Goal: Information Seeking & Learning: Learn about a topic

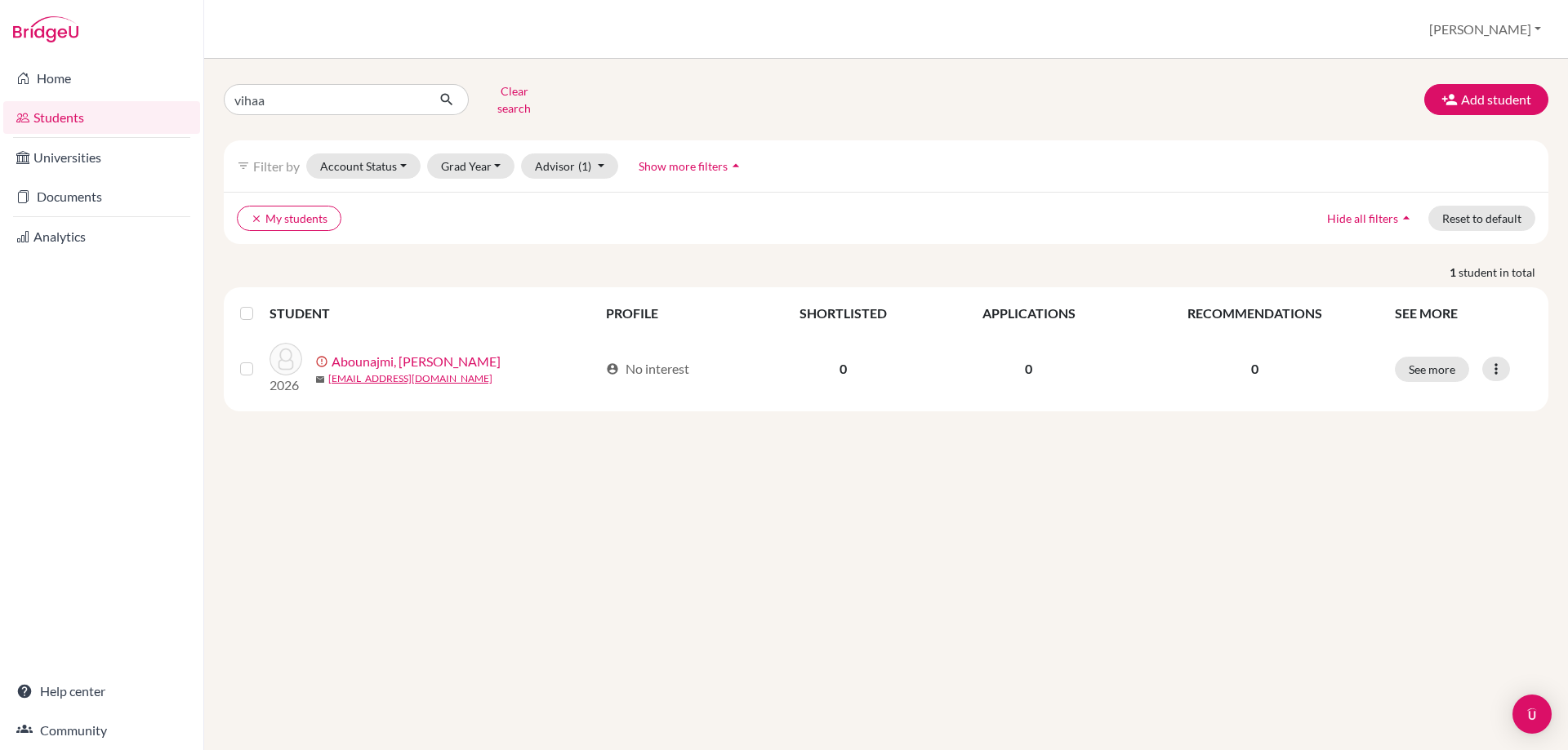
type input "vihaan"
click button "submit" at bounding box center [447, 100] width 43 height 31
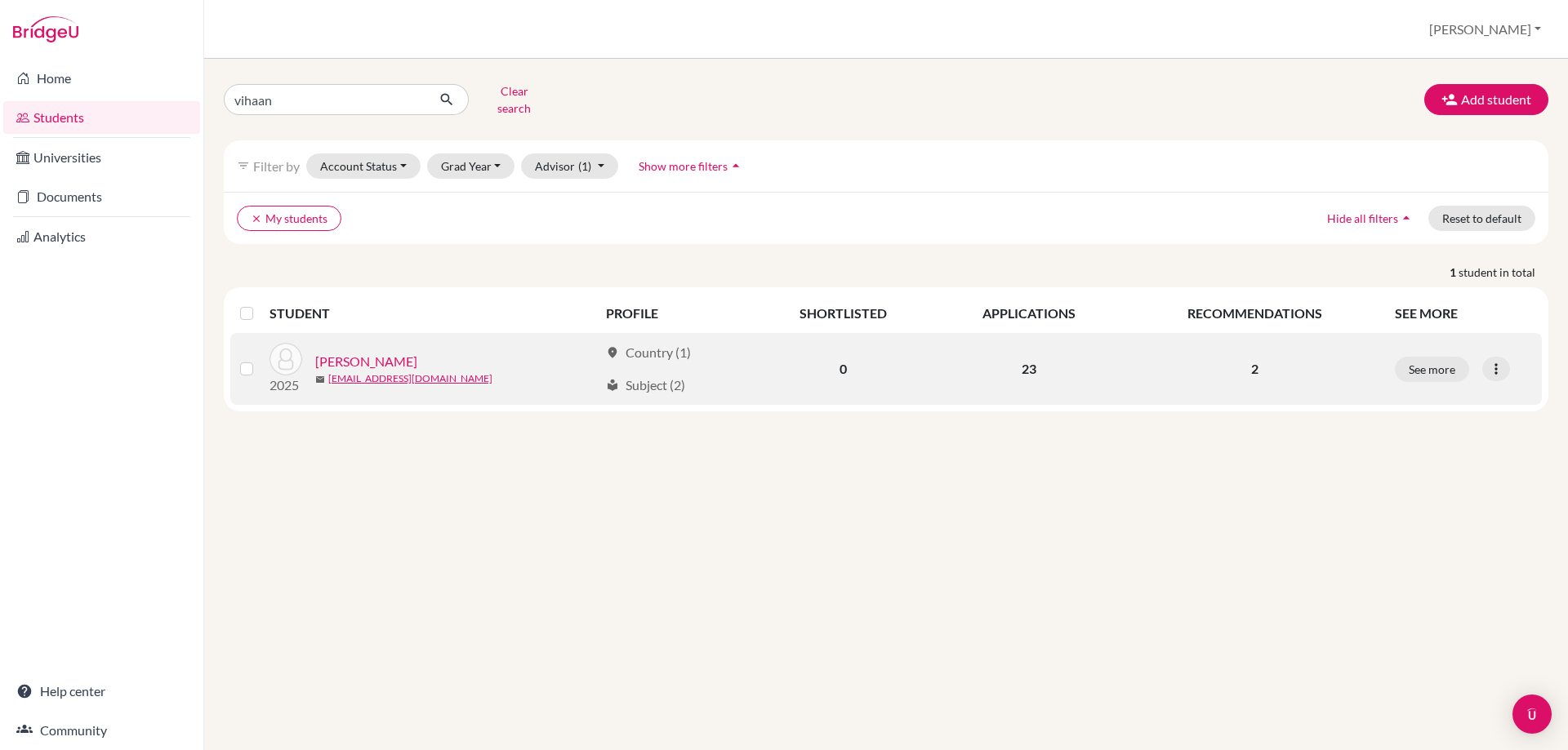
click at [327, 354] on link "Poddar, Vihaan" at bounding box center [366, 362] width 102 height 20
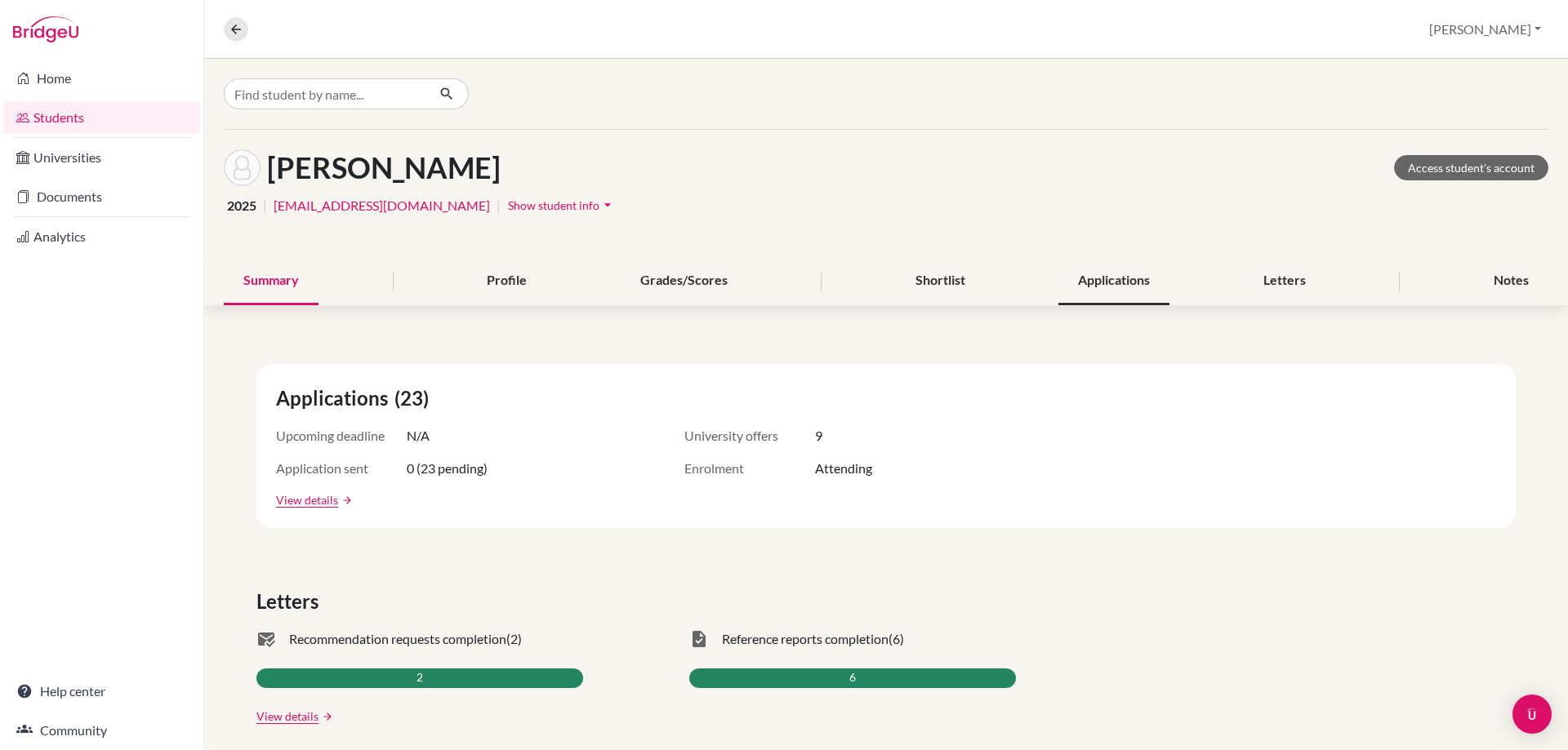
click at [1133, 279] on div "Applications" at bounding box center [1113, 281] width 111 height 48
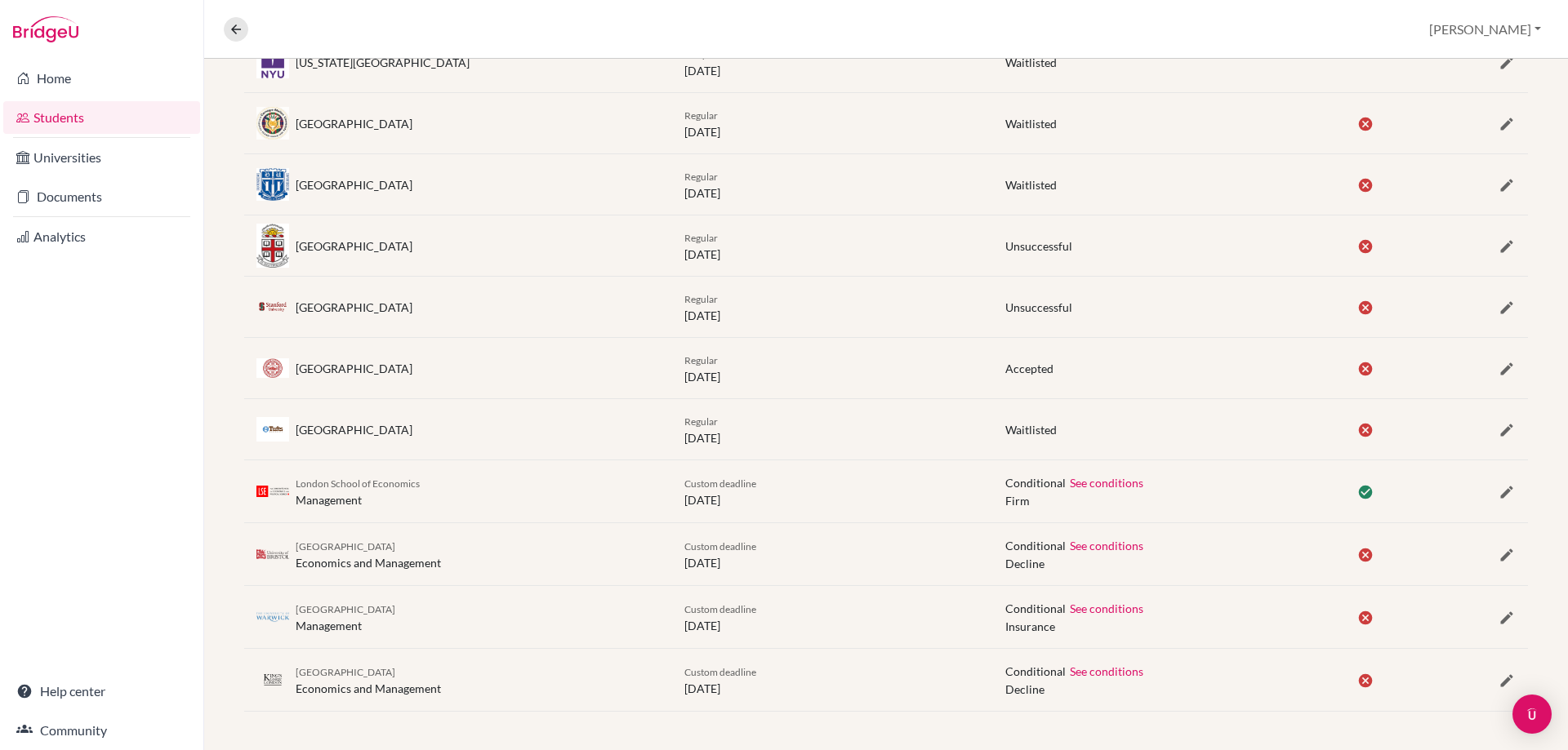
scroll to position [1145, 0]
click at [1498, 497] on icon "button" at bounding box center [1506, 491] width 17 height 17
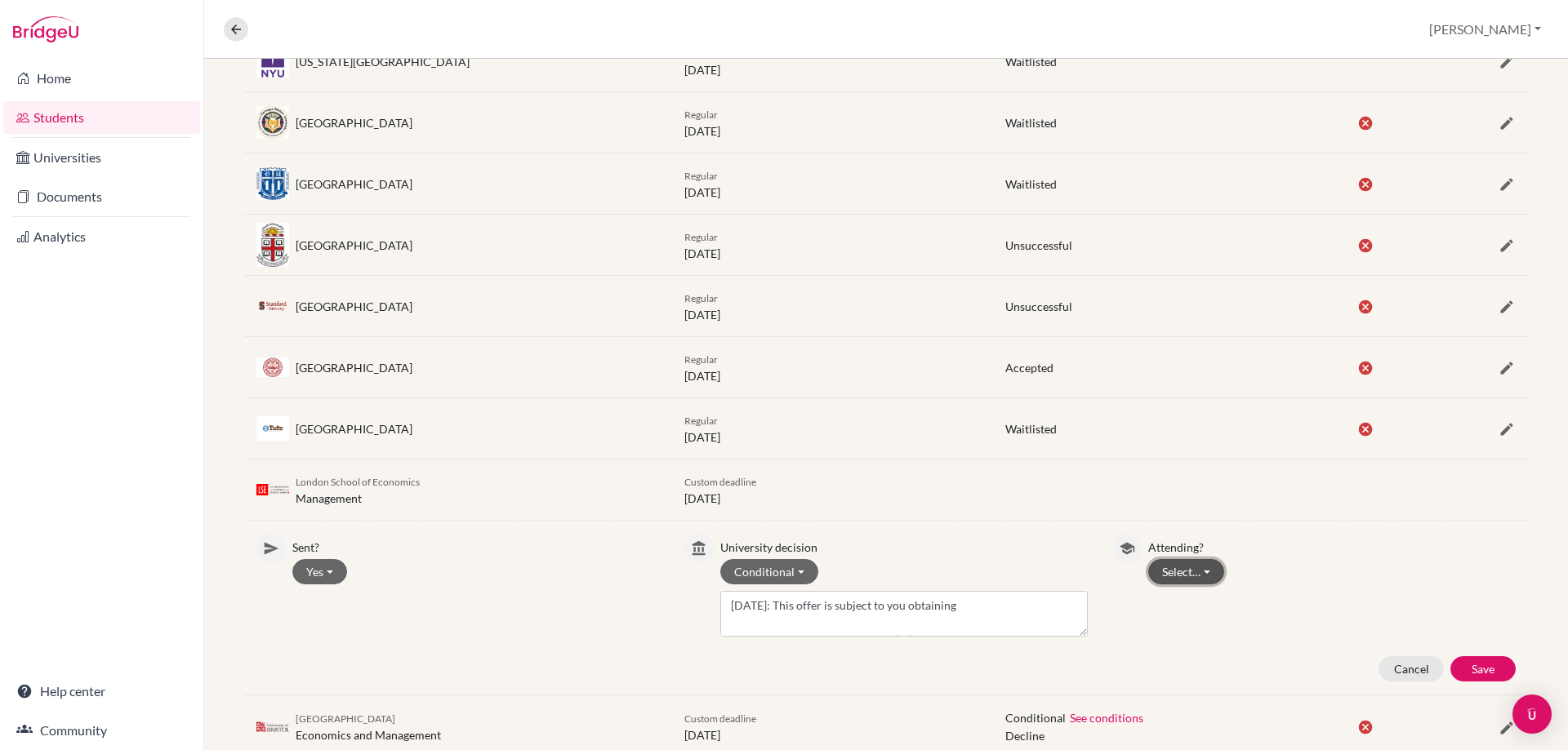
click at [1205, 574] on button "Select…" at bounding box center [1186, 572] width 76 height 25
click at [1196, 629] on button "Not attending" at bounding box center [1213, 633] width 129 height 26
click at [1471, 663] on button "Save" at bounding box center [1482, 668] width 65 height 25
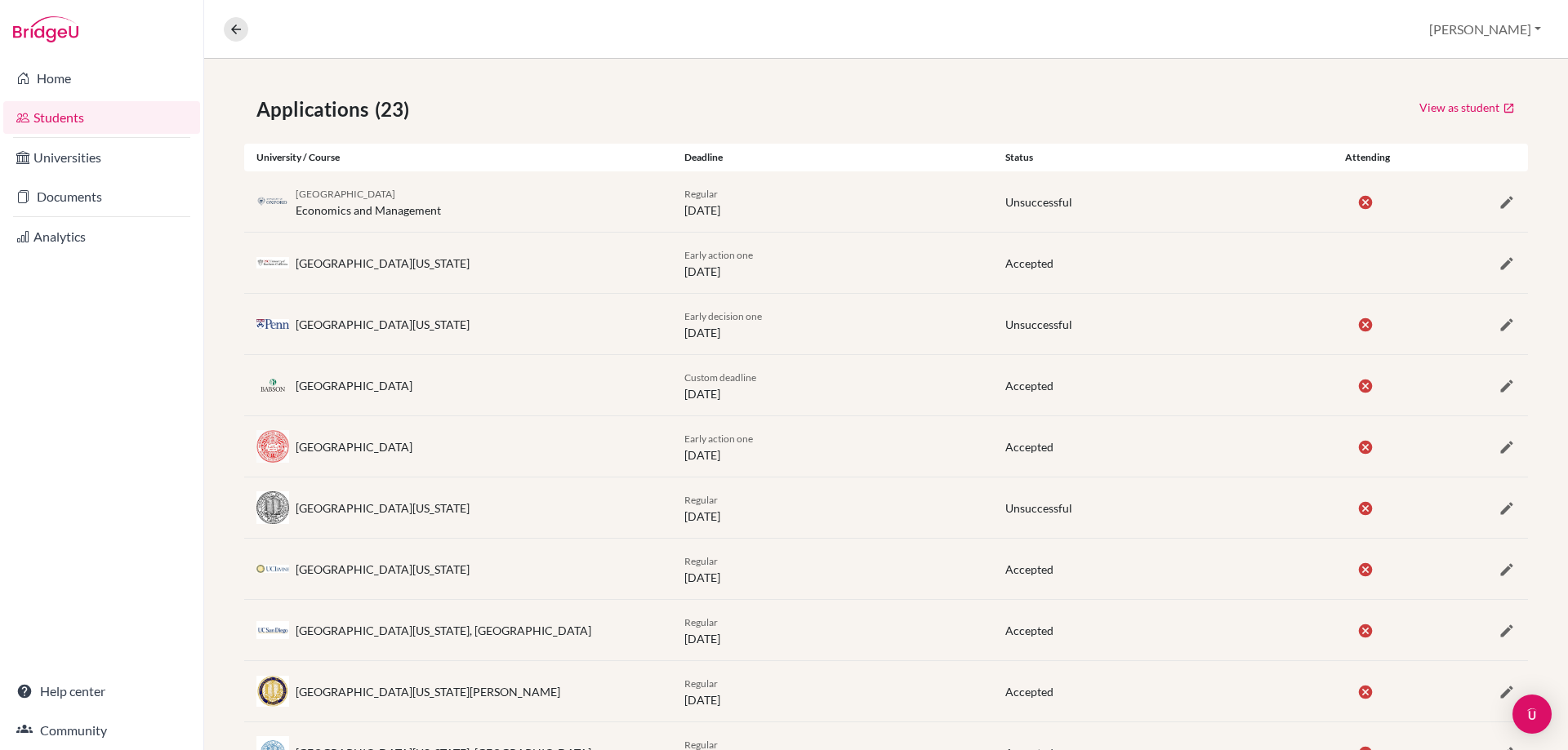
scroll to position [329, 0]
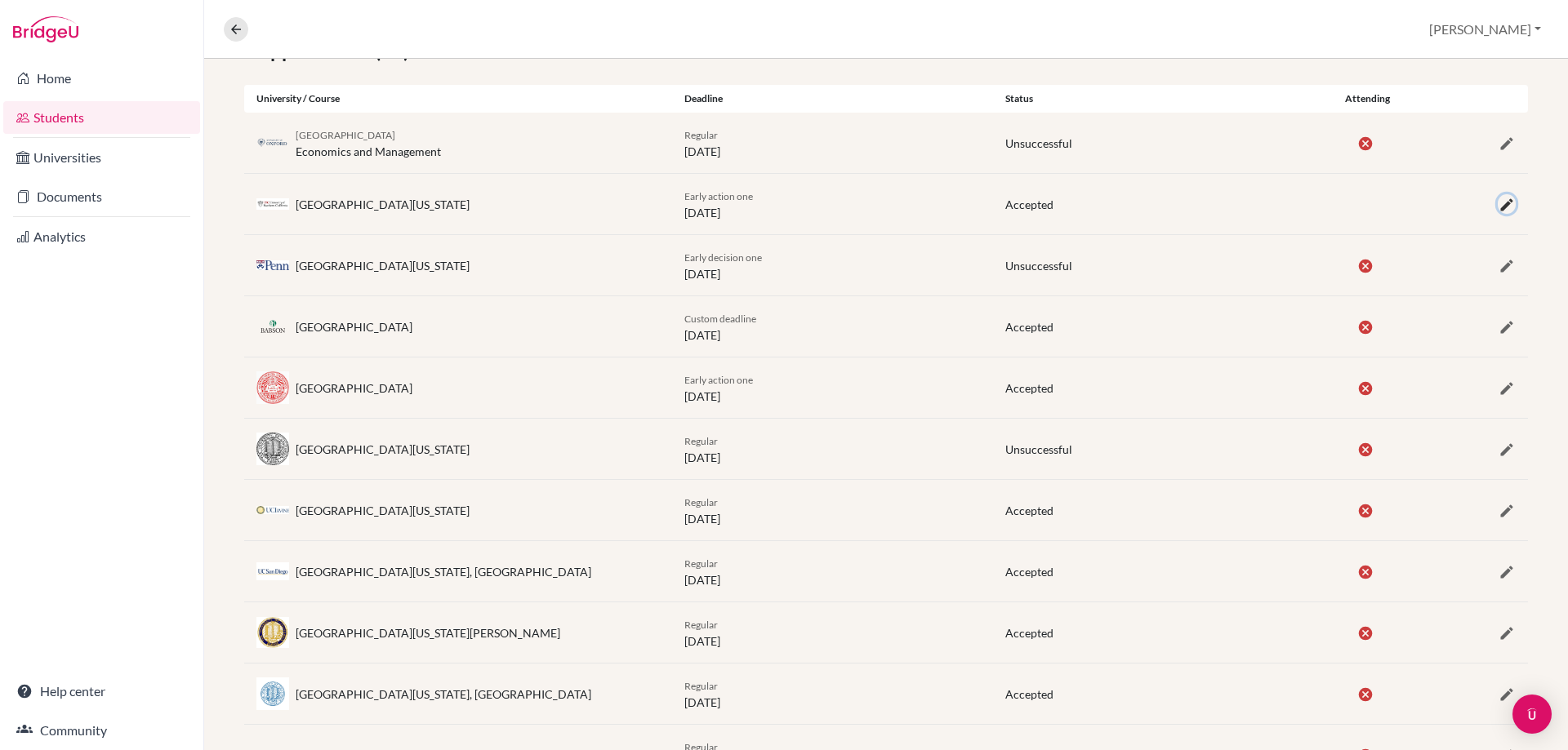
click at [1498, 207] on icon "button" at bounding box center [1506, 204] width 17 height 17
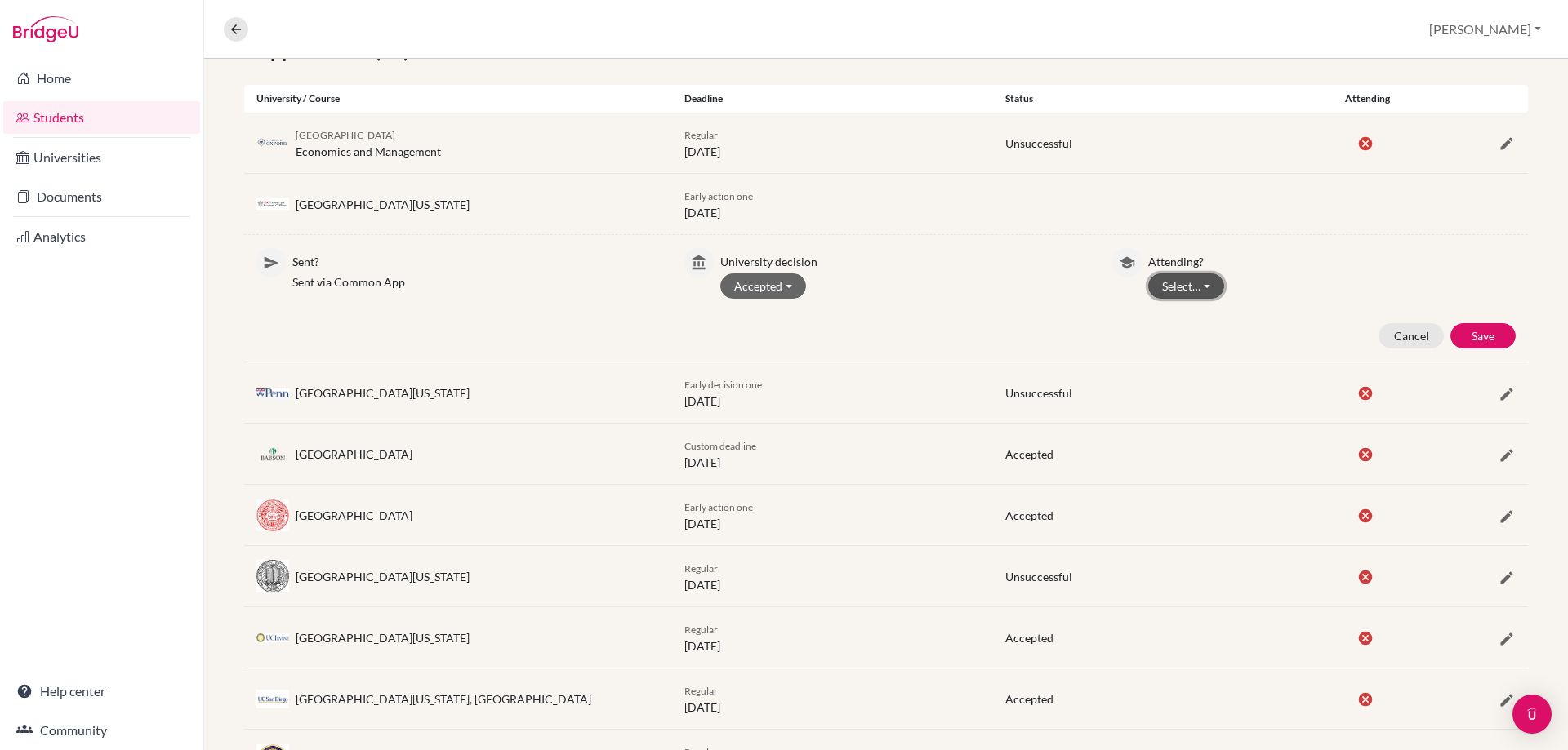
click at [1194, 291] on button "Select…" at bounding box center [1186, 286] width 76 height 25
click at [1166, 334] on button "Attending" at bounding box center [1213, 347] width 129 height 26
click at [1450, 334] on button "Save" at bounding box center [1482, 335] width 65 height 25
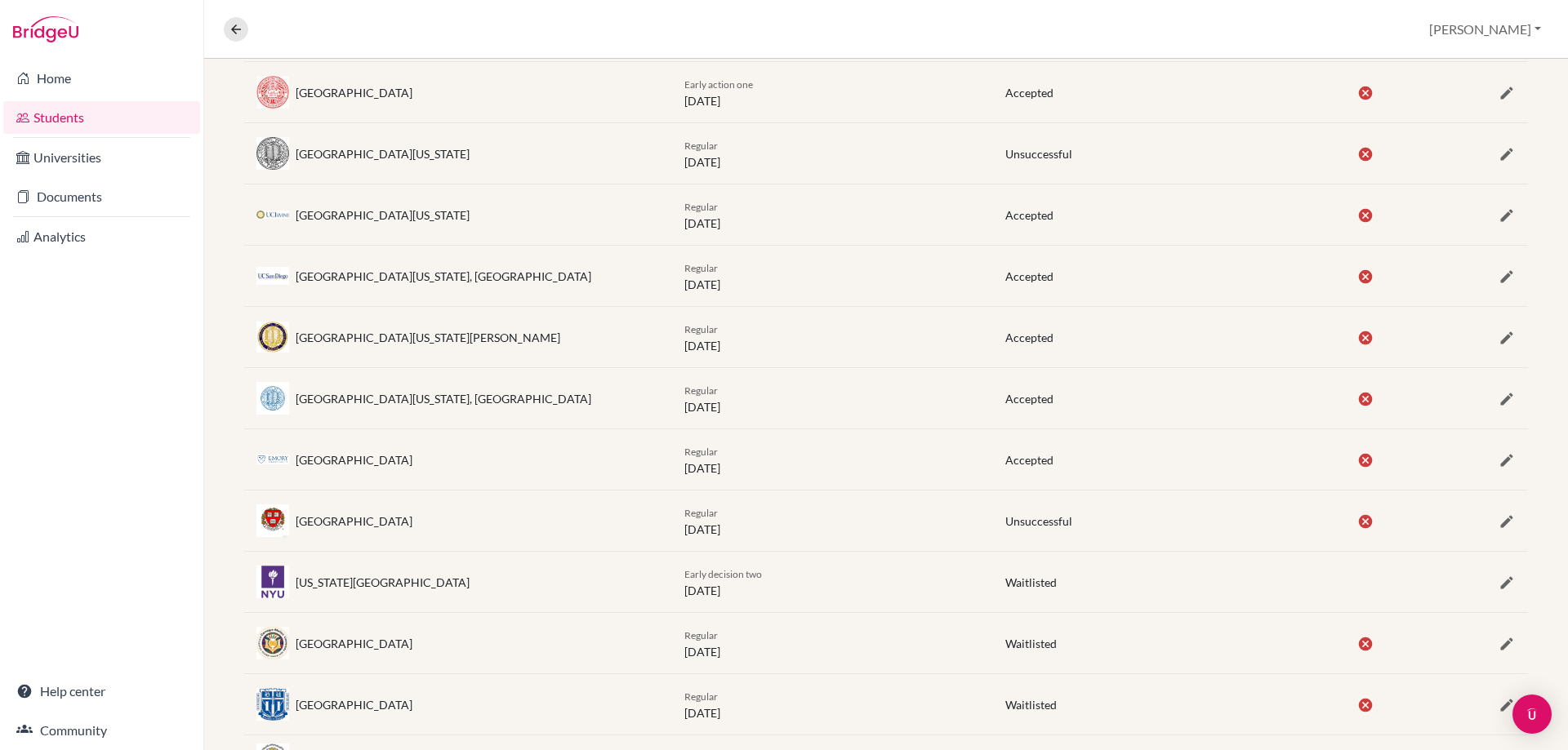
scroll to position [654, 0]
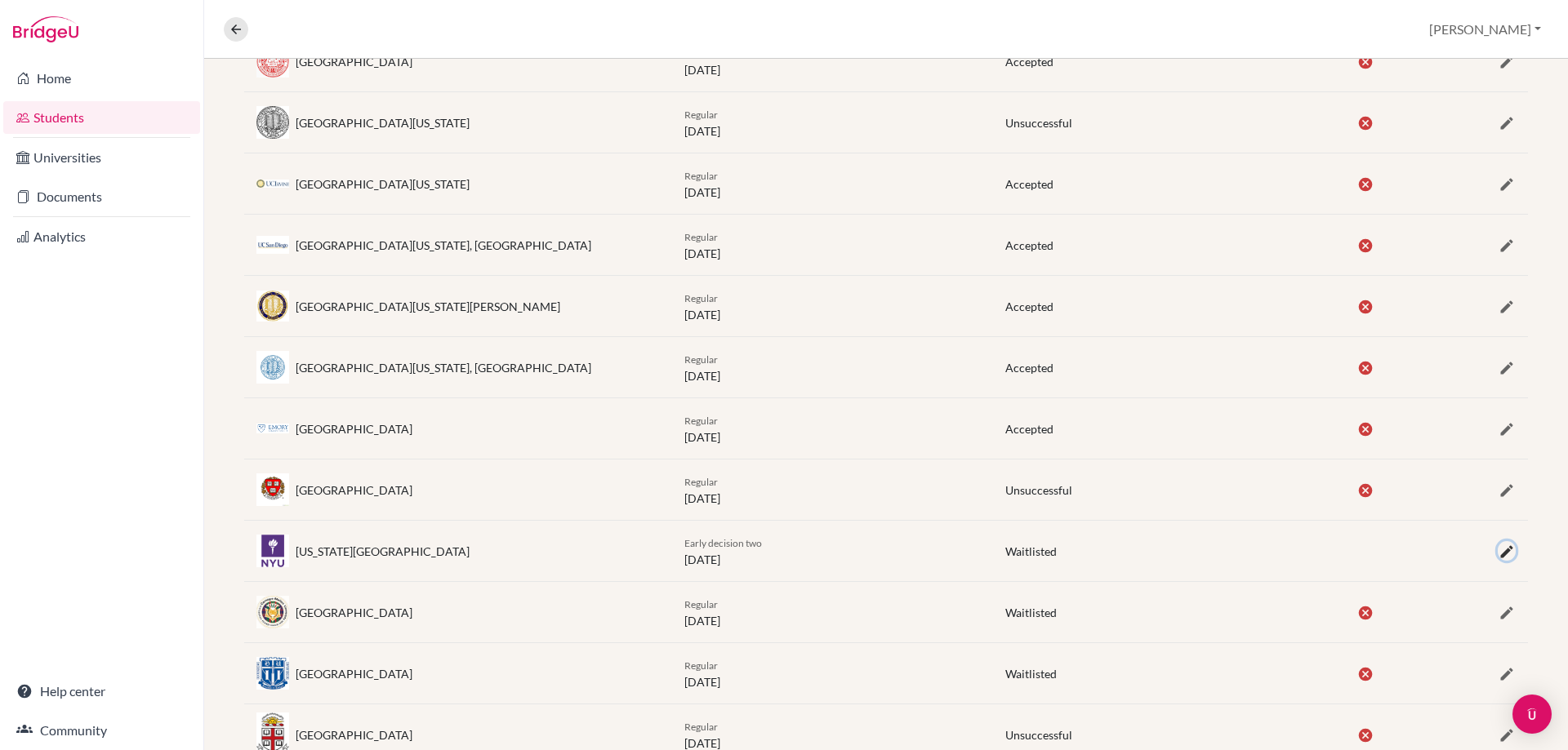
click at [1498, 558] on icon "button" at bounding box center [1506, 552] width 17 height 17
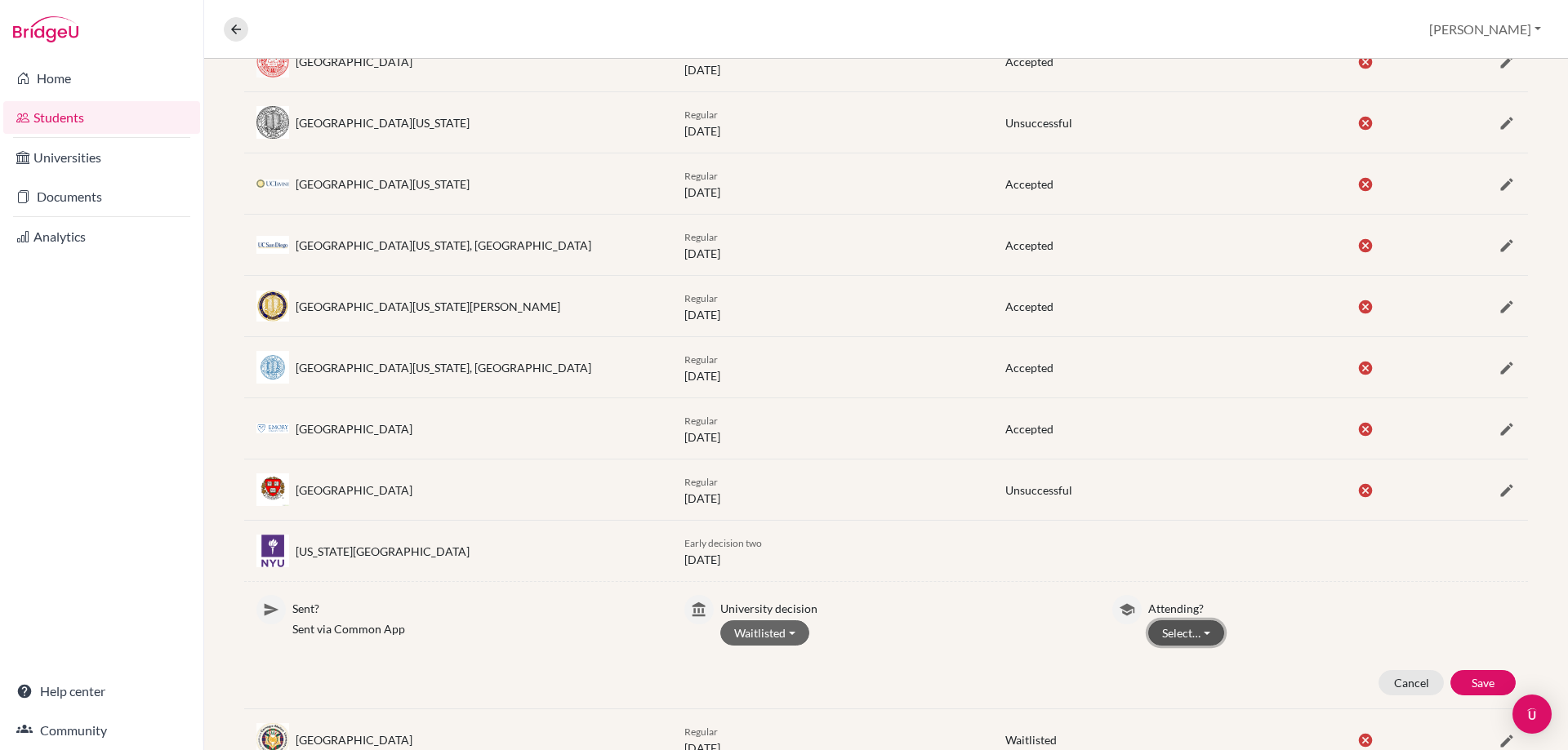
click at [1181, 627] on button "Select…" at bounding box center [1186, 633] width 76 height 25
click at [1183, 692] on button "Not attending" at bounding box center [1213, 694] width 129 height 26
click at [1450, 687] on button "Save" at bounding box center [1482, 682] width 65 height 25
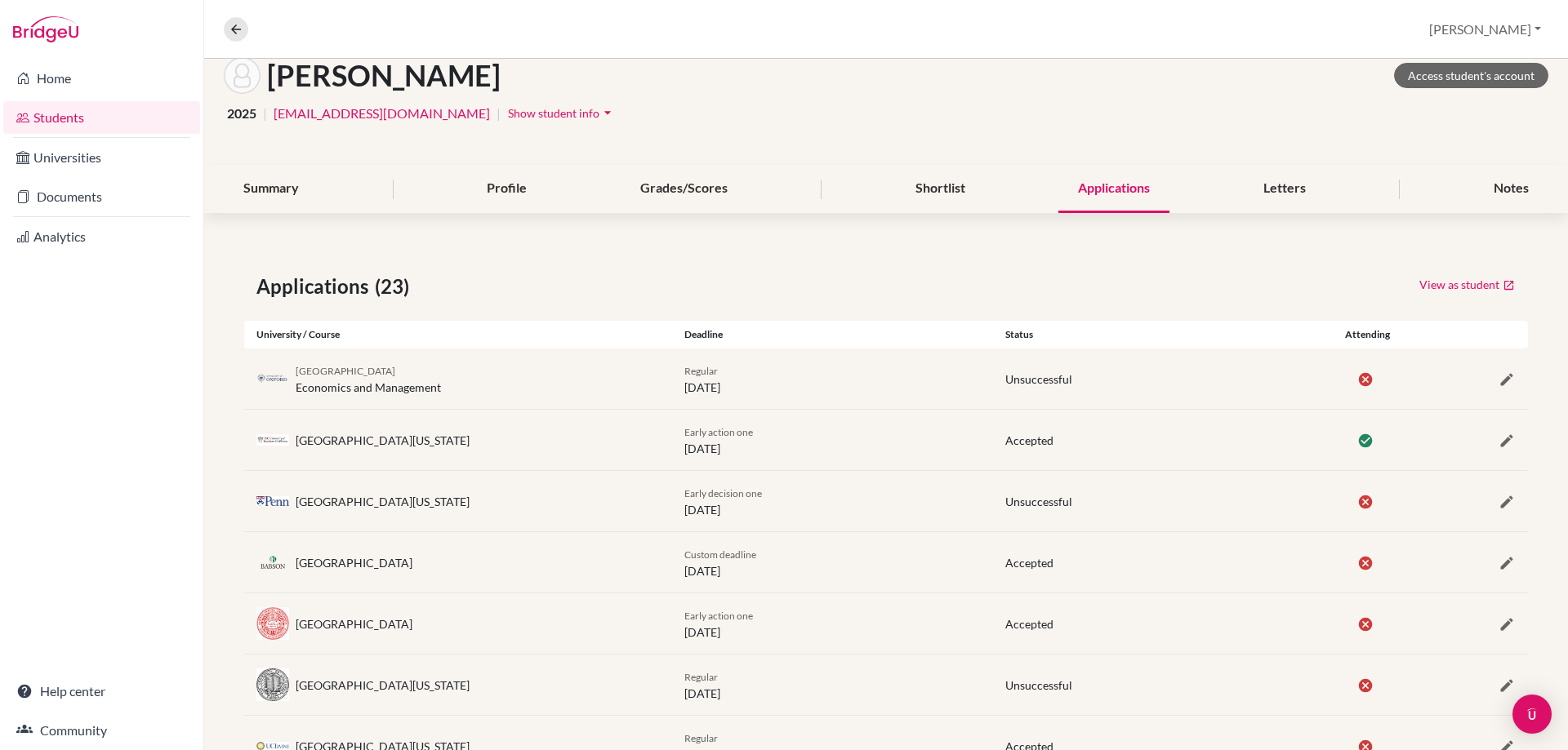
scroll to position [0, 0]
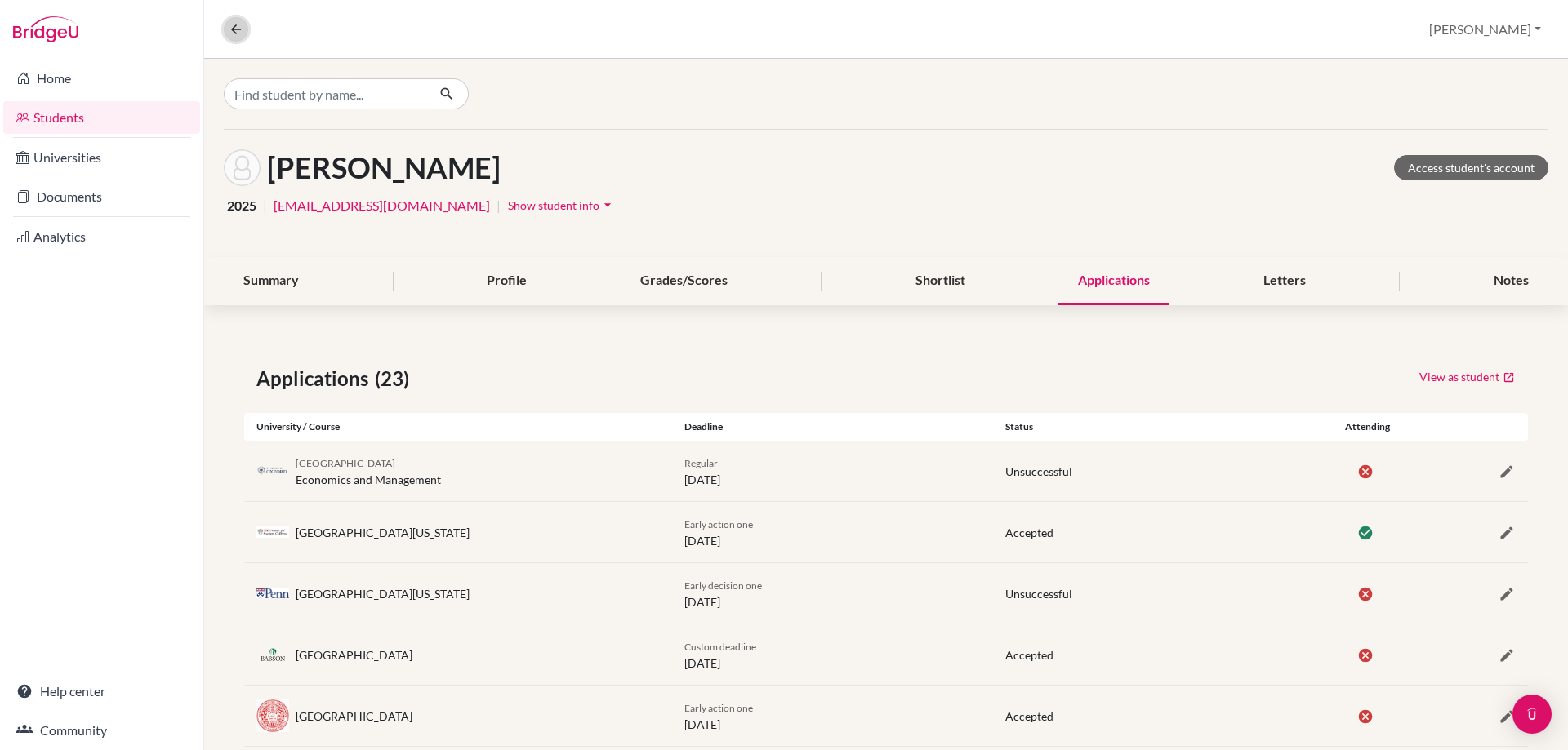
click at [236, 22] on icon at bounding box center [236, 29] width 15 height 15
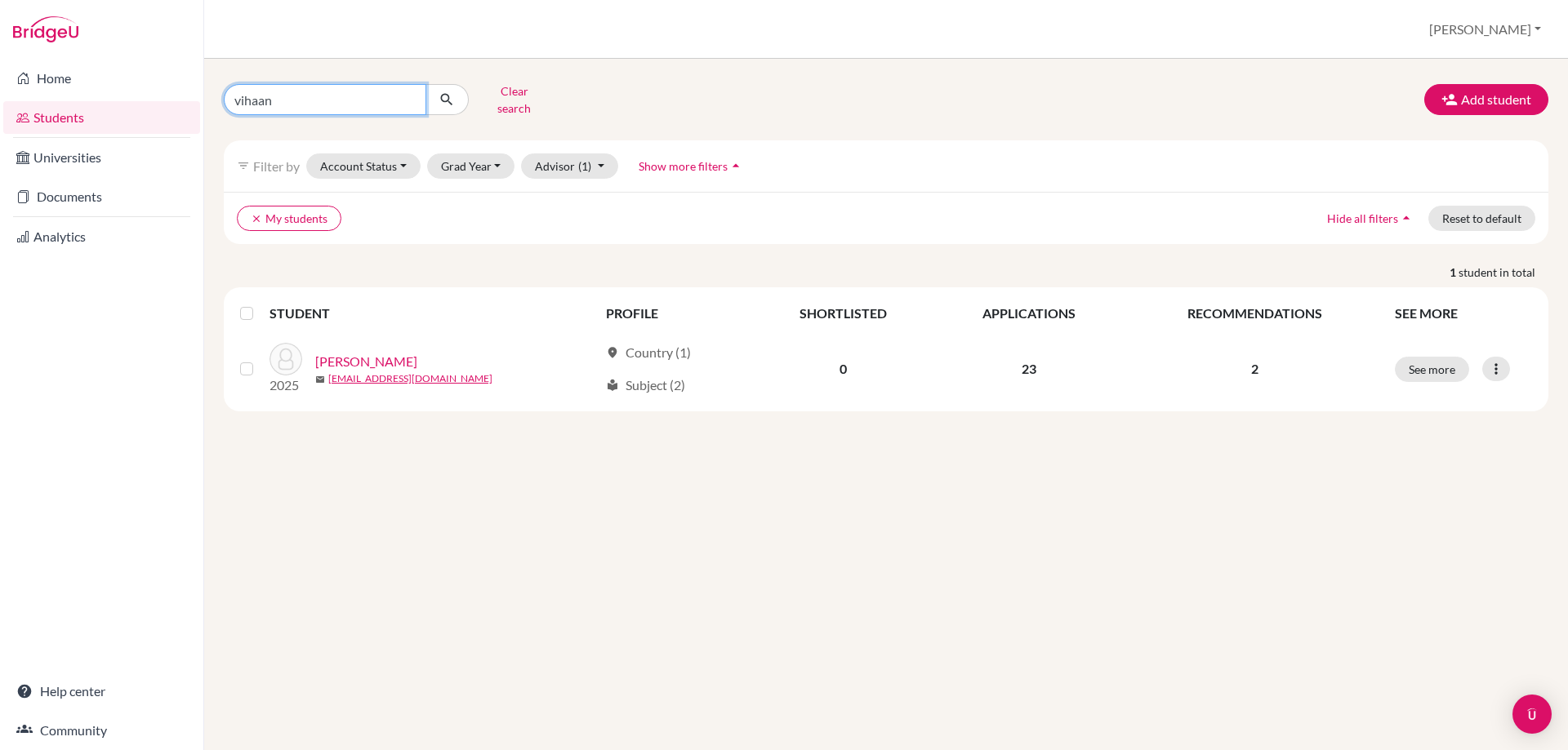
drag, startPoint x: 273, startPoint y: 84, endPoint x: 185, endPoint y: 47, distance: 95.5
click at [211, 85] on div "vihaan Clear search" at bounding box center [436, 99] width 450 height 43
type input "thea"
click button "submit" at bounding box center [447, 100] width 43 height 31
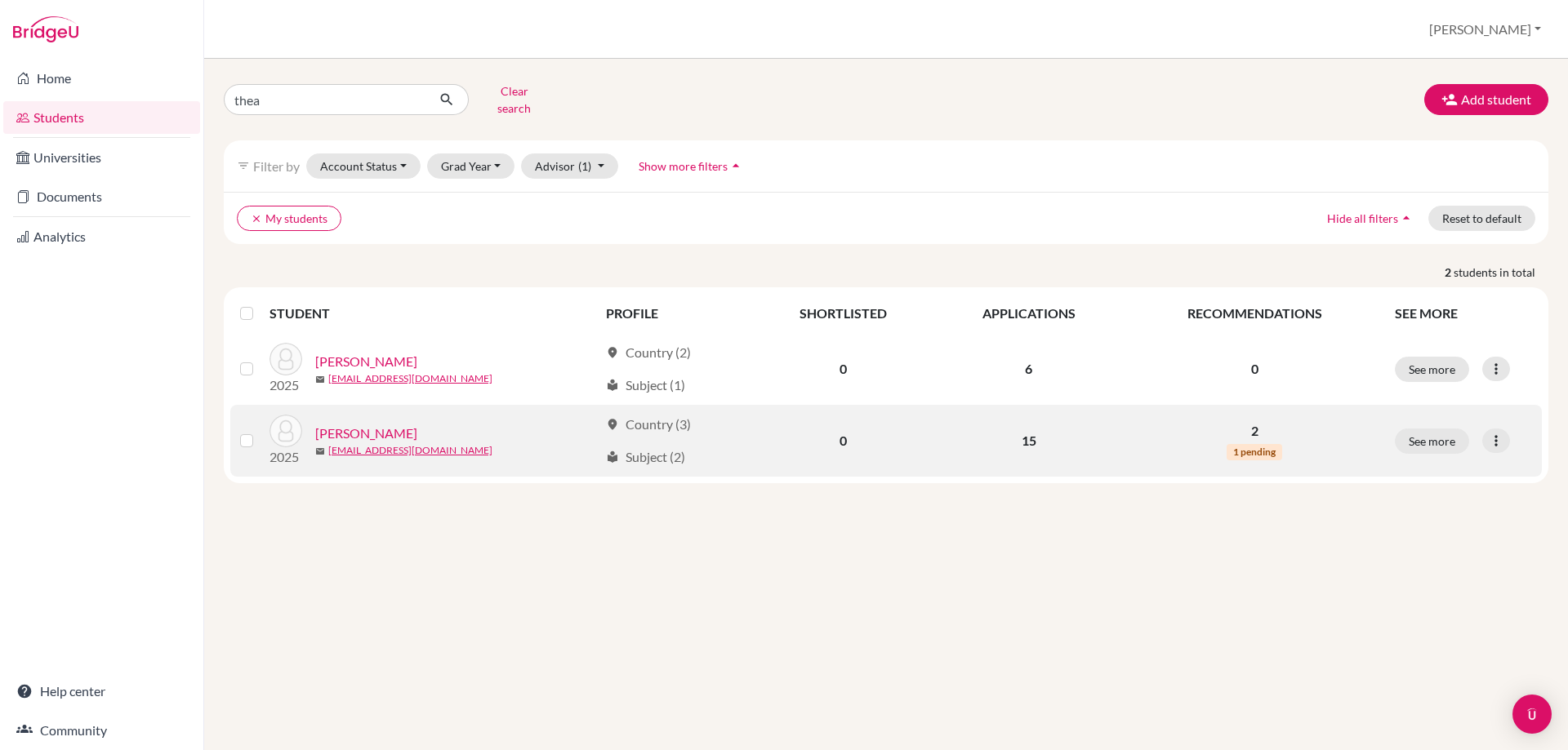
click at [358, 424] on link "Lalkaka, Thea" at bounding box center [366, 434] width 102 height 20
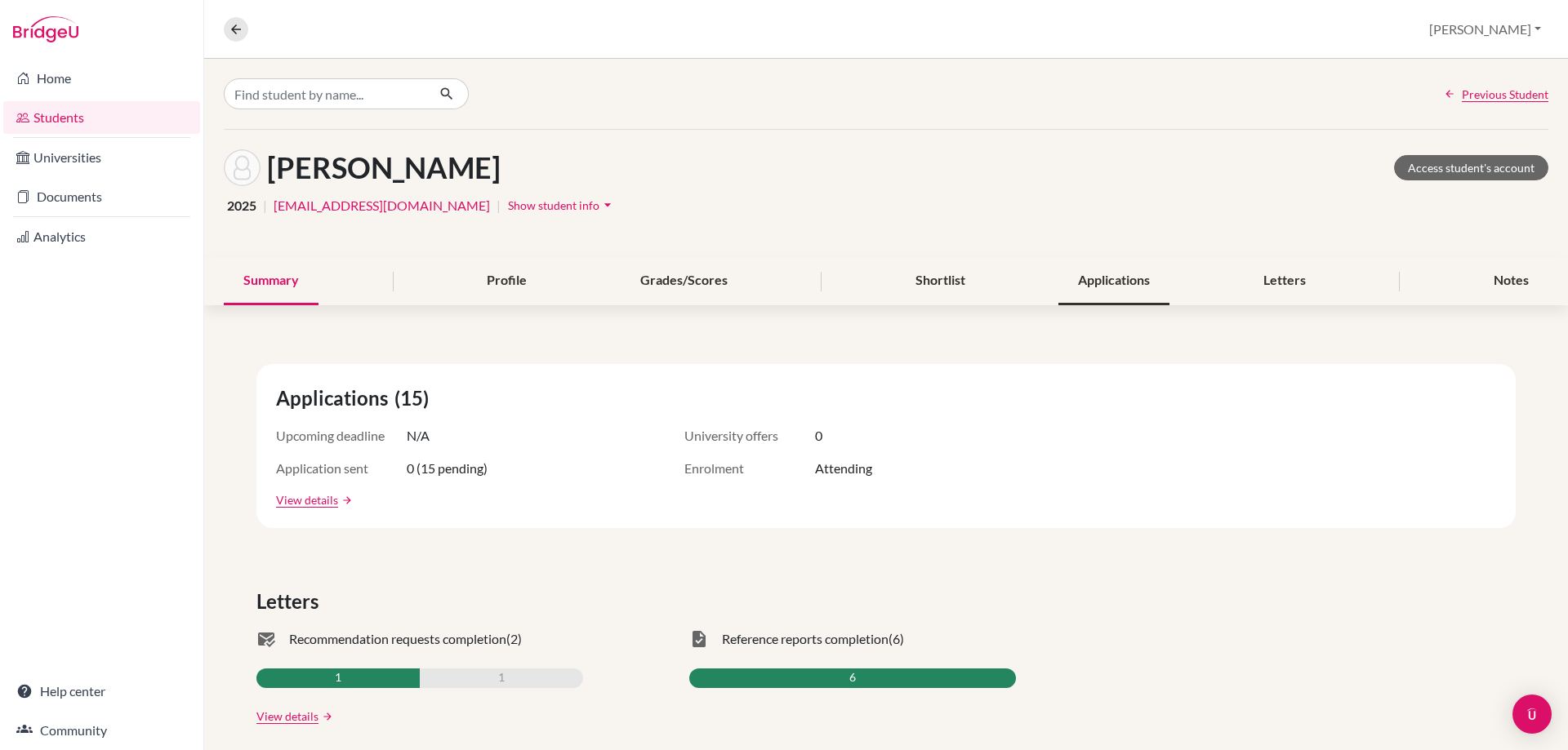
click at [1159, 282] on div "Applications" at bounding box center [1113, 281] width 111 height 48
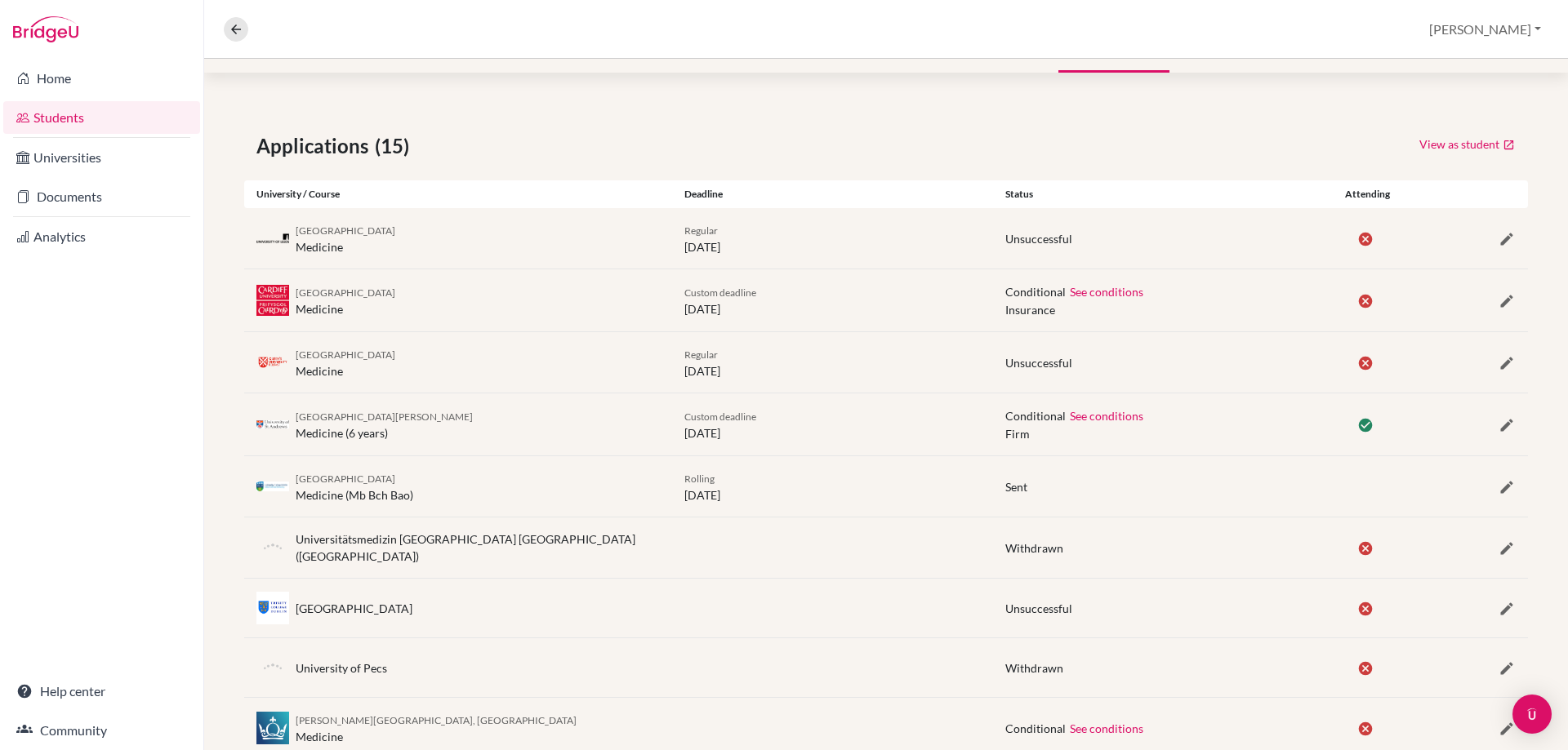
scroll to position [327, 0]
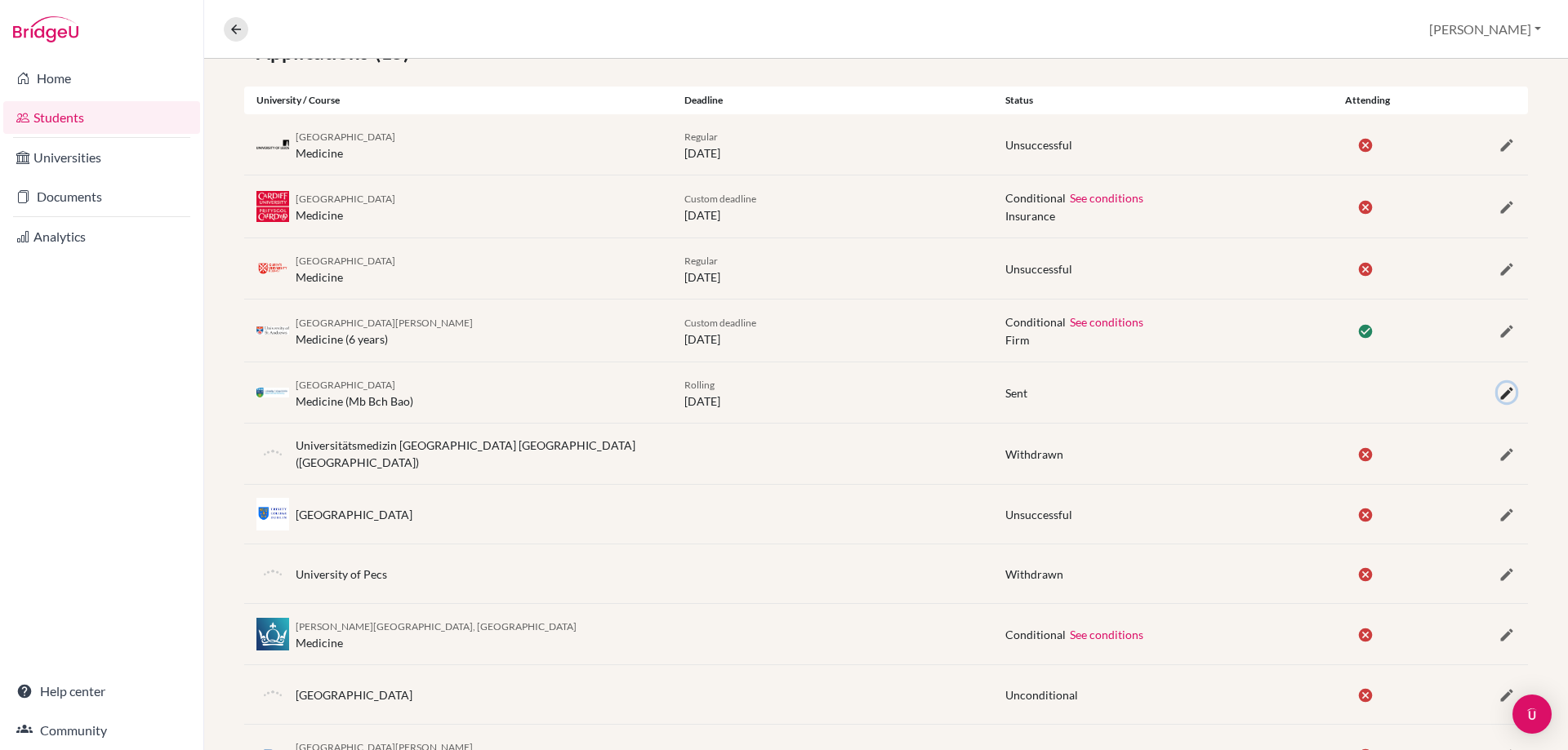
click at [1498, 398] on icon "button" at bounding box center [1506, 393] width 17 height 17
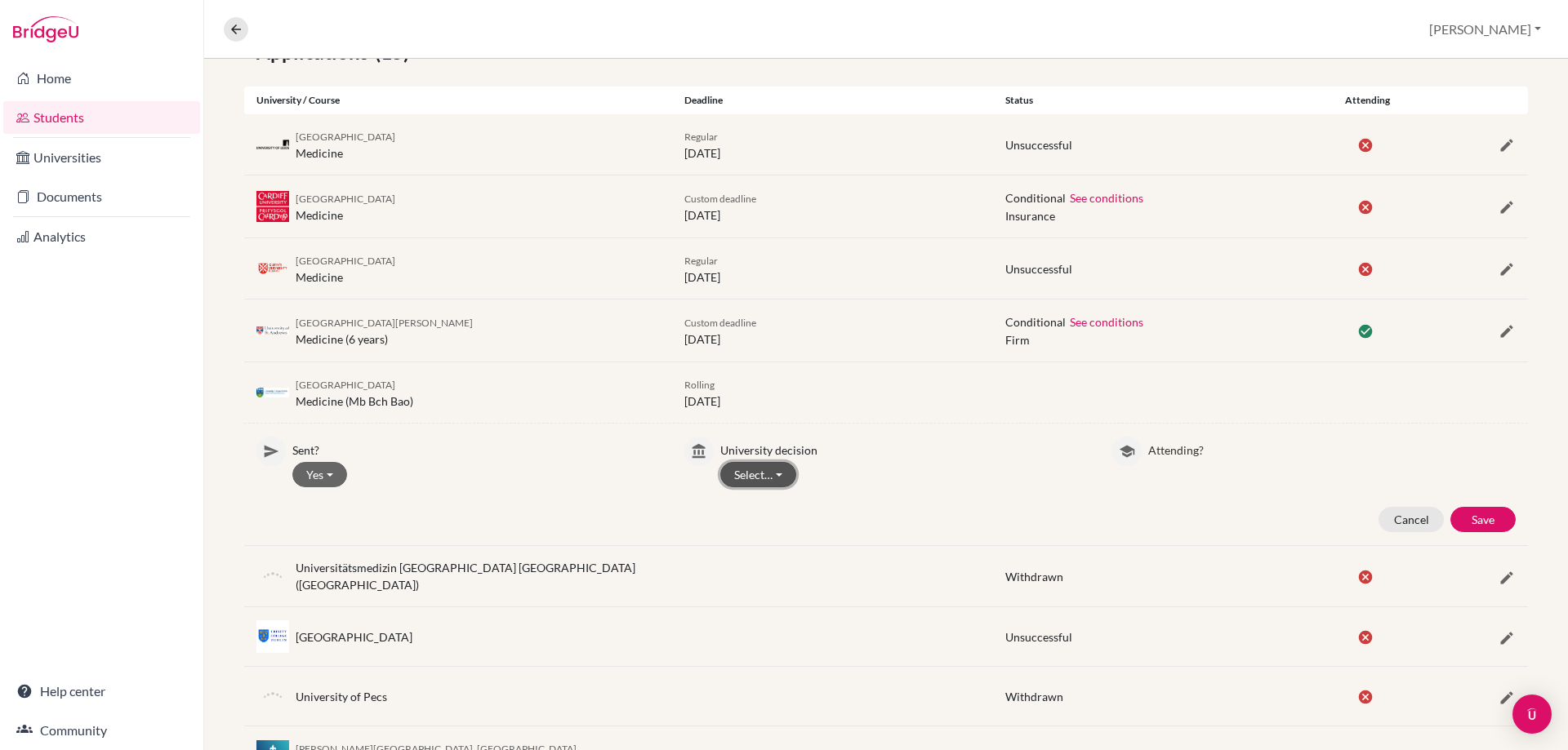
click at [764, 475] on button "Select…" at bounding box center [758, 475] width 76 height 25
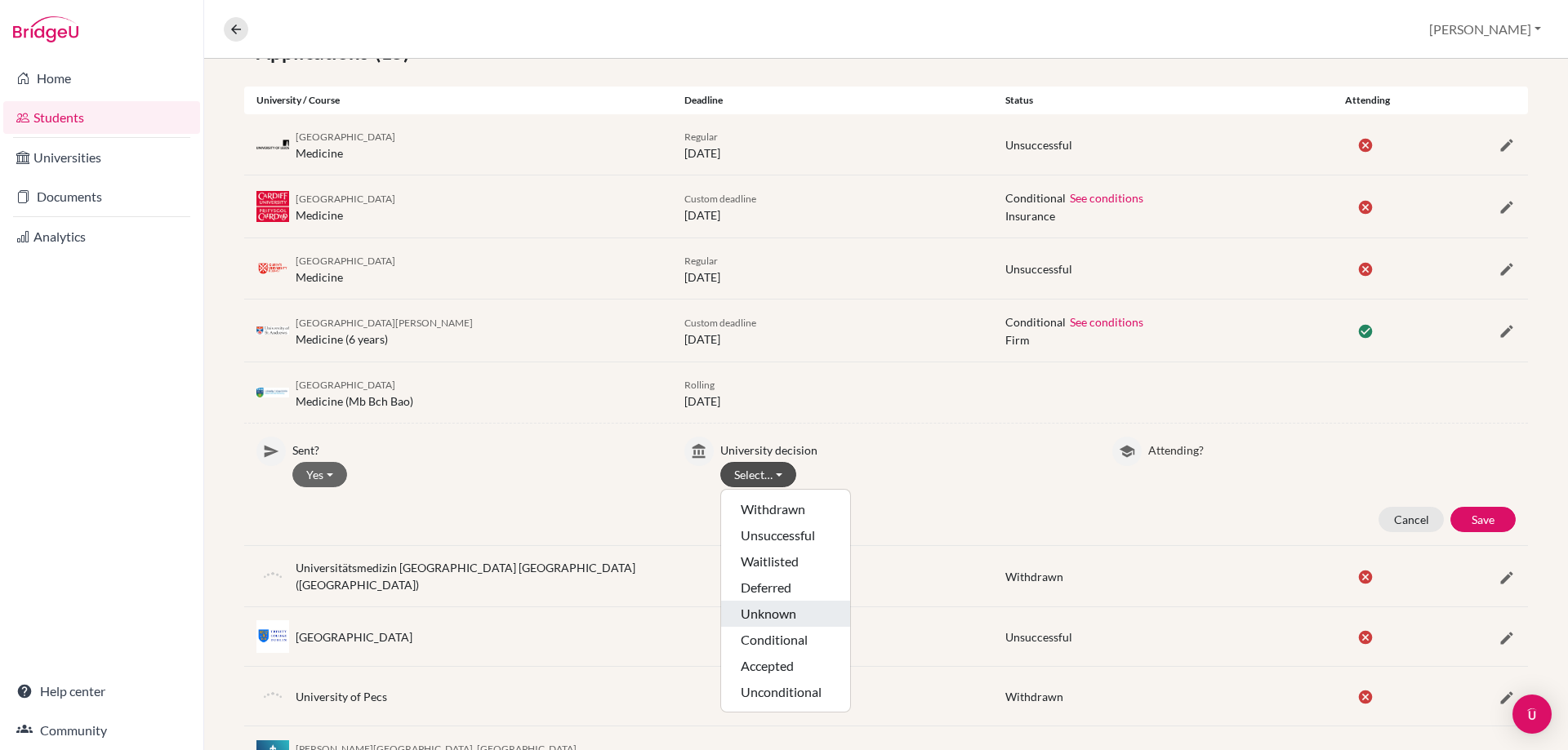
click at [763, 627] on button "Unknown" at bounding box center [786, 640] width 129 height 26
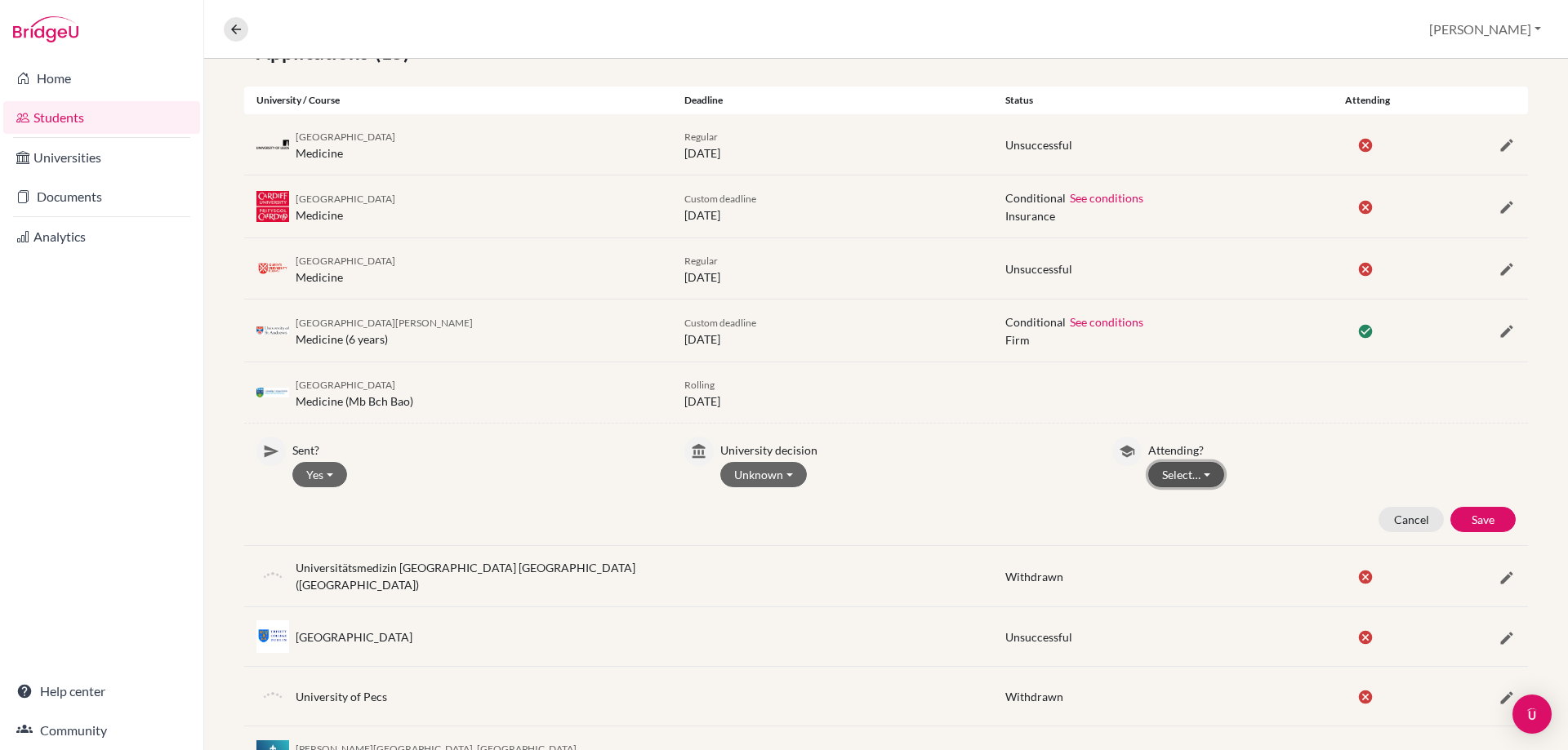
click at [1179, 481] on button "Select…" at bounding box center [1186, 475] width 76 height 25
click at [1178, 530] on button "Not attending" at bounding box center [1213, 535] width 129 height 26
click at [1462, 523] on button "Save" at bounding box center [1482, 519] width 65 height 25
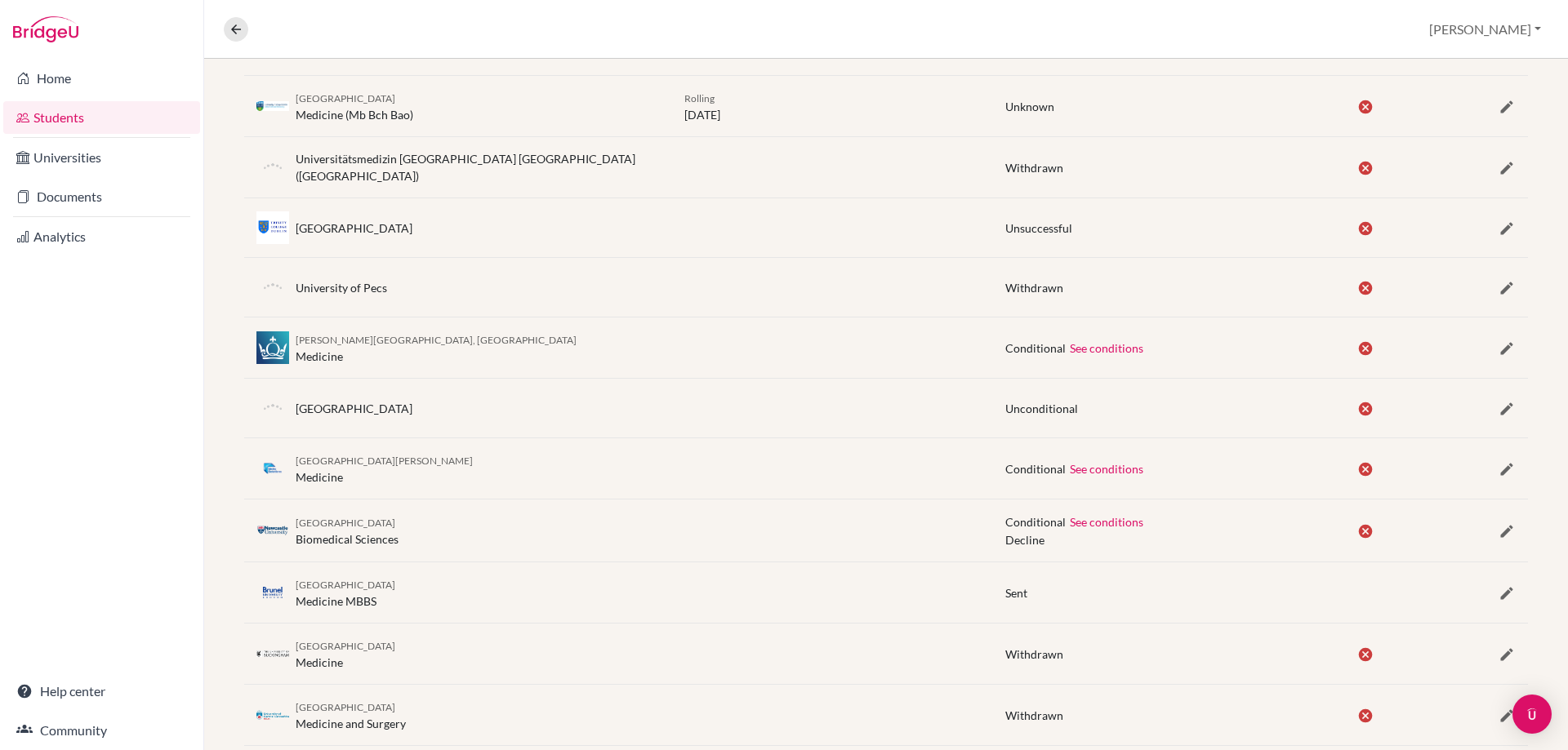
scroll to position [647, 0]
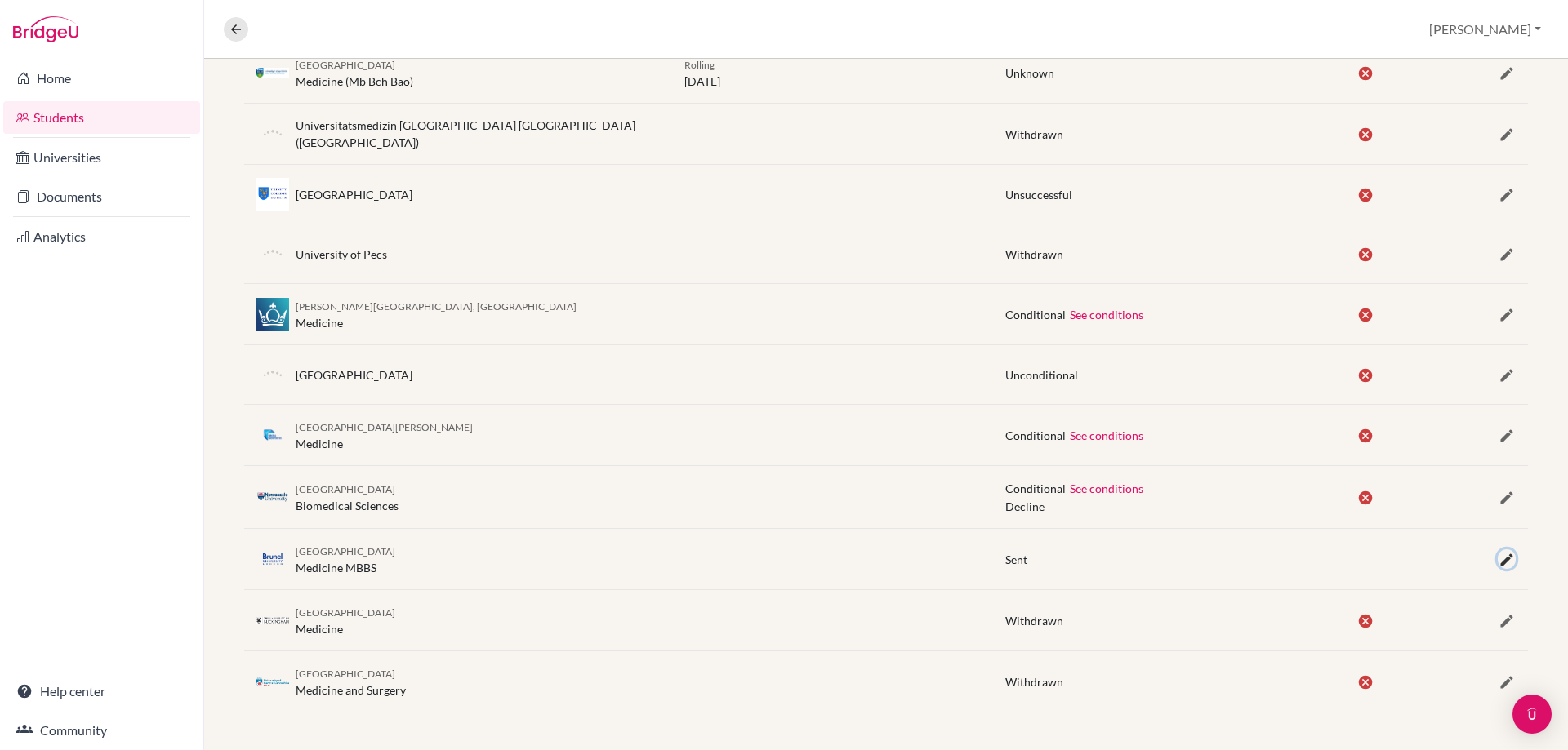
click at [1498, 562] on icon "button" at bounding box center [1506, 560] width 17 height 17
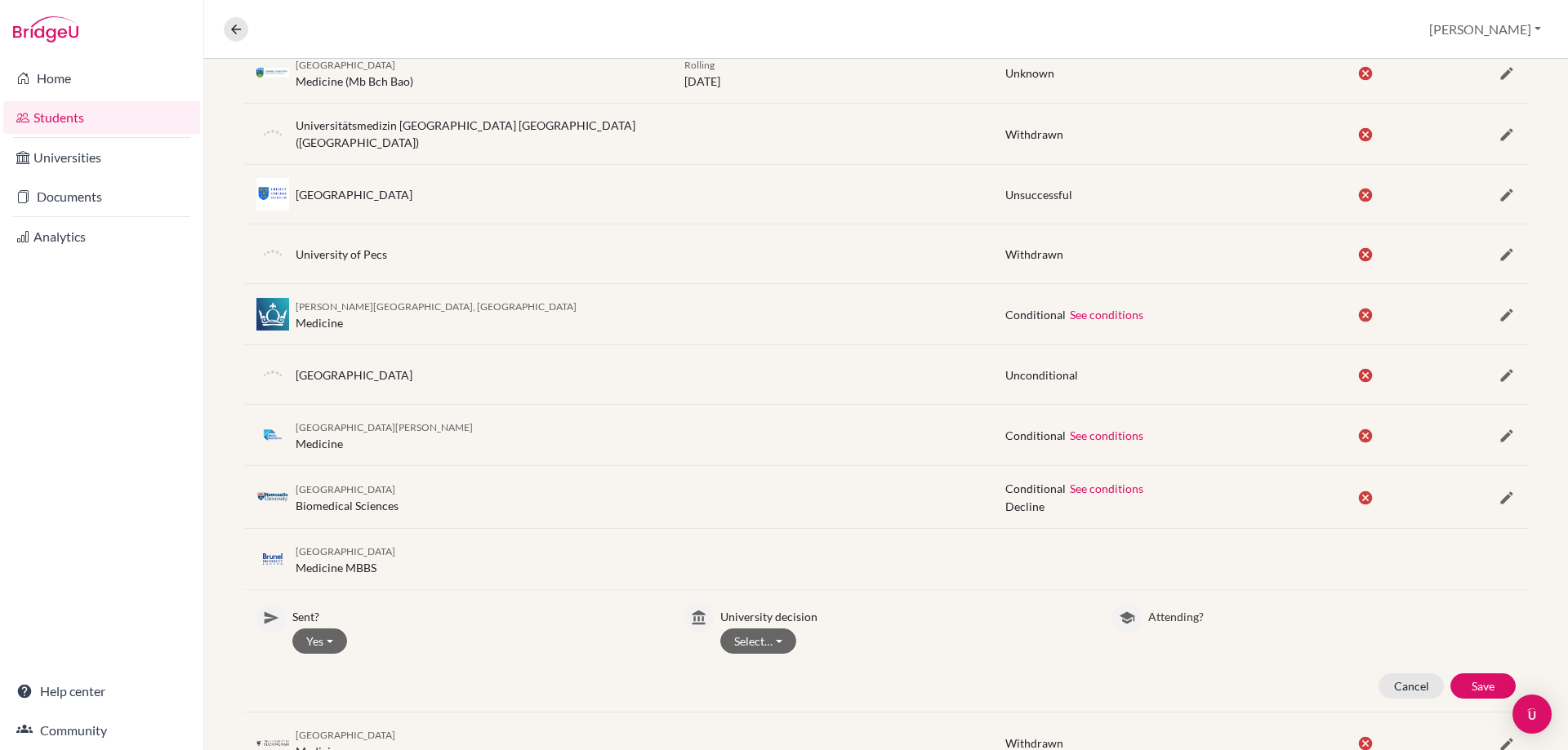
click at [1148, 617] on p "Attending?" at bounding box center [1332, 614] width 368 height 22
click at [746, 649] on button "Select…" at bounding box center [758, 640] width 76 height 25
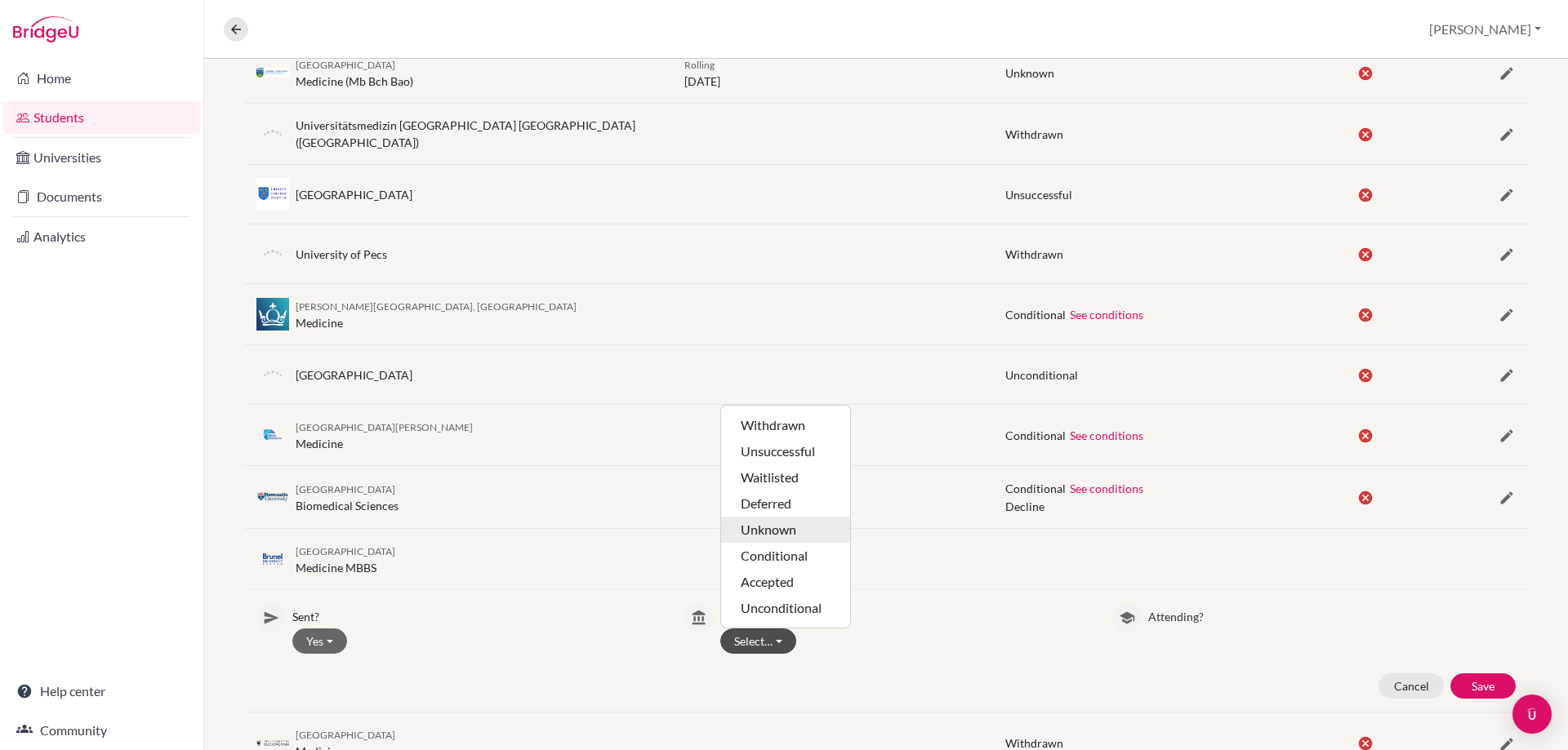
click at [753, 543] on button "Unknown" at bounding box center [786, 556] width 129 height 26
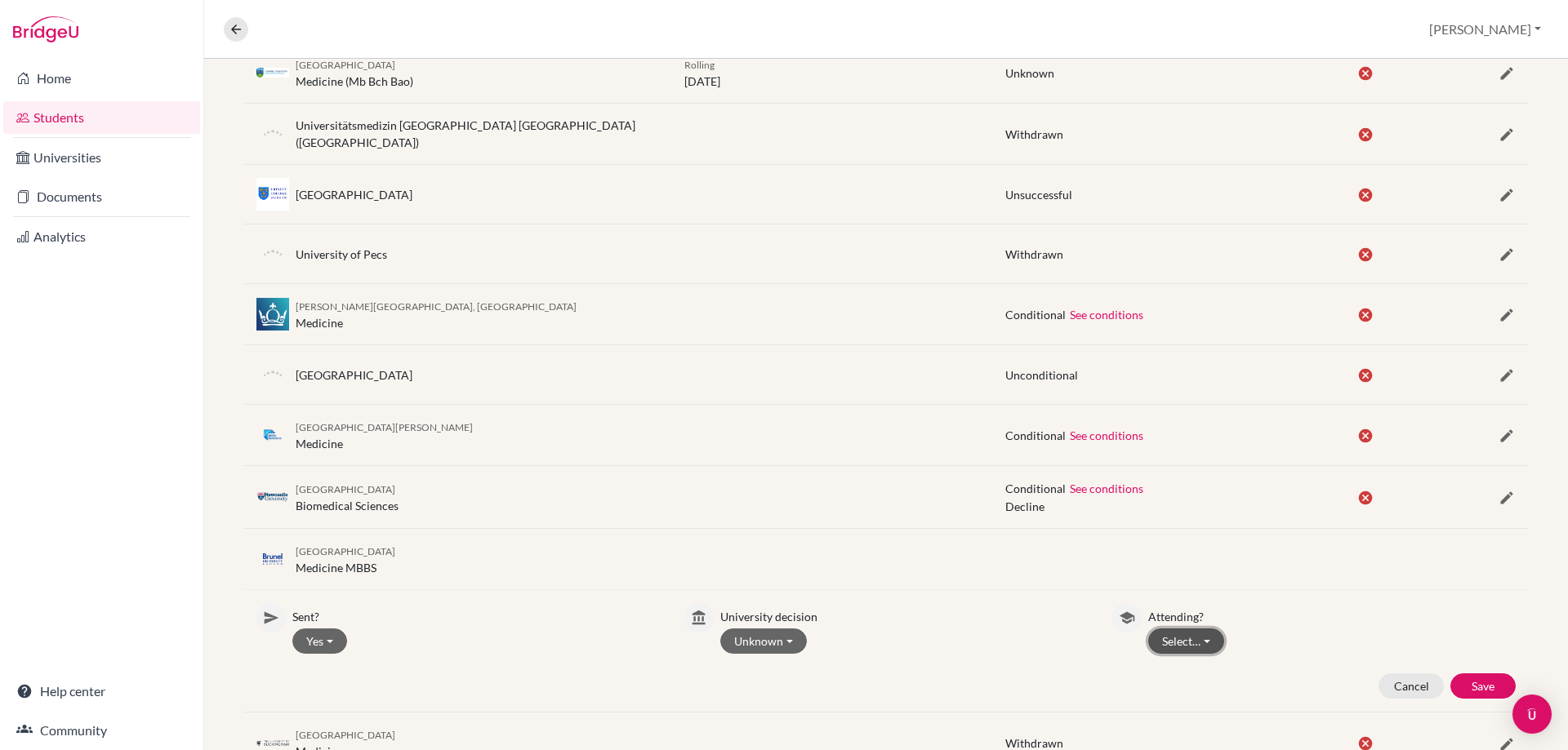
click at [1161, 647] on button "Select…" at bounding box center [1186, 640] width 76 height 25
click at [1177, 693] on button "Not attending" at bounding box center [1213, 702] width 129 height 26
drag, startPoint x: 1474, startPoint y: 682, endPoint x: 1411, endPoint y: 587, distance: 114.0
click at [1472, 682] on button "Save" at bounding box center [1482, 686] width 65 height 25
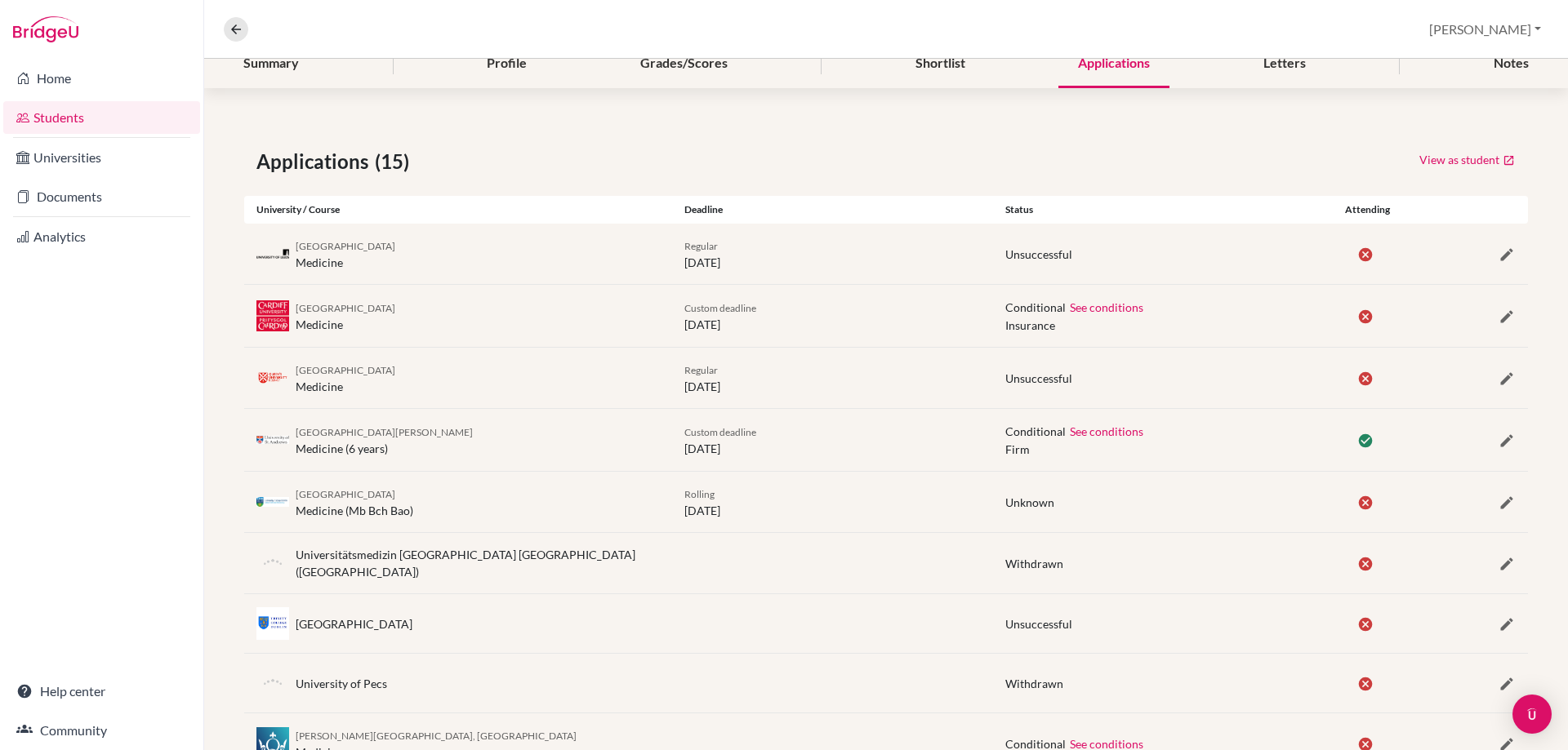
scroll to position [0, 0]
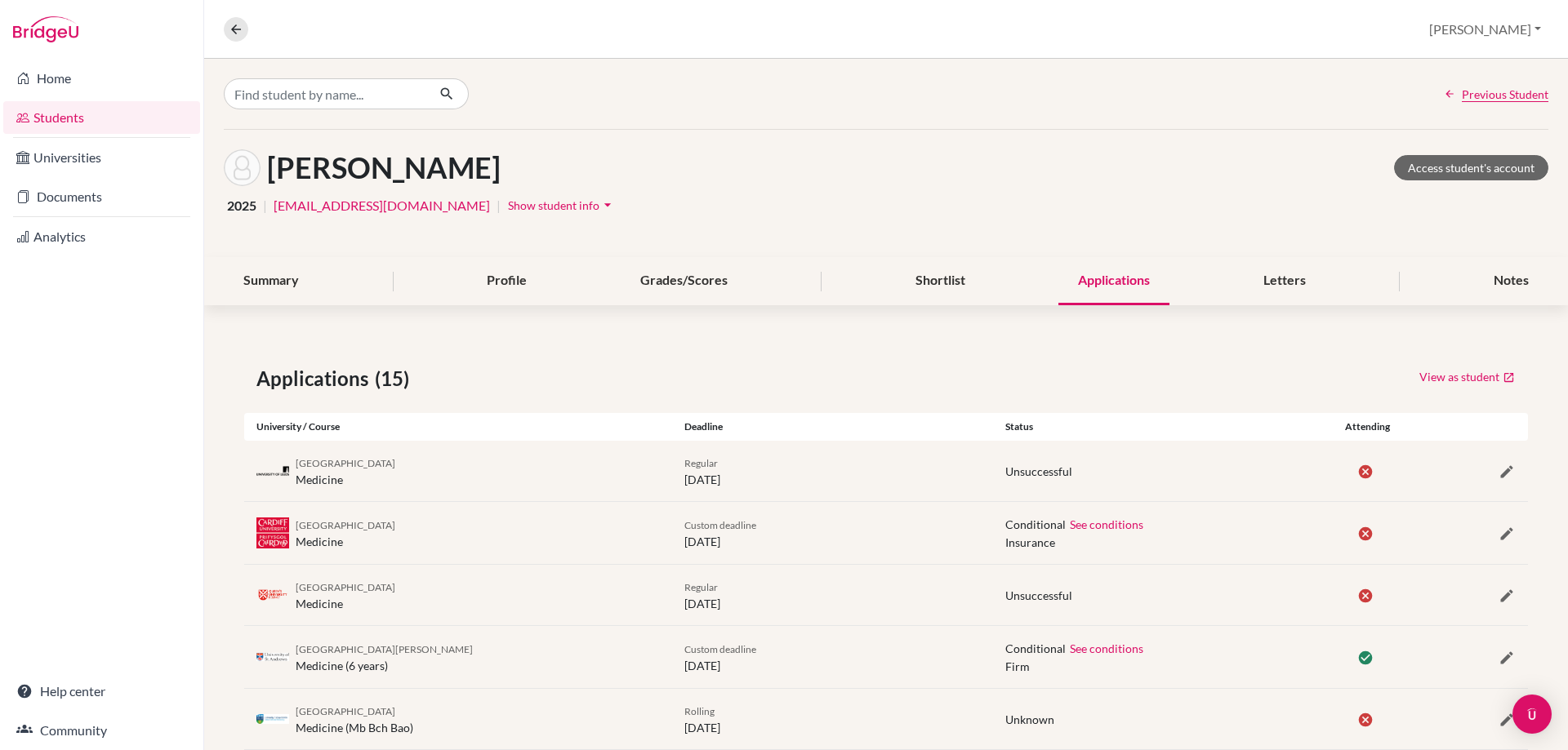
click at [88, 120] on link "Students" at bounding box center [102, 117] width 196 height 33
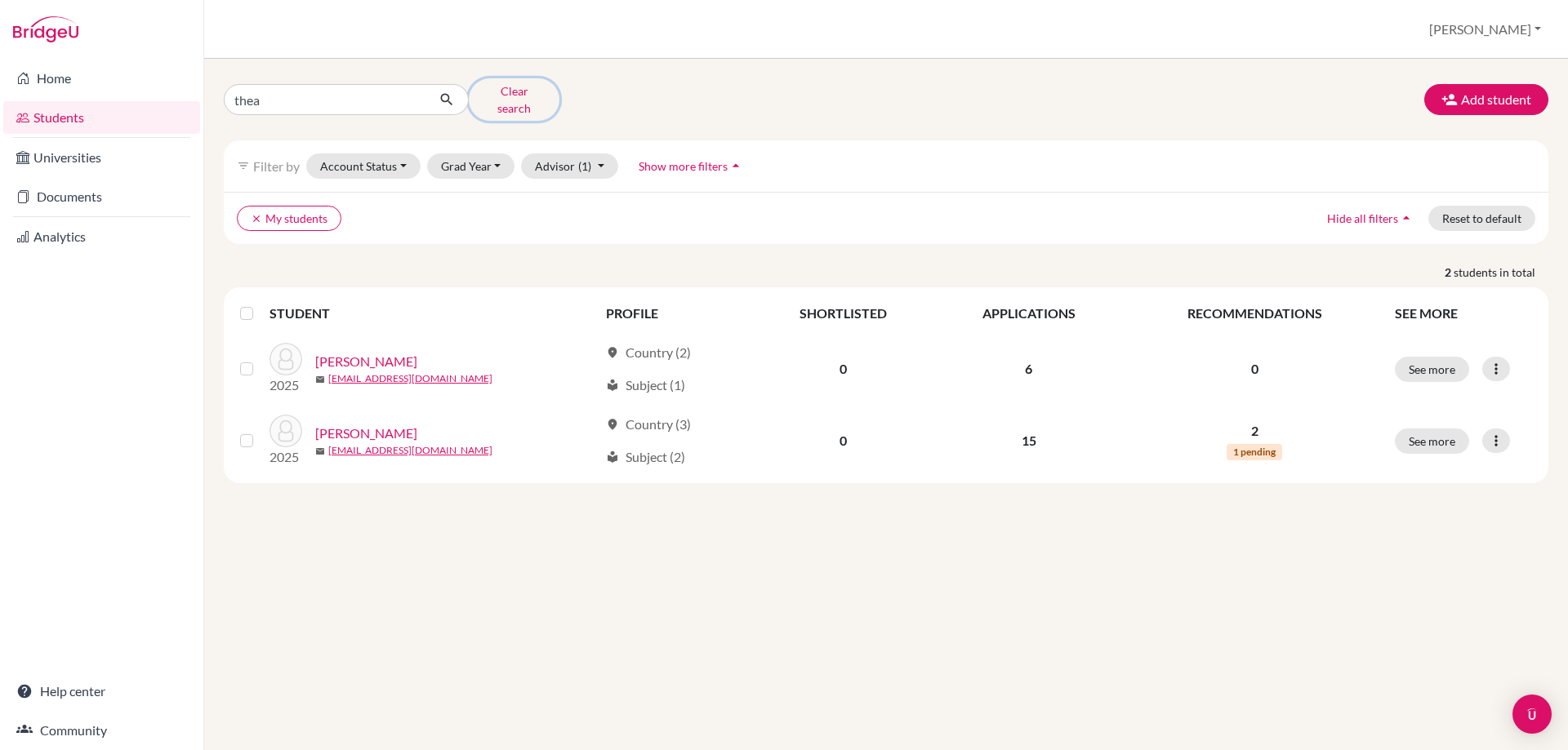
click at [510, 90] on button "Clear search" at bounding box center [514, 99] width 90 height 43
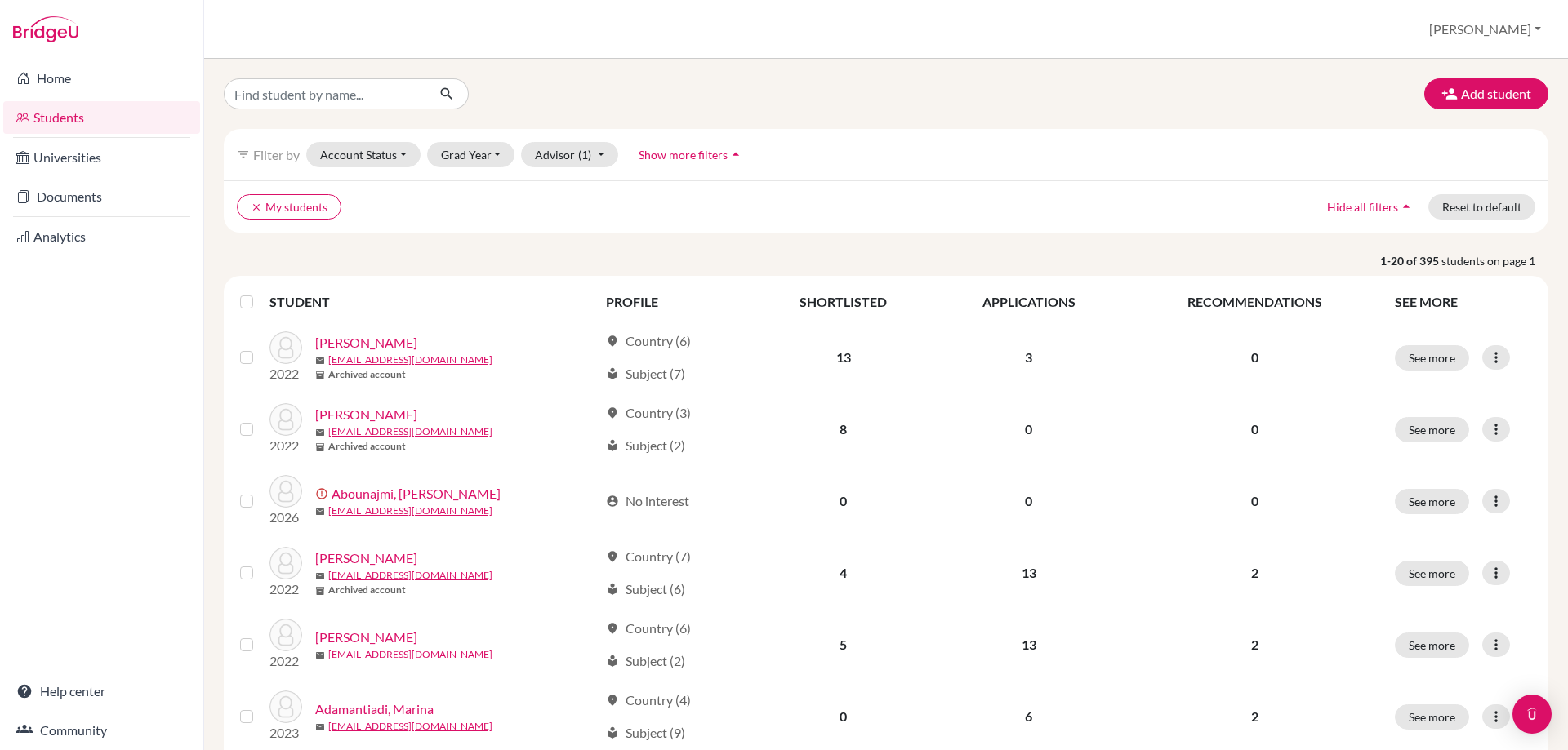
click at [63, 128] on link "Students" at bounding box center [102, 117] width 196 height 33
click at [50, 192] on link "Documents" at bounding box center [102, 197] width 196 height 33
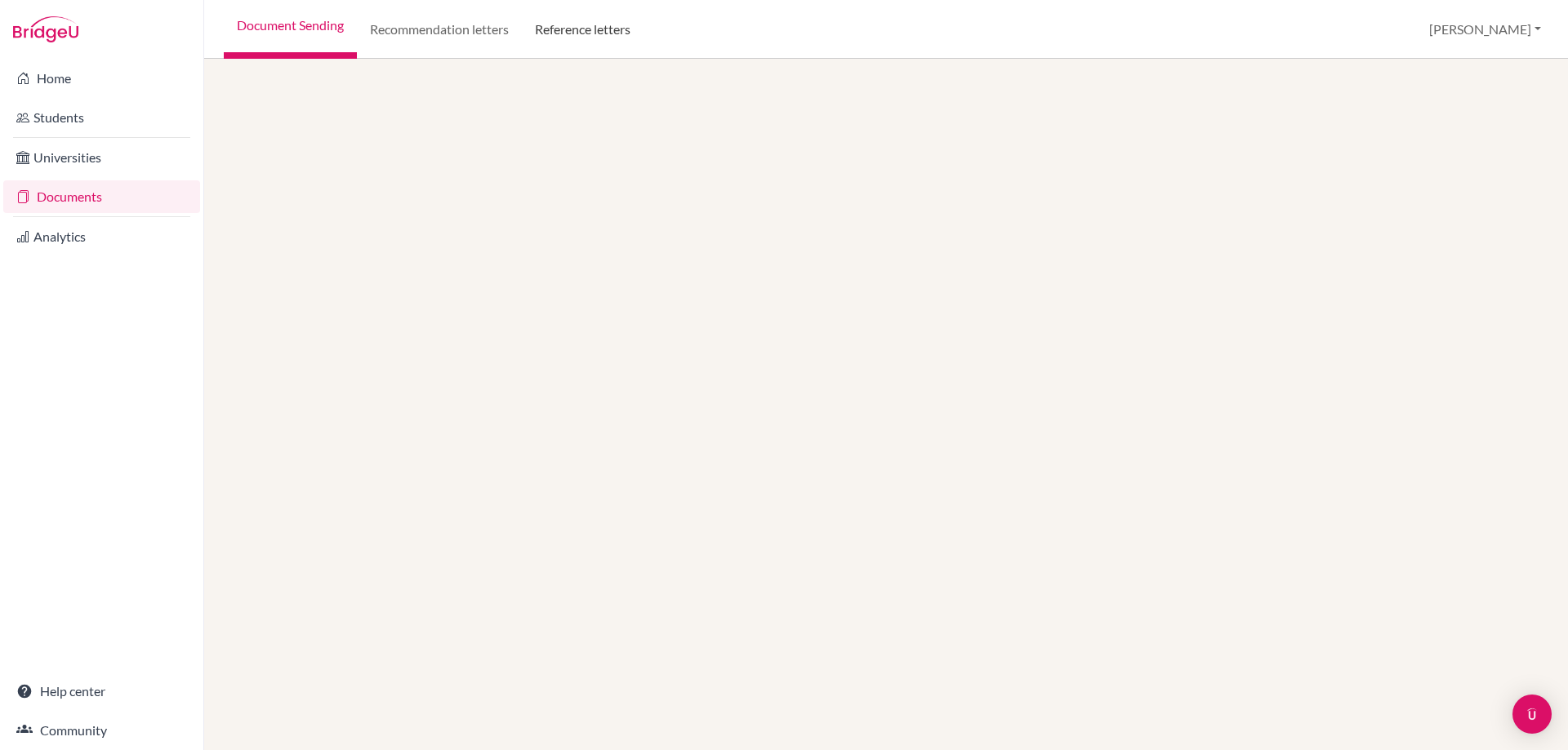
click at [551, 30] on link "Reference letters" at bounding box center [582, 30] width 122 height 59
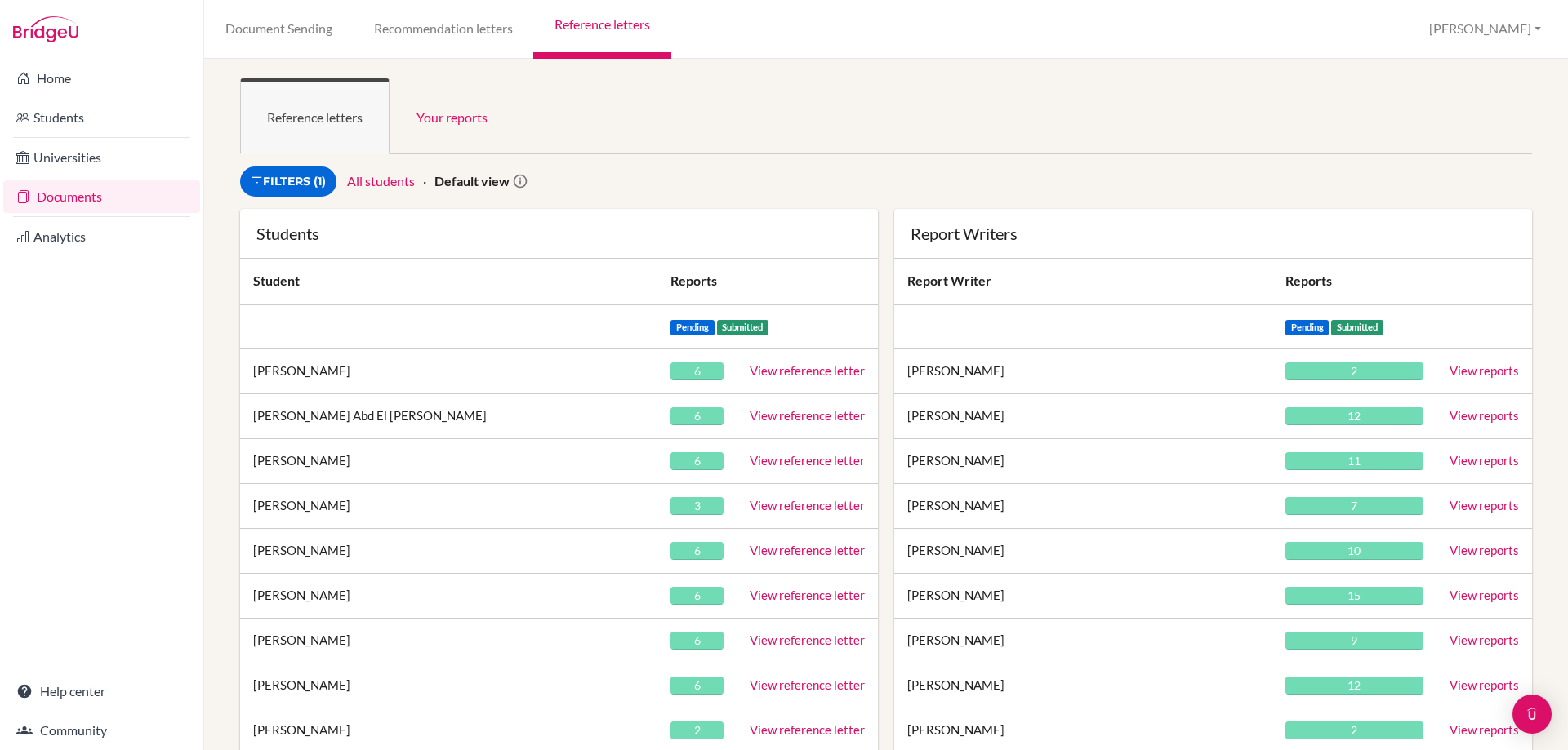
click at [576, 30] on link "Reference letters" at bounding box center [601, 30] width 137 height 59
click at [293, 193] on link "Filters (1)" at bounding box center [288, 182] width 96 height 30
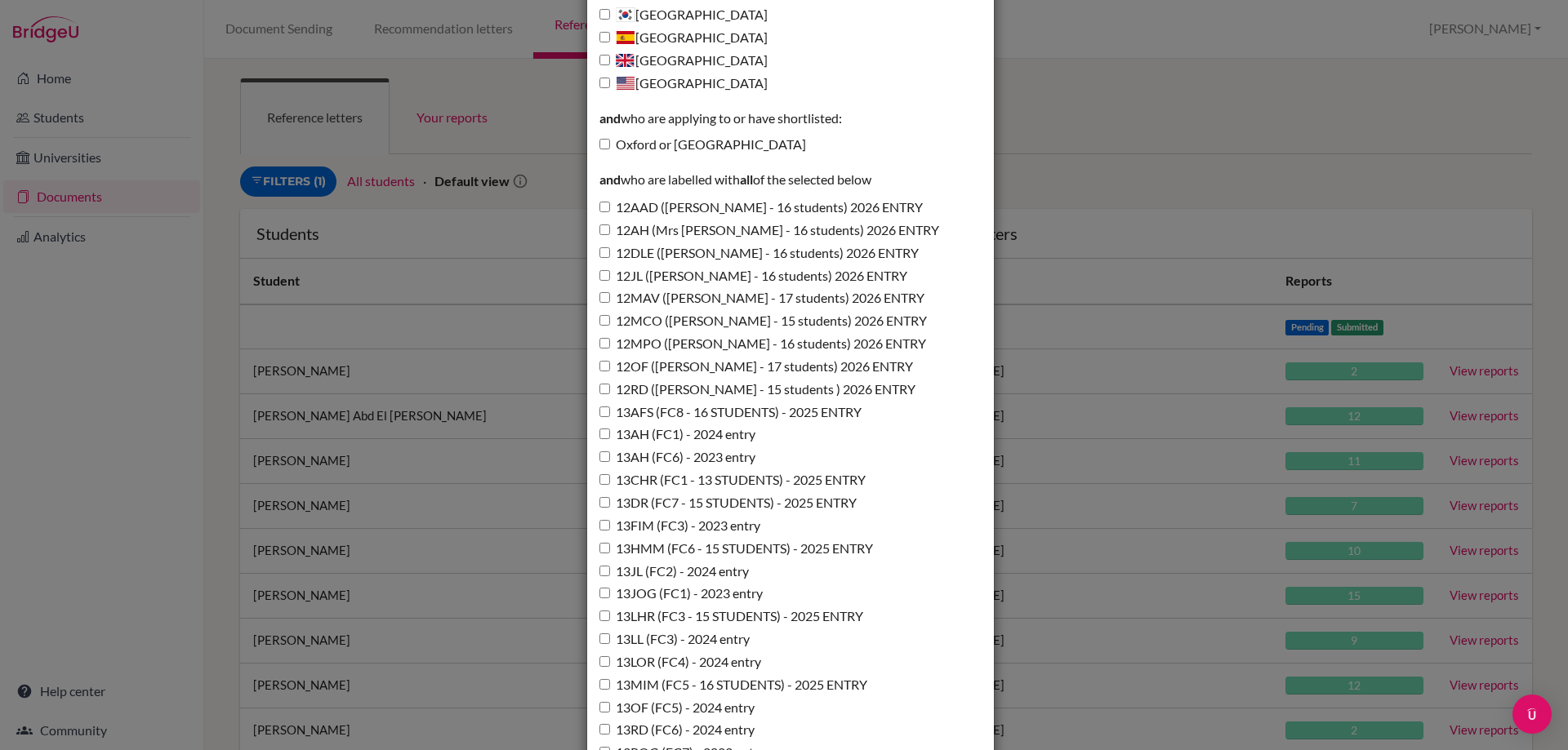
scroll to position [572, 0]
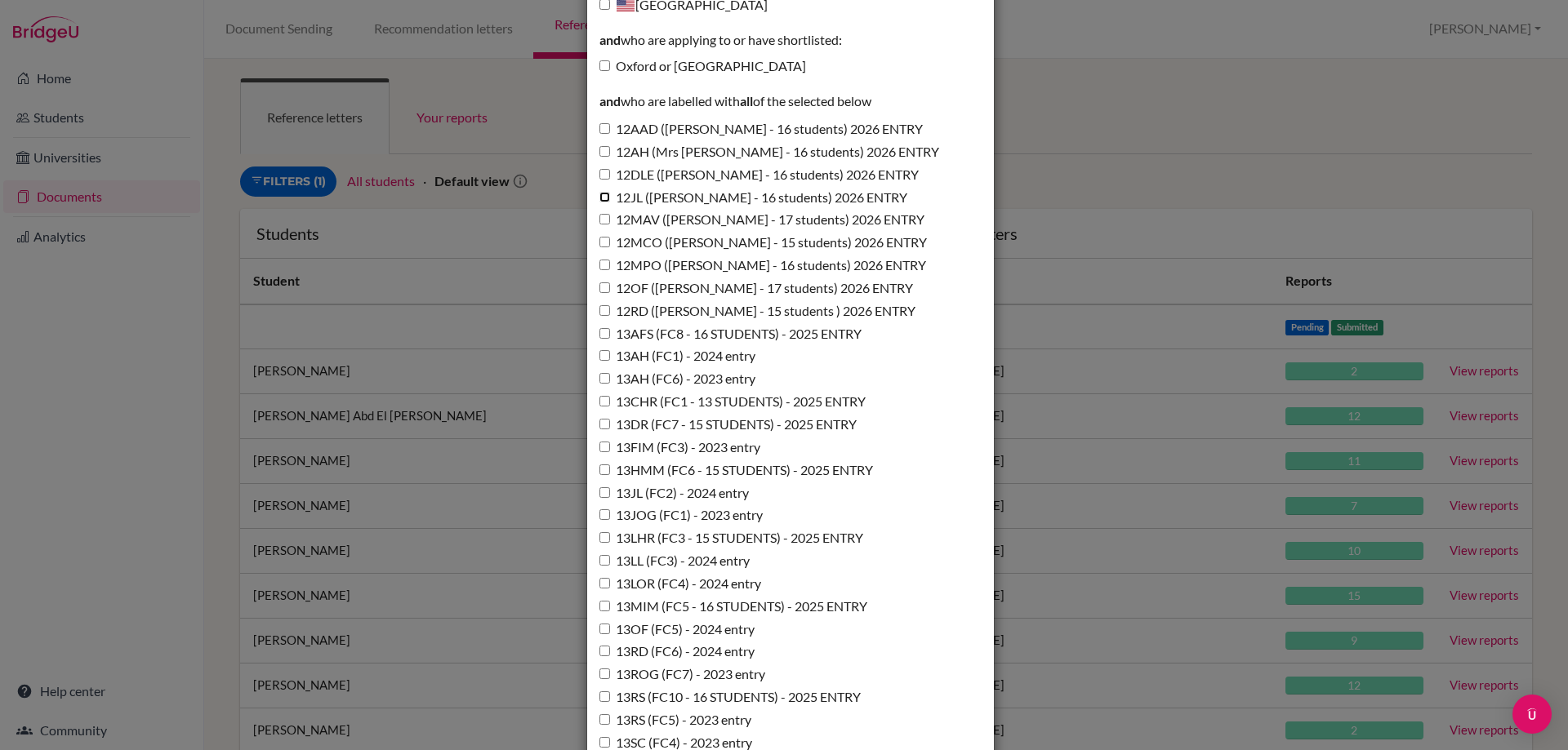
click at [600, 196] on input "12JL (Miss Lawton - 16 students) 2026 ENTRY" at bounding box center [605, 197] width 10 height 10
checkbox input "true"
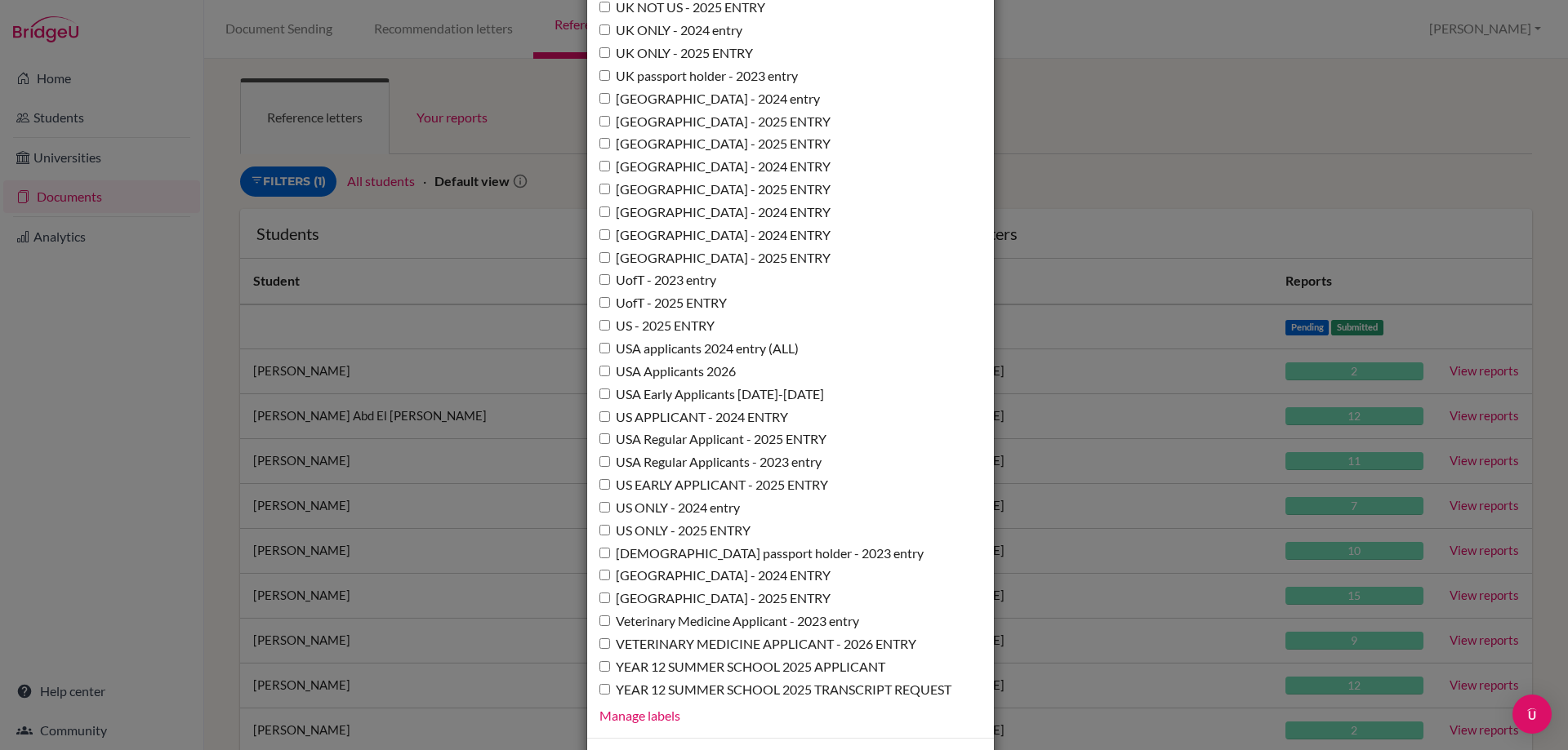
scroll to position [11850, 0]
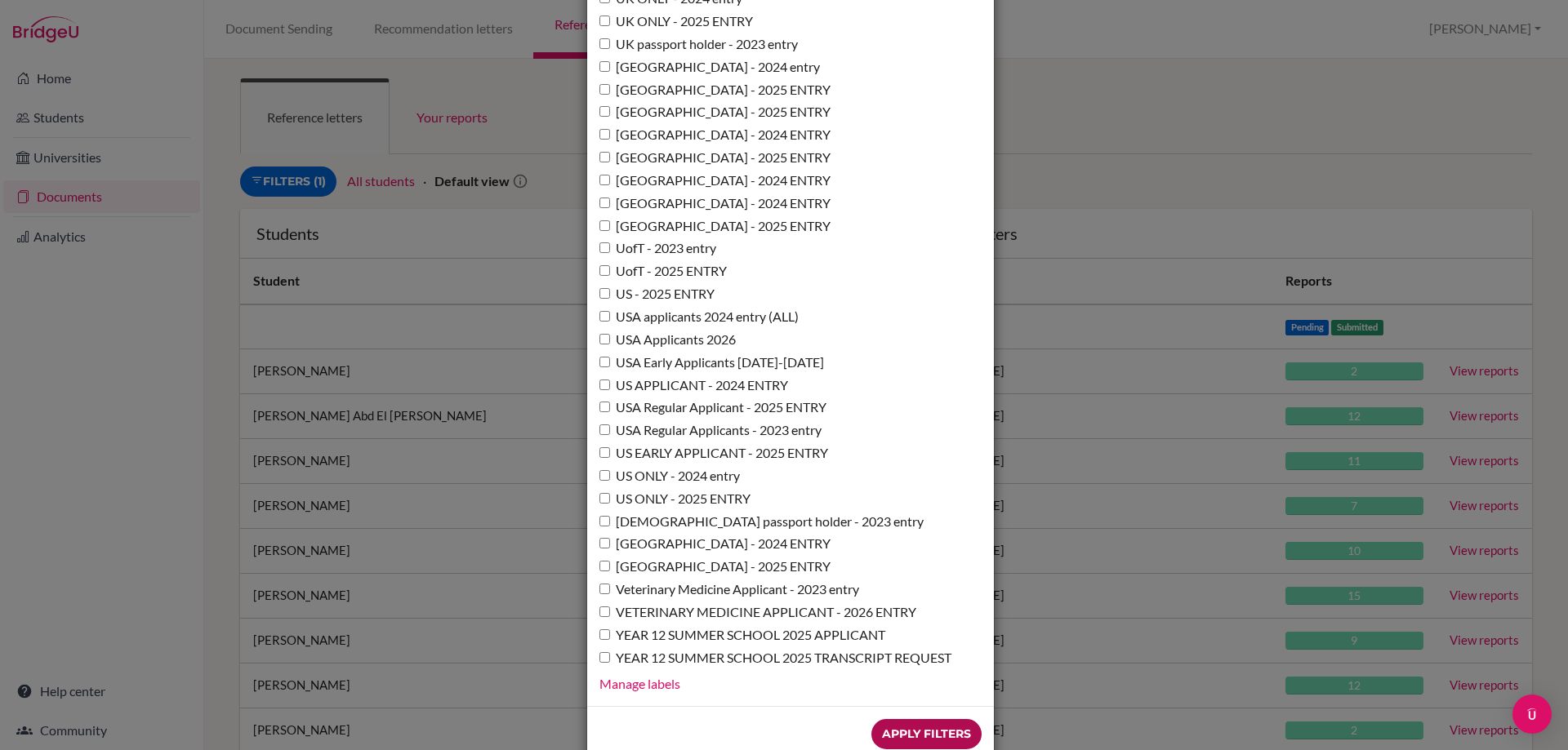
click at [922, 720] on input "Apply Filters" at bounding box center [926, 734] width 110 height 30
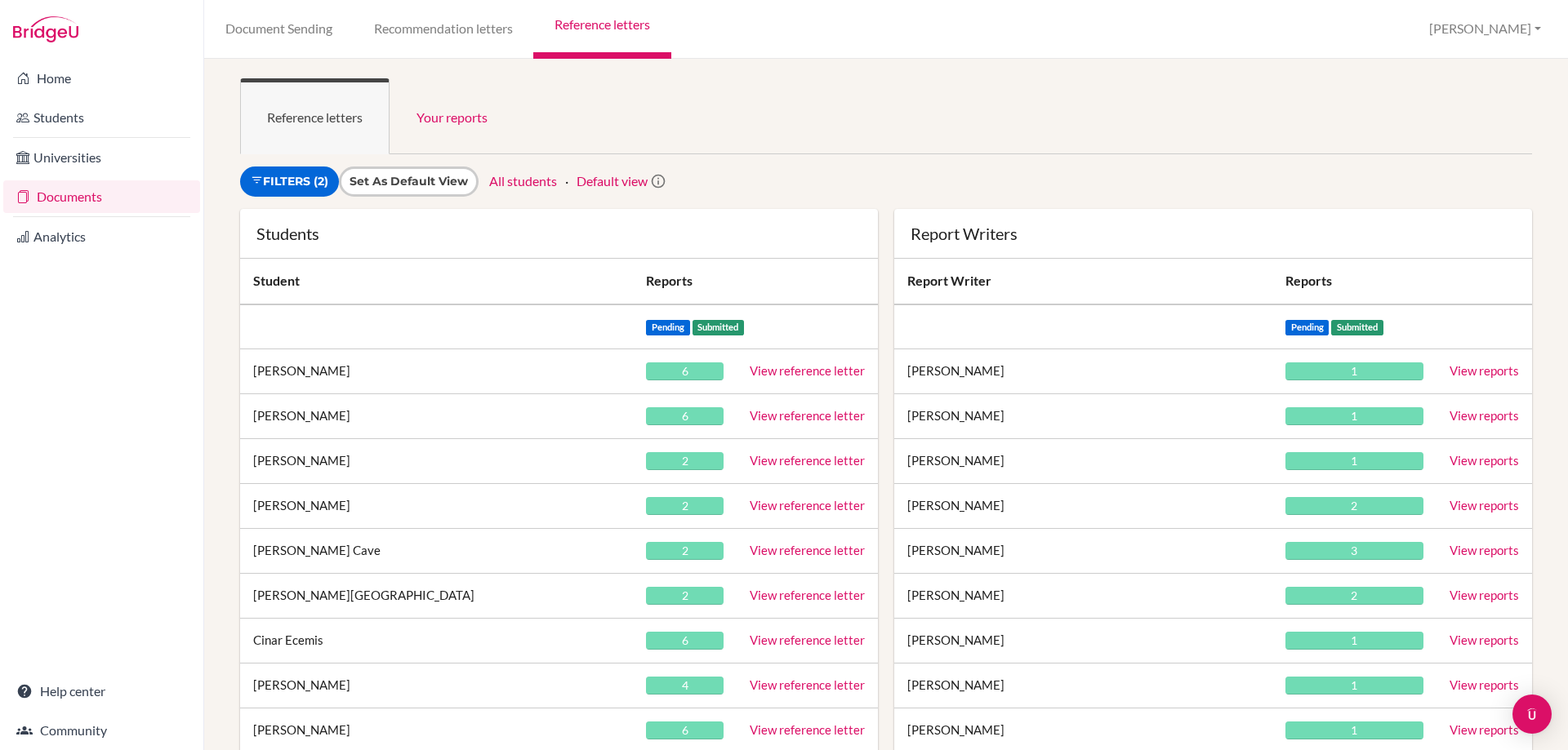
click at [812, 369] on link "View reference letter" at bounding box center [807, 370] width 115 height 15
click at [781, 416] on link "View reference letter" at bounding box center [807, 415] width 115 height 15
click at [787, 454] on link "View reference letter" at bounding box center [807, 460] width 115 height 15
click at [769, 503] on link "View reference letter" at bounding box center [807, 505] width 115 height 15
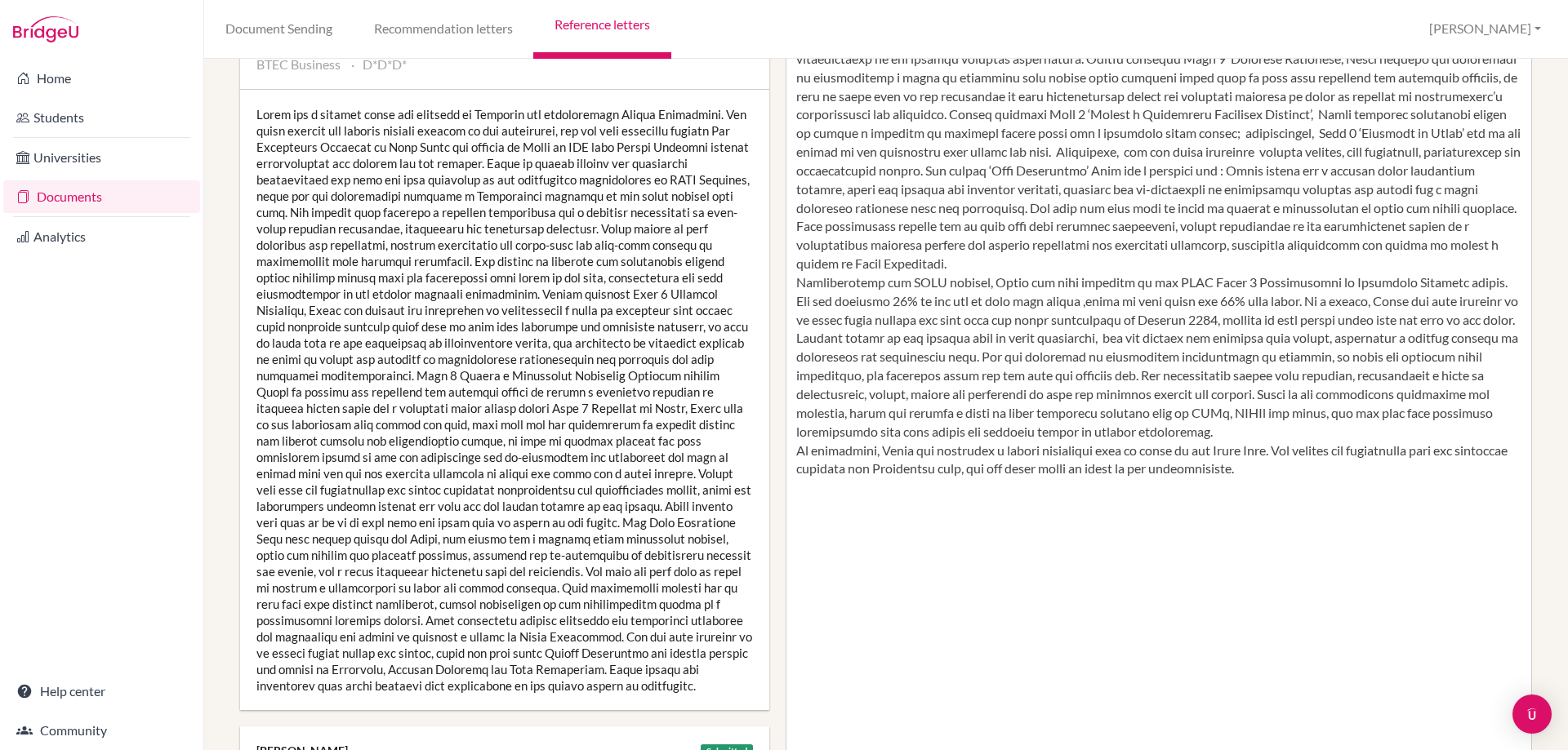
scroll to position [82, 0]
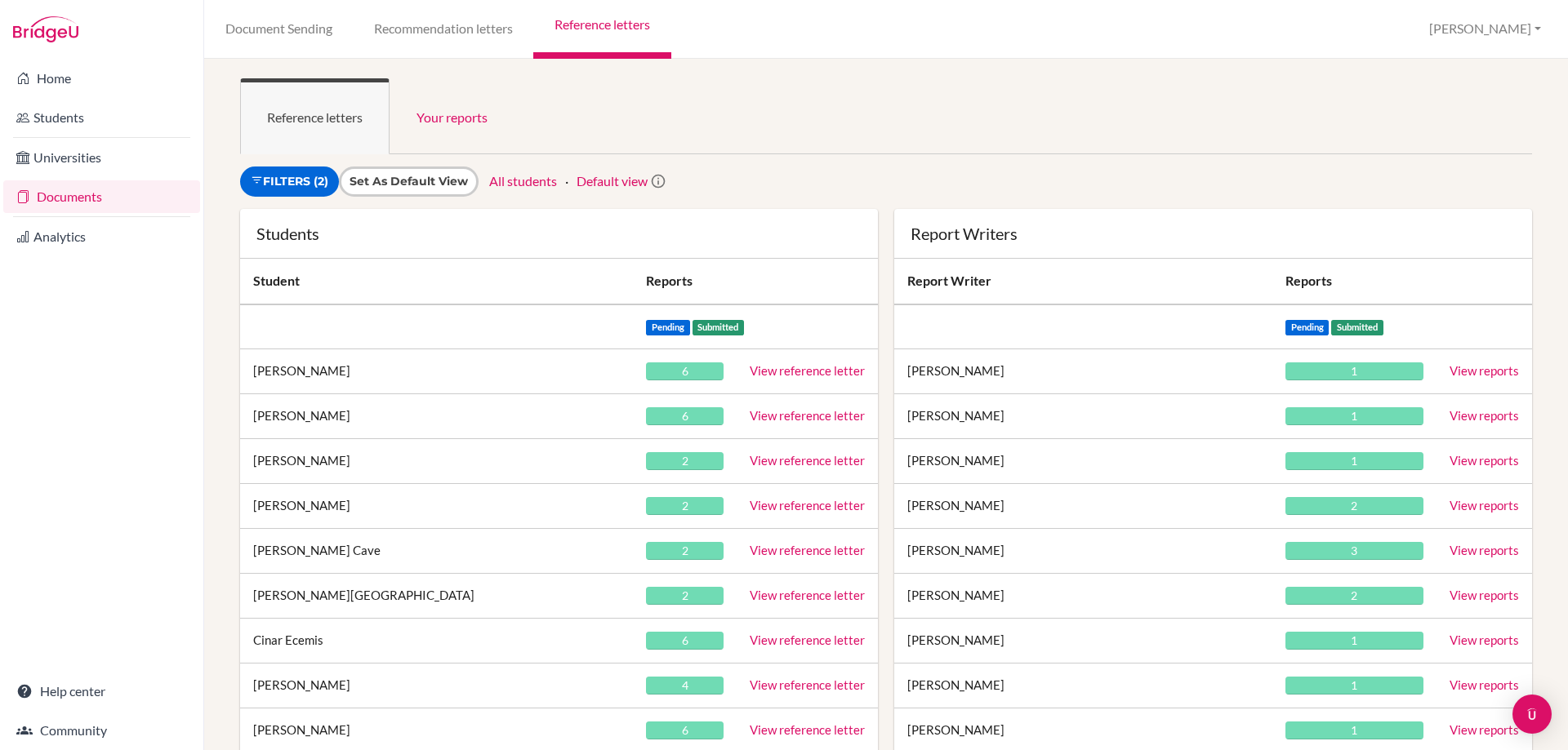
scroll to position [82, 0]
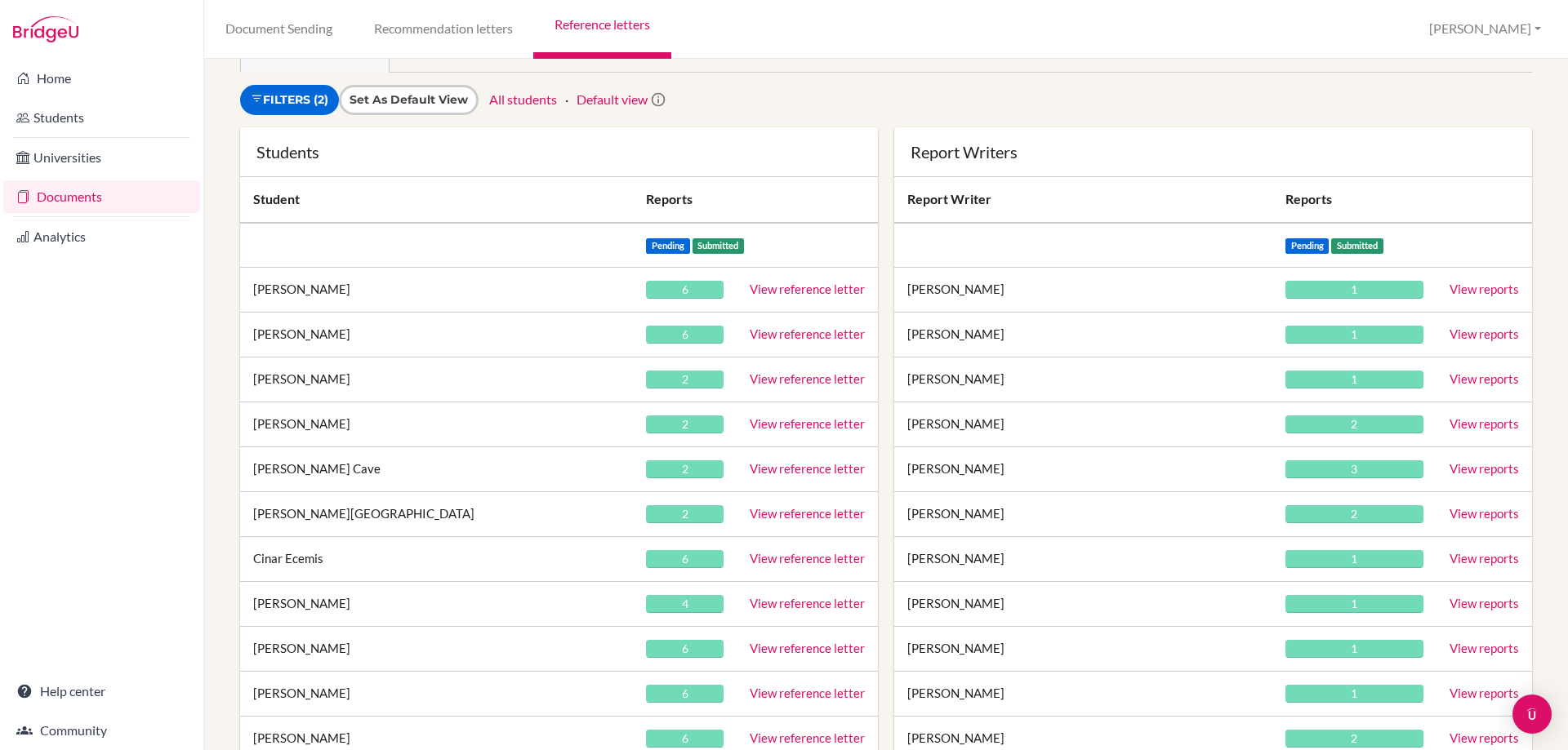
click at [785, 461] on link "View reference letter" at bounding box center [807, 468] width 115 height 15
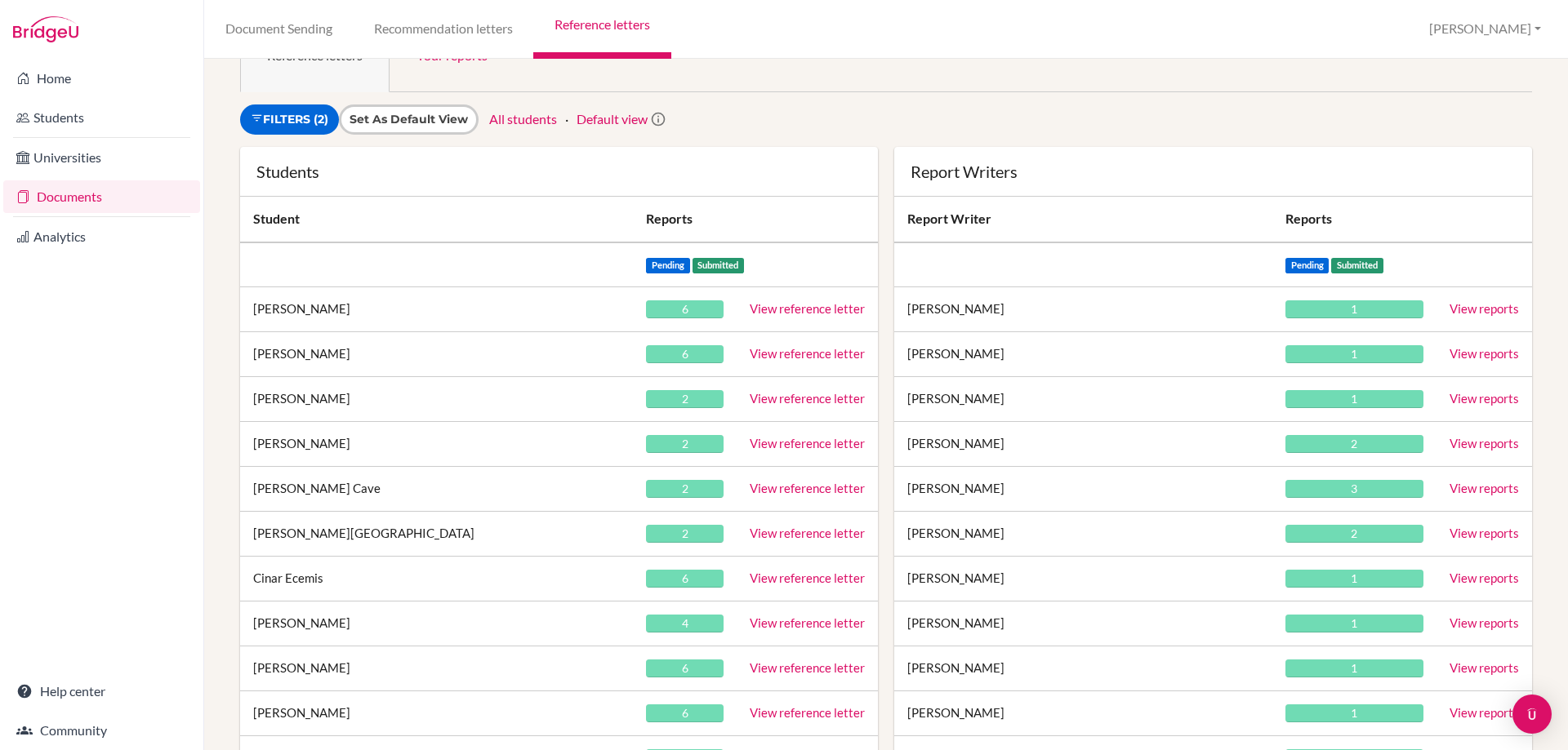
scroll to position [245, 0]
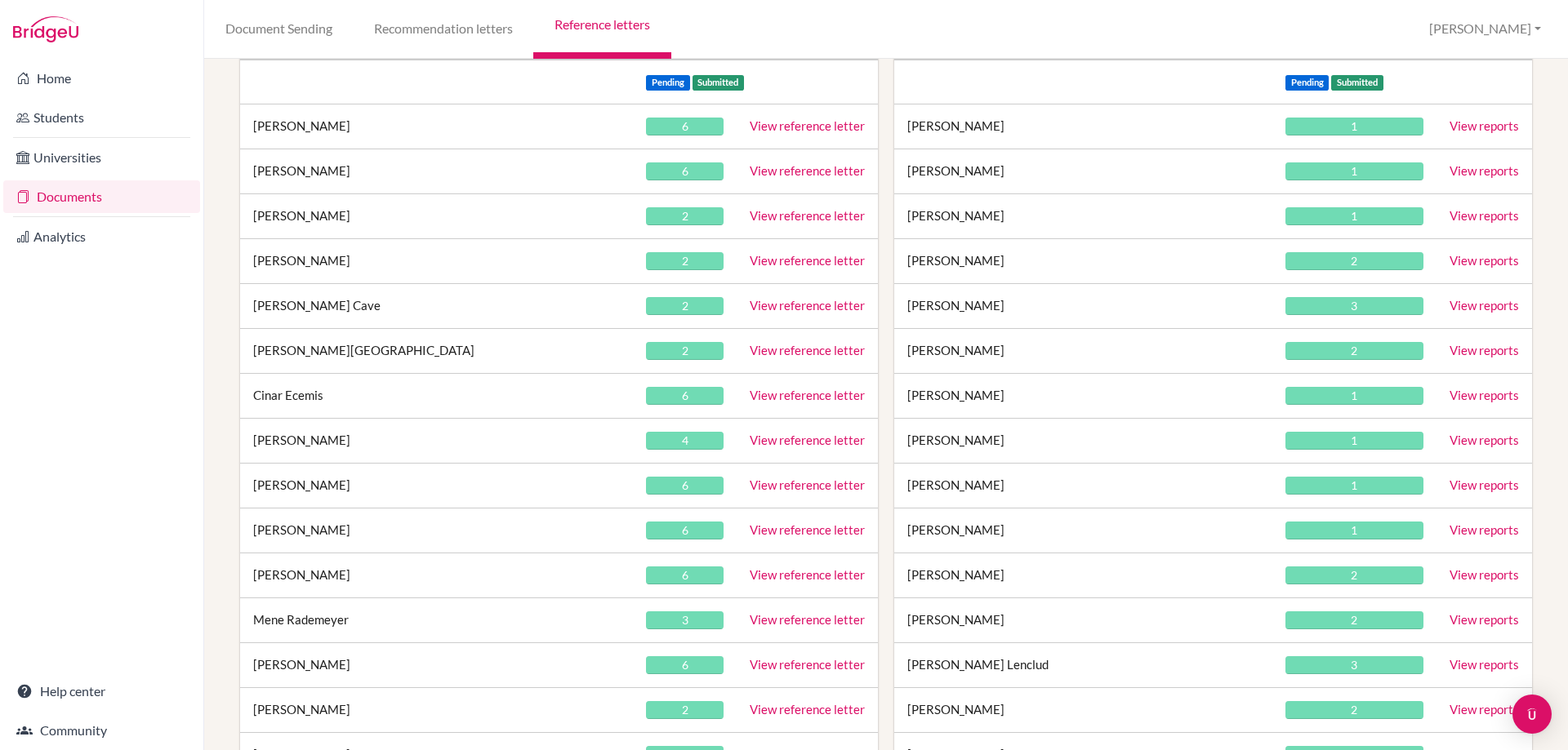
click at [765, 438] on link "View reference letter" at bounding box center [807, 440] width 115 height 15
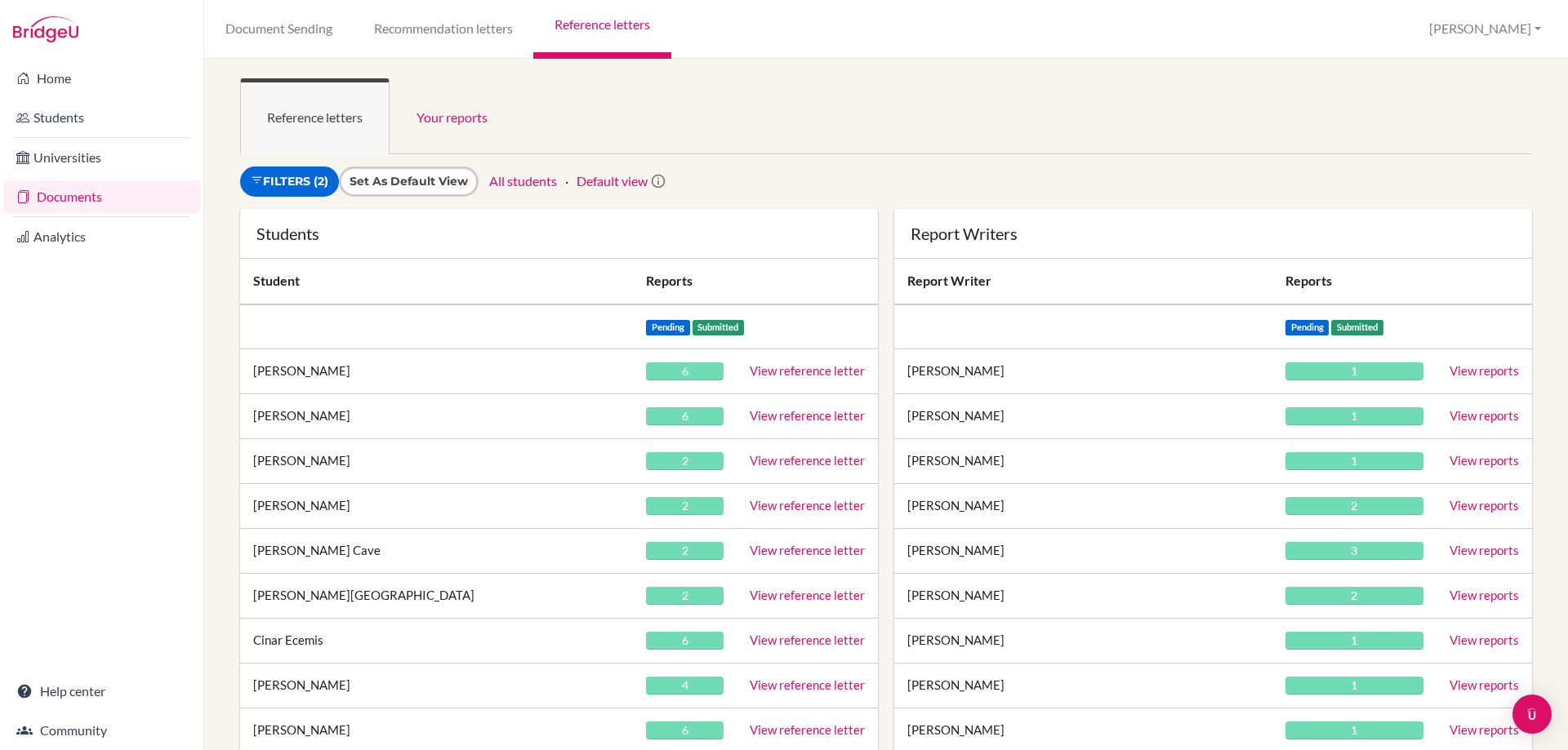
click at [786, 588] on link "View reference letter" at bounding box center [807, 594] width 115 height 15
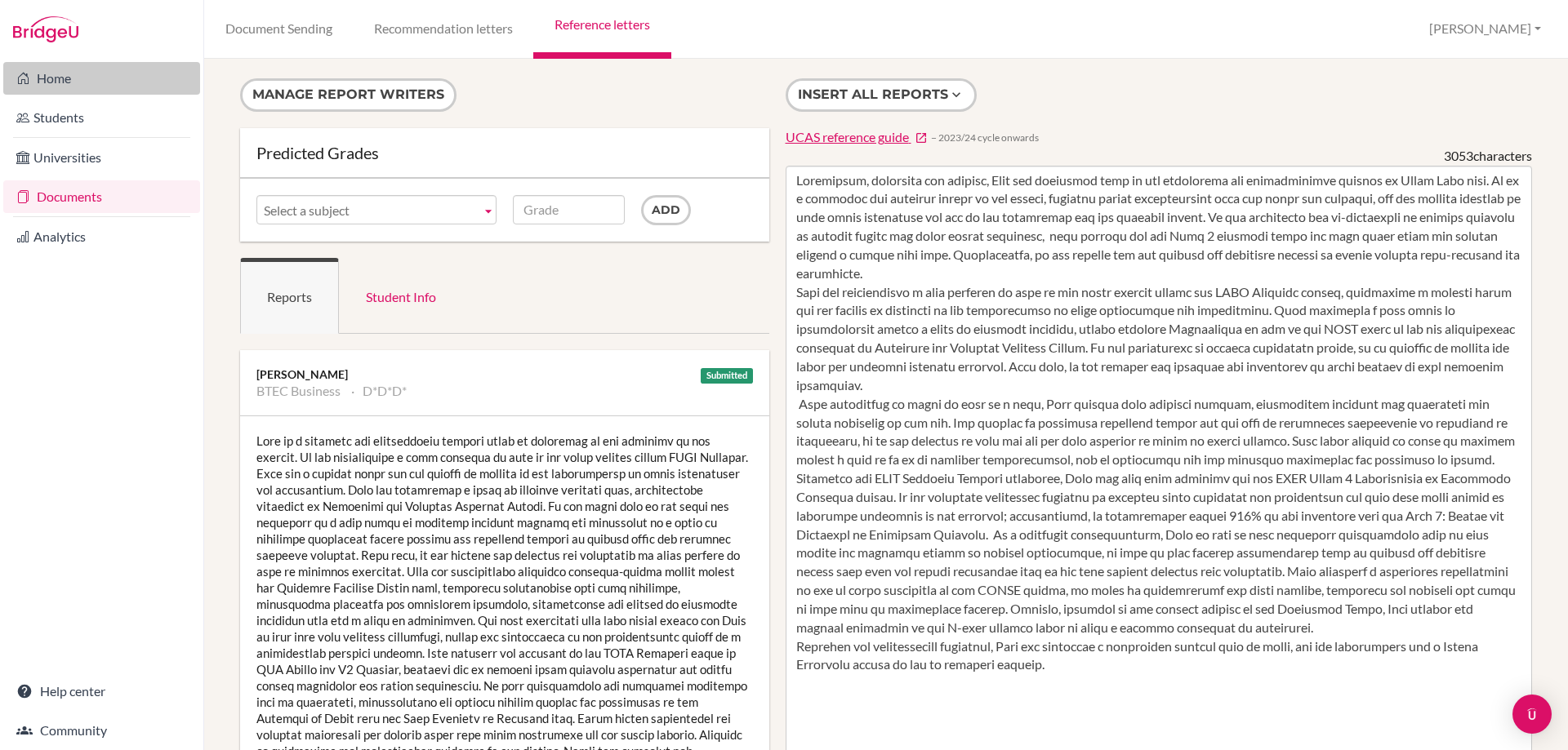
click at [68, 82] on link "Home" at bounding box center [102, 78] width 196 height 33
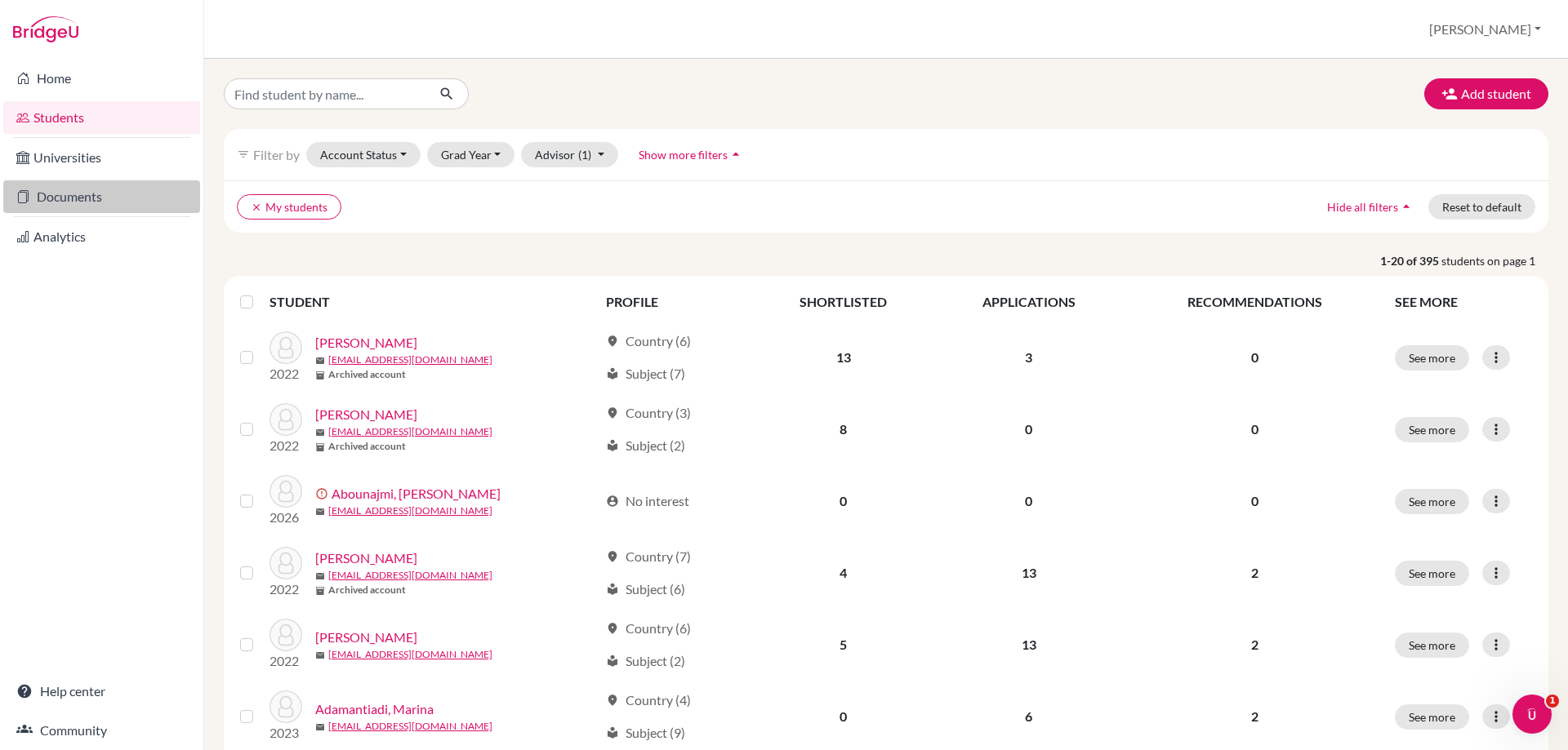
click at [87, 199] on link "Documents" at bounding box center [102, 197] width 196 height 33
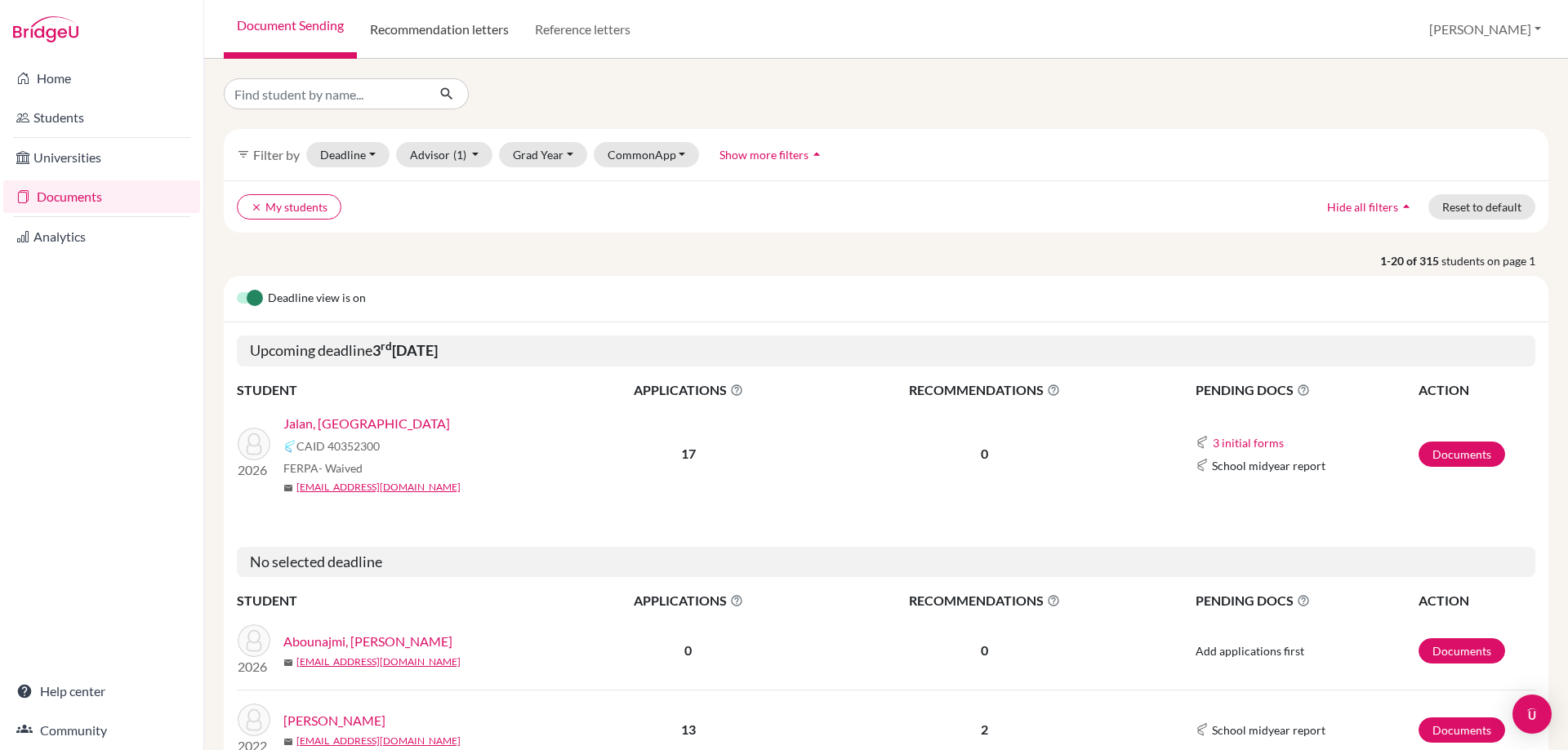
click at [413, 38] on link "Recommendation letters" at bounding box center [440, 30] width 165 height 59
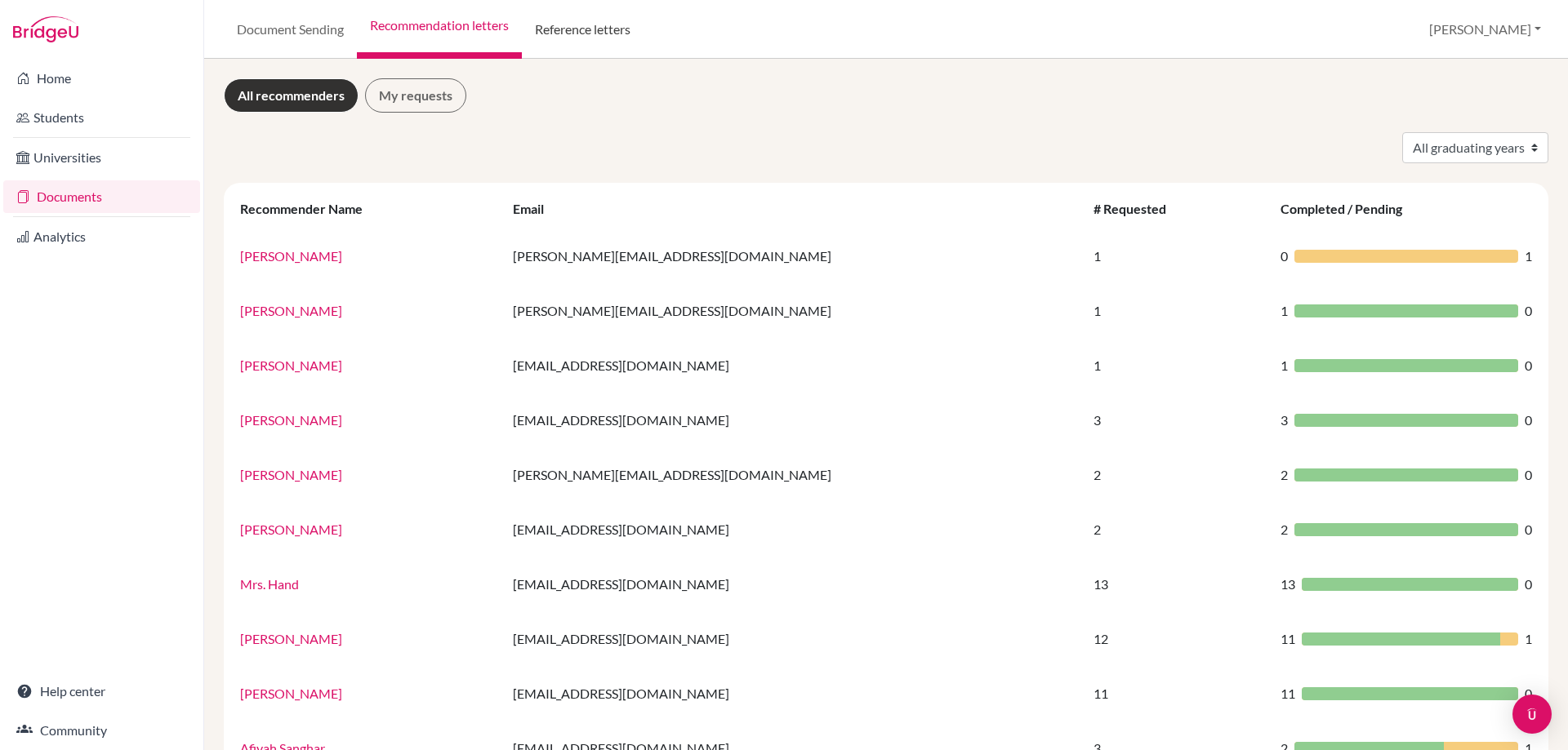
click at [581, 33] on link "Reference letters" at bounding box center [582, 30] width 122 height 59
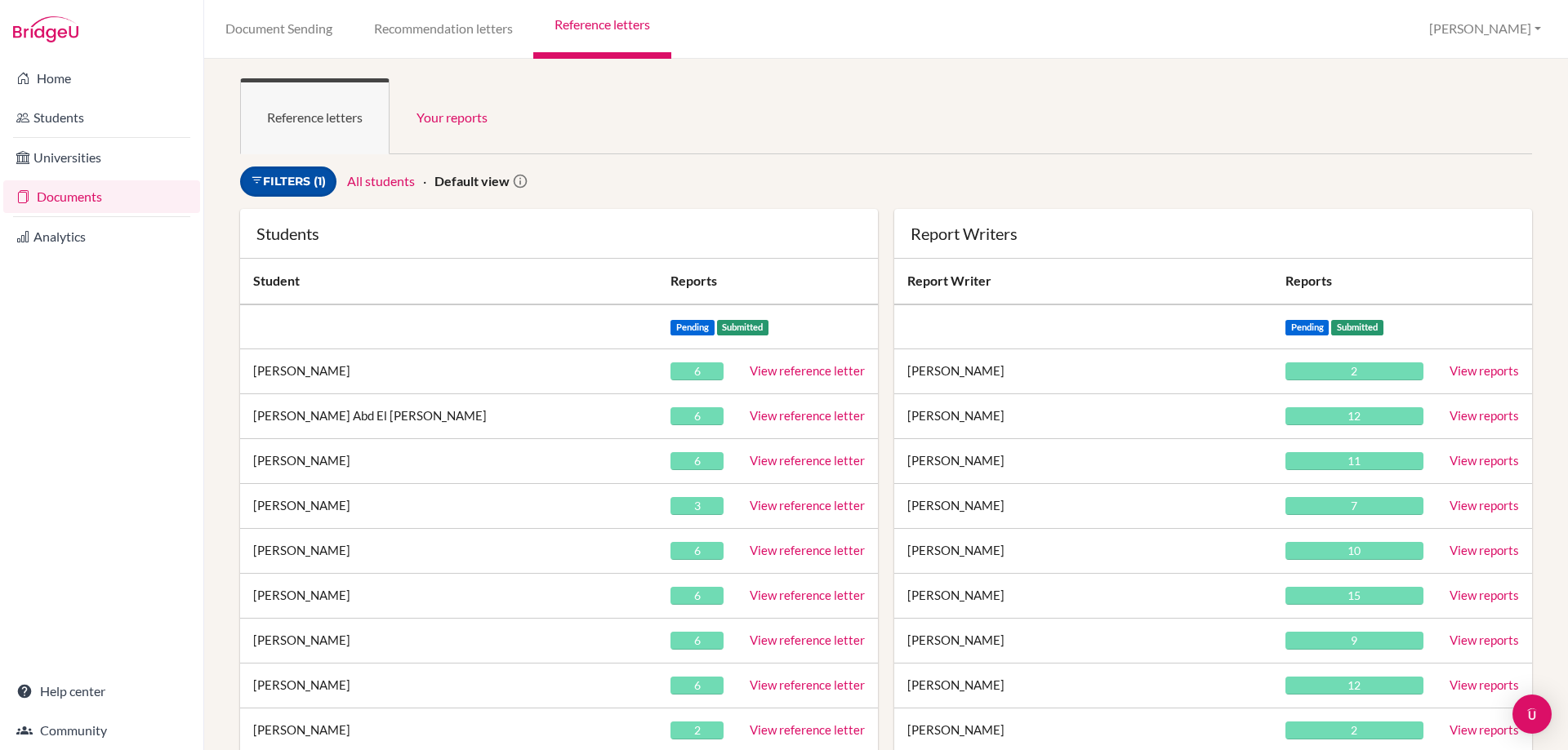
click at [301, 186] on link "Filters (1)" at bounding box center [288, 182] width 96 height 30
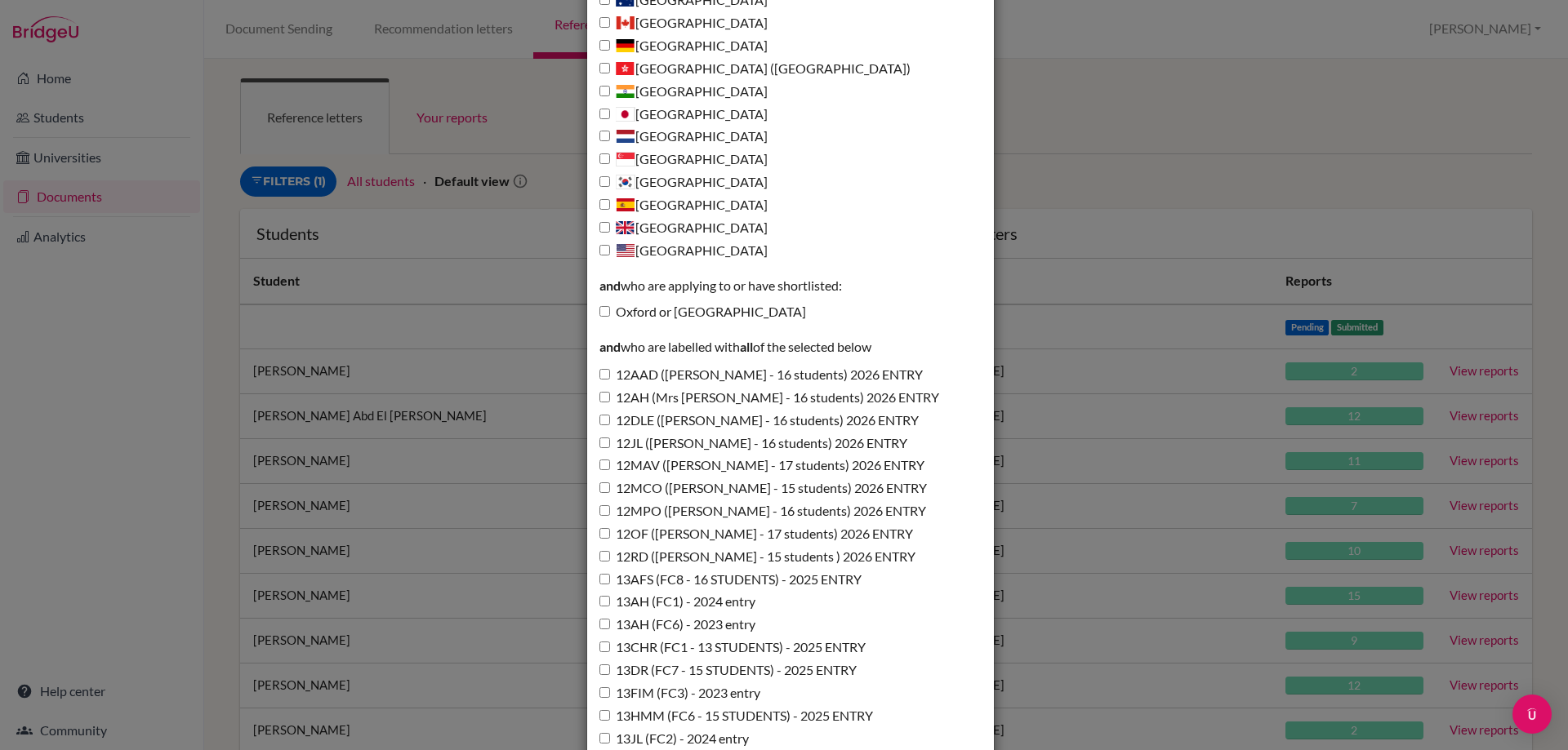
scroll to position [327, 0]
click at [600, 398] on input "12AH (Mrs Hand - 16 students) 2026 ENTRY" at bounding box center [605, 396] width 10 height 10
checkbox input "true"
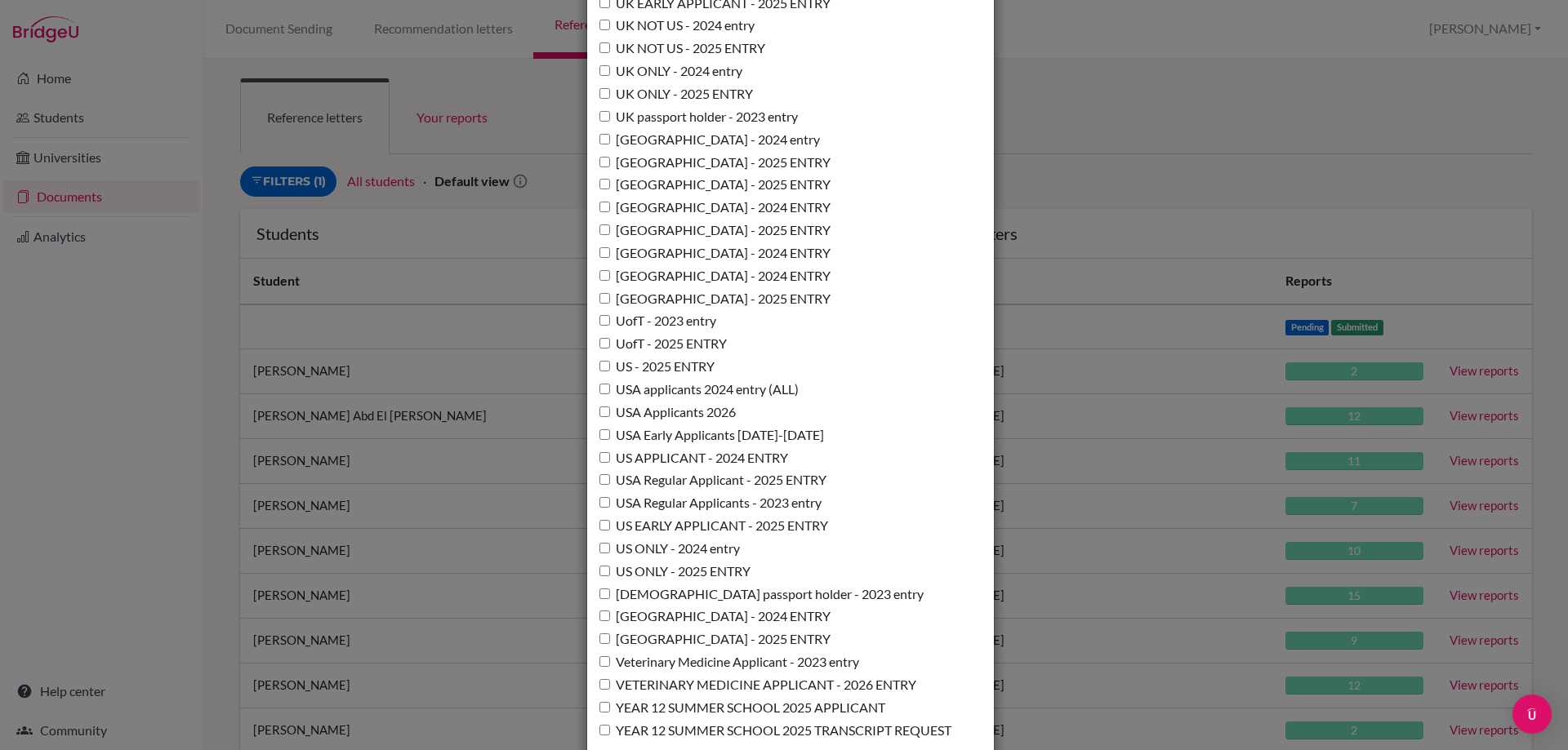
scroll to position [11850, 0]
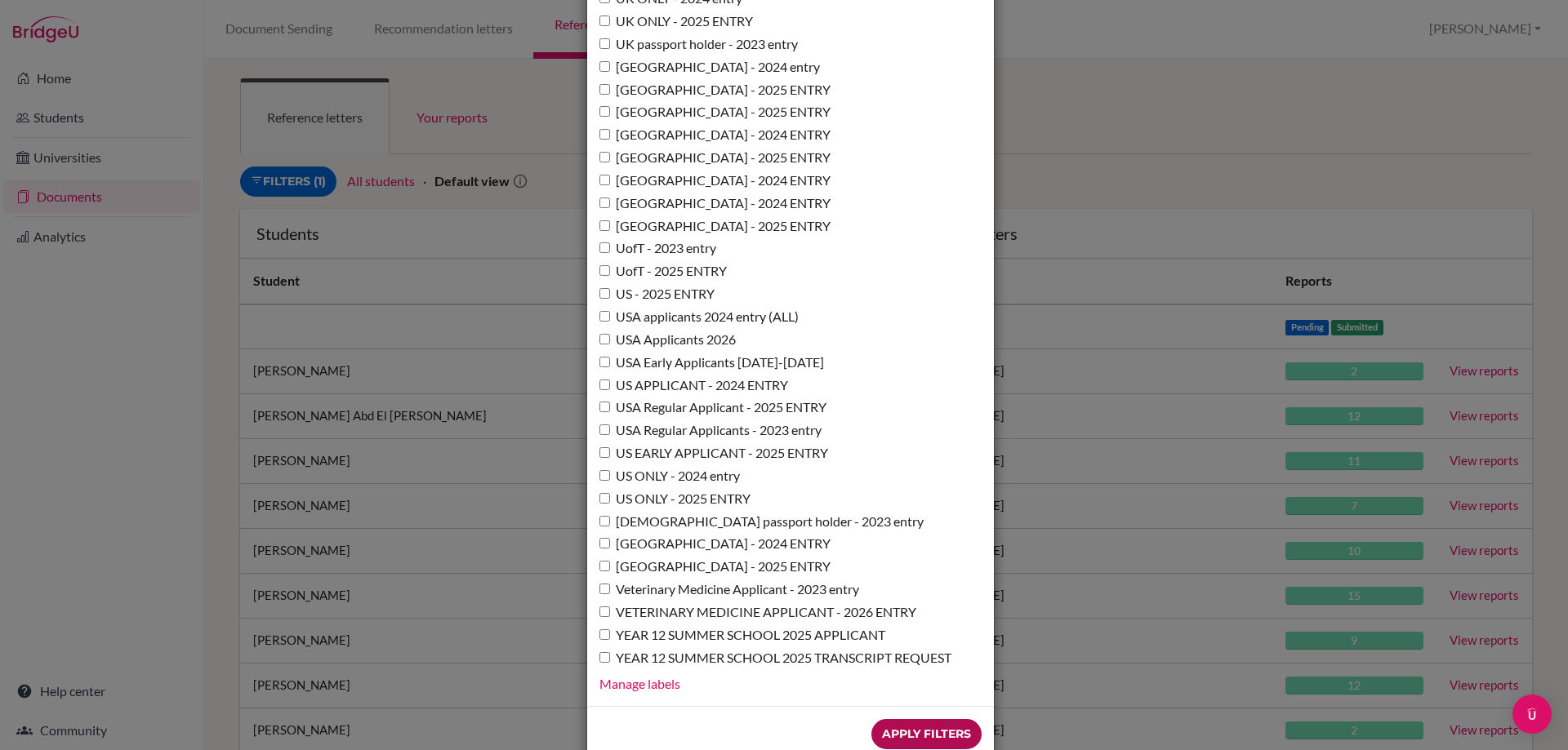
click at [914, 720] on input "Apply Filters" at bounding box center [926, 734] width 110 height 30
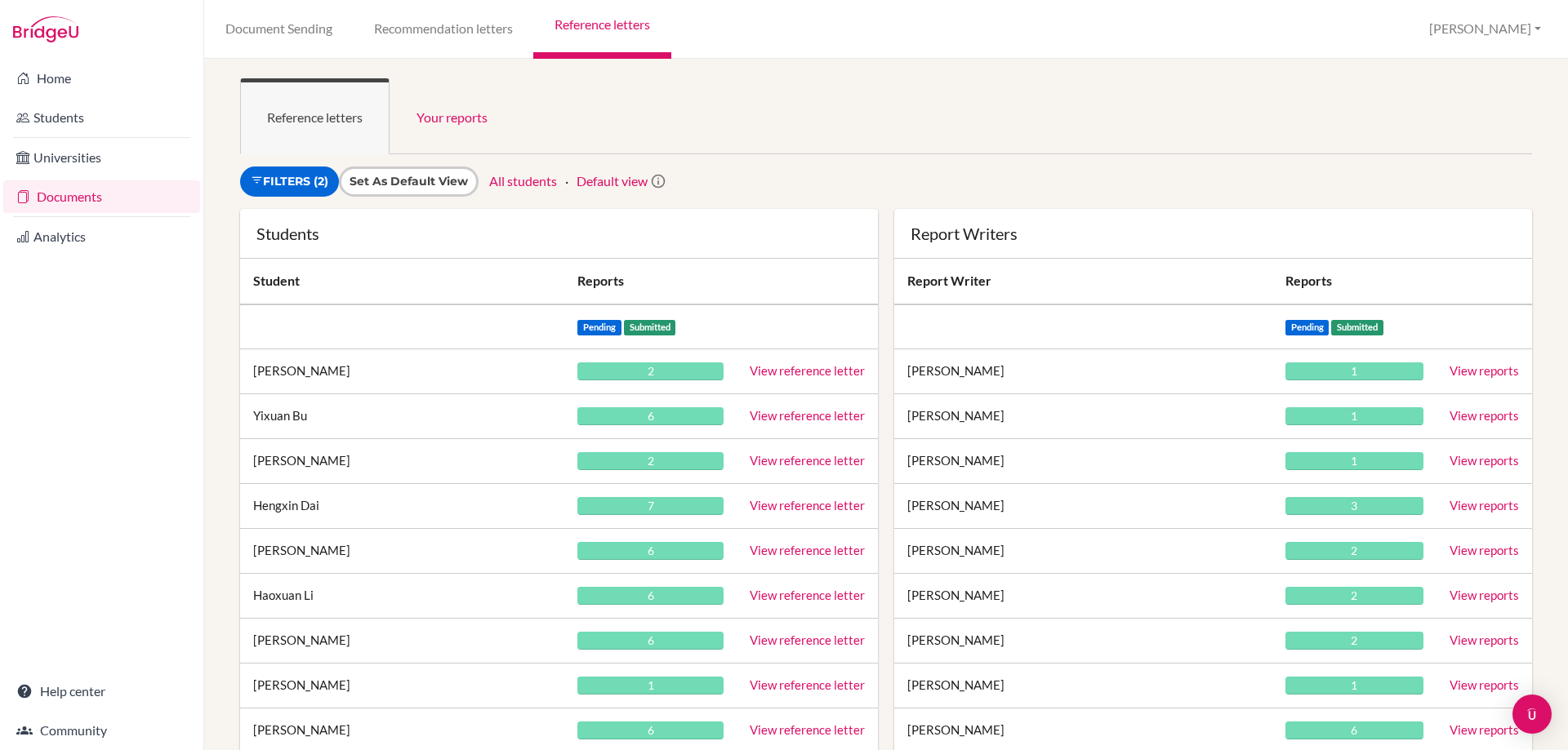
click at [756, 362] on td "View reference letter" at bounding box center [807, 372] width 142 height 45
click at [754, 367] on link "View reference letter" at bounding box center [807, 370] width 115 height 15
click at [781, 408] on td "View reference letter" at bounding box center [807, 417] width 142 height 45
click at [775, 413] on link "View reference letter" at bounding box center [807, 415] width 115 height 15
click at [786, 463] on link "View reference letter" at bounding box center [807, 460] width 115 height 15
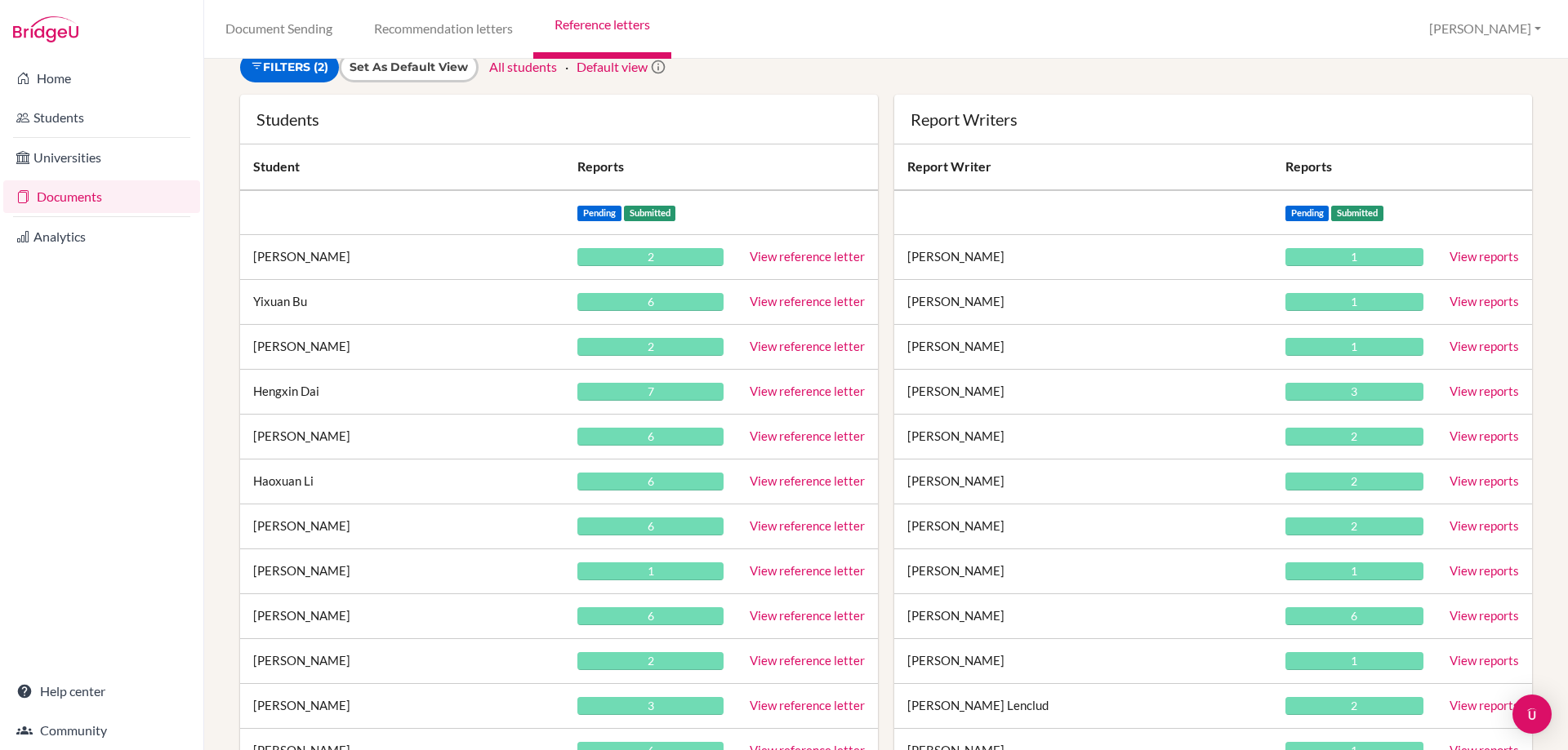
scroll to position [163, 0]
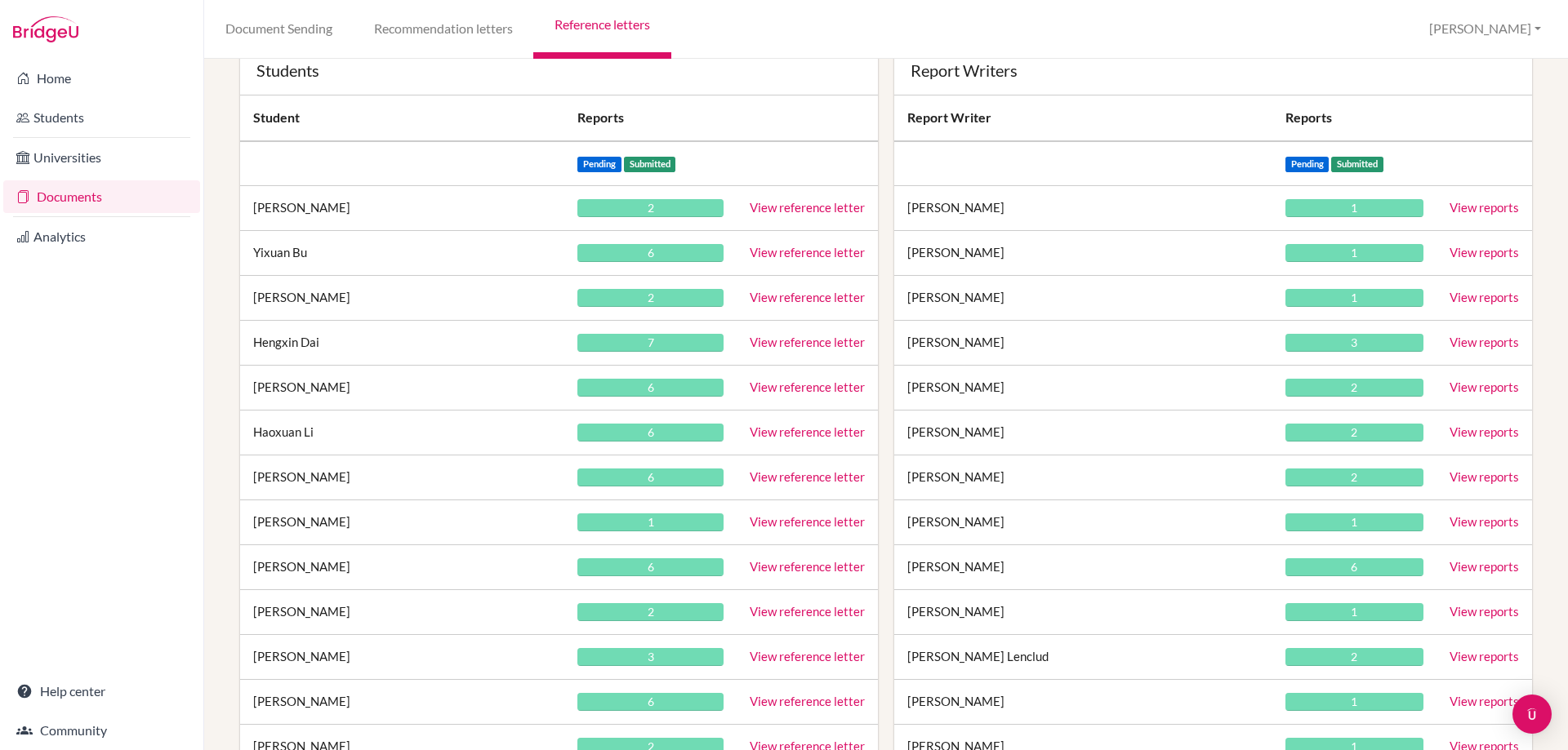
click at [787, 521] on link "View reference letter" at bounding box center [807, 521] width 115 height 15
click at [764, 611] on link "View reference letter" at bounding box center [807, 611] width 115 height 15
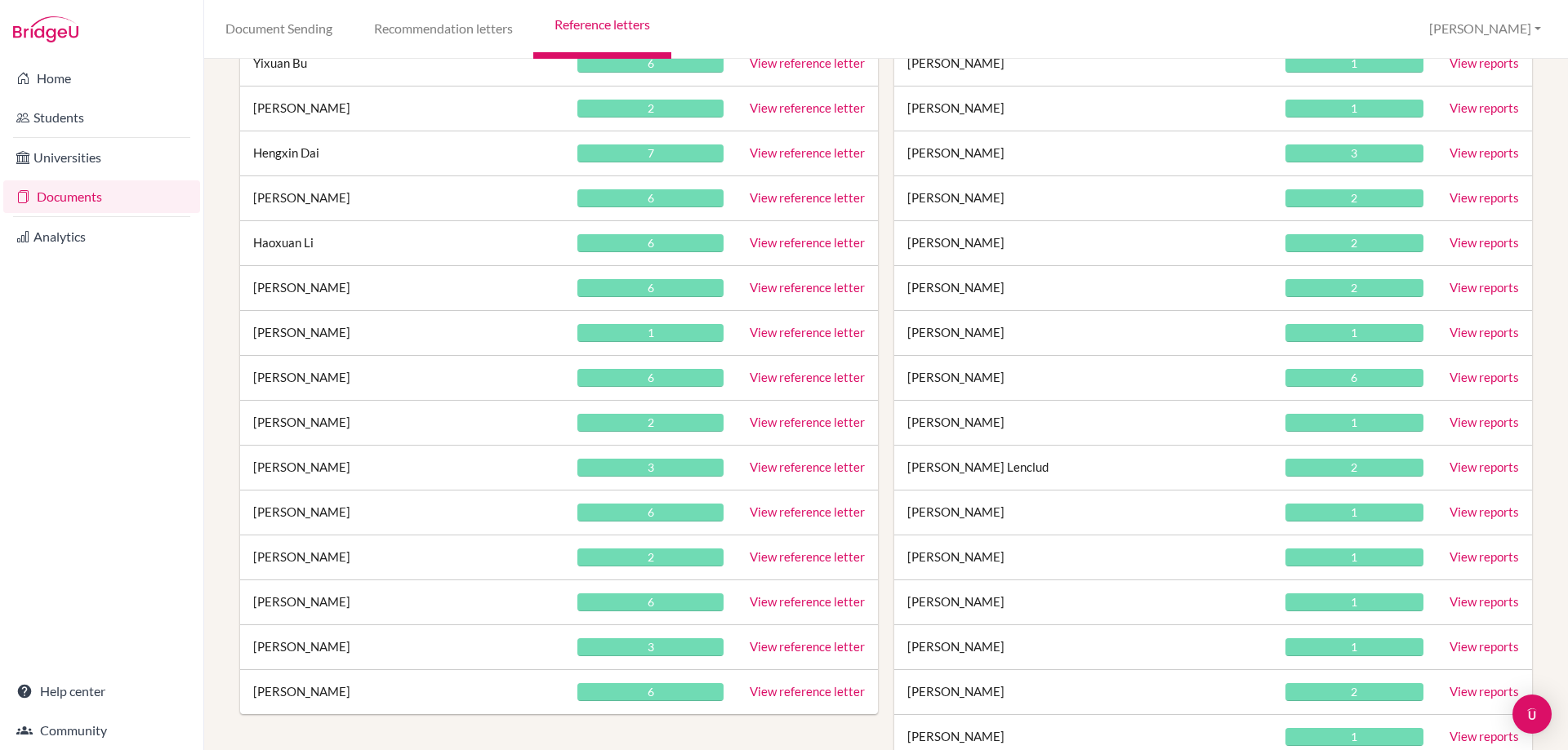
scroll to position [408, 0]
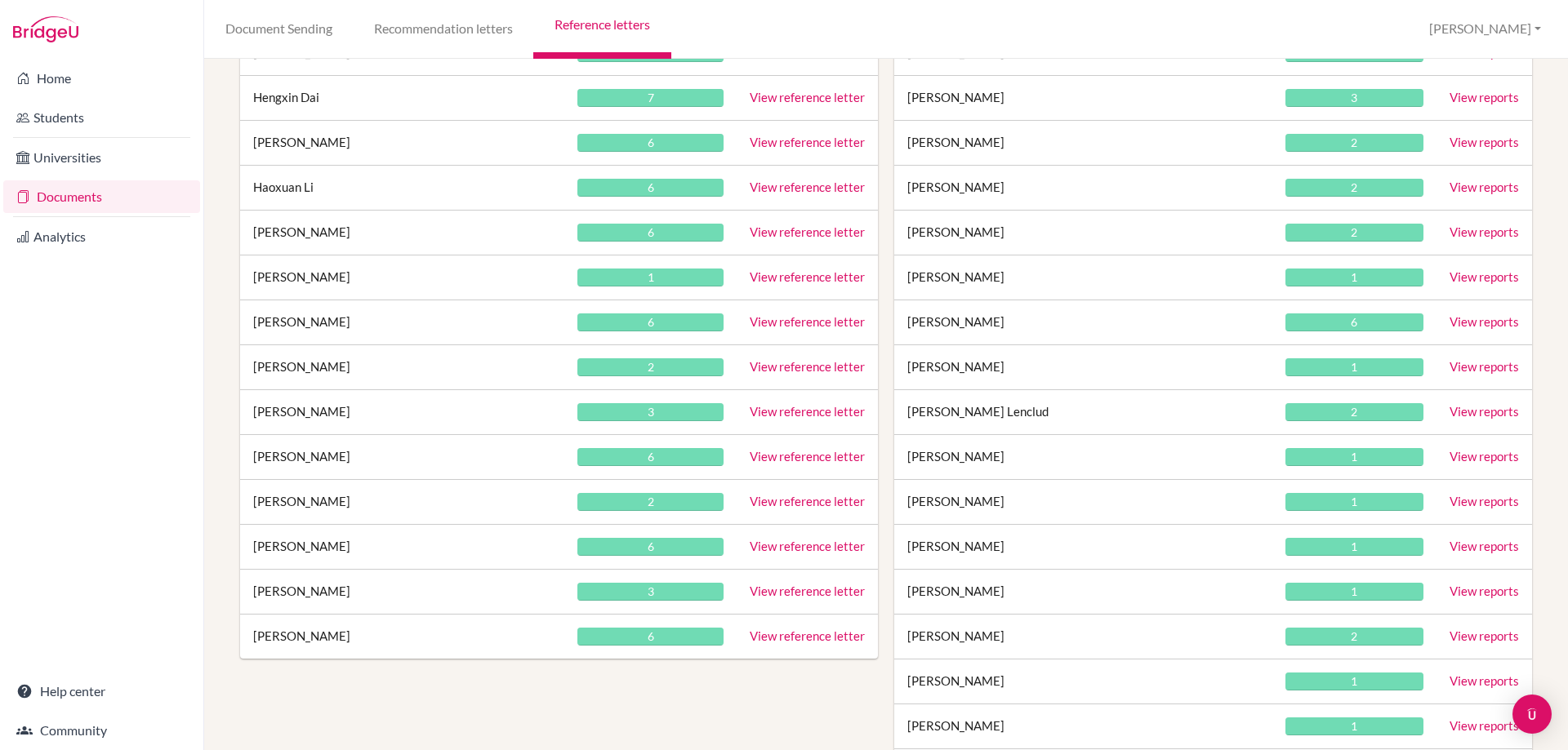
click at [774, 549] on link "View reference letter" at bounding box center [807, 546] width 115 height 15
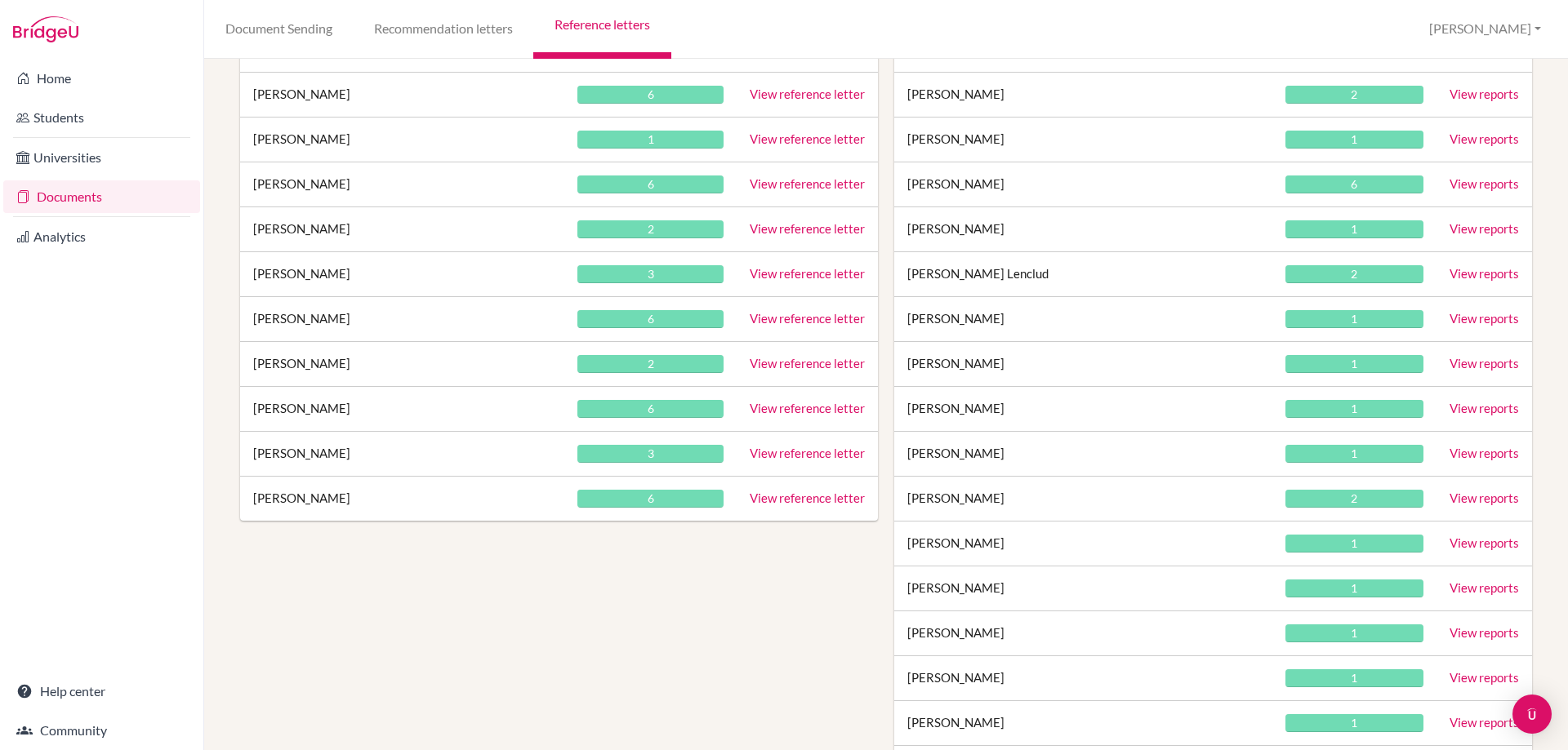
scroll to position [572, 0]
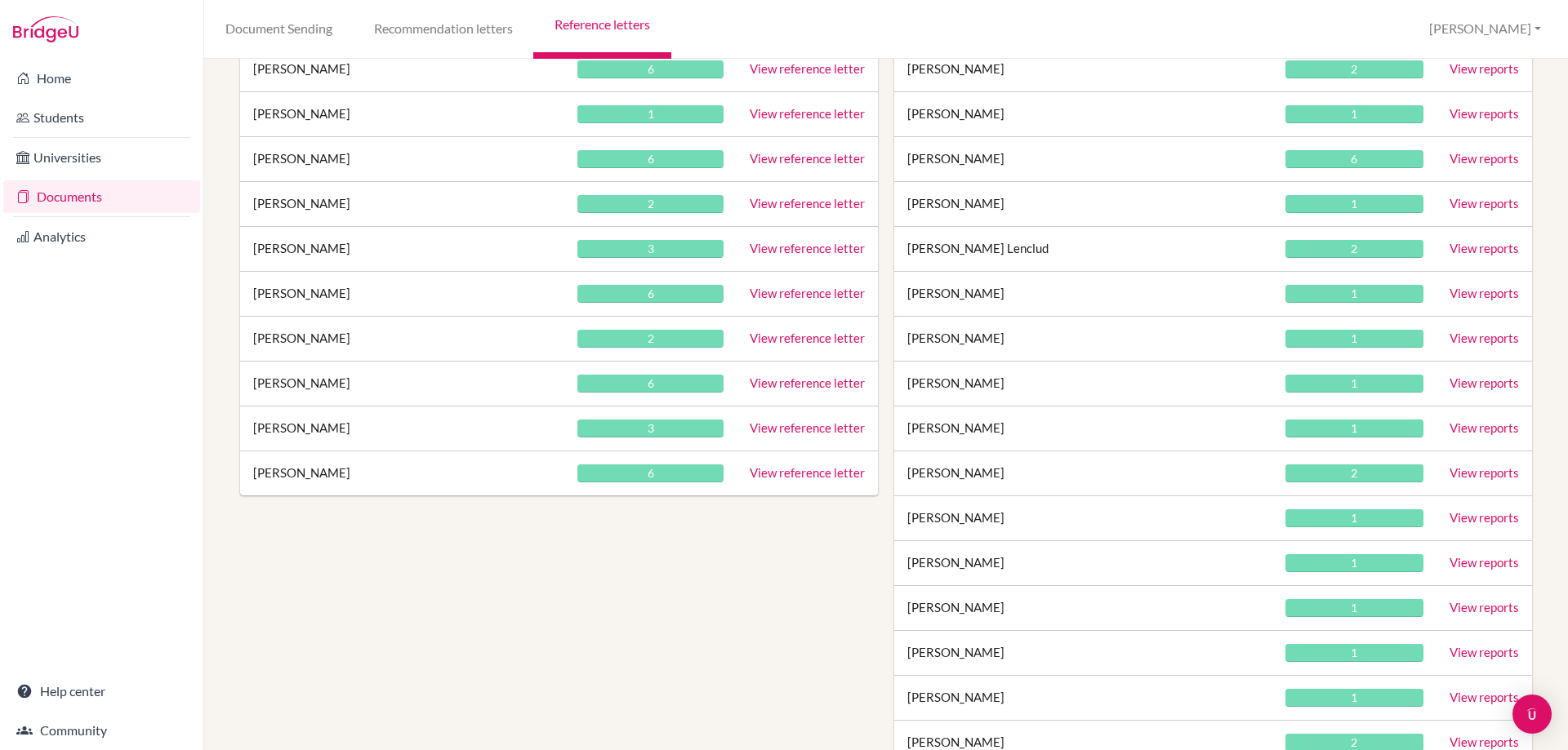
click at [784, 424] on link "View reference letter" at bounding box center [807, 428] width 115 height 15
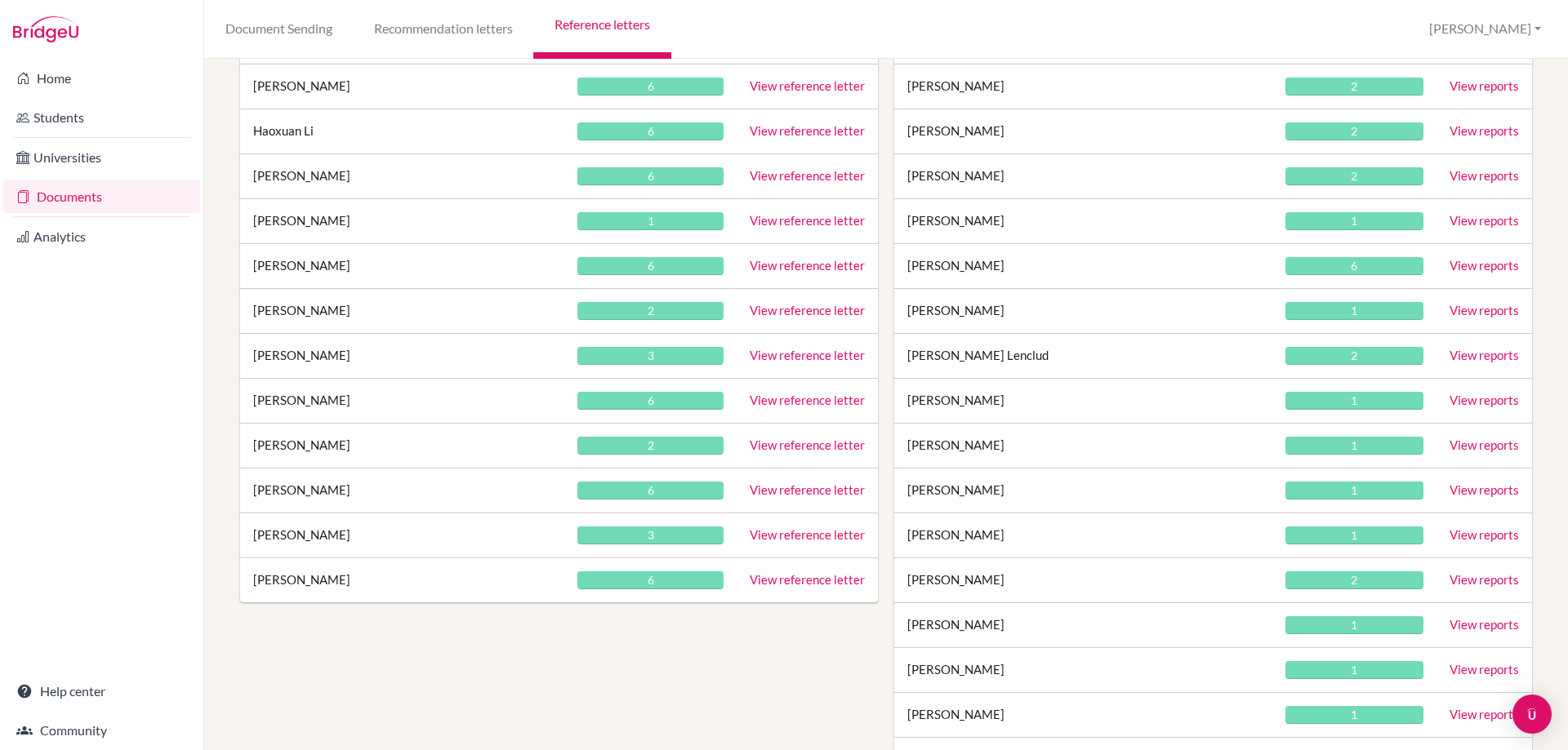
scroll to position [490, 0]
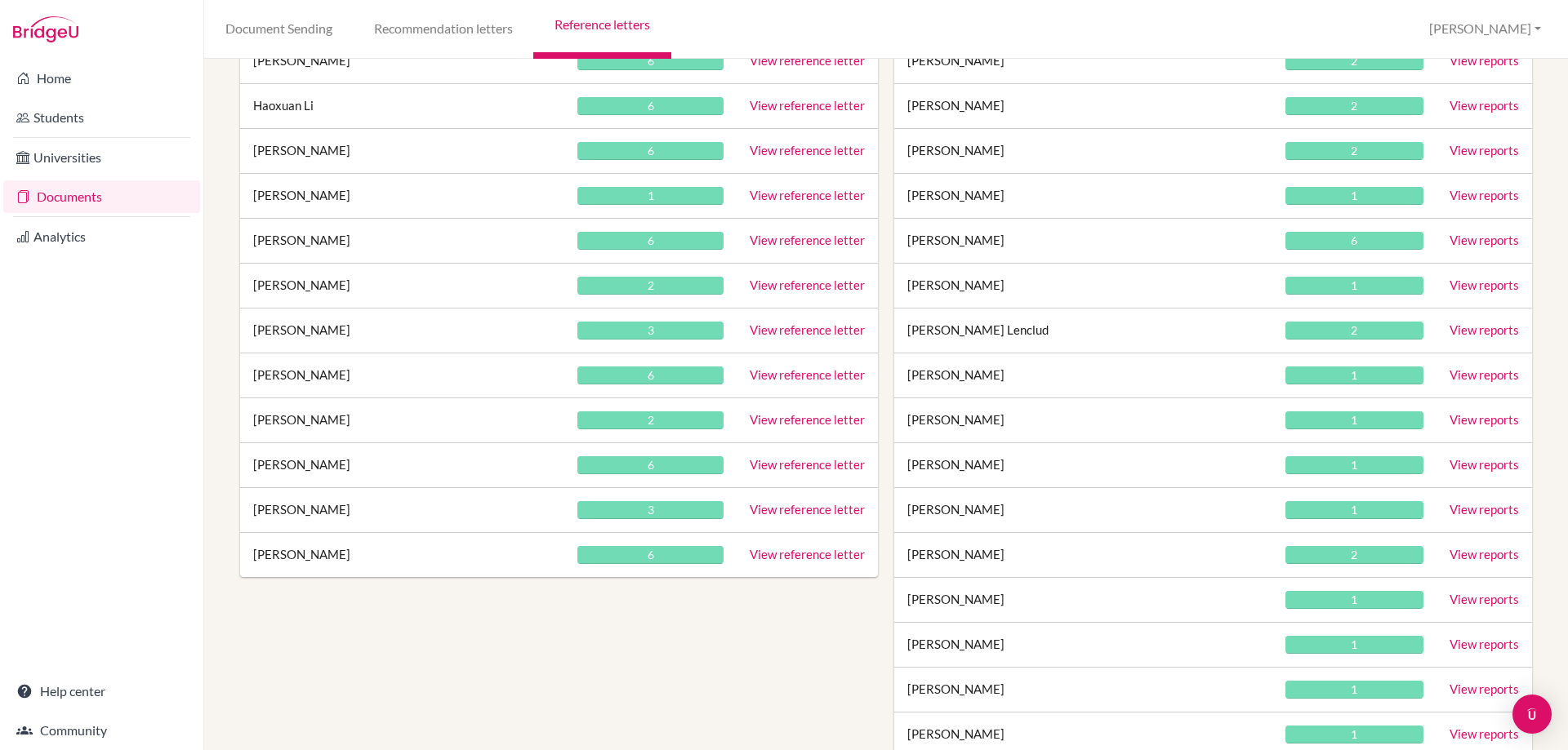
click at [800, 553] on link "View reference letter" at bounding box center [807, 554] width 115 height 15
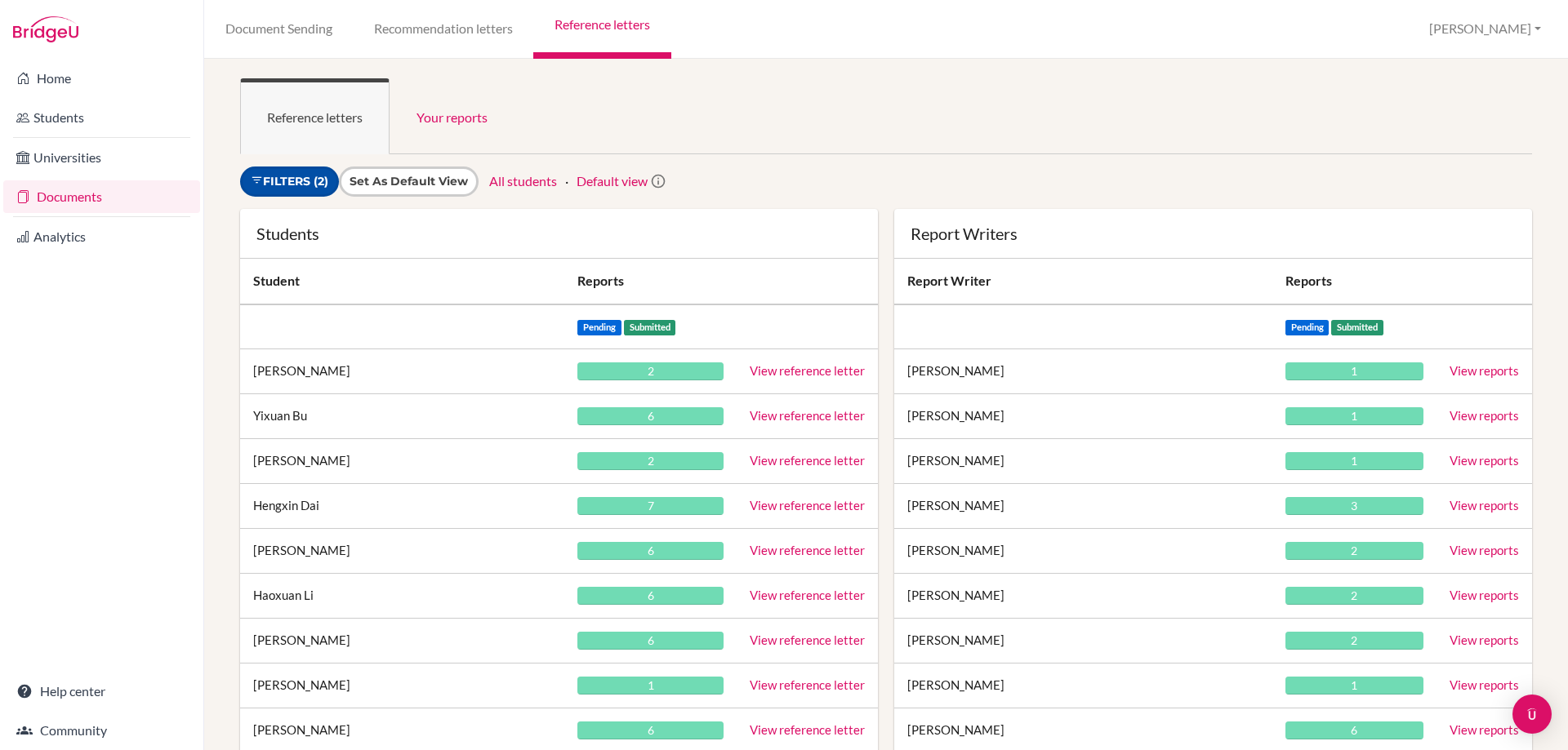
click at [269, 179] on link "Filters (2)" at bounding box center [289, 182] width 99 height 30
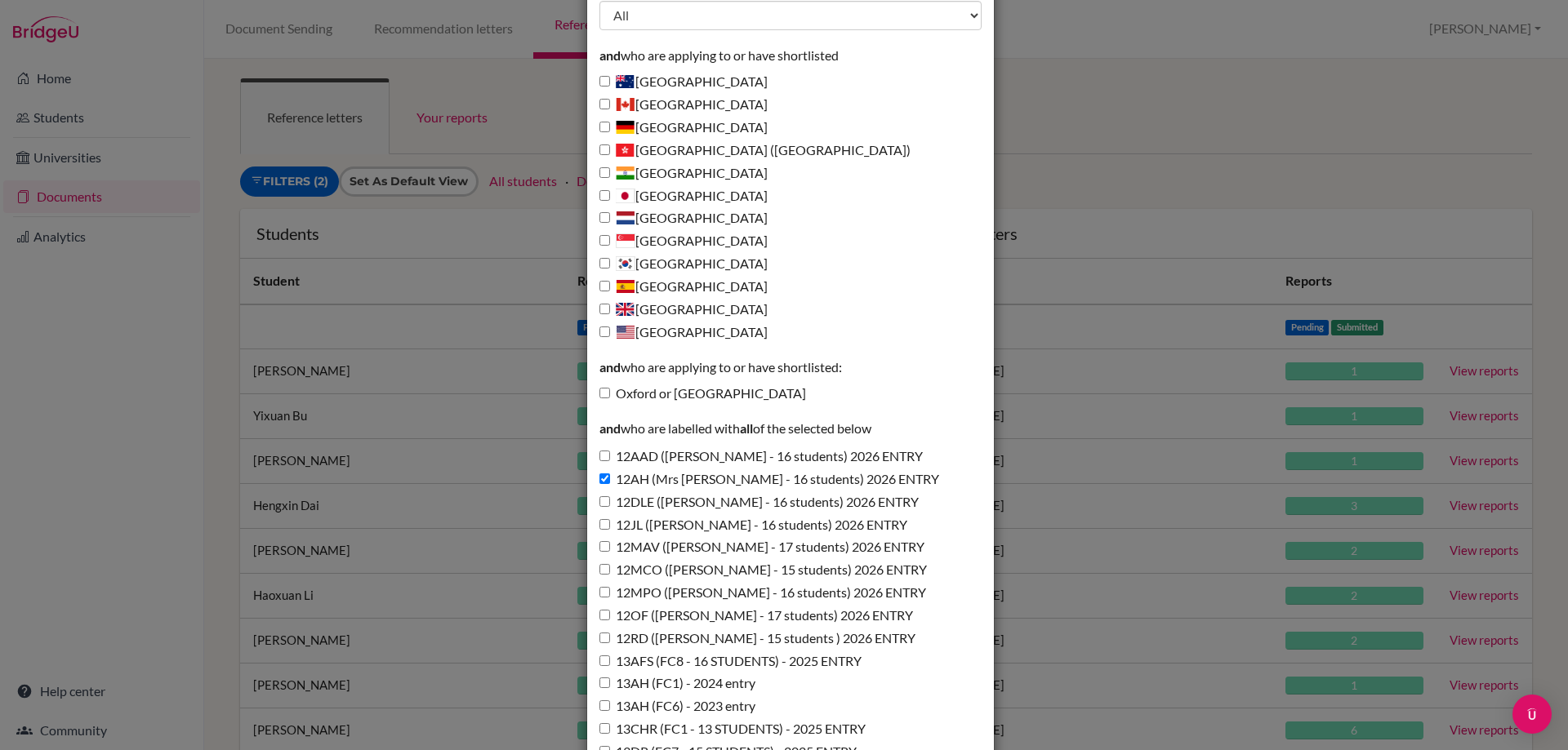
scroll to position [245, 0]
click at [600, 505] on input "12DLE (Mr Leacy - 16 students) 2026 ENTRY" at bounding box center [605, 501] width 10 height 10
checkbox input "true"
click at [601, 482] on input "12AH (Mrs Hand - 16 students) 2026 ENTRY" at bounding box center [605, 478] width 10 height 10
checkbox input "false"
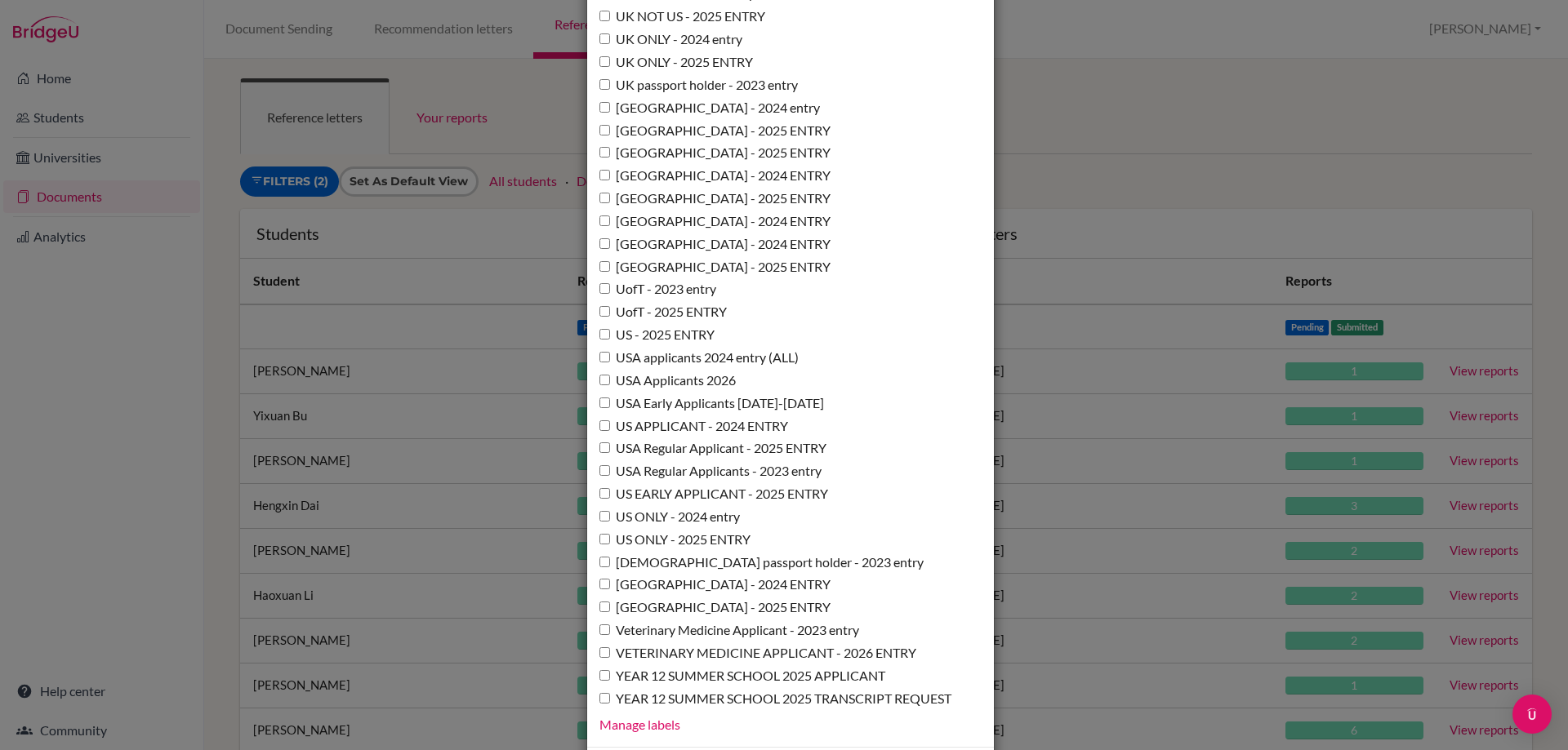
scroll to position [11850, 0]
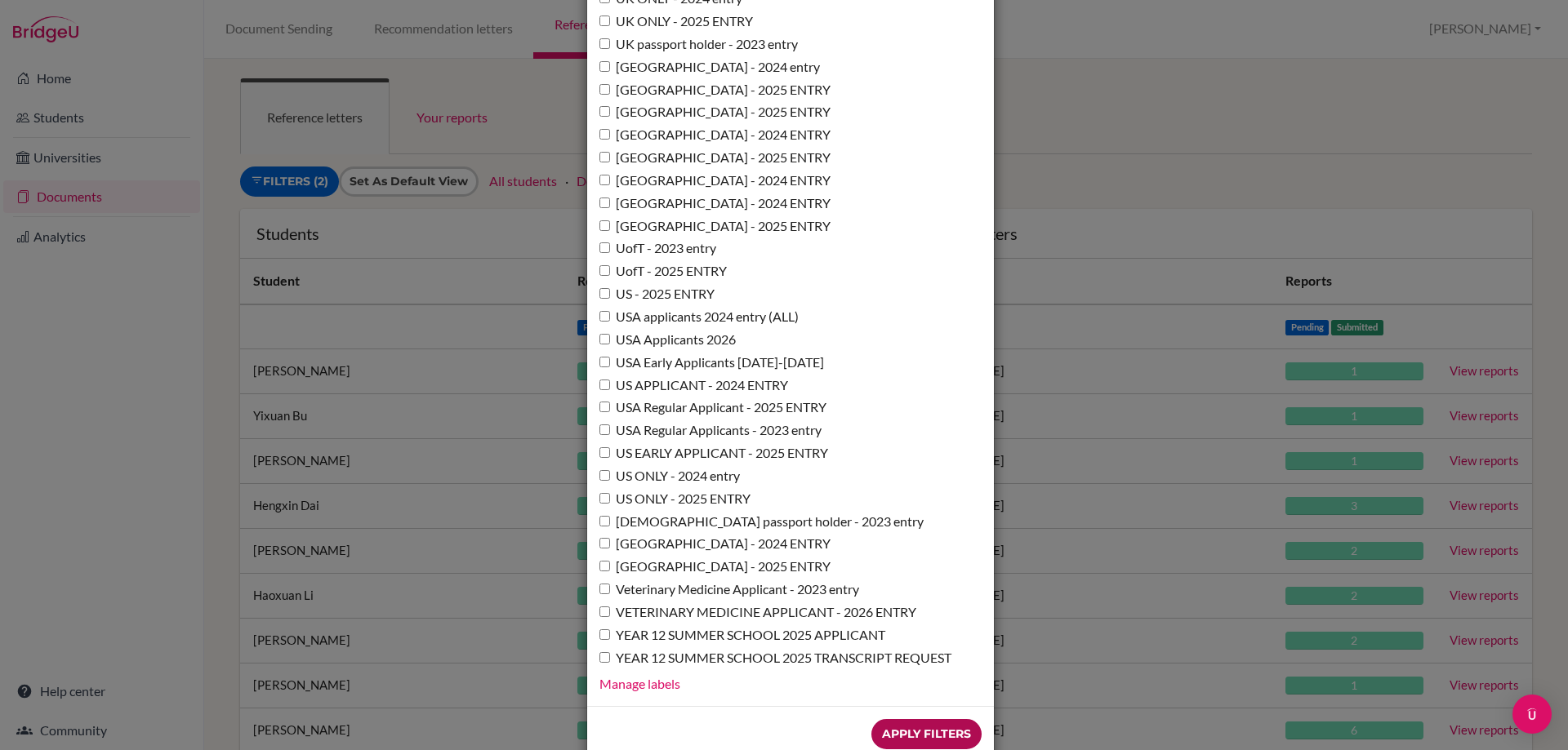
click at [894, 720] on input "Apply Filters" at bounding box center [926, 734] width 110 height 30
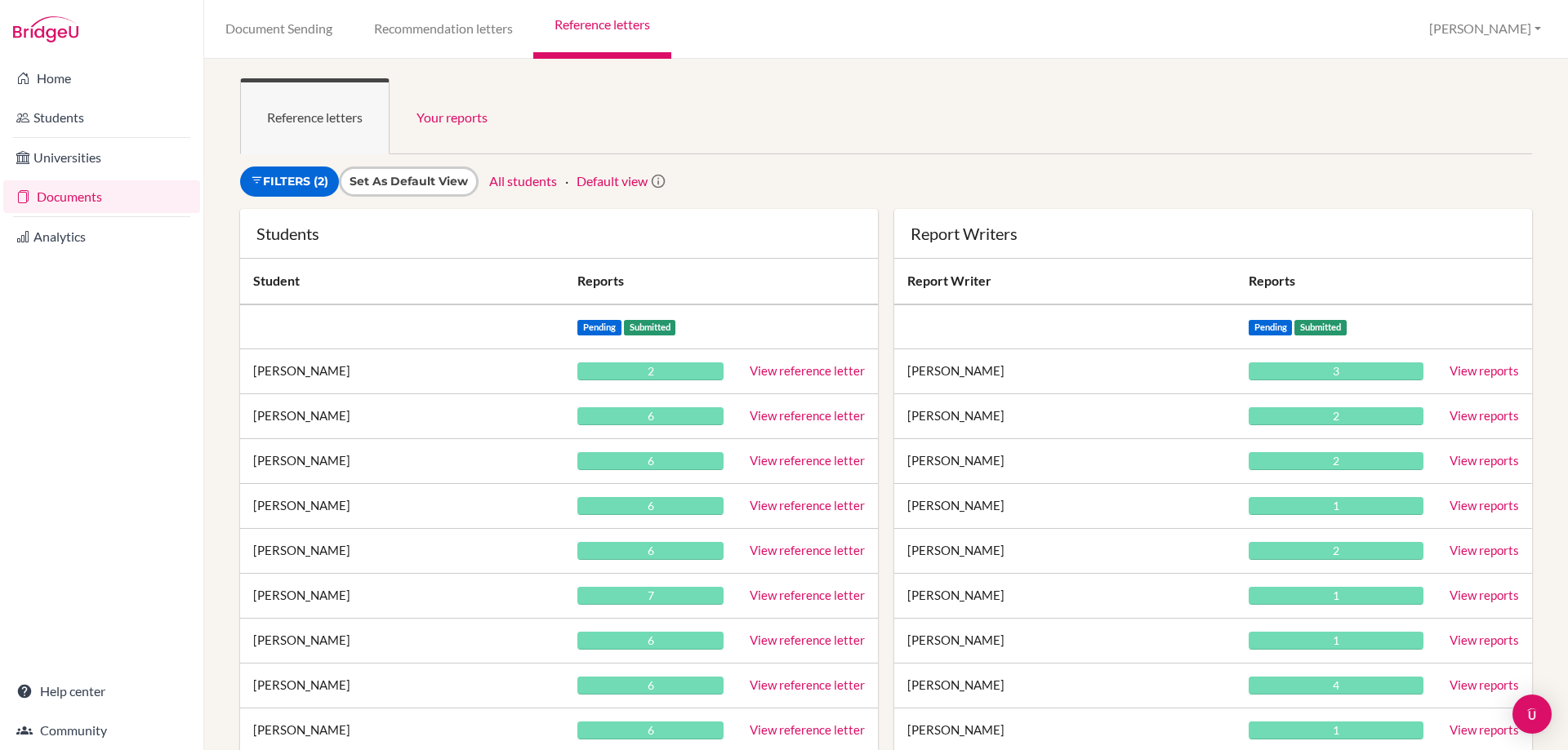
click at [760, 373] on link "View reference letter" at bounding box center [807, 370] width 115 height 15
click at [798, 409] on link "View reference letter" at bounding box center [807, 415] width 115 height 15
click at [765, 461] on link "View reference letter" at bounding box center [807, 460] width 115 height 15
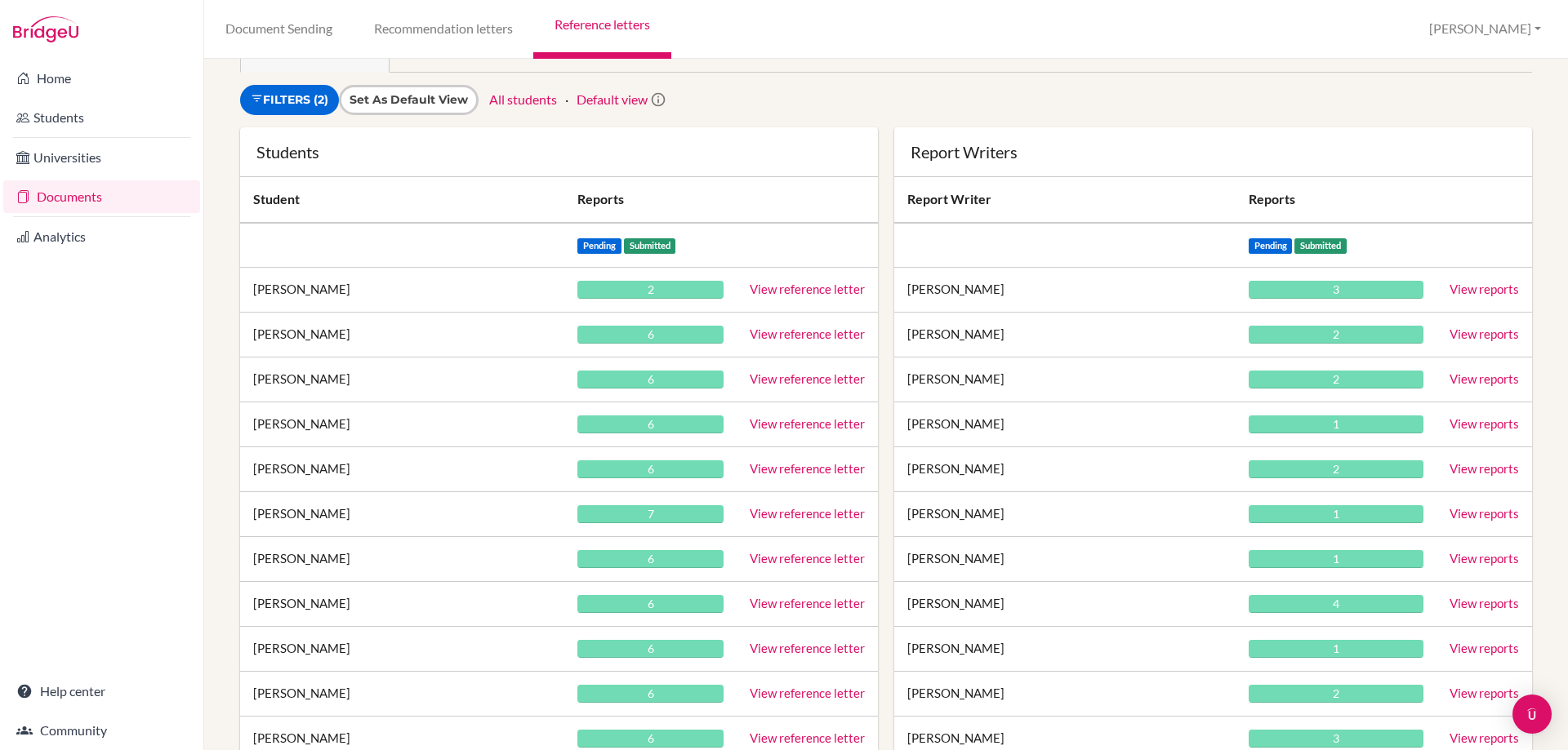
click at [774, 473] on link "View reference letter" at bounding box center [807, 468] width 115 height 15
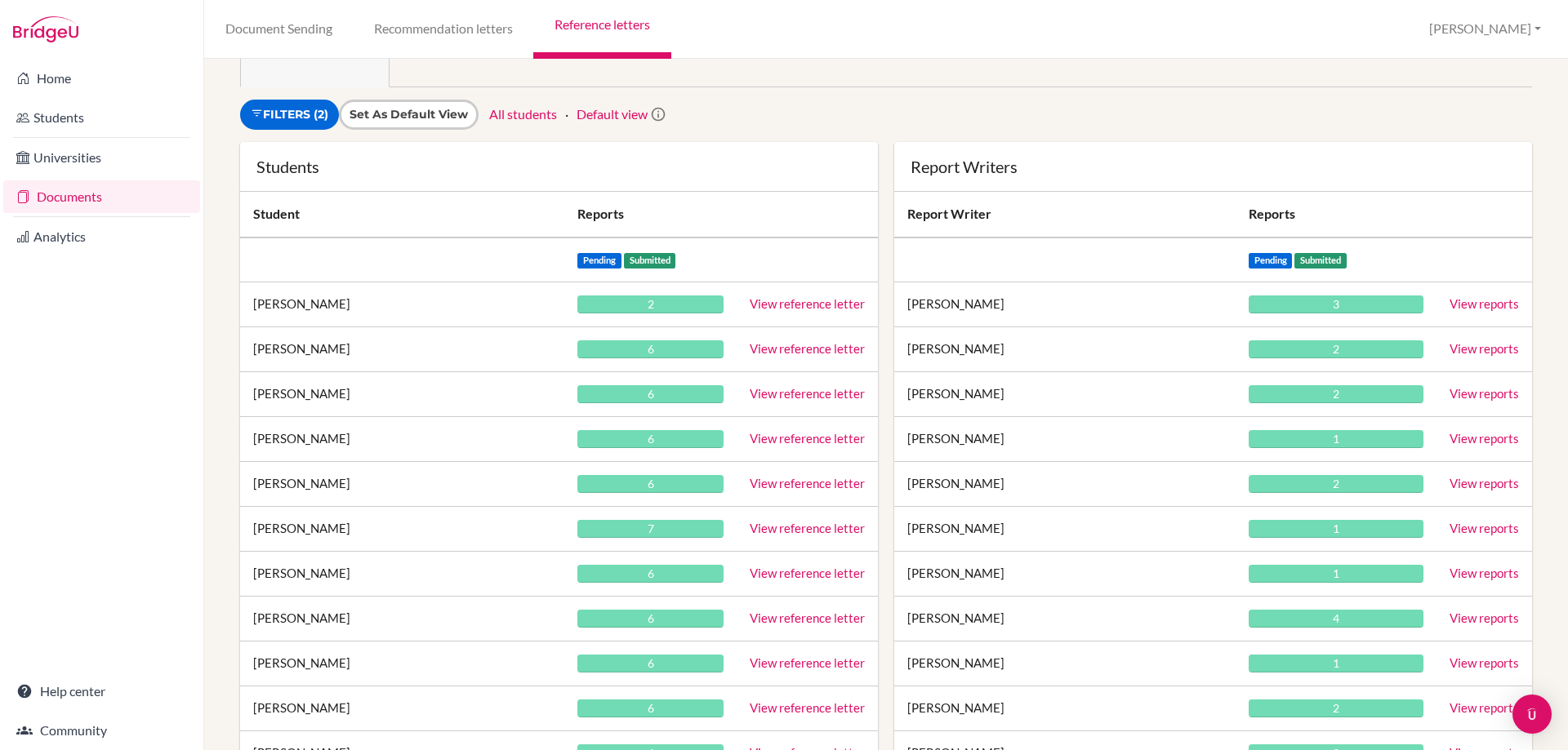
scroll to position [163, 0]
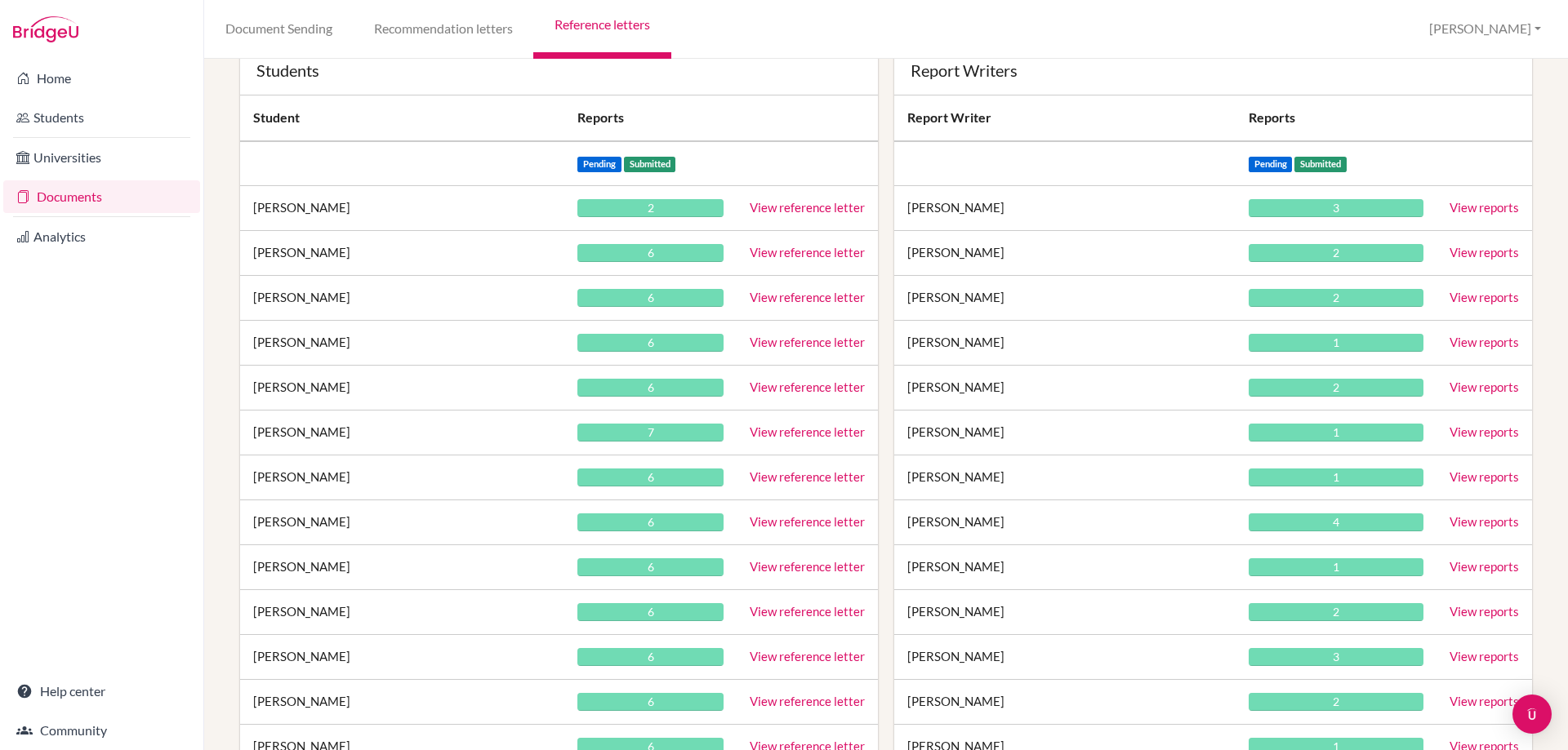
click at [799, 473] on link "View reference letter" at bounding box center [807, 476] width 115 height 15
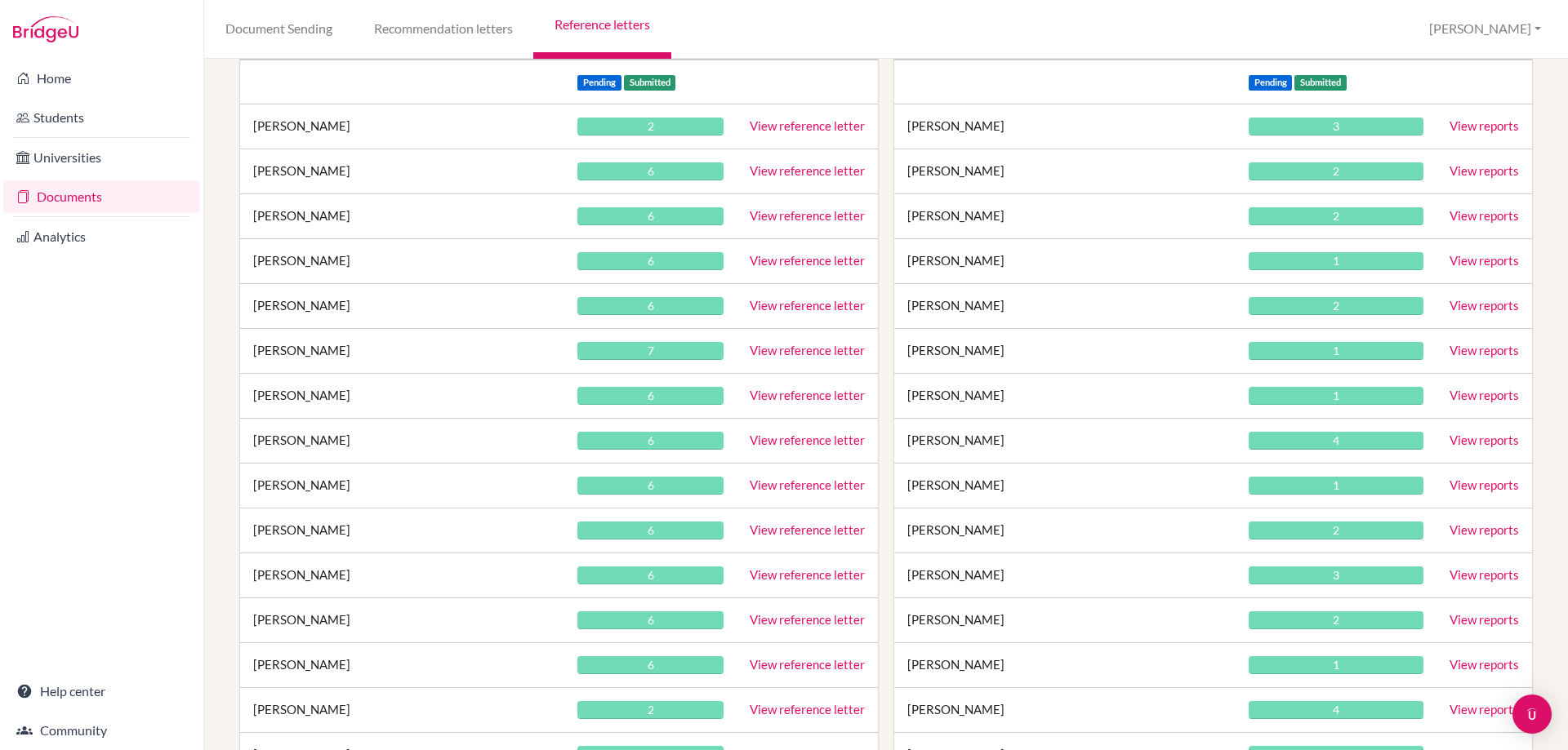
click at [807, 577] on link "View reference letter" at bounding box center [807, 574] width 115 height 15
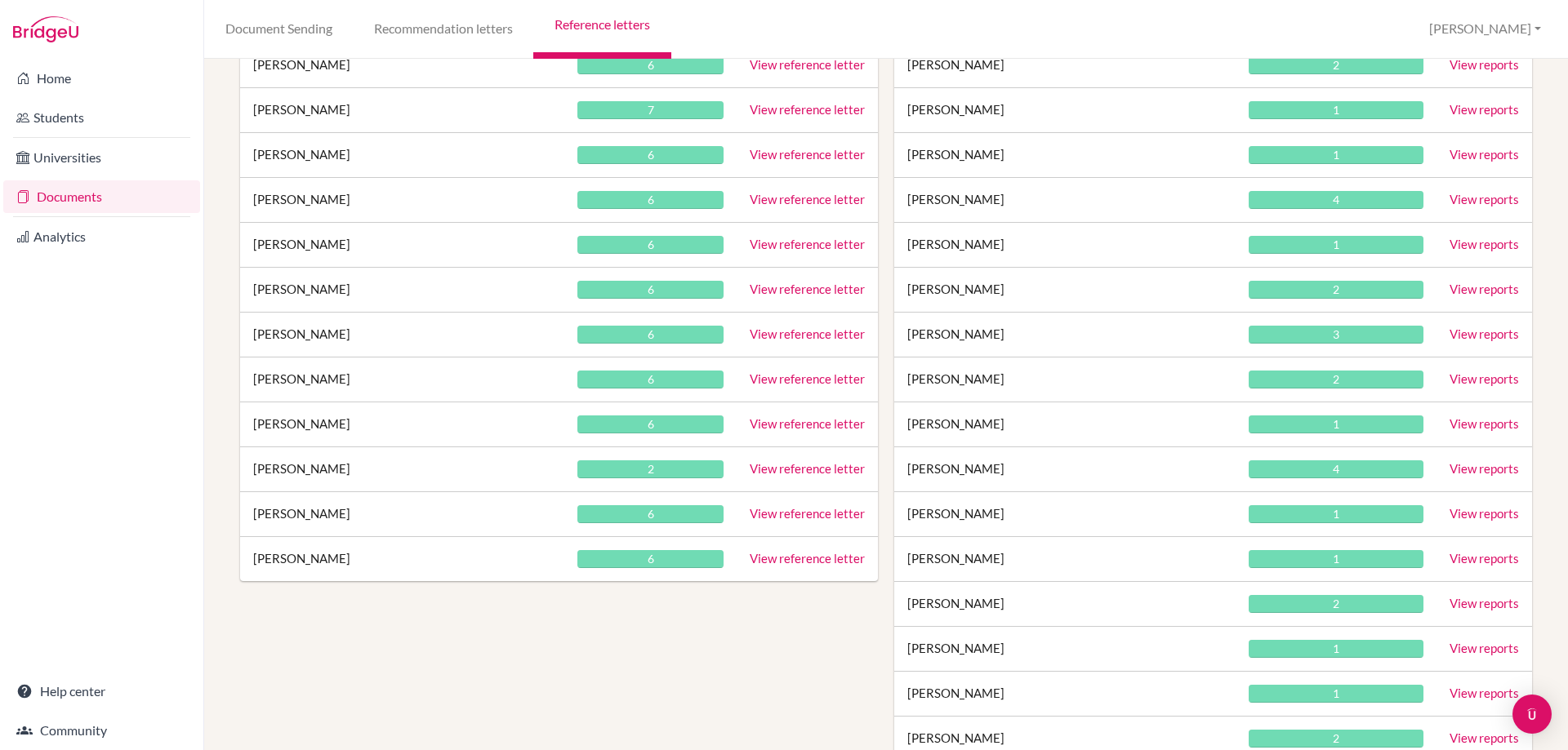
scroll to position [490, 0]
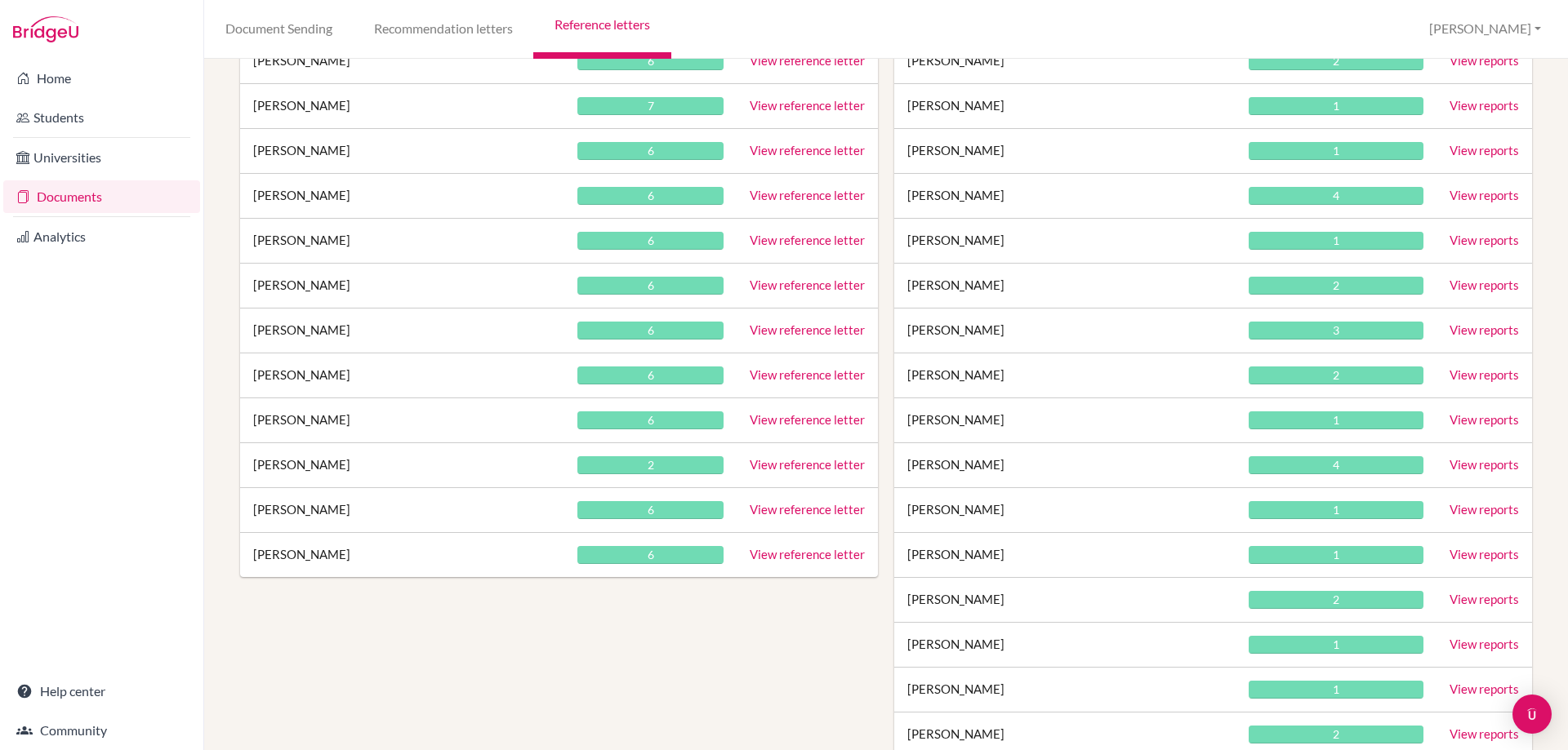
click at [792, 551] on link "View reference letter" at bounding box center [807, 554] width 115 height 15
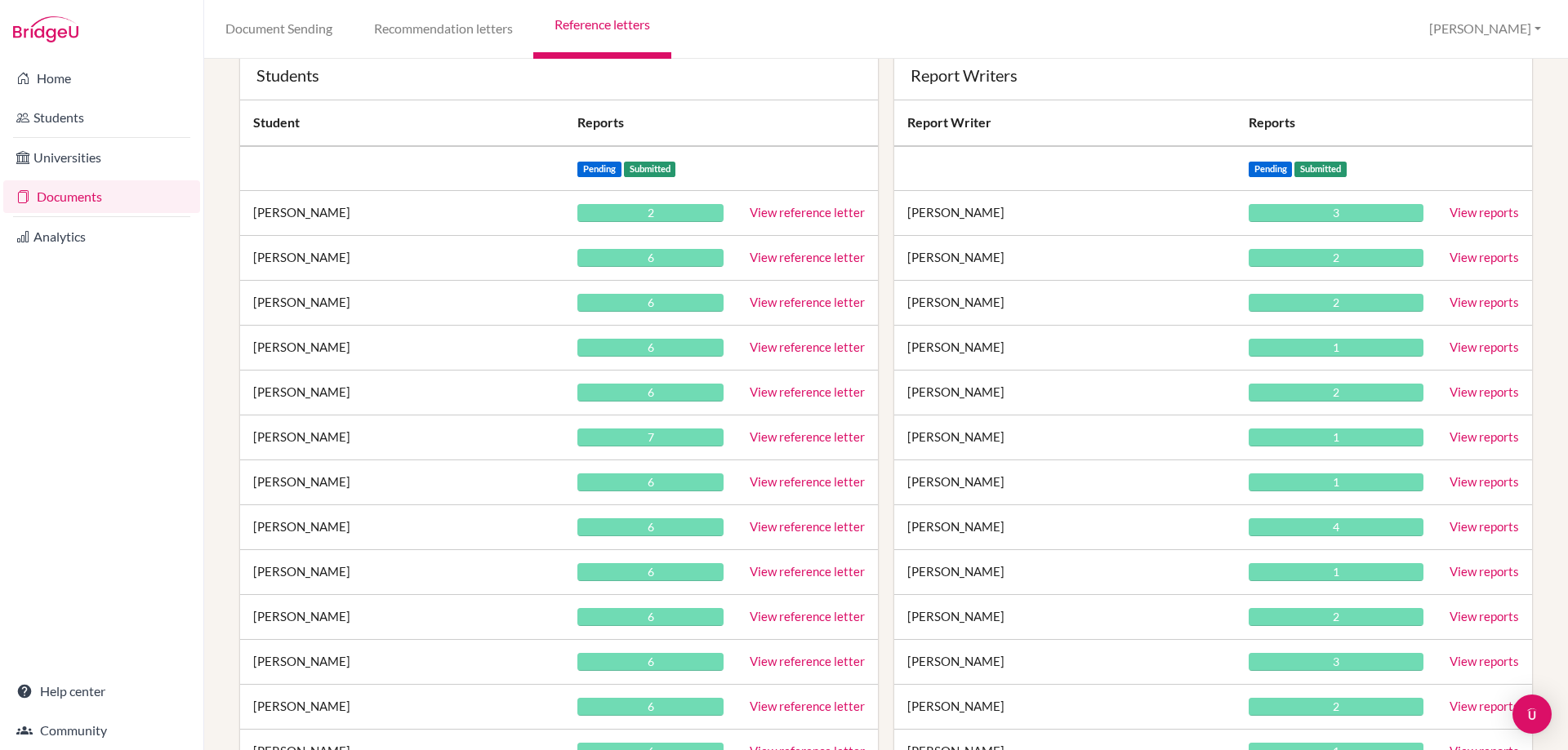
scroll to position [245, 0]
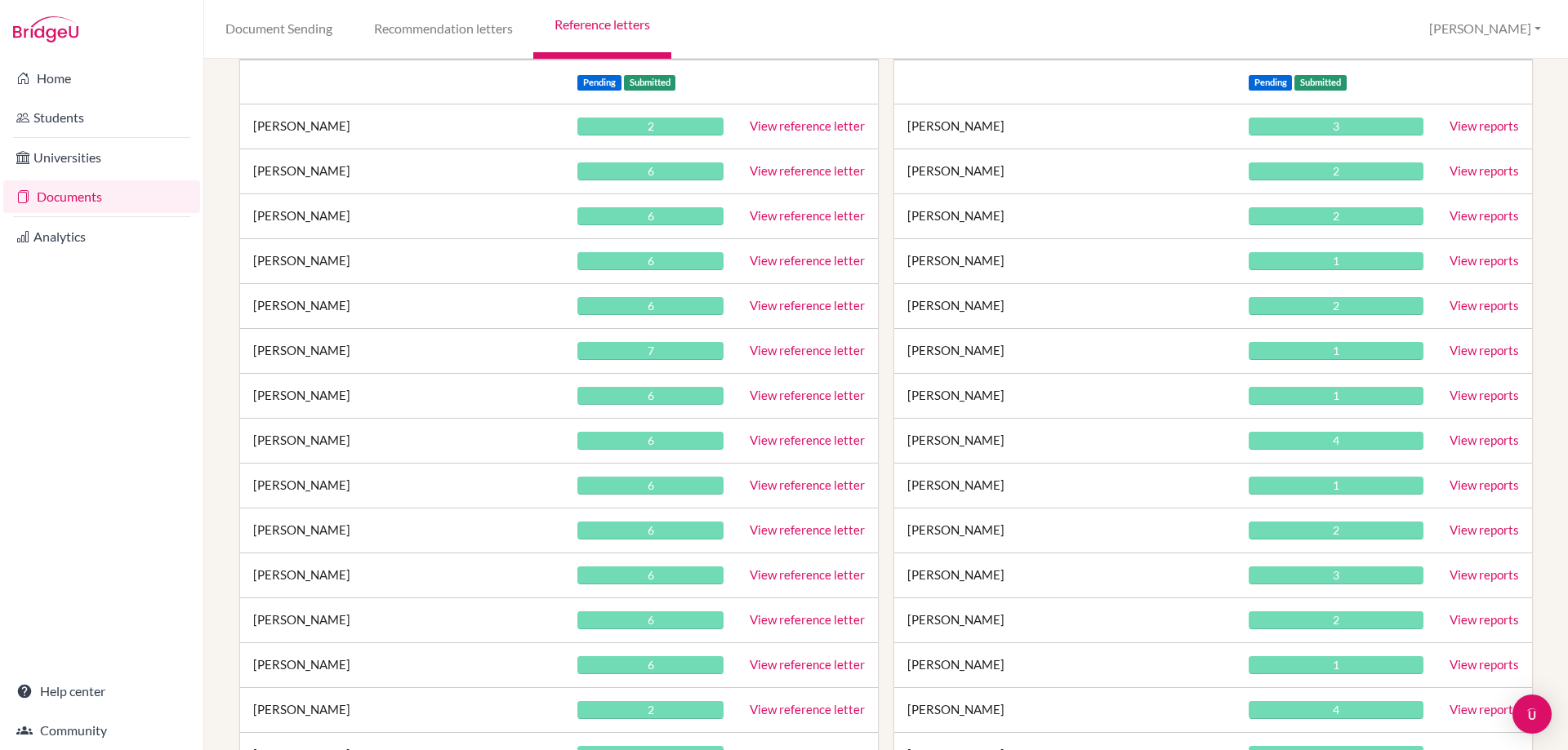
click at [803, 120] on link "View reference letter" at bounding box center [807, 125] width 115 height 15
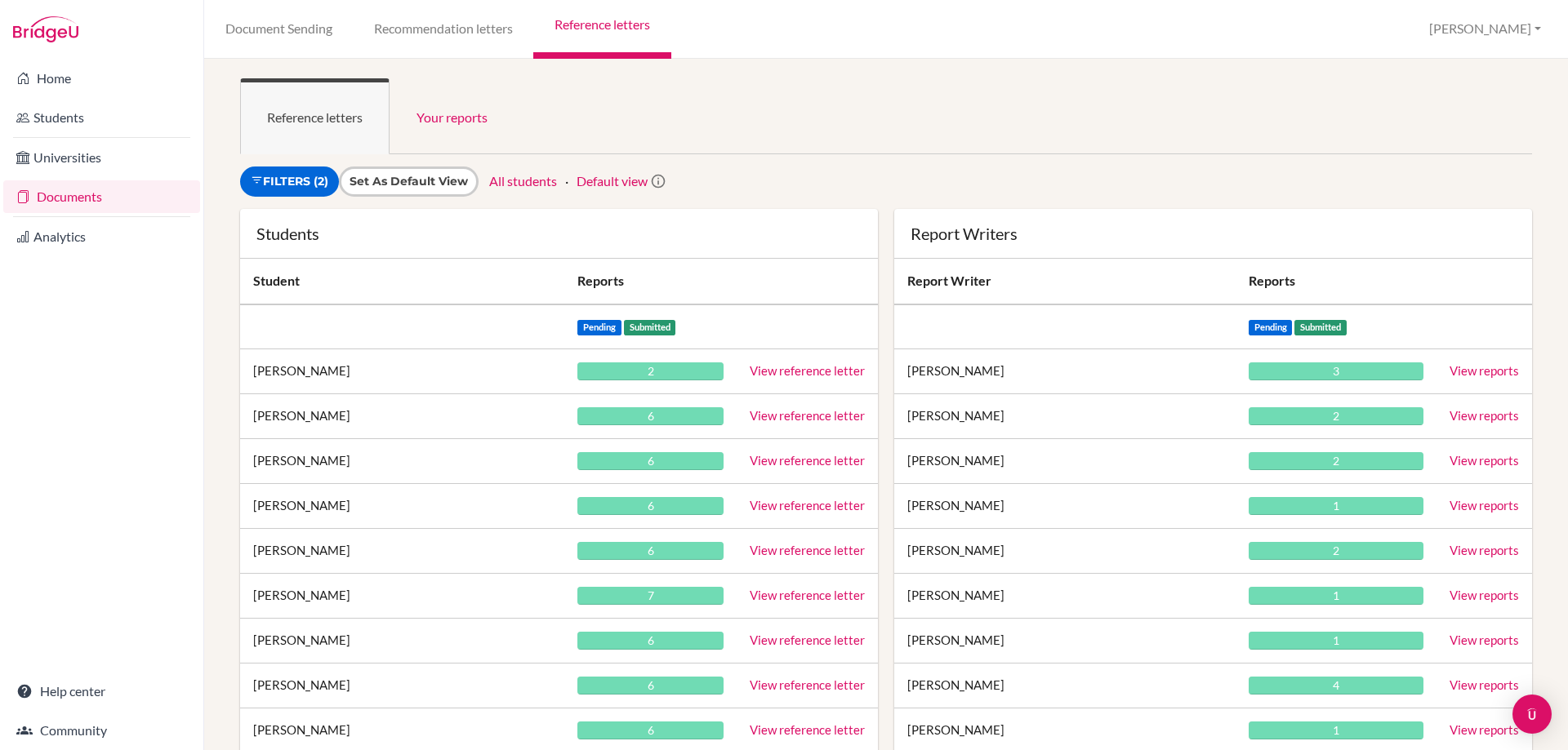
click at [761, 410] on link "View reference letter" at bounding box center [807, 415] width 115 height 15
click at [787, 460] on link "View reference letter" at bounding box center [807, 460] width 115 height 15
click at [804, 553] on link "View reference letter" at bounding box center [807, 550] width 115 height 15
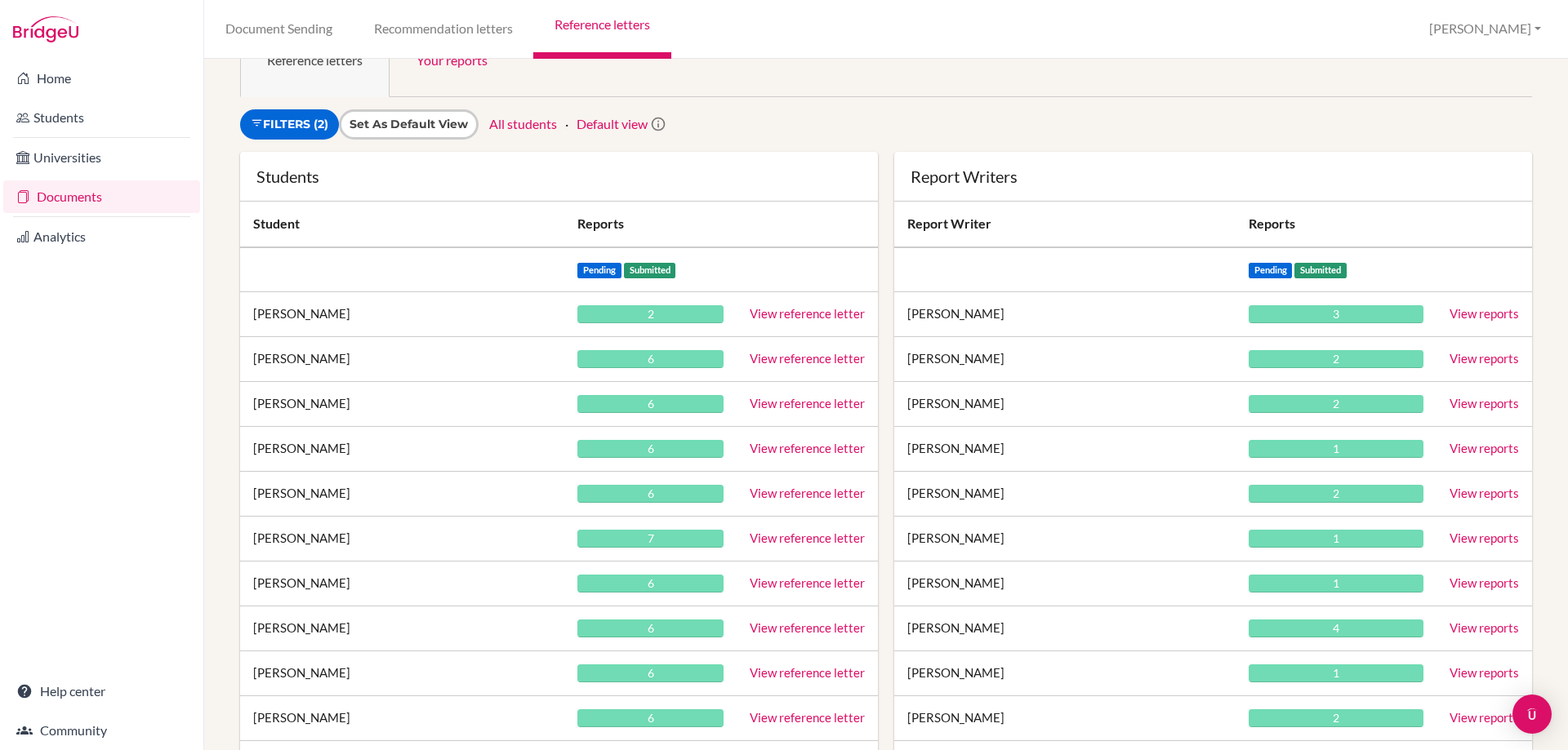
scroll to position [163, 0]
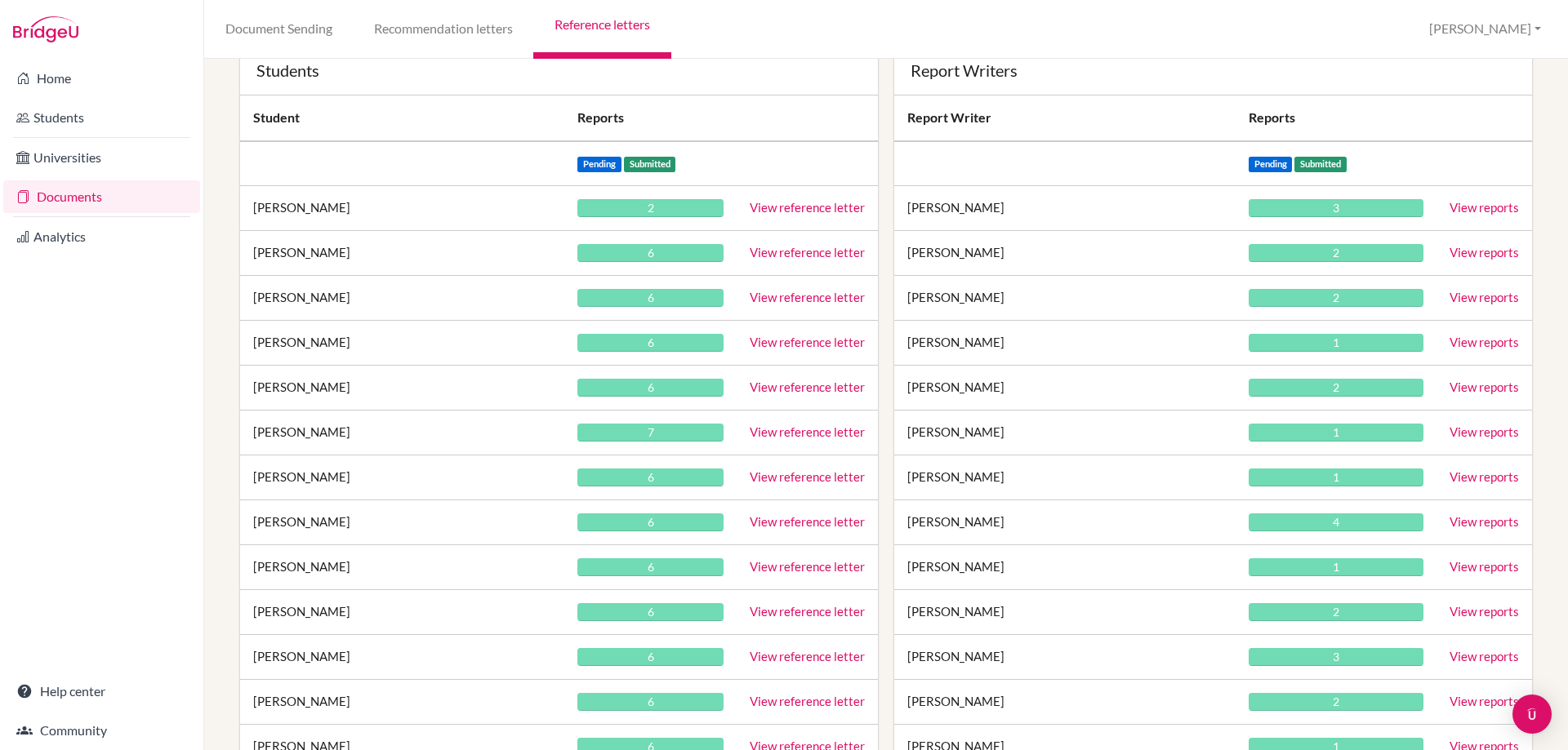
click at [801, 436] on link "View reference letter" at bounding box center [807, 431] width 115 height 15
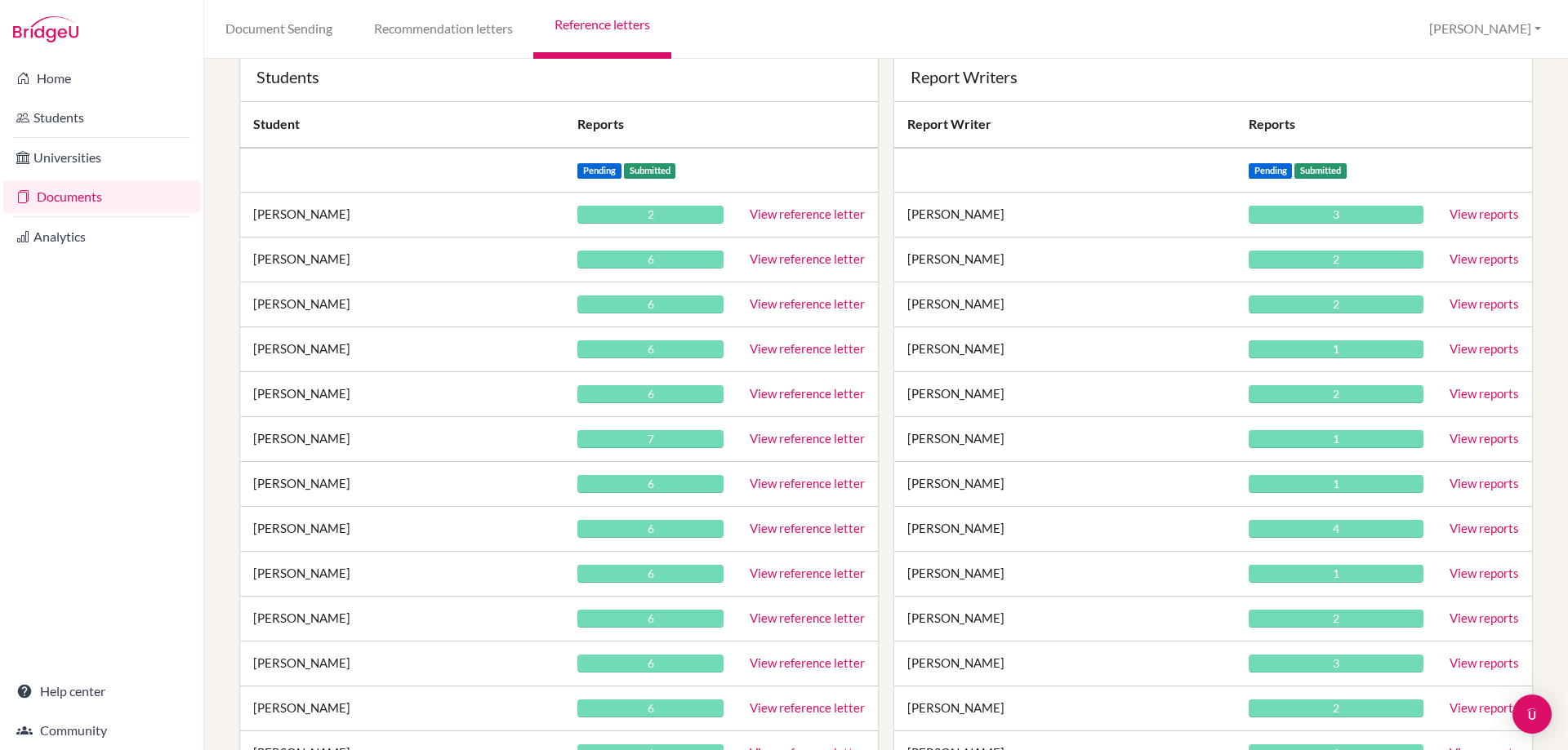
scroll to position [163, 0]
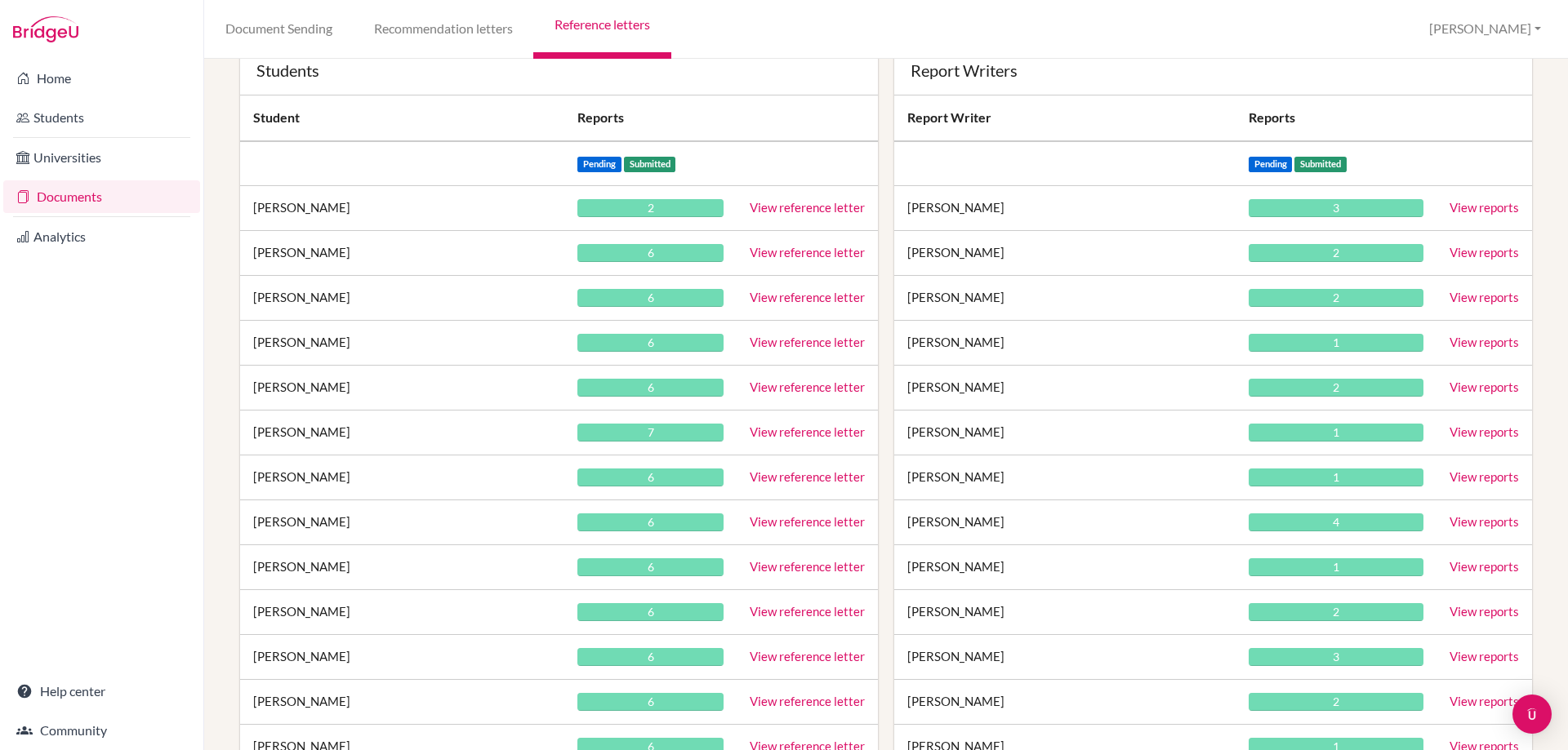
click at [750, 474] on link "View reference letter" at bounding box center [807, 476] width 115 height 15
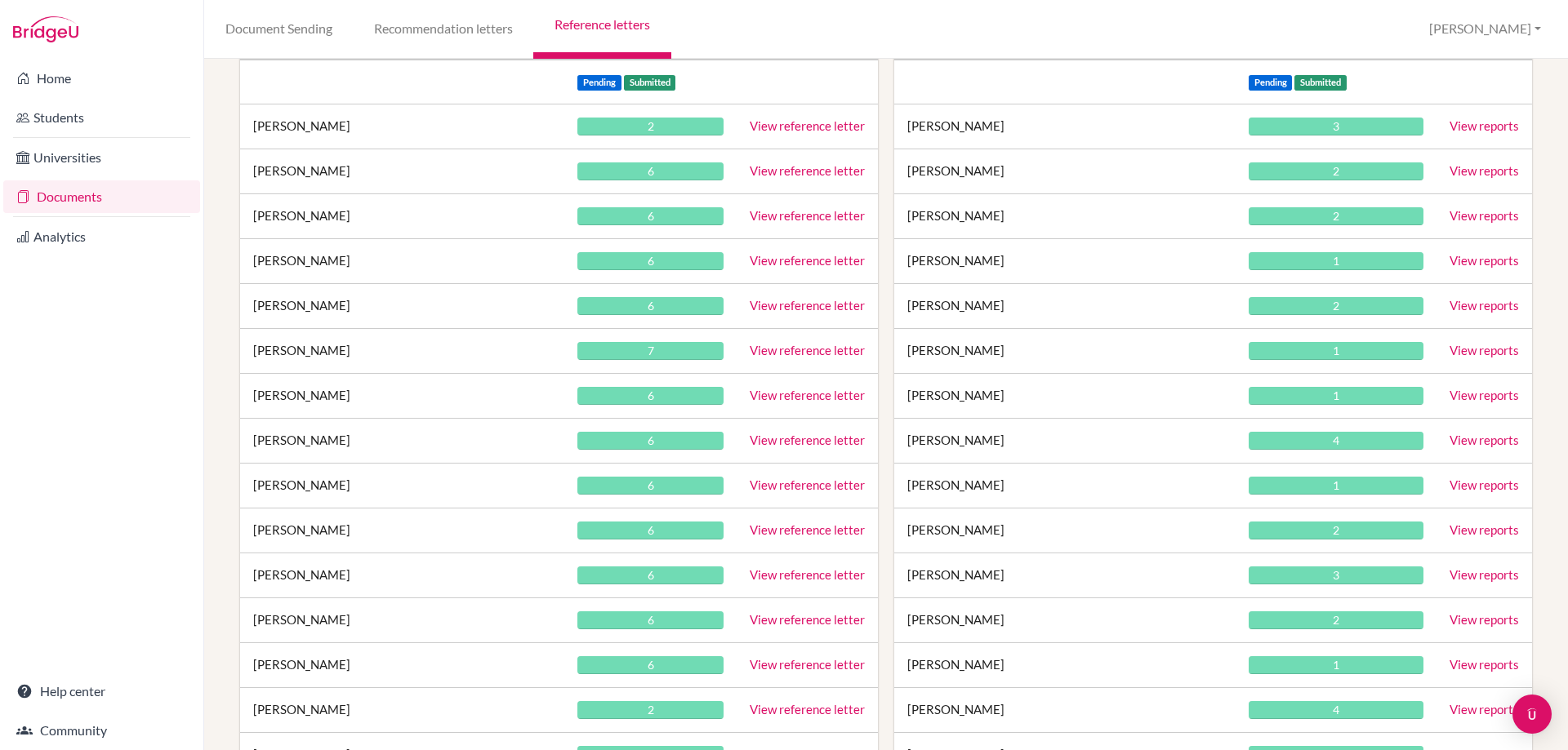
click at [784, 581] on link "View reference letter" at bounding box center [807, 574] width 115 height 15
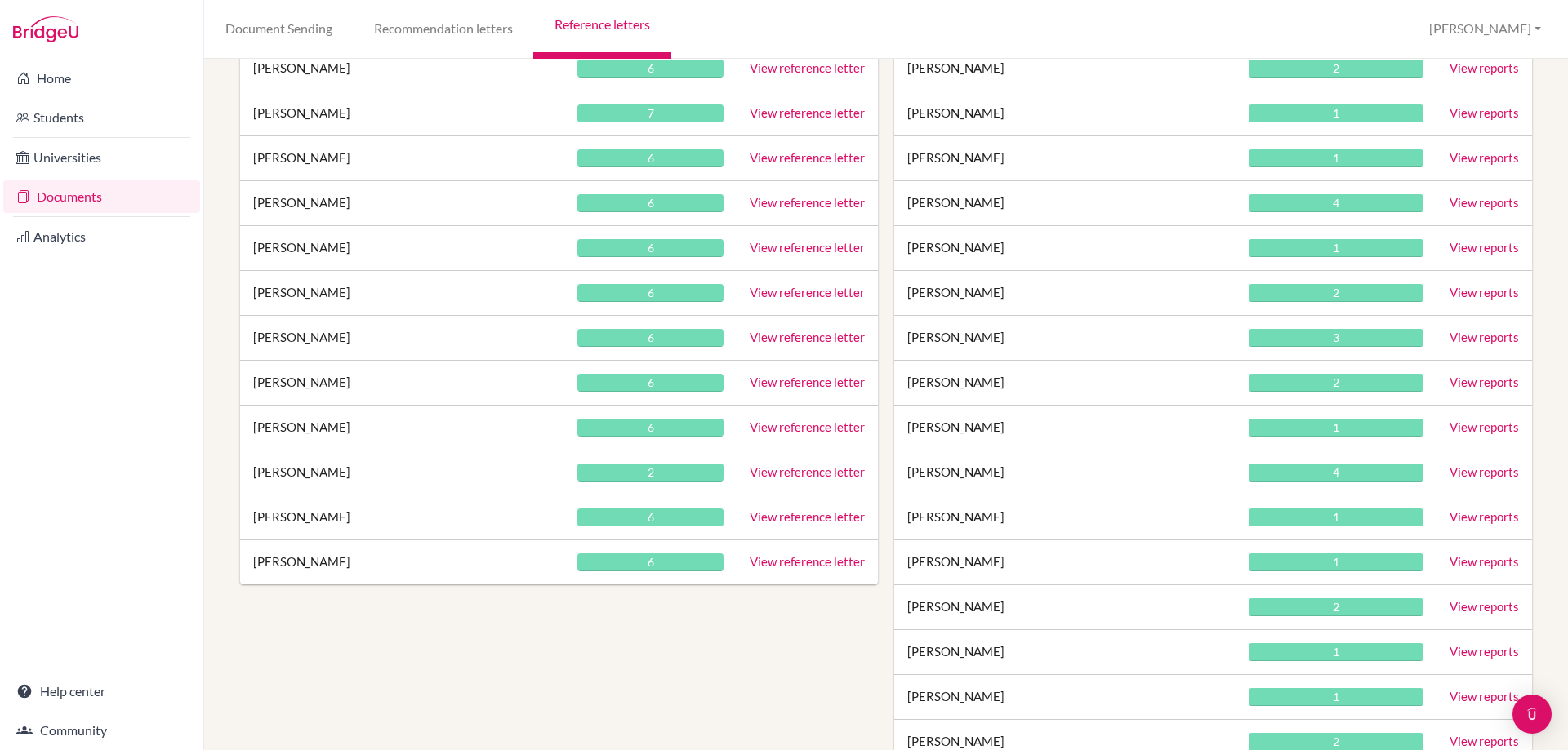
scroll to position [490, 0]
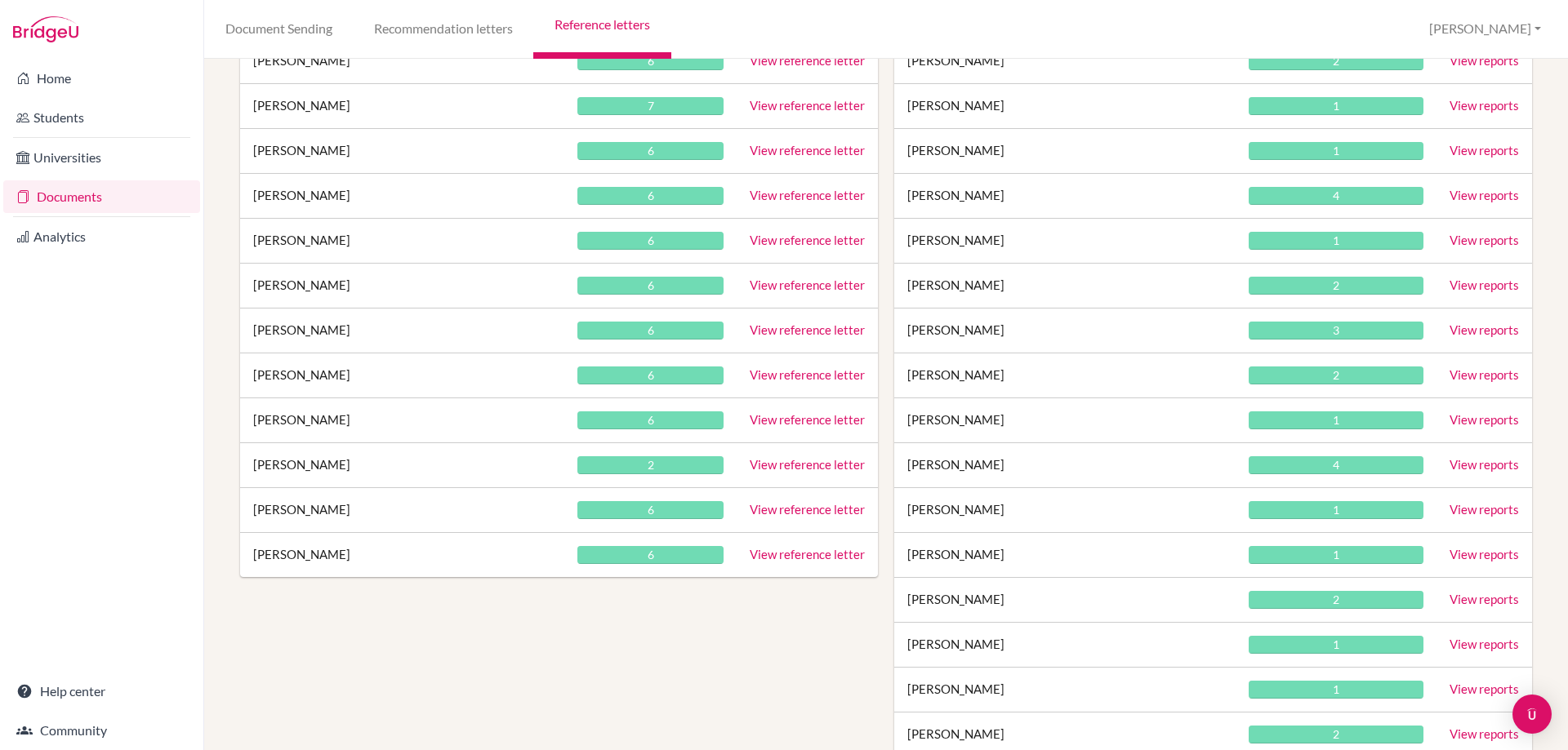
click at [803, 512] on link "View reference letter" at bounding box center [807, 509] width 115 height 15
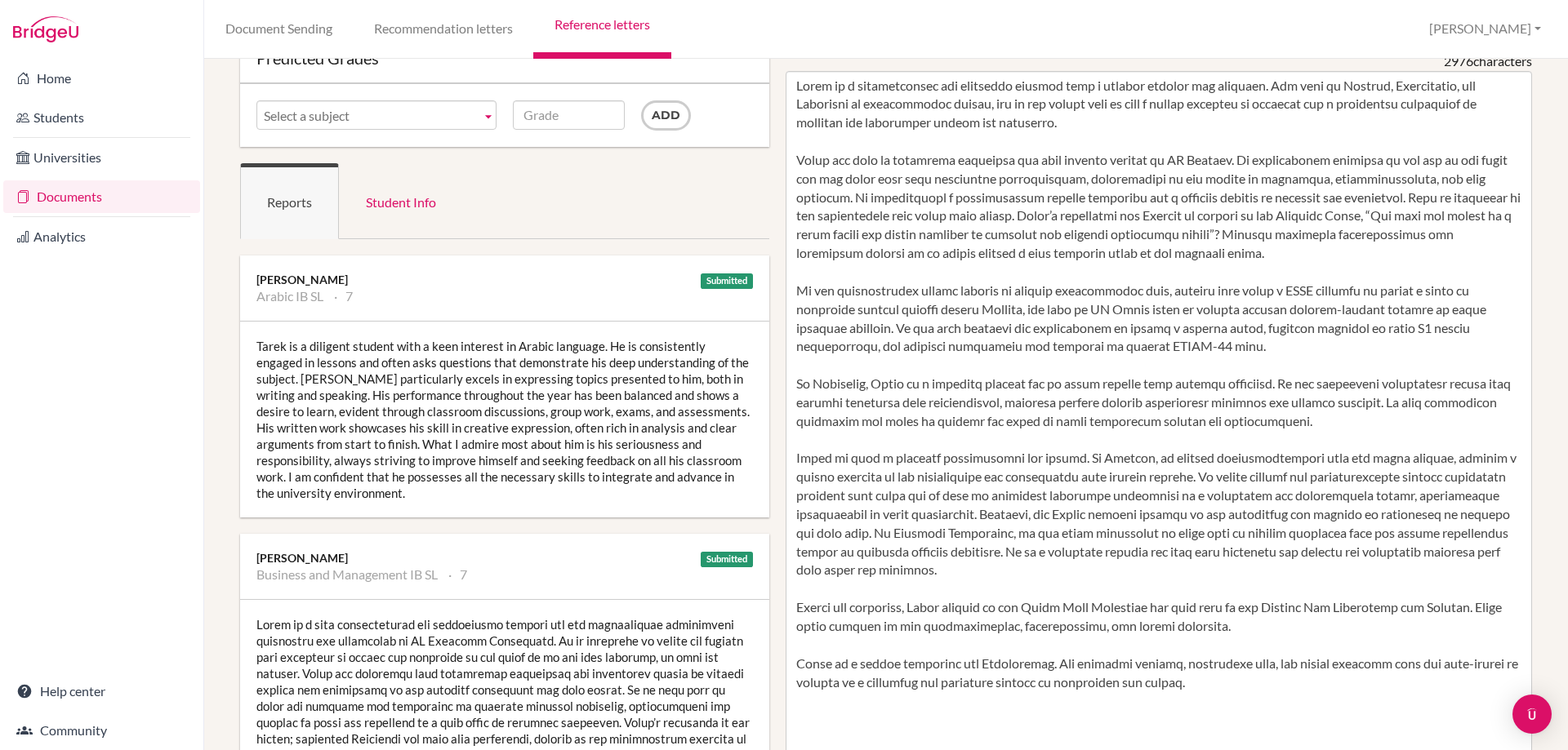
scroll to position [245, 0]
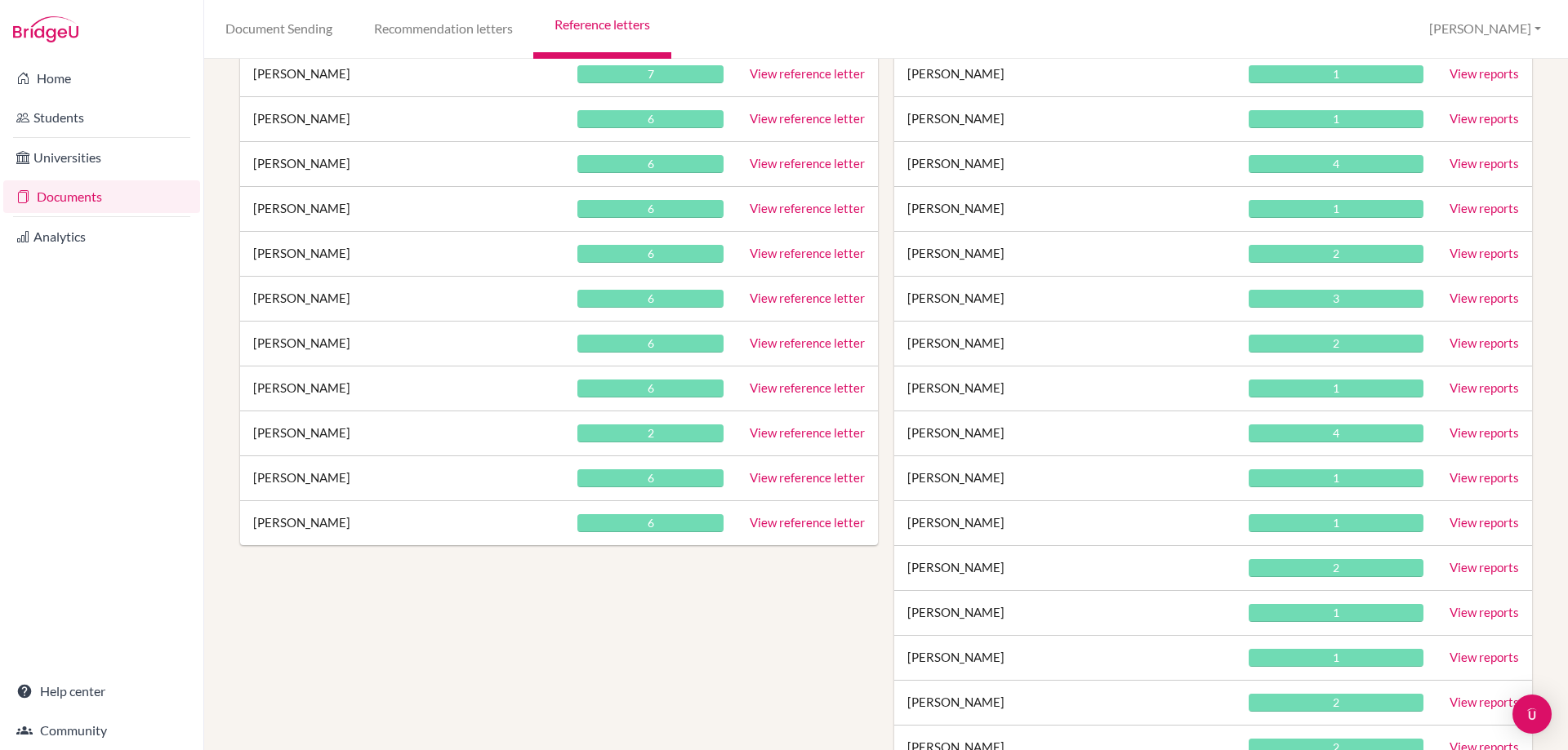
scroll to position [572, 0]
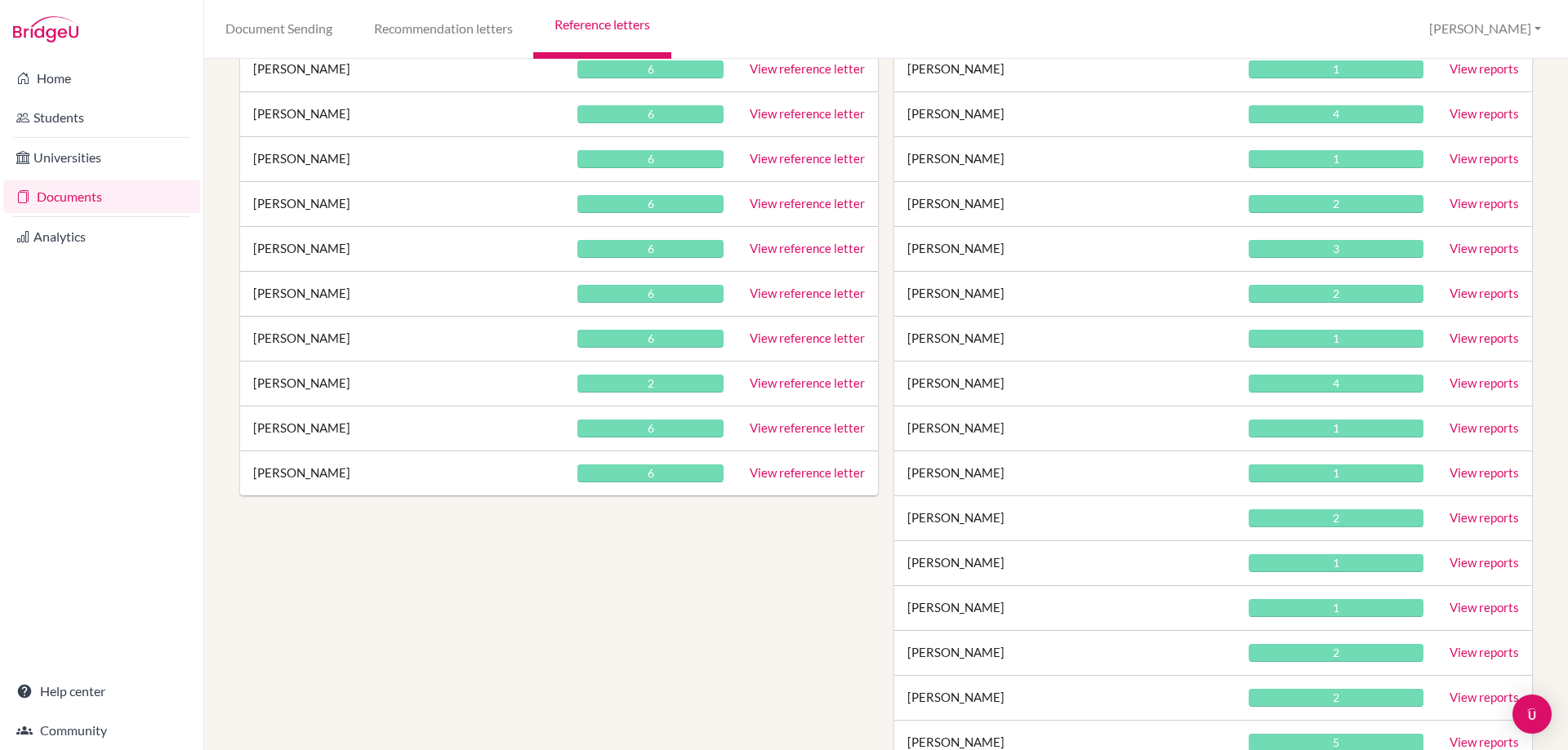
click at [784, 479] on link "View reference letter" at bounding box center [807, 472] width 115 height 15
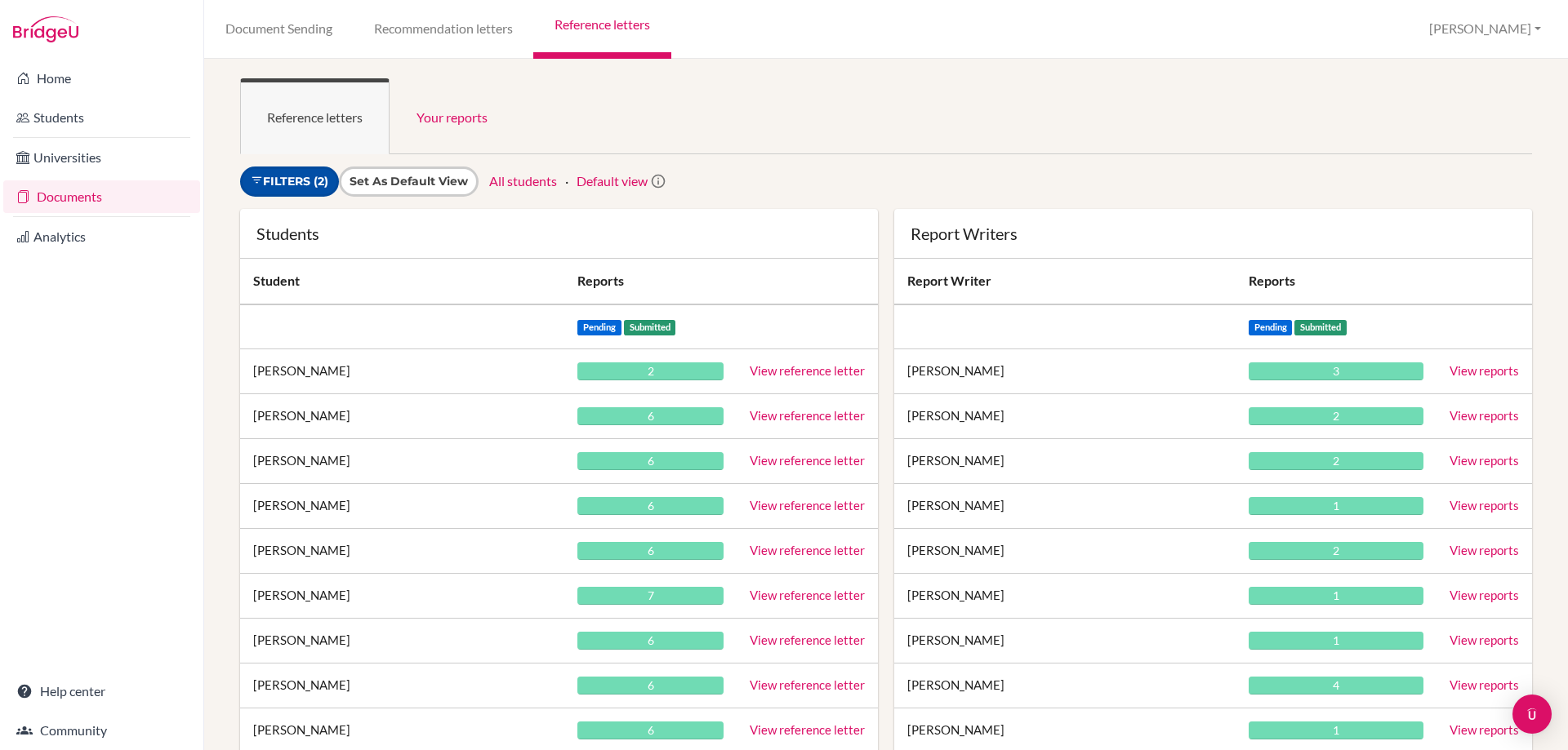
click at [312, 183] on link "Filters (2)" at bounding box center [289, 182] width 99 height 30
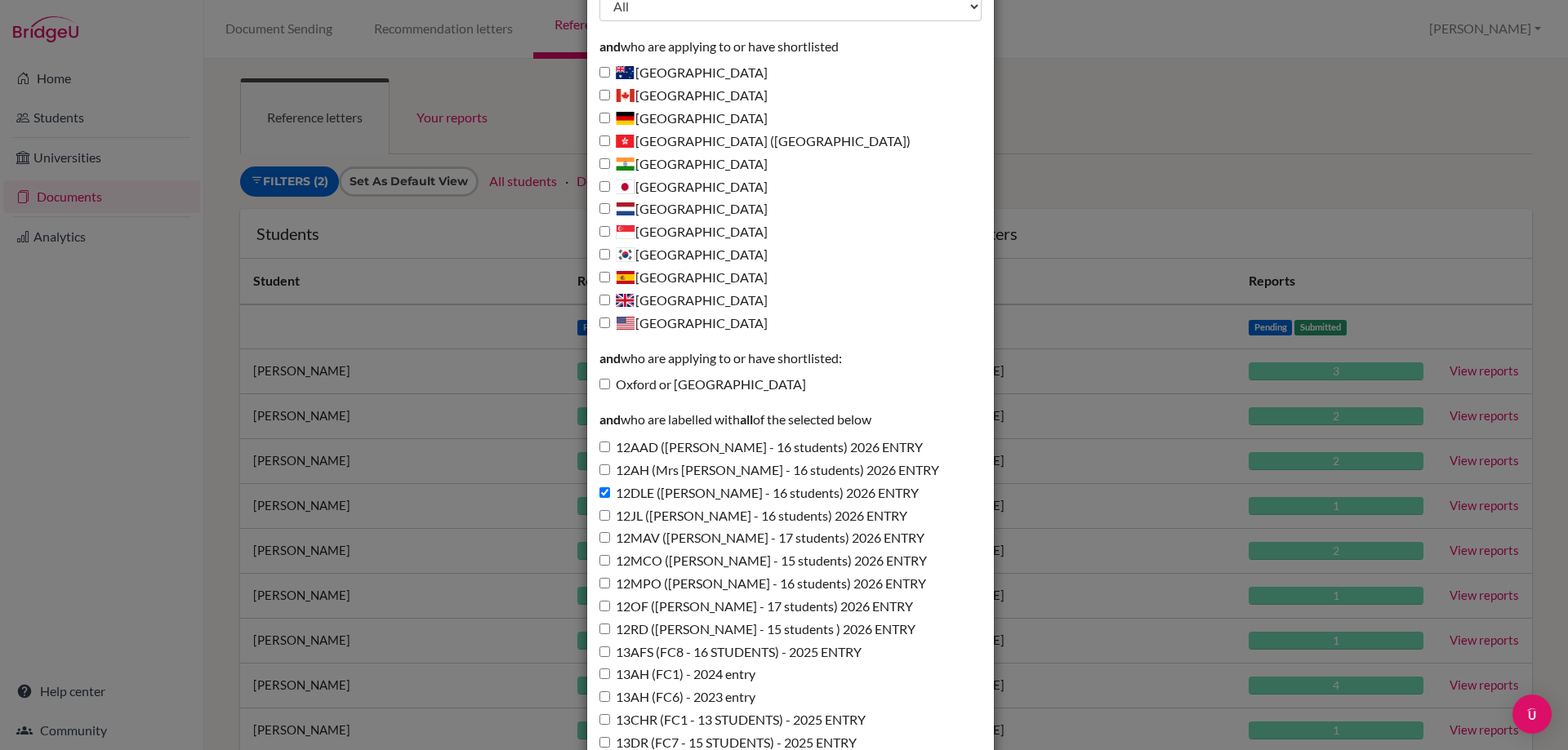
scroll to position [490, 0]
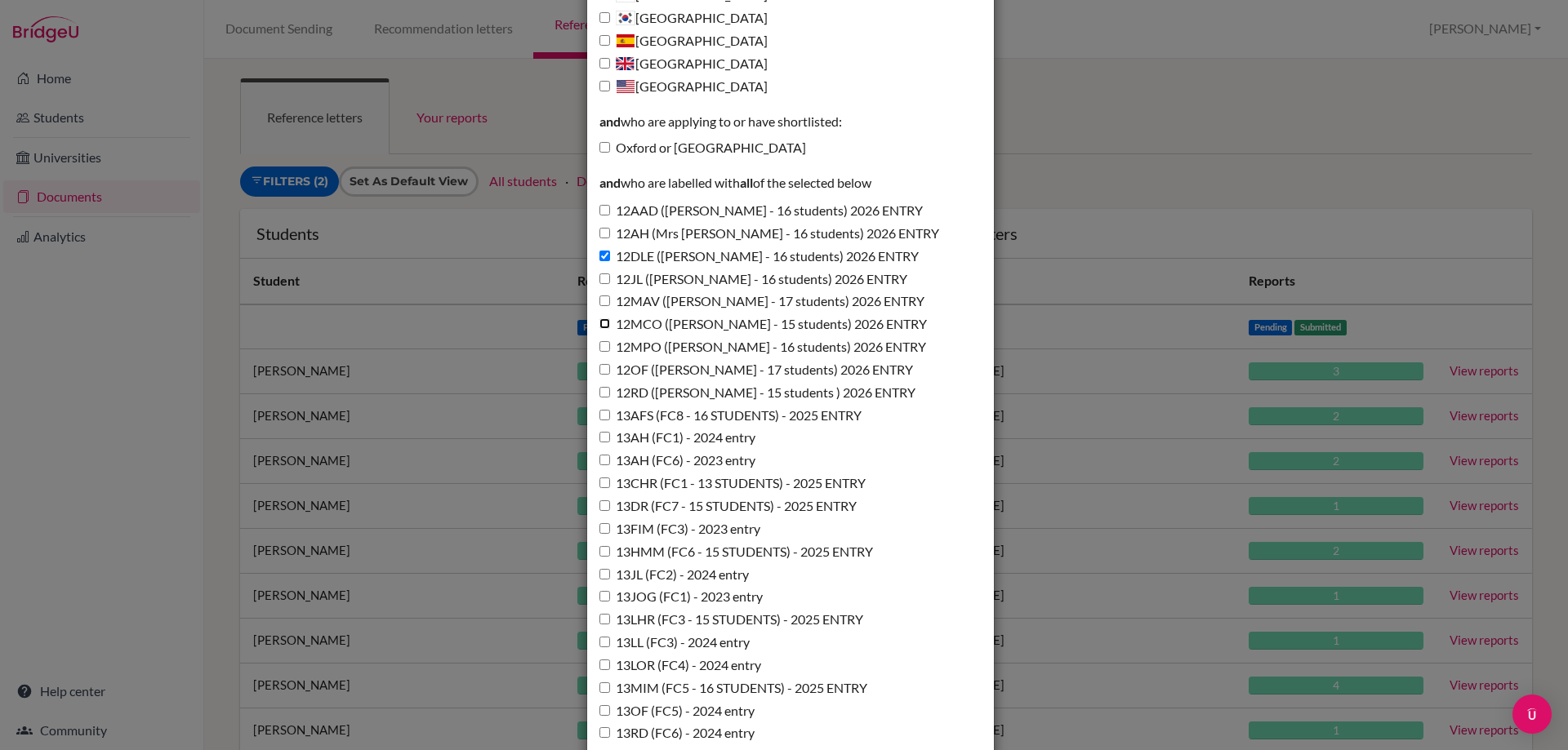
click at [600, 322] on input "12MCO (Mrs Selby - 15 students) 2026 ENTRY" at bounding box center [605, 323] width 10 height 10
checkbox input "true"
click at [600, 258] on input "12DLE ([PERSON_NAME] - 16 students) 2026 ENTRY" at bounding box center [605, 256] width 10 height 10
checkbox input "false"
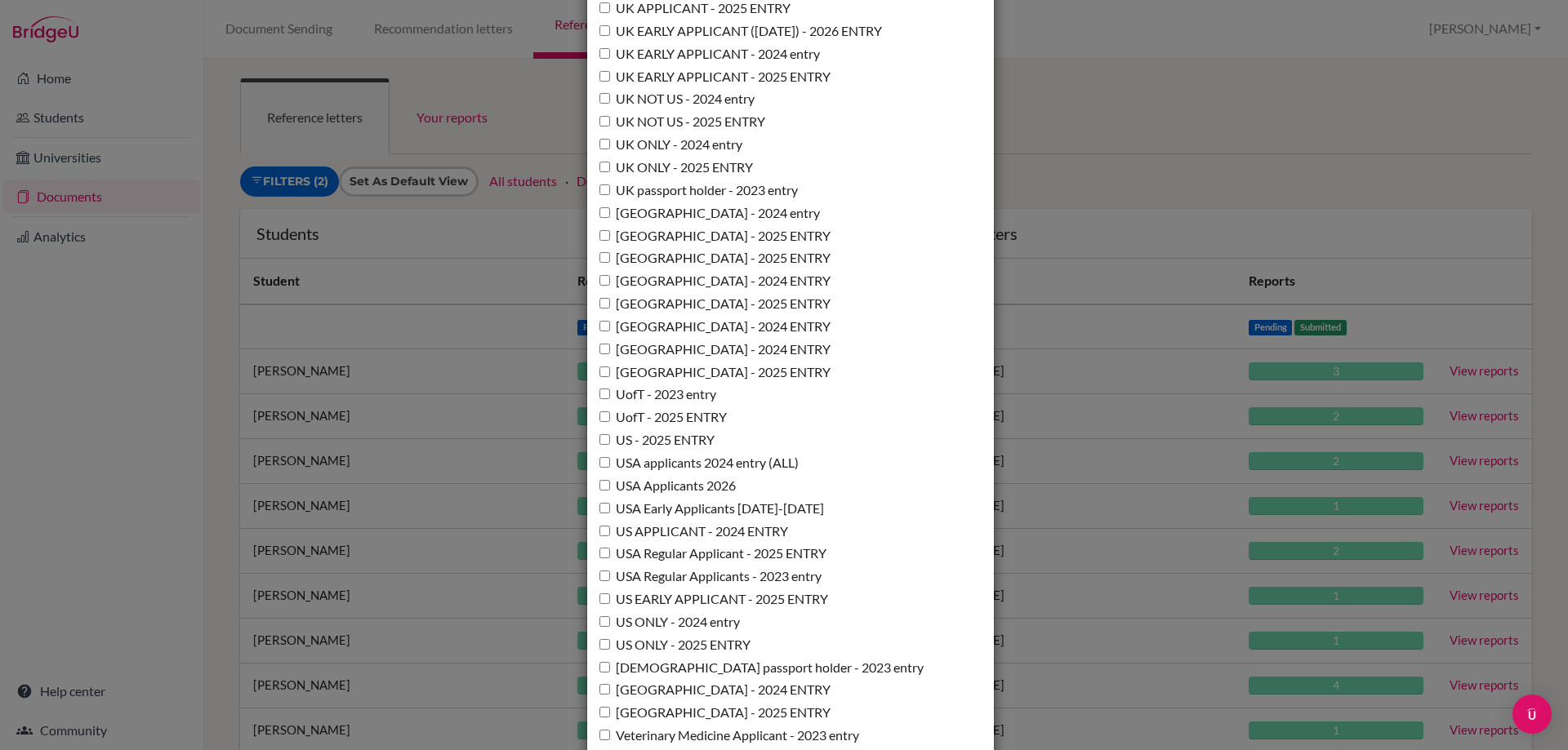
scroll to position [11850, 0]
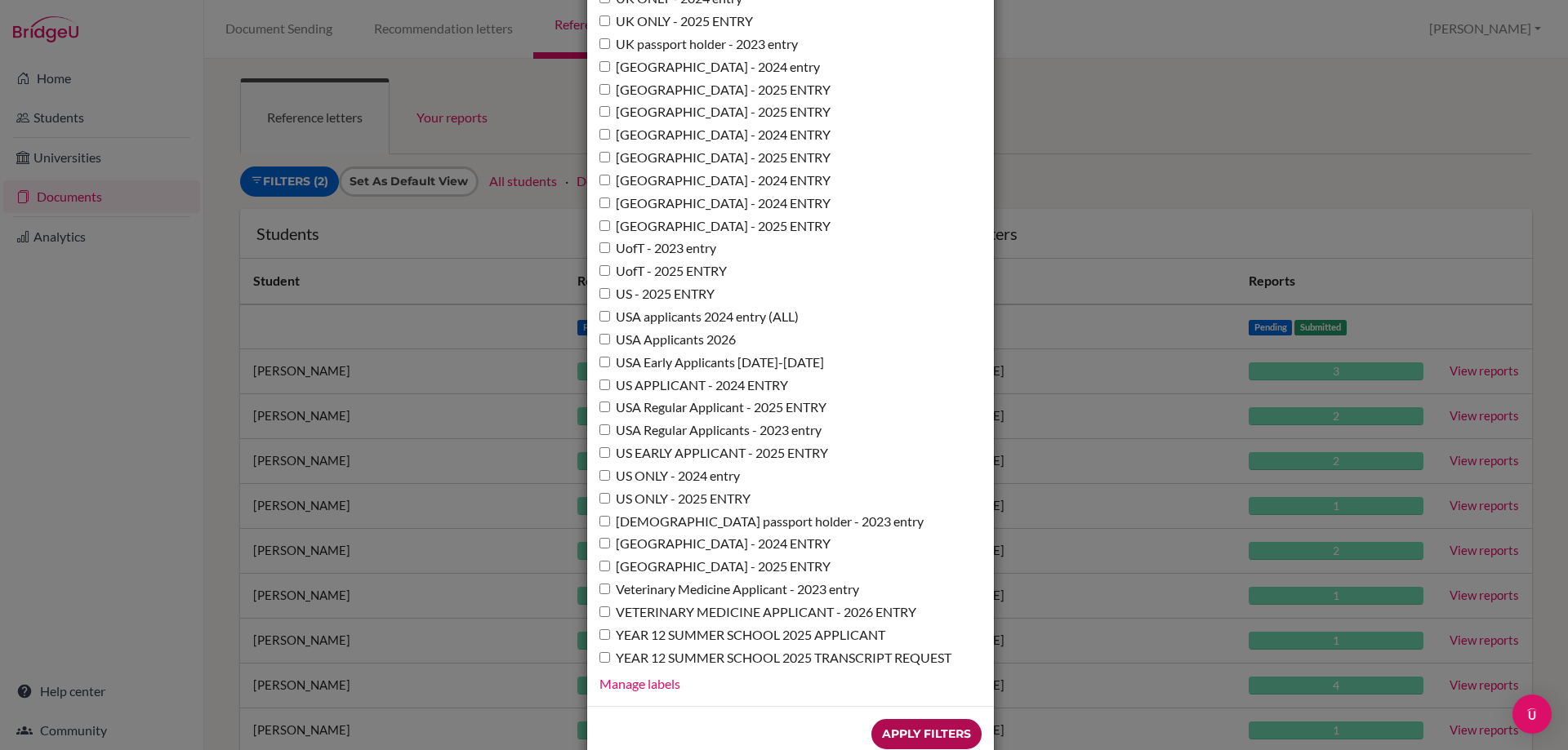
click at [914, 720] on input "Apply Filters" at bounding box center [926, 734] width 110 height 30
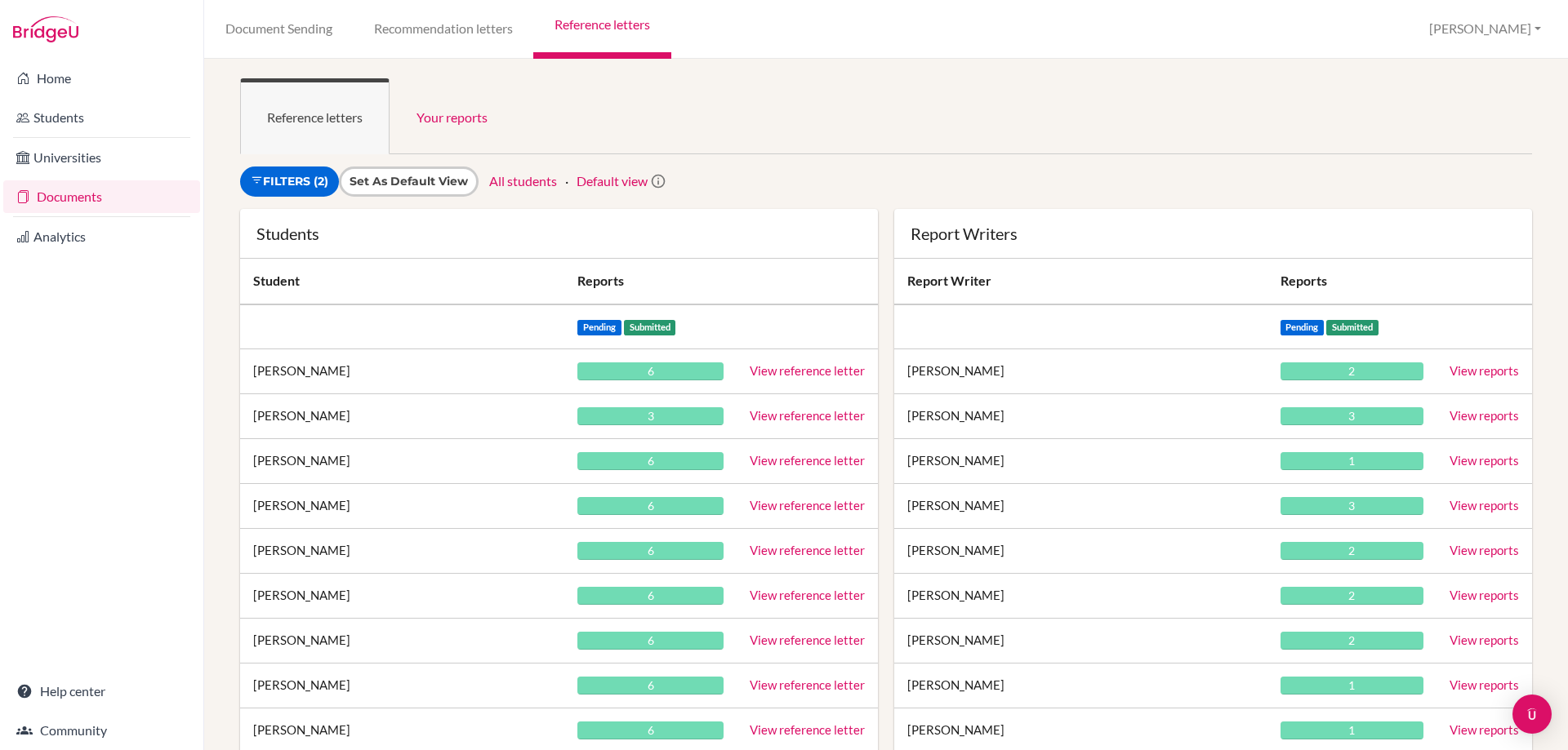
click at [793, 369] on link "View reference letter" at bounding box center [807, 370] width 115 height 15
click at [777, 415] on link "View reference letter" at bounding box center [807, 415] width 115 height 15
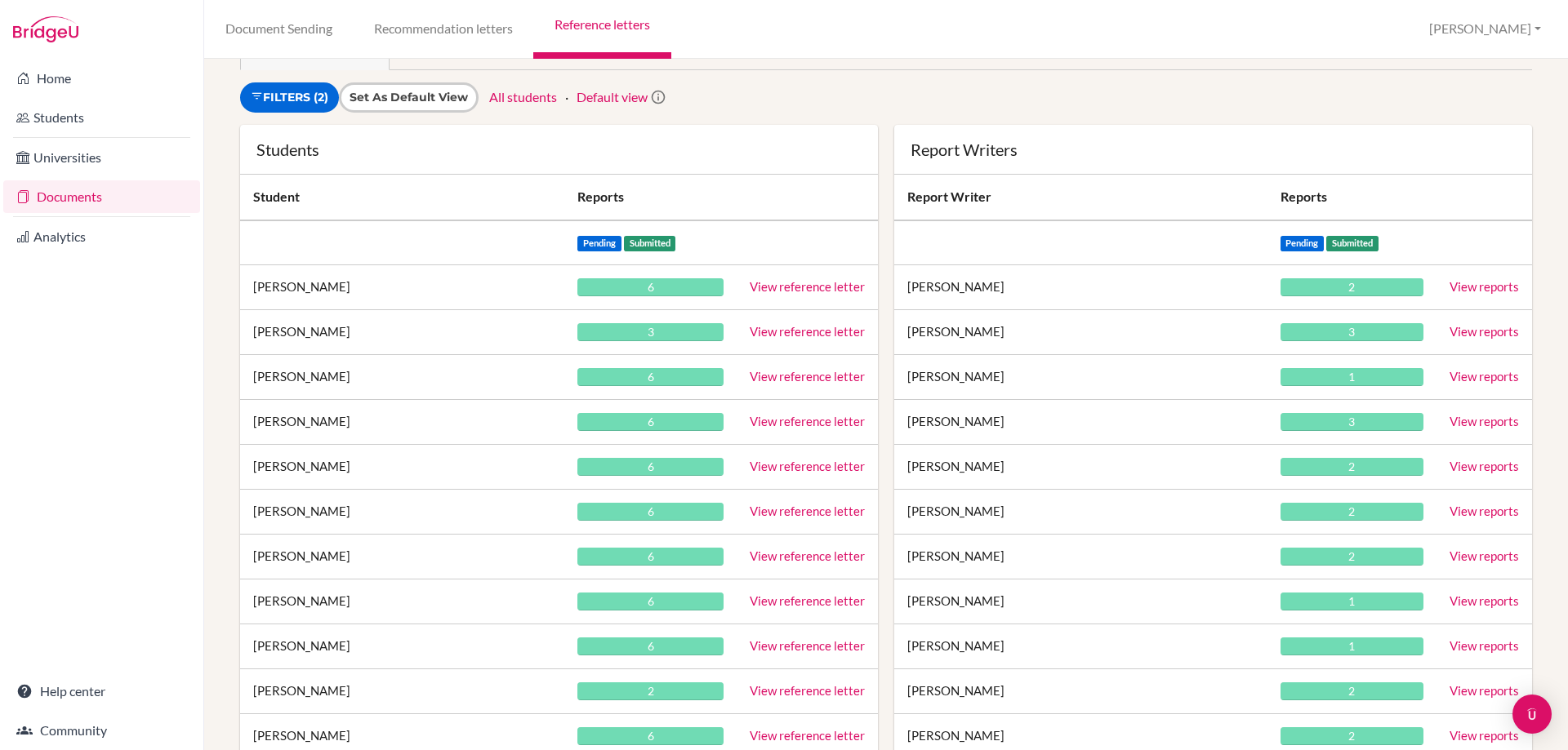
scroll to position [163, 0]
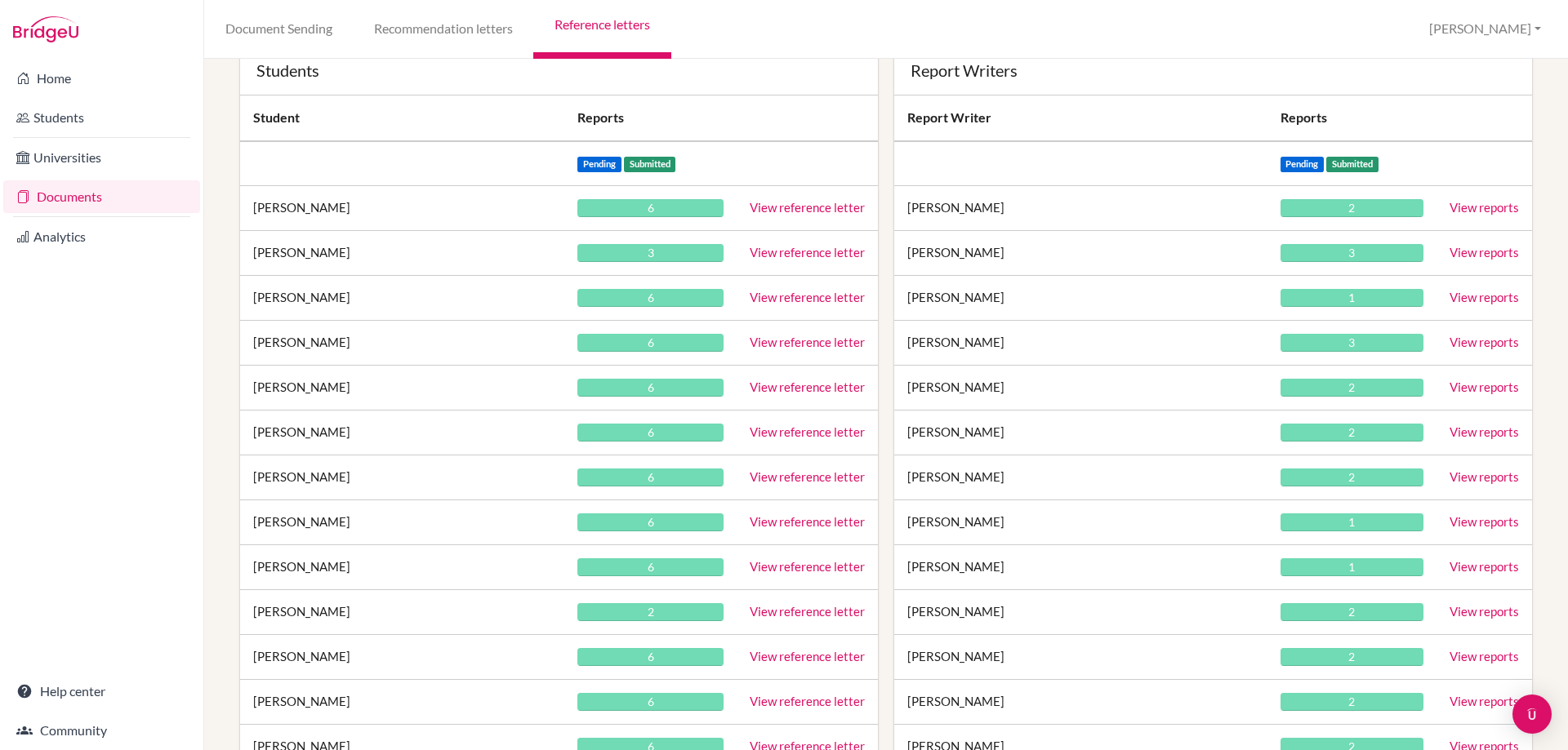
click at [759, 344] on link "View reference letter" at bounding box center [807, 342] width 115 height 15
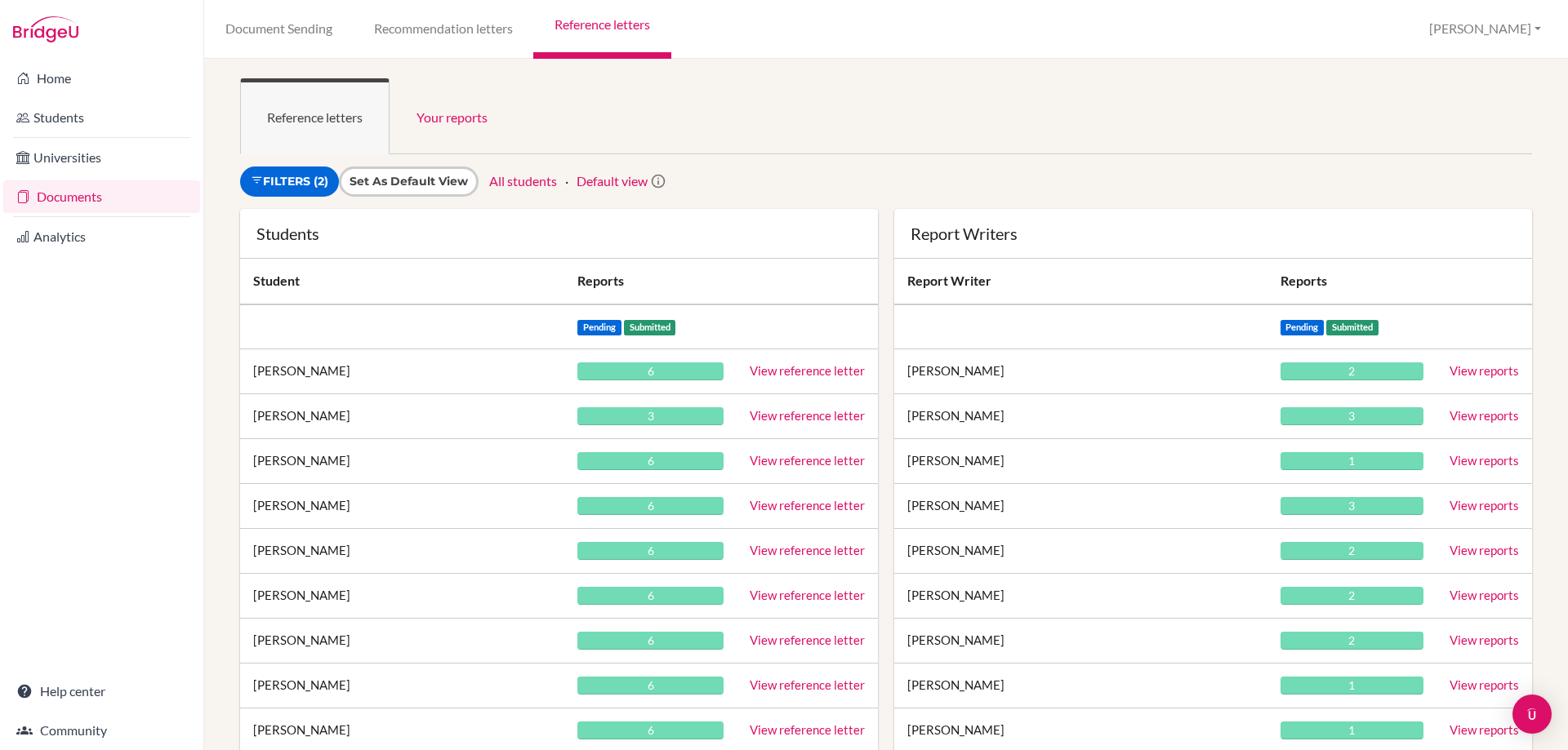
click at [794, 547] on link "View reference letter" at bounding box center [807, 550] width 115 height 15
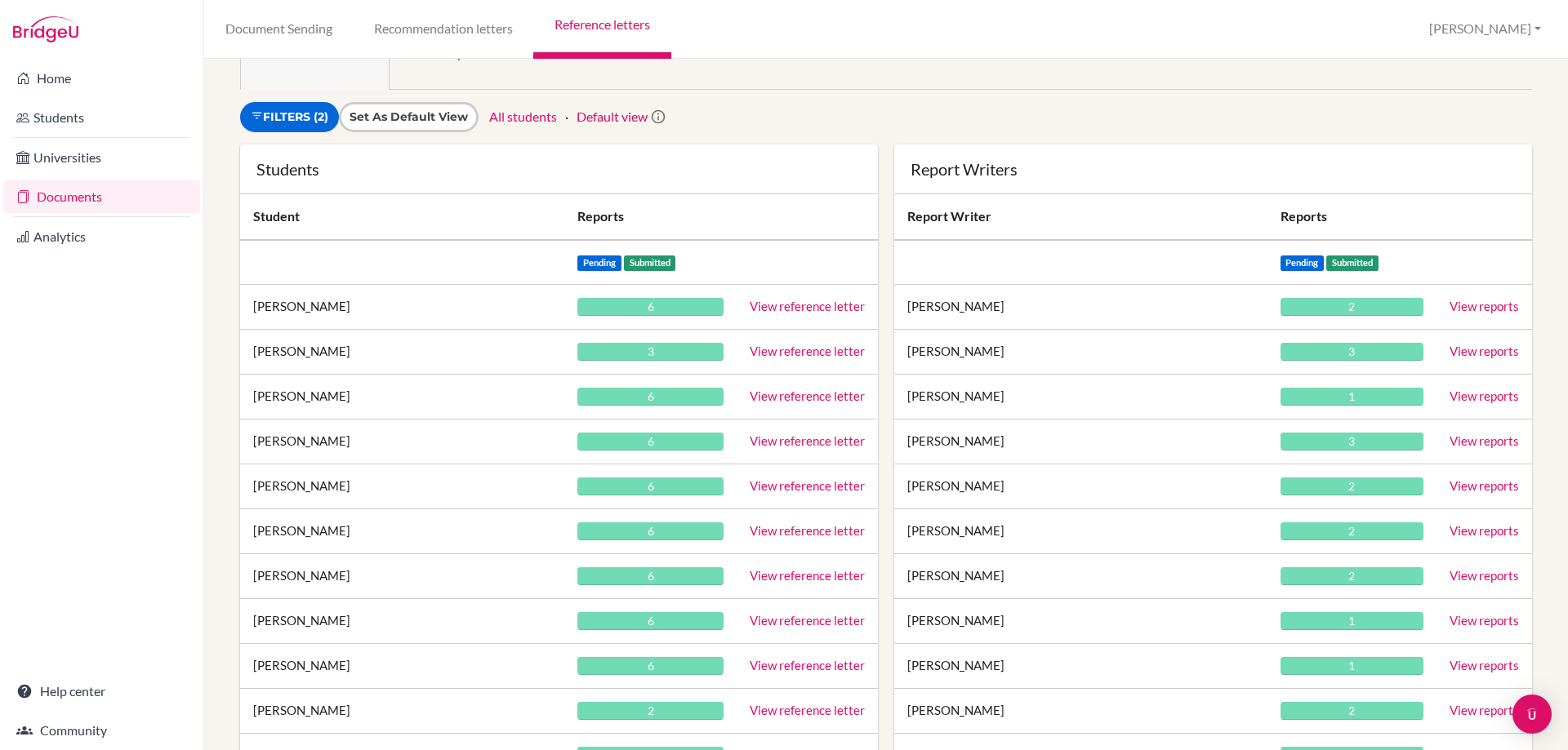
scroll to position [163, 0]
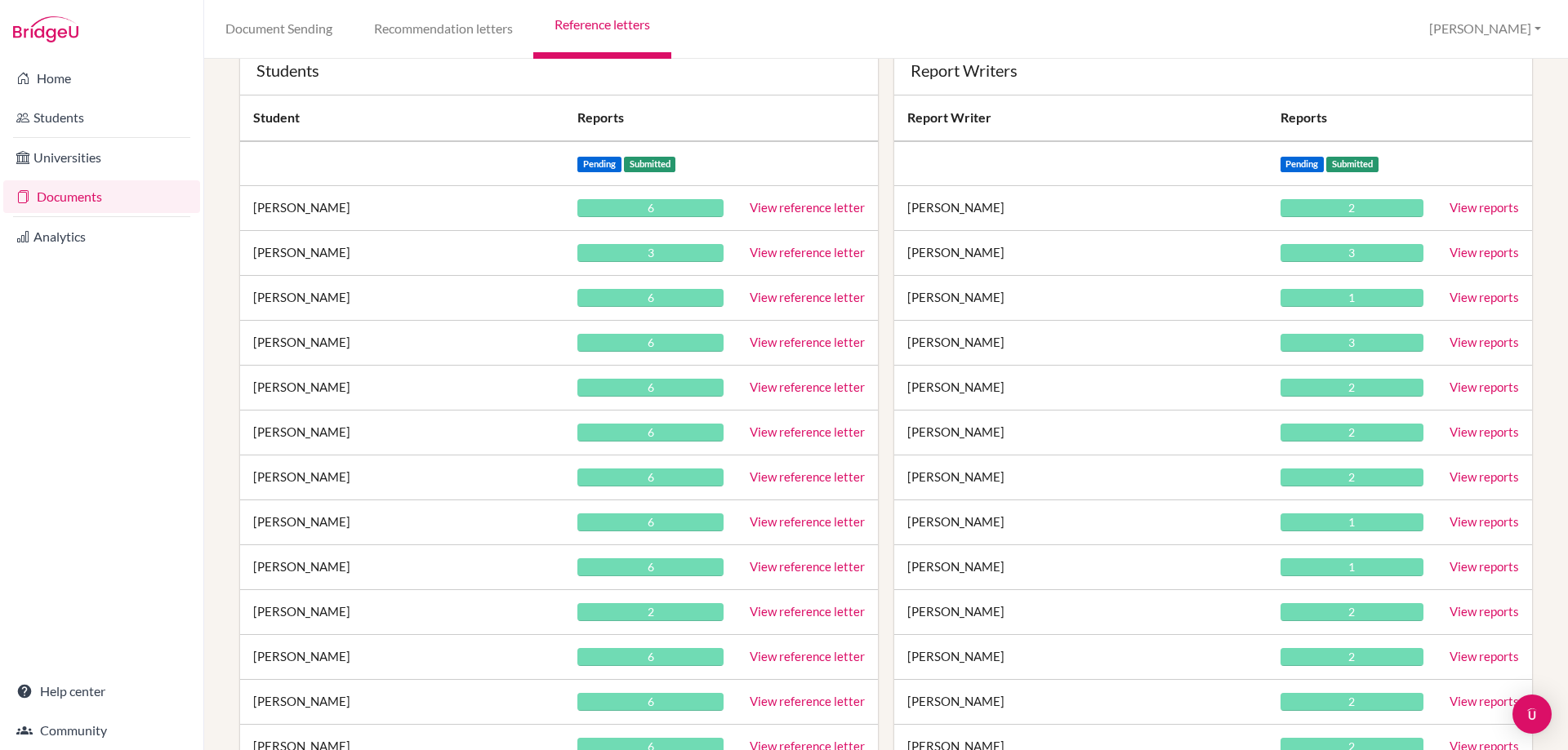
click at [777, 428] on link "View reference letter" at bounding box center [807, 431] width 115 height 15
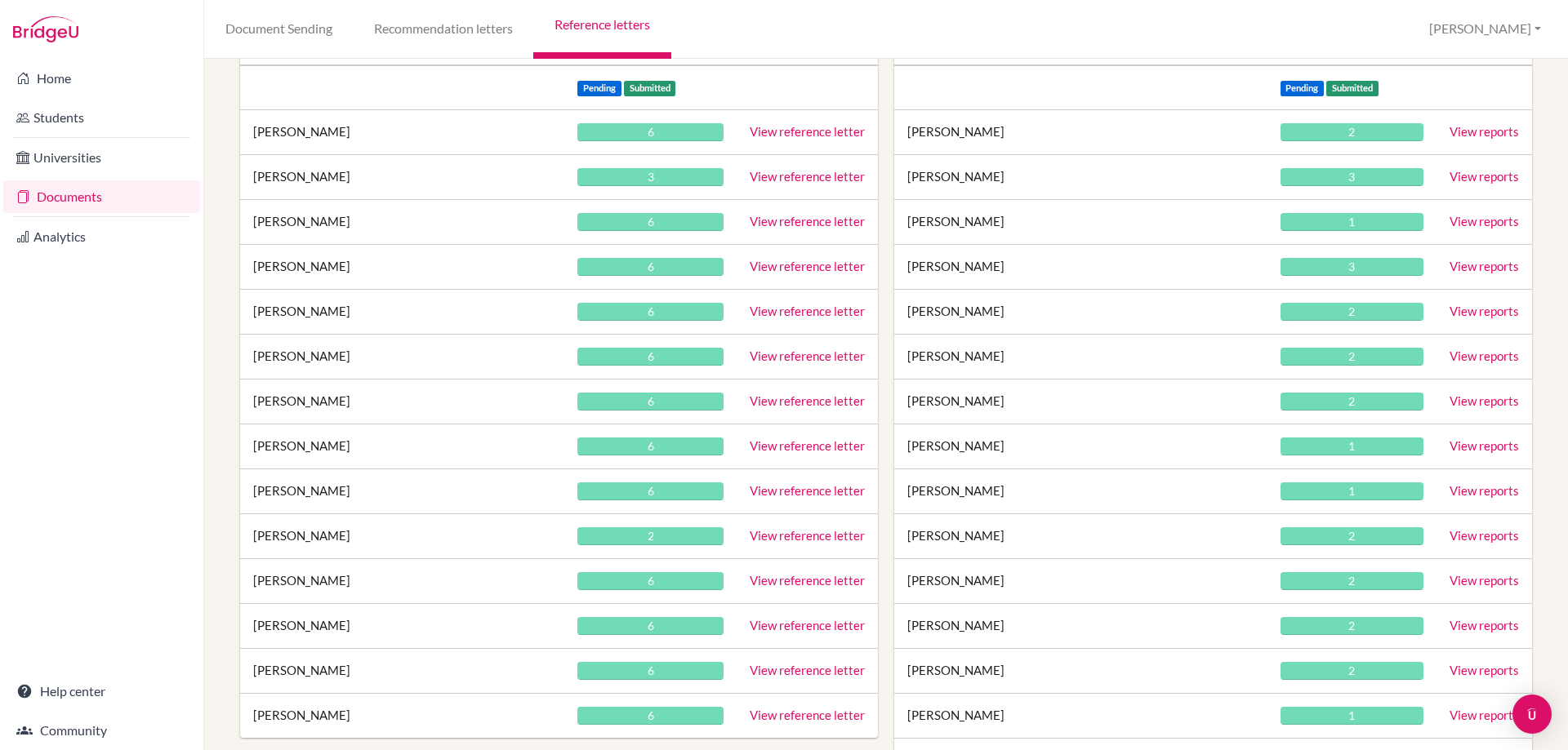
scroll to position [245, 0]
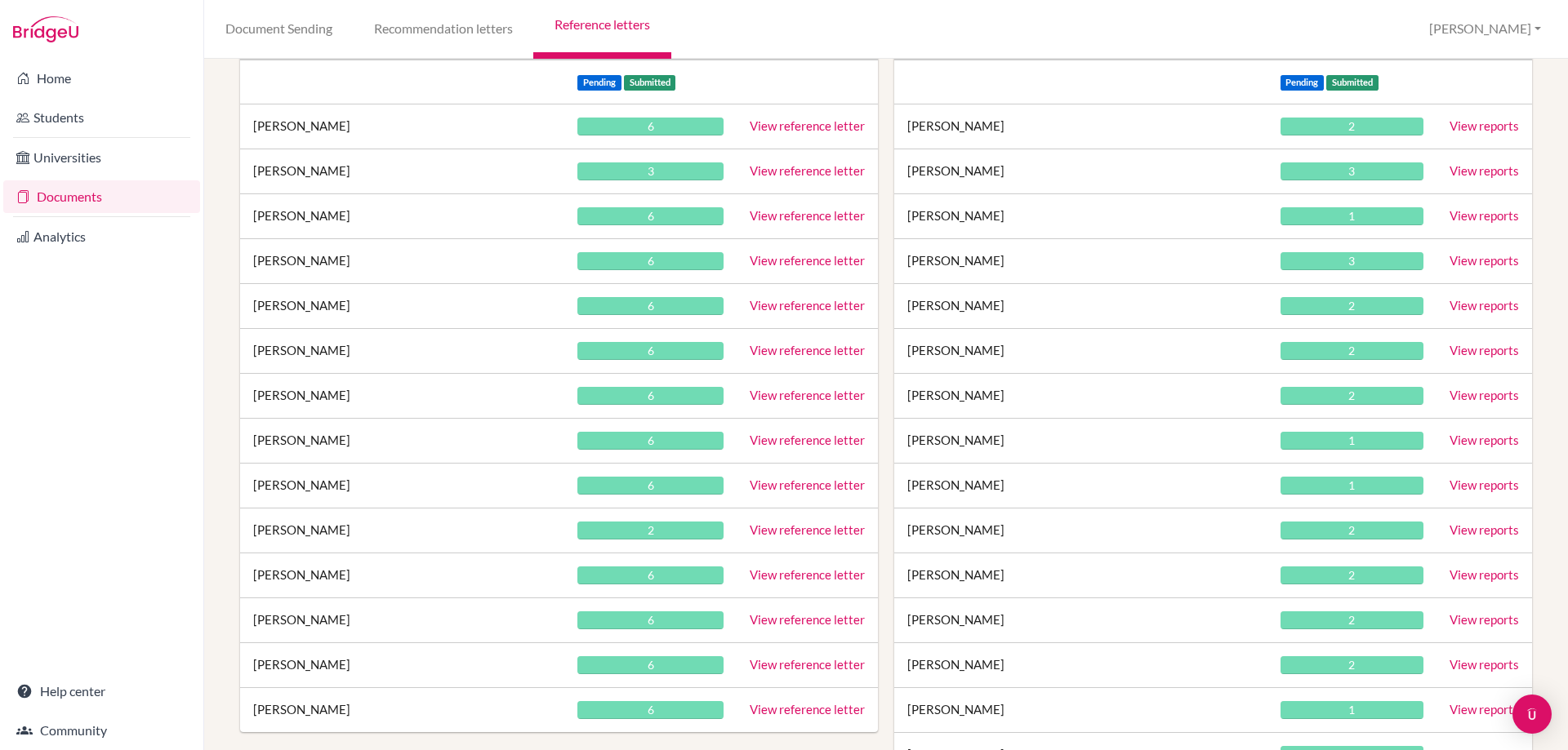
click at [761, 393] on link "View reference letter" at bounding box center [807, 395] width 115 height 15
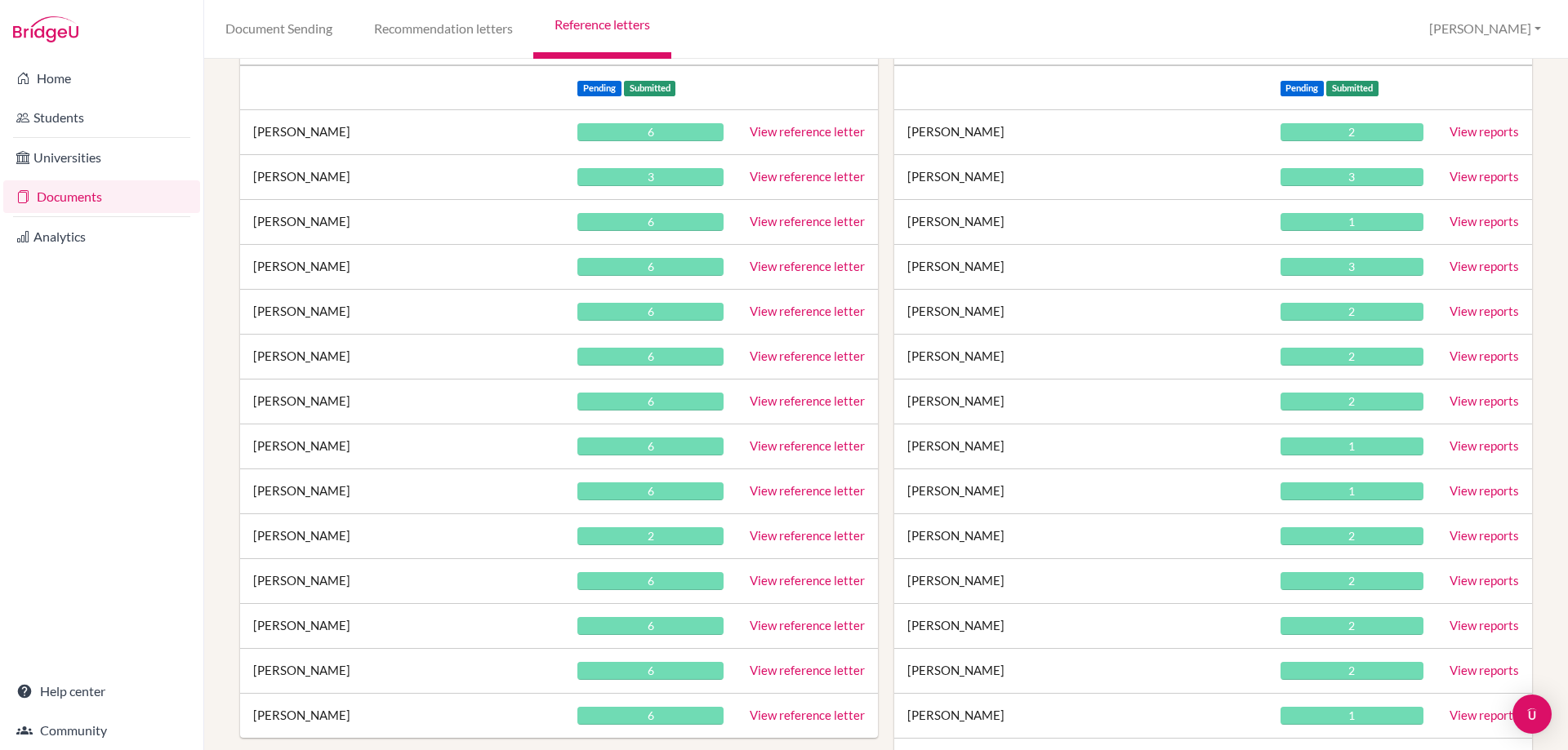
scroll to position [245, 0]
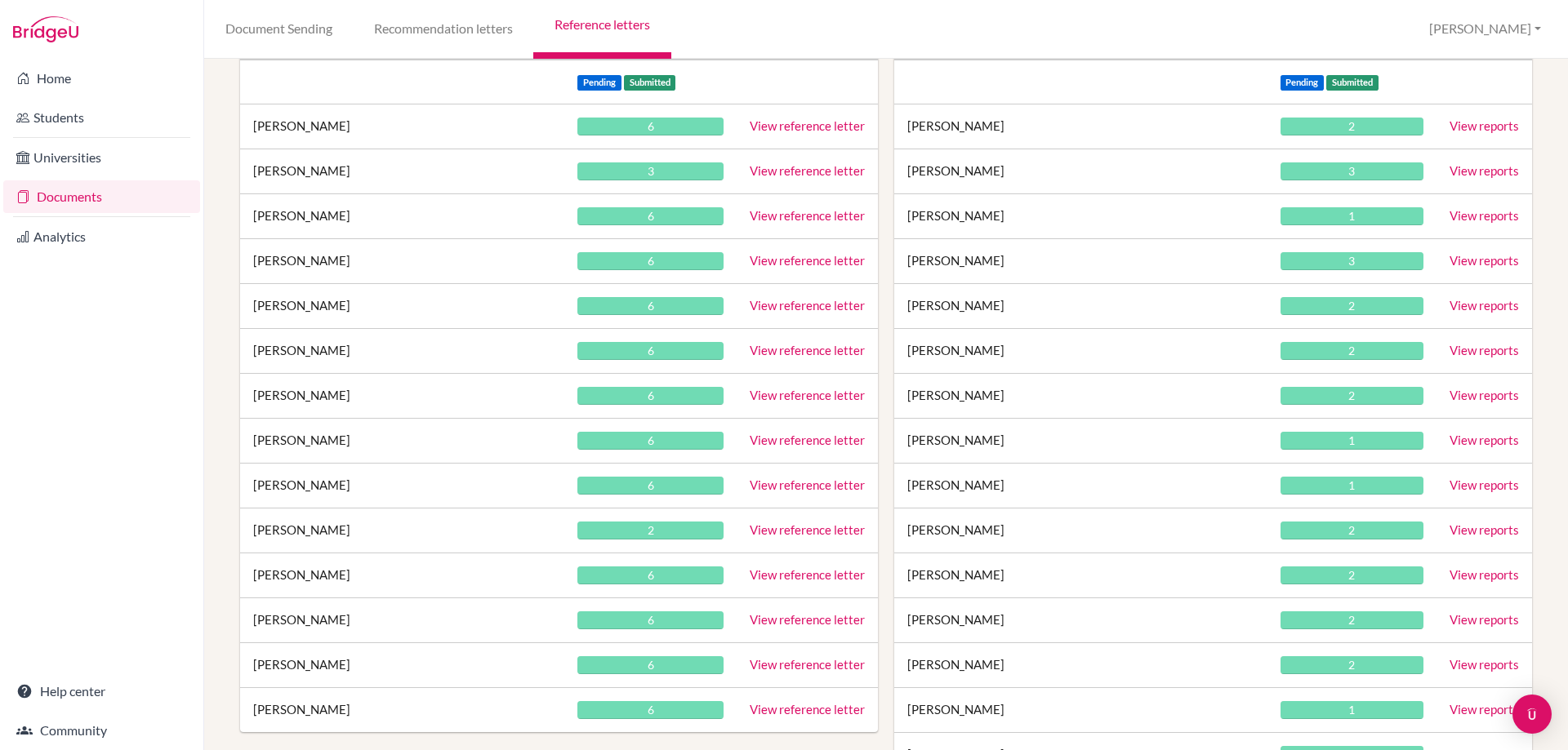
click at [767, 578] on link "View reference letter" at bounding box center [807, 574] width 115 height 15
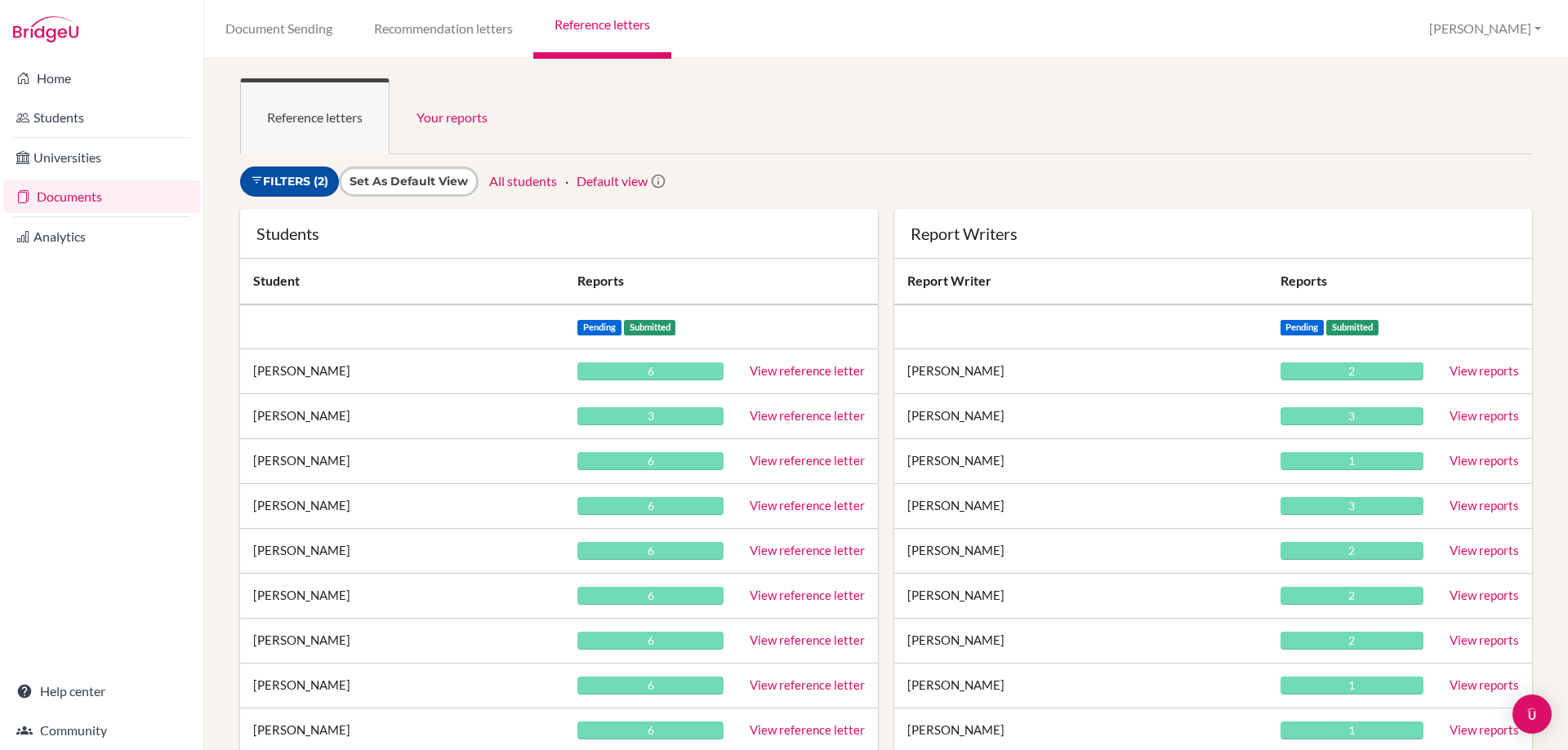
click at [321, 172] on link "Filters (2)" at bounding box center [289, 182] width 99 height 30
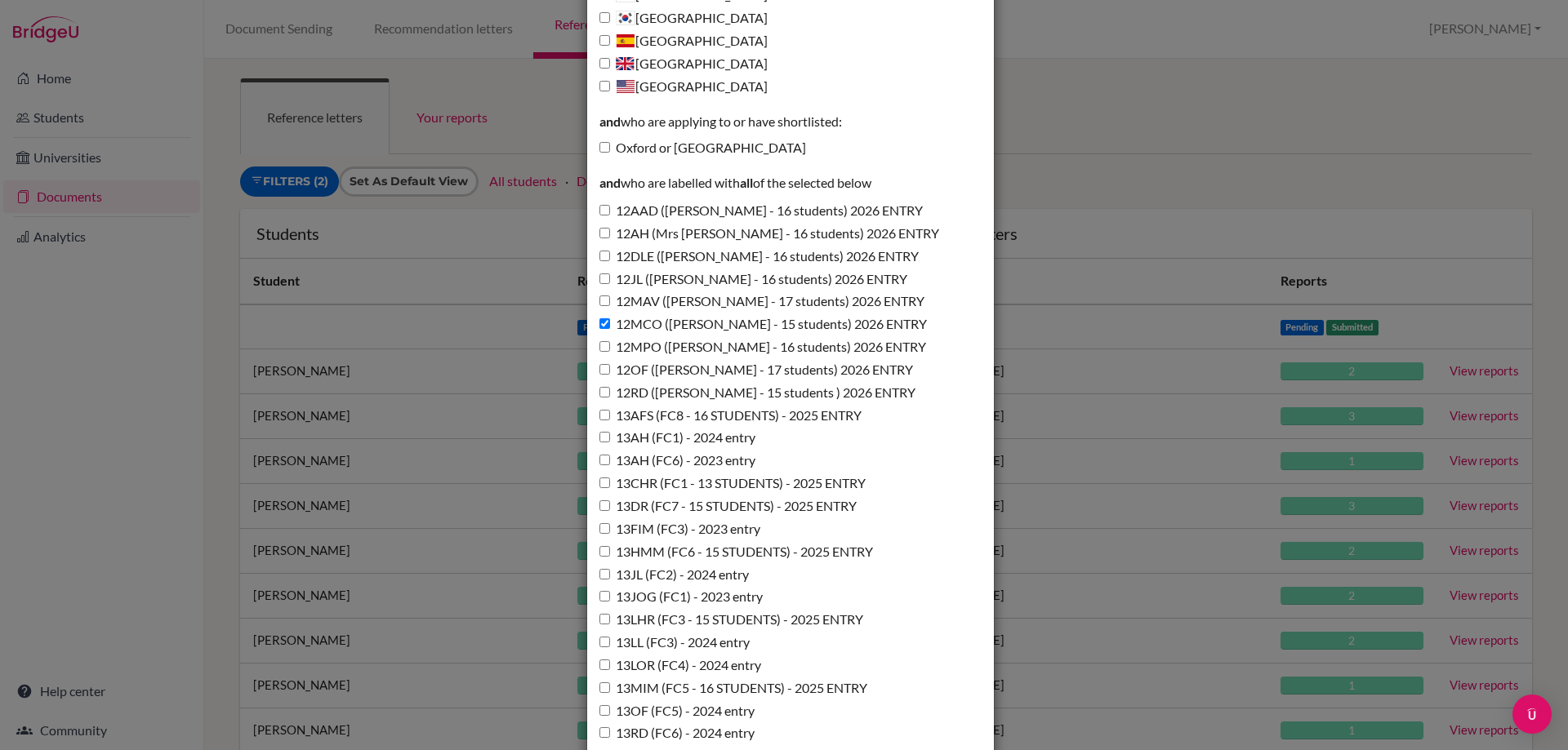
scroll to position [572, 0]
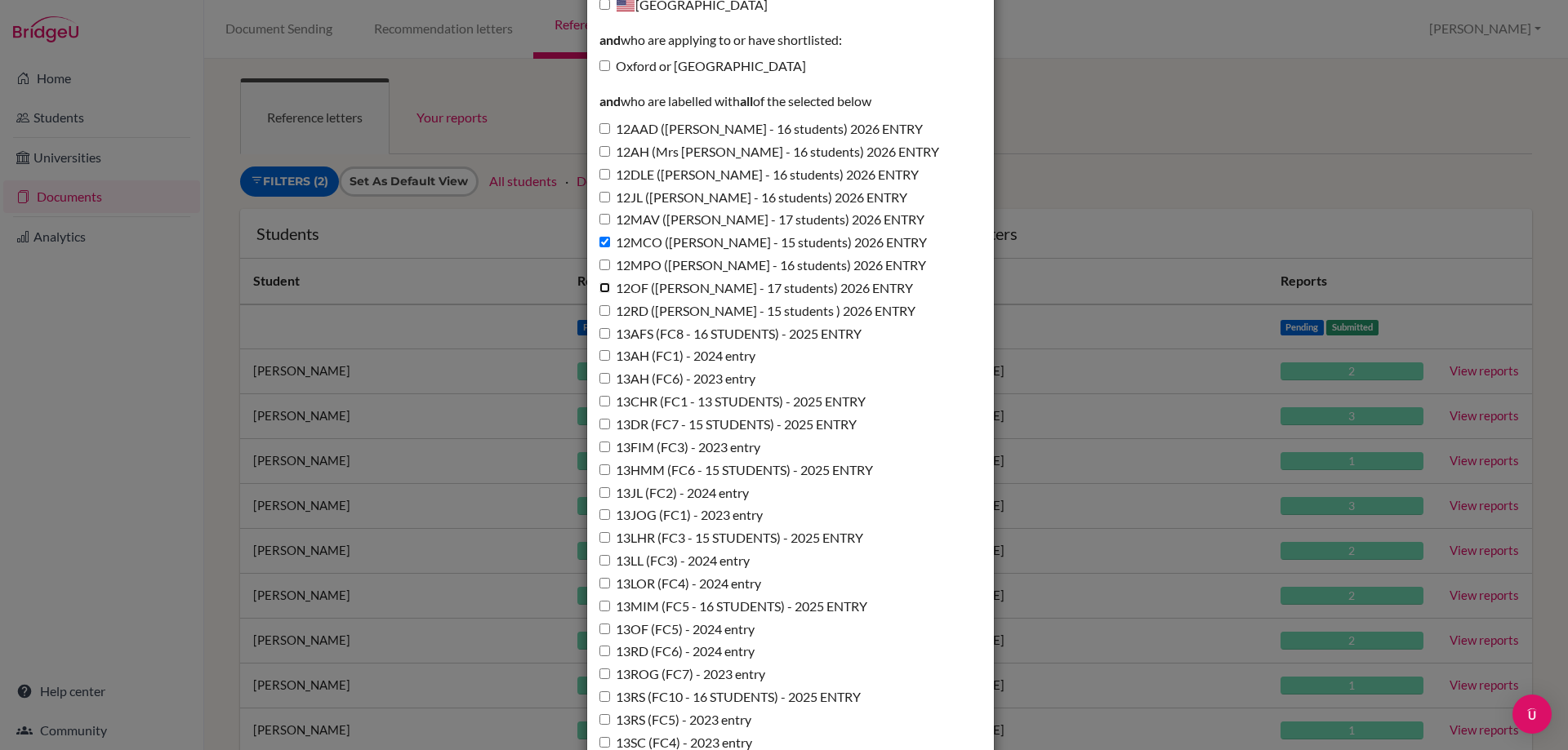
click at [600, 290] on input "12OF (Miss Flanagan - 17 students) 2026 ENTRY" at bounding box center [605, 288] width 10 height 10
checkbox input "true"
click at [600, 243] on input "12MCO ([PERSON_NAME] - 15 students) 2026 ENTRY" at bounding box center [605, 242] width 10 height 10
checkbox input "false"
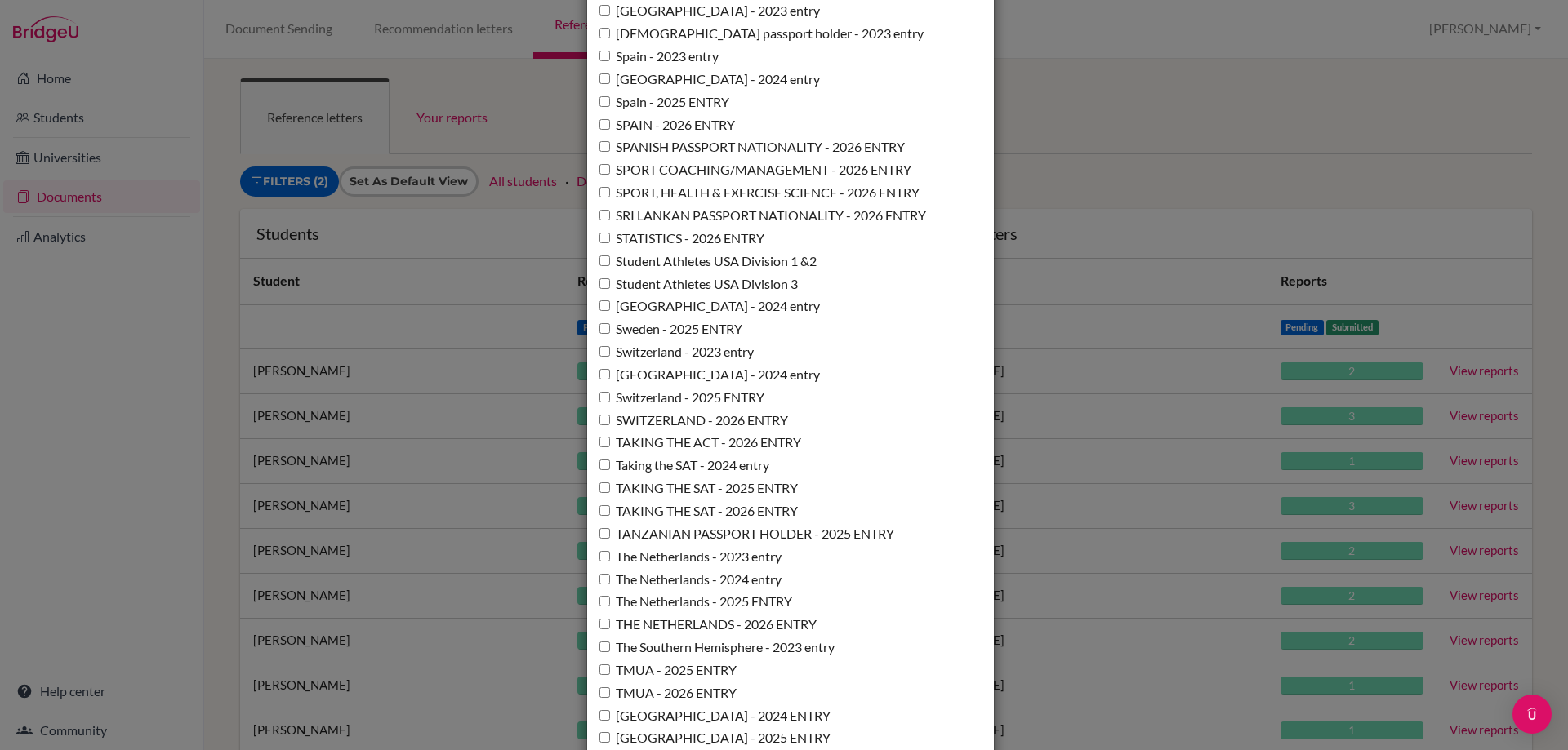
scroll to position [11850, 0]
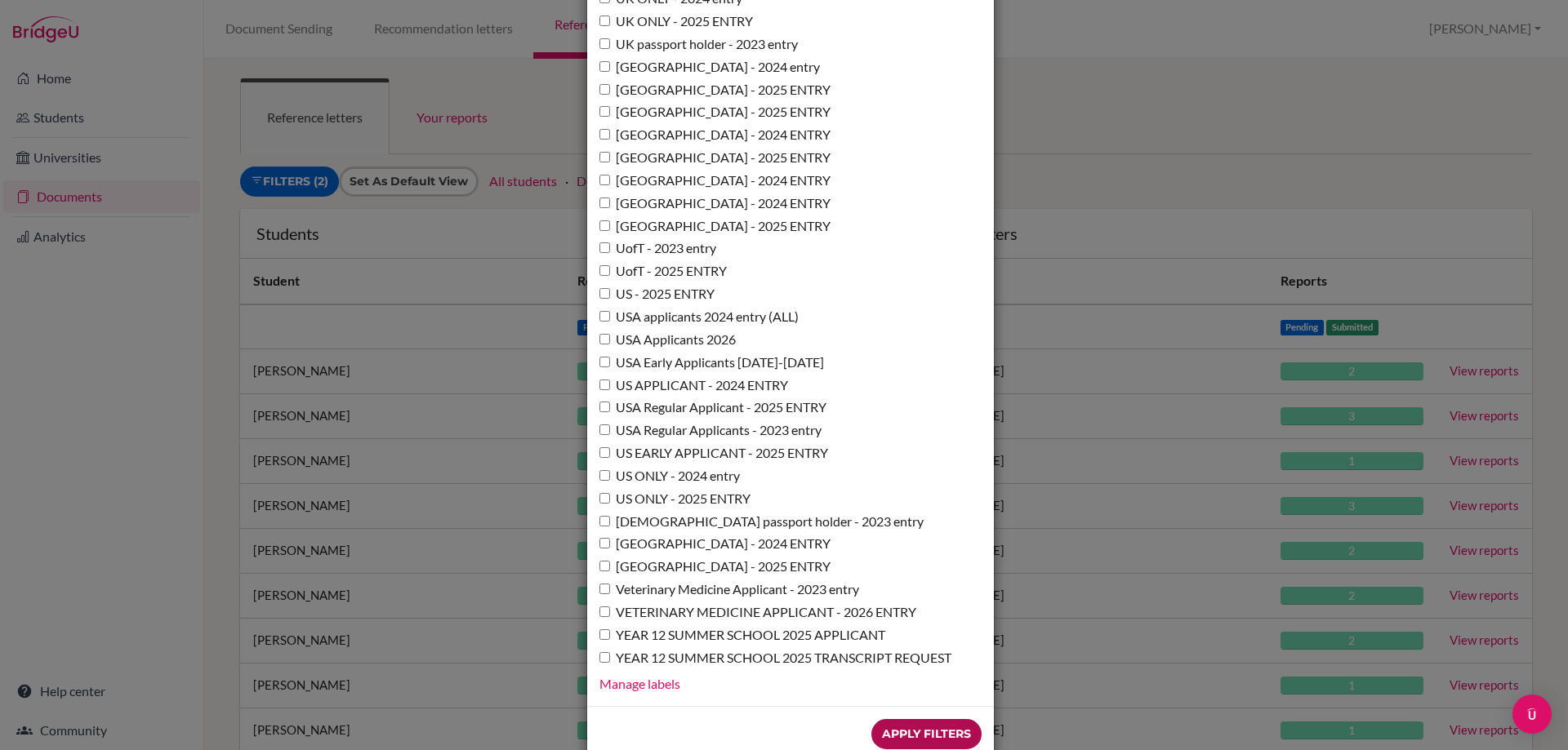
click at [942, 720] on input "Apply Filters" at bounding box center [926, 734] width 110 height 30
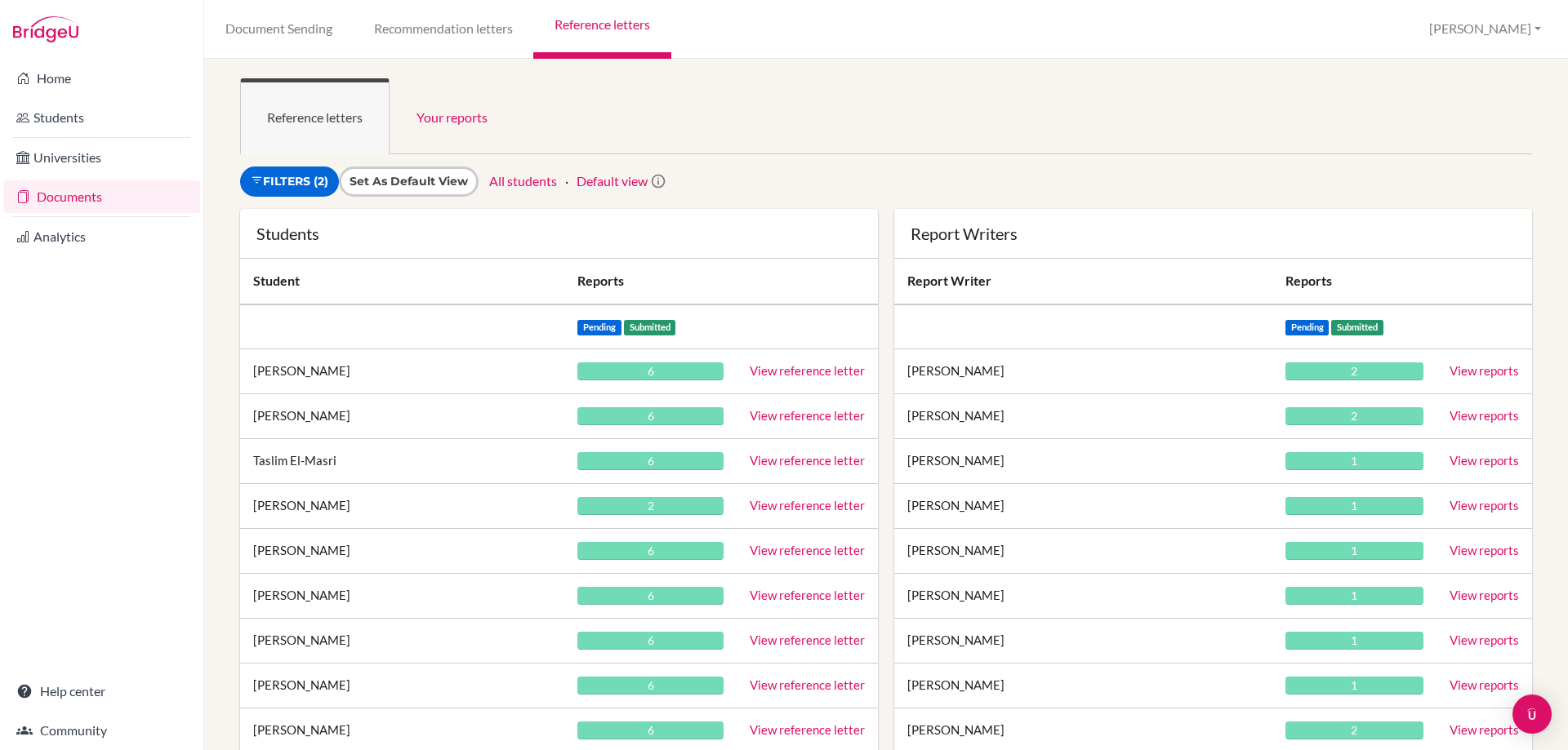
click at [773, 370] on link "View reference letter" at bounding box center [807, 370] width 115 height 15
click at [786, 461] on link "View reference letter" at bounding box center [807, 460] width 115 height 15
click at [766, 505] on link "View reference letter" at bounding box center [807, 505] width 115 height 15
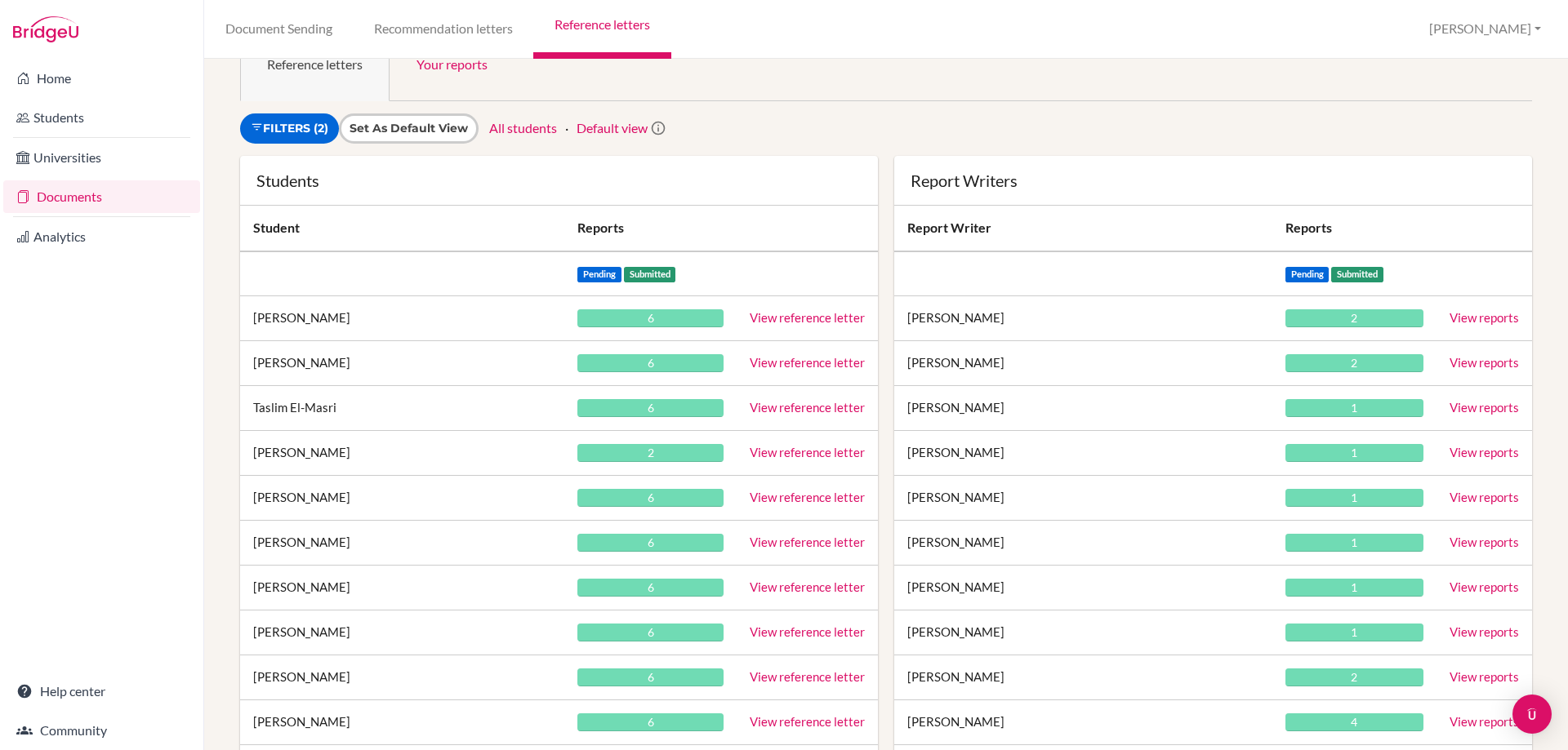
scroll to position [245, 0]
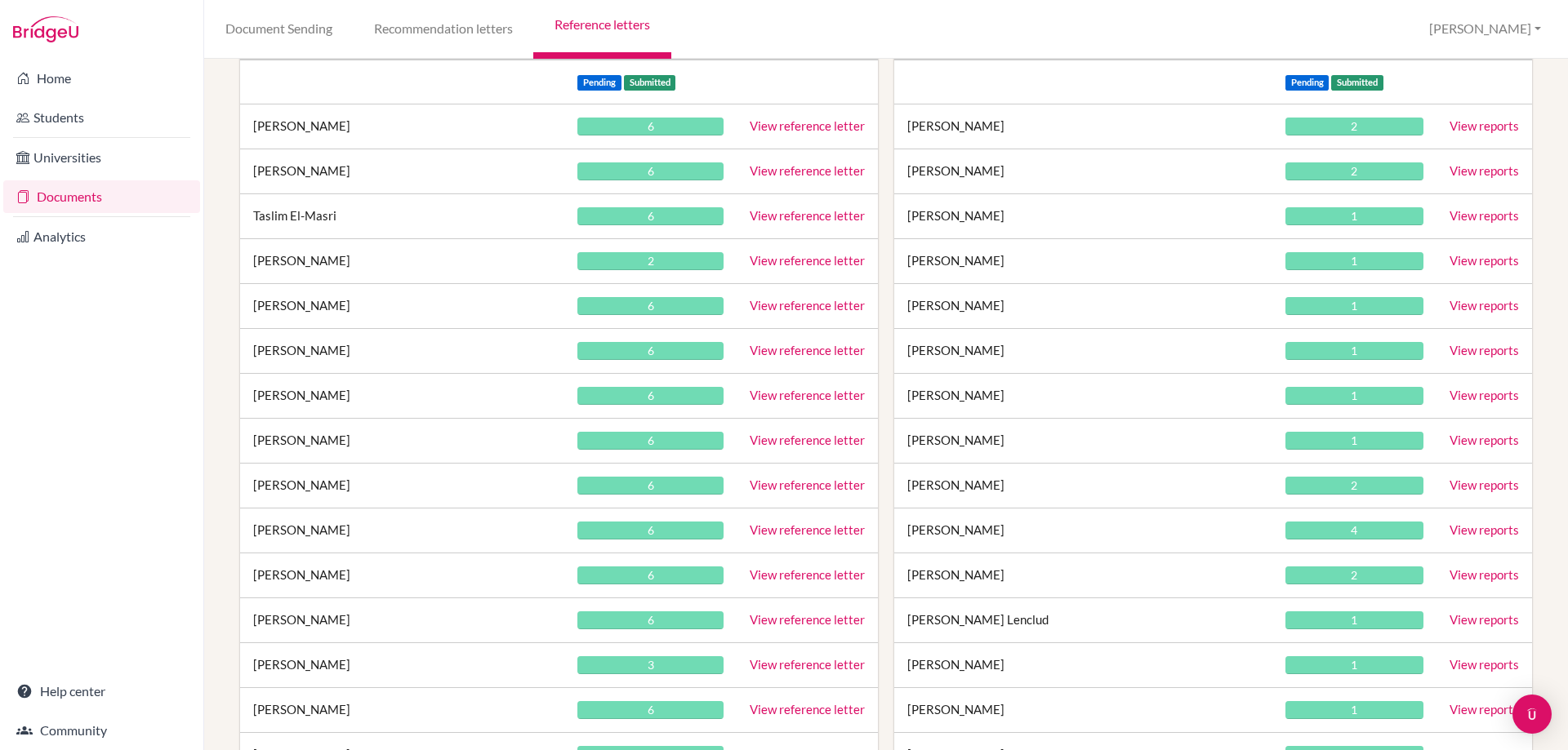
click at [761, 440] on link "View reference letter" at bounding box center [807, 440] width 115 height 15
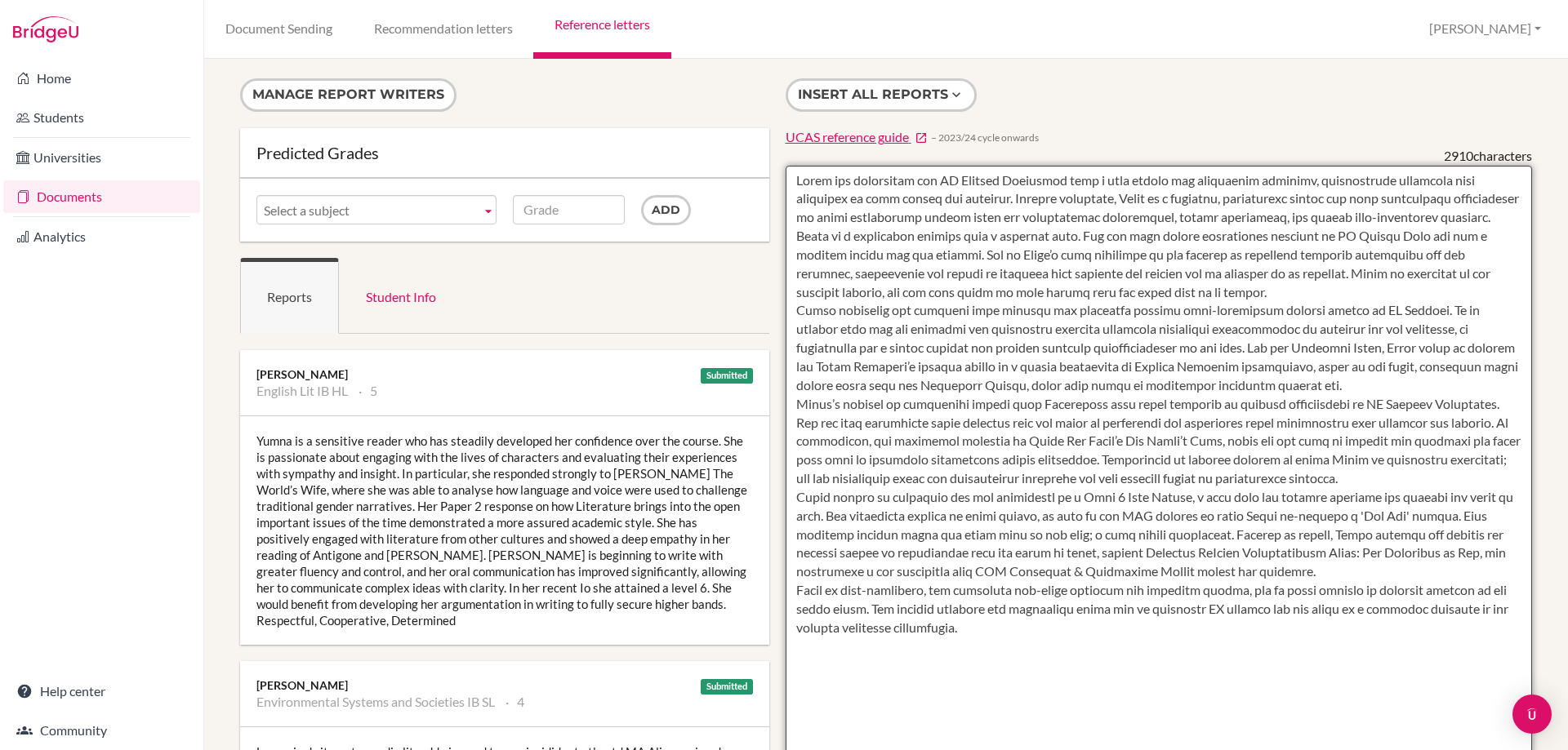
click at [801, 390] on textarea at bounding box center [1159, 638] width 747 height 944
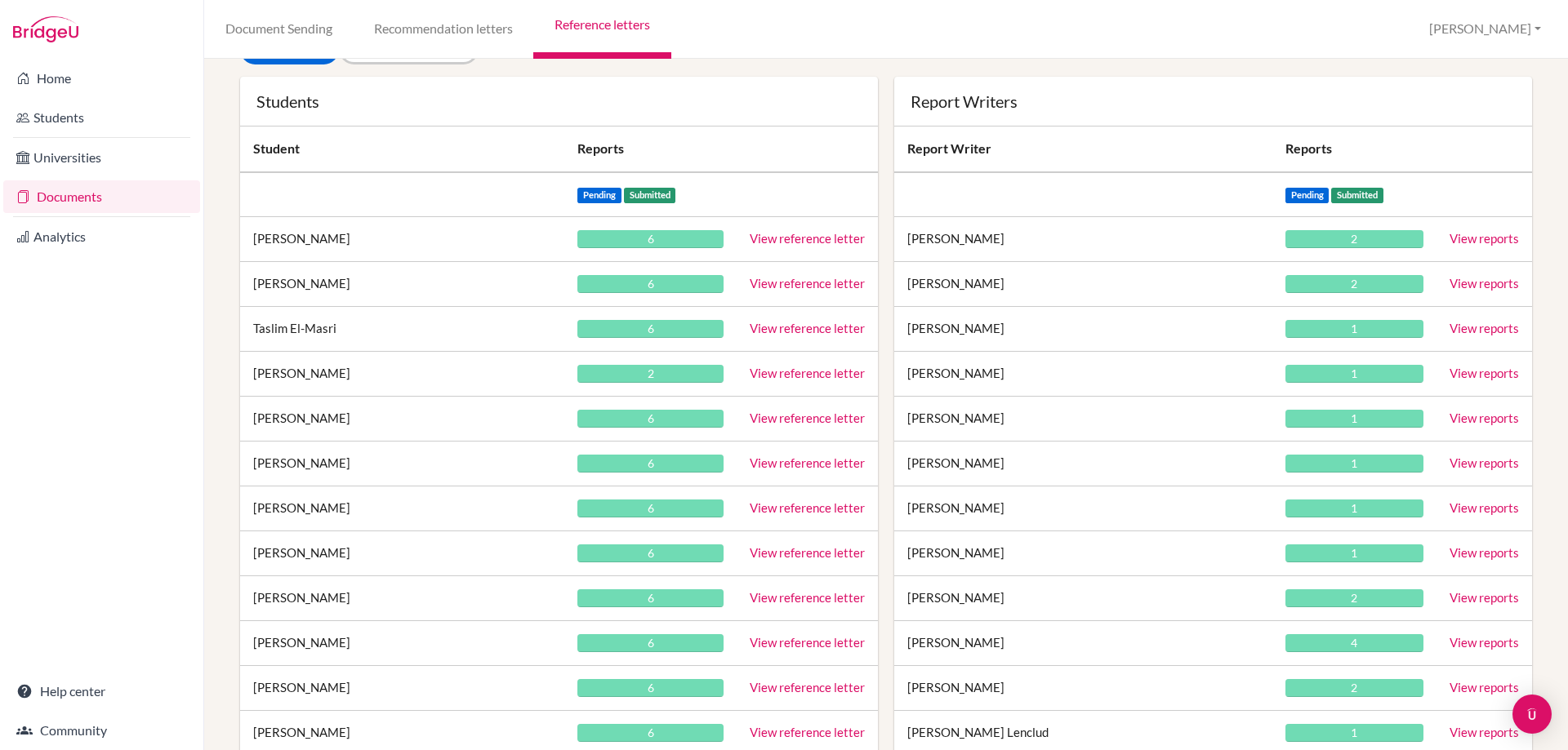
scroll to position [408, 0]
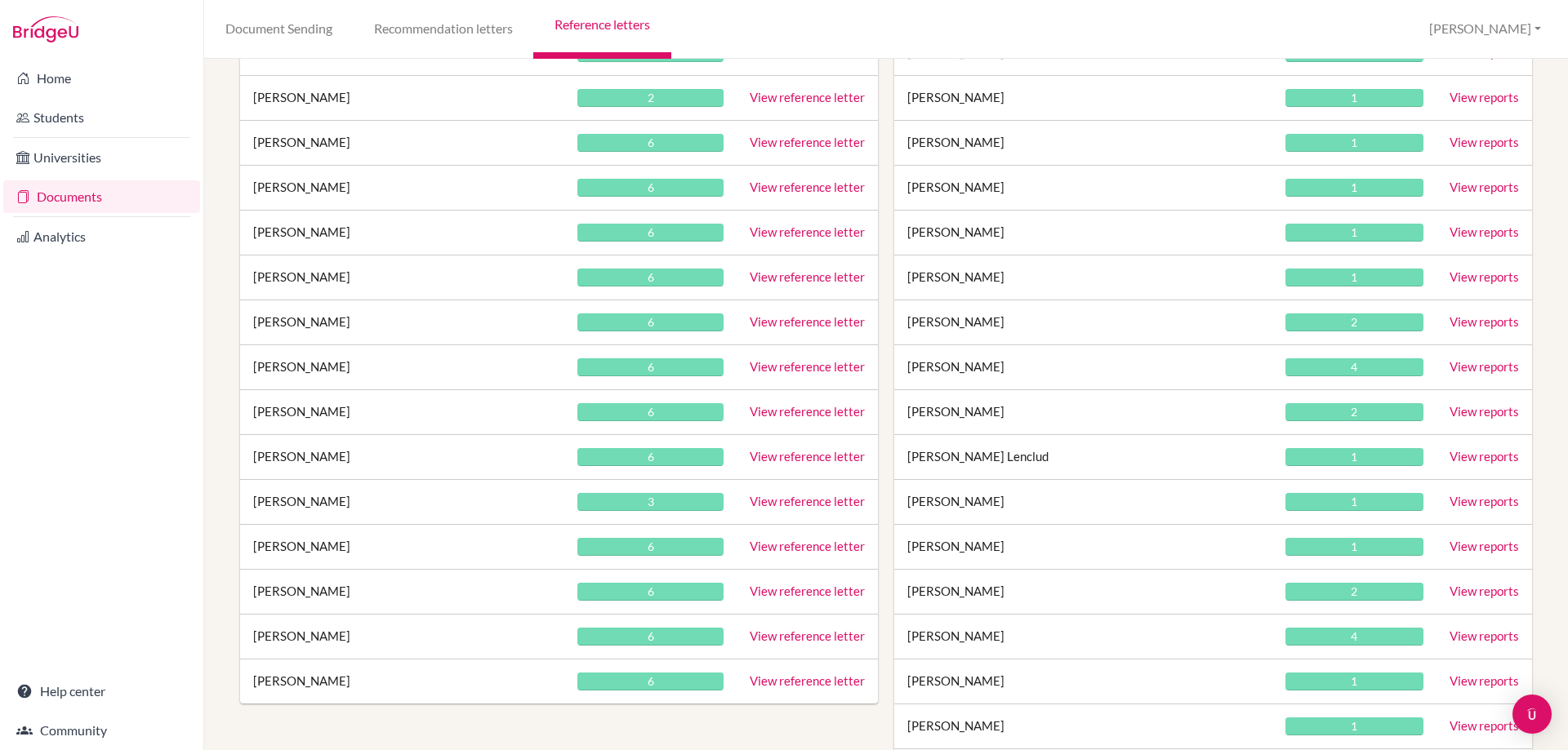
click at [801, 324] on link "View reference letter" at bounding box center [807, 322] width 115 height 15
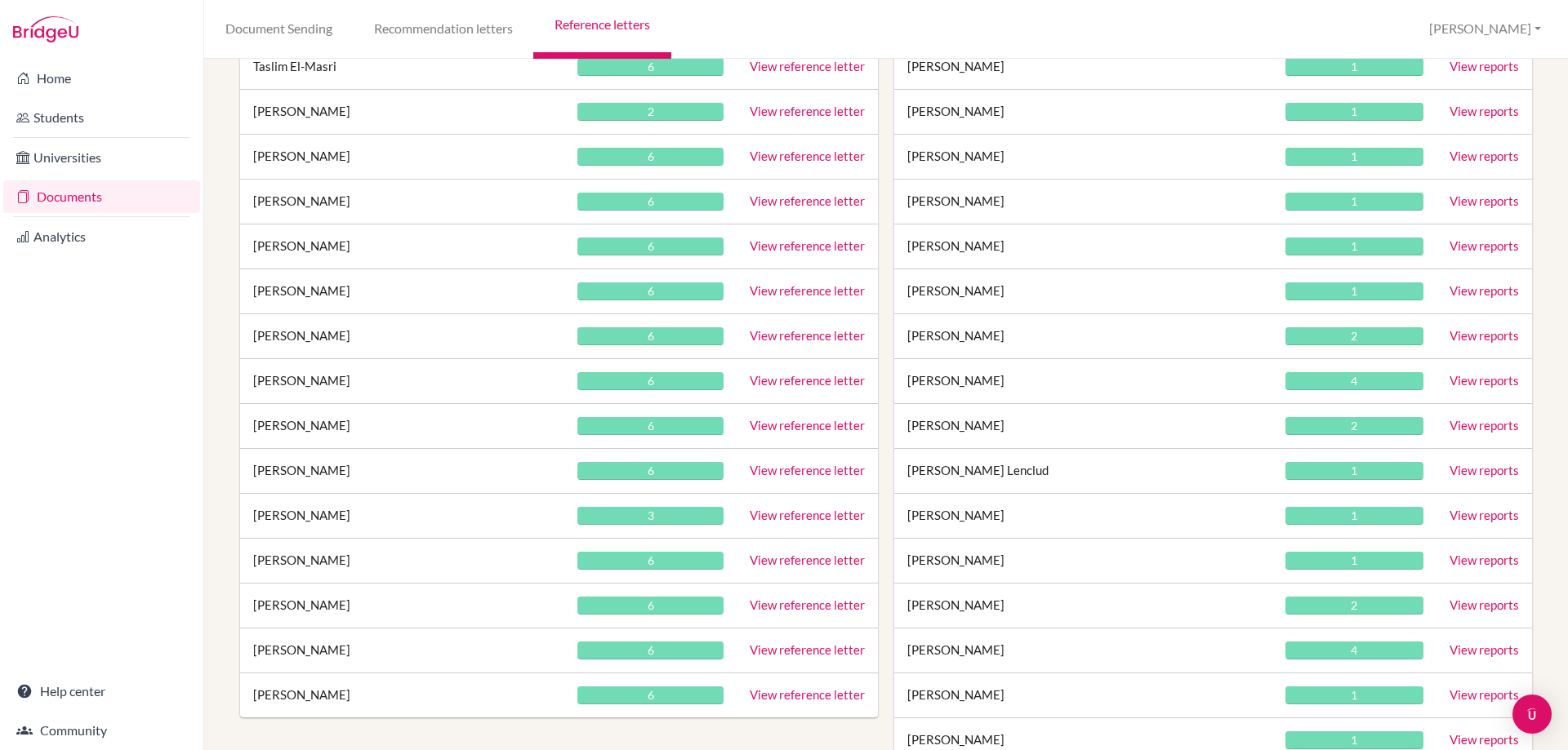
scroll to position [408, 0]
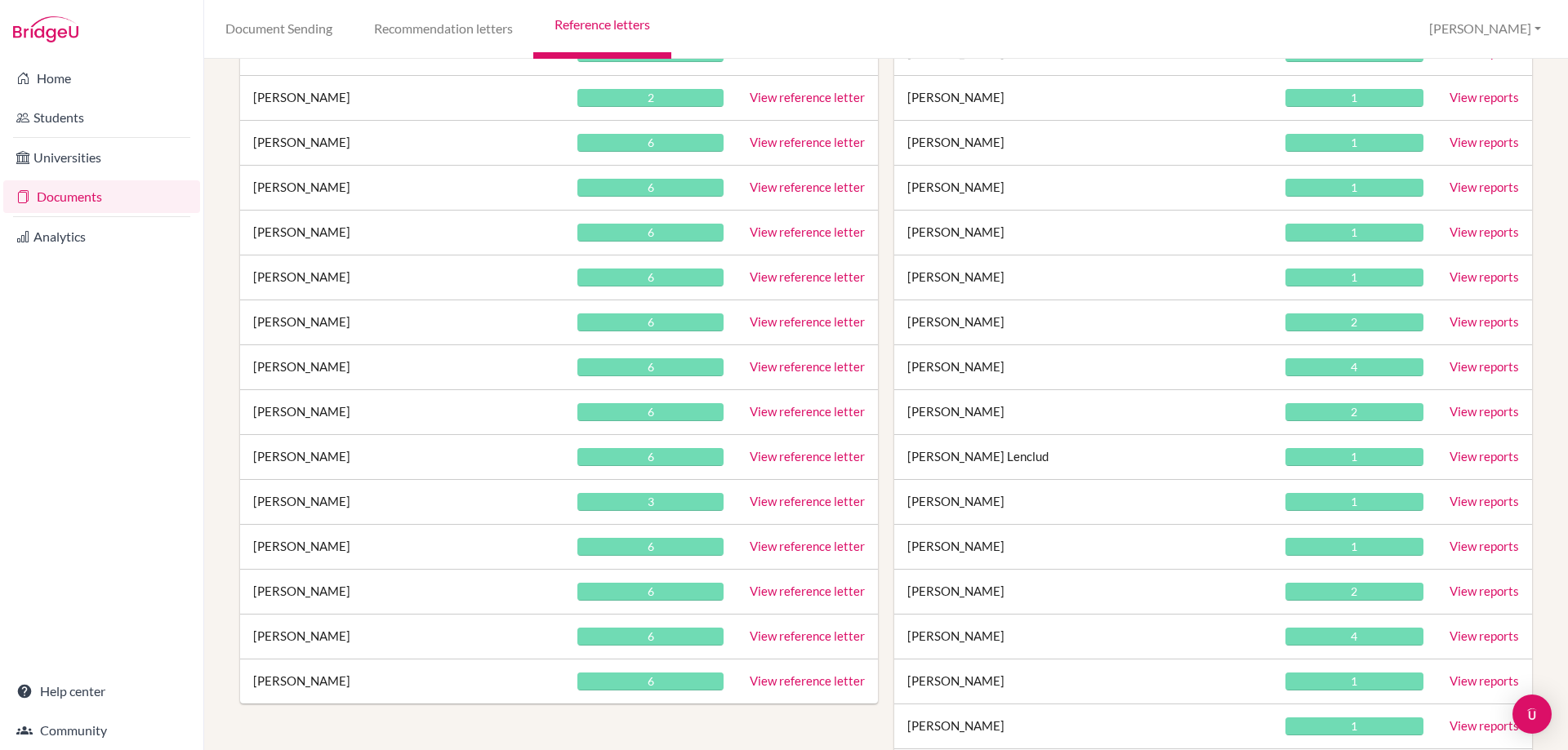
click at [774, 320] on link "View reference letter" at bounding box center [807, 322] width 115 height 15
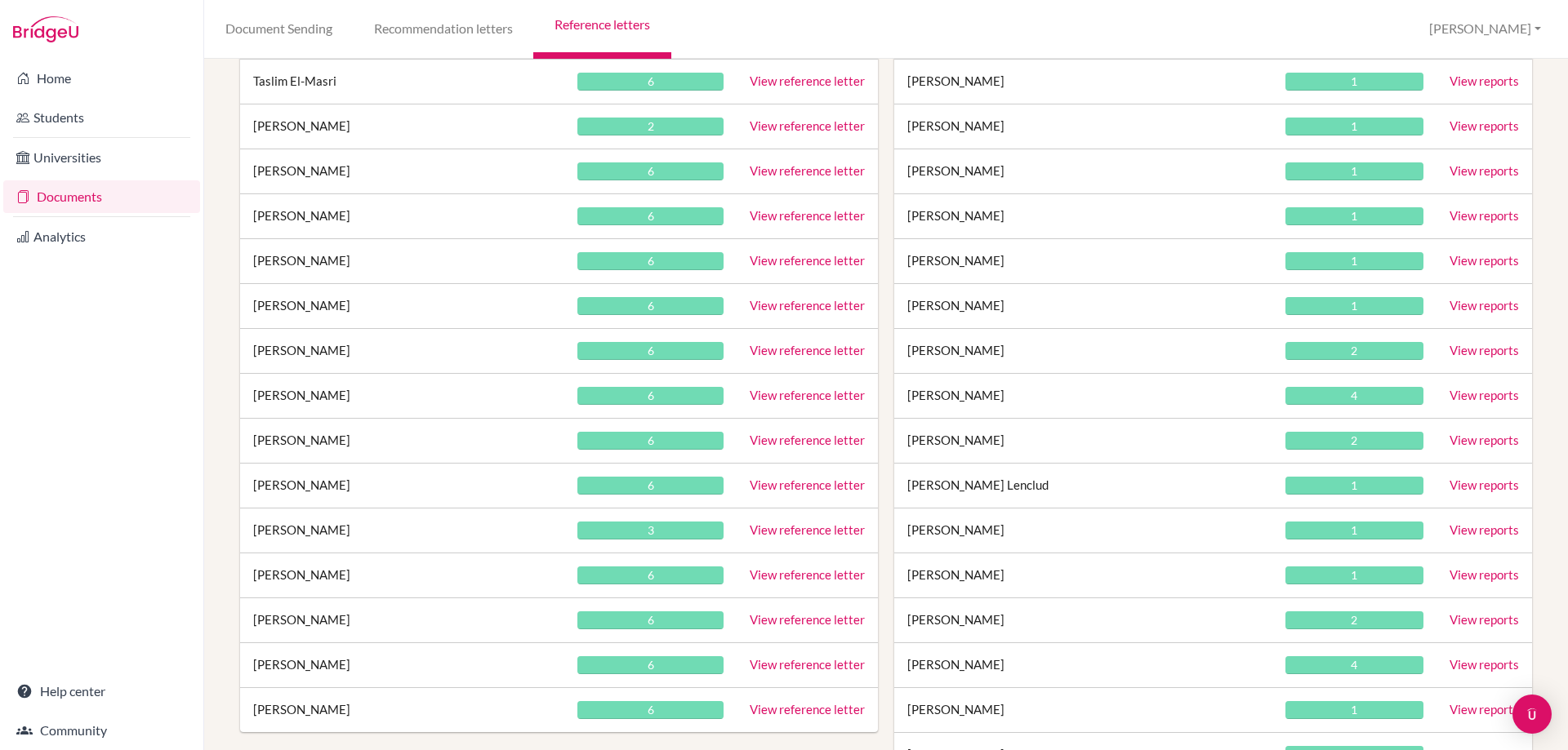
scroll to position [408, 0]
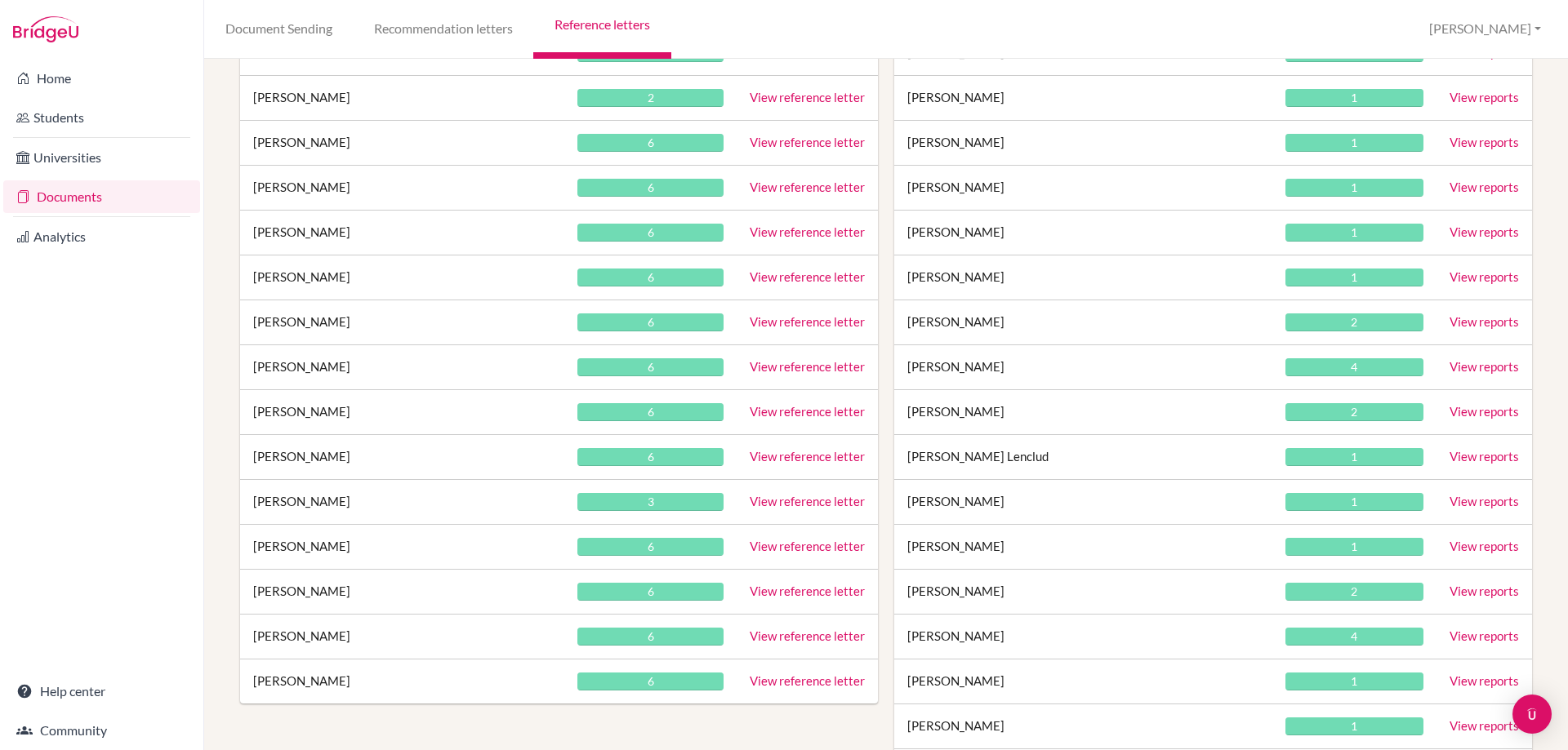
click at [815, 405] on link "View reference letter" at bounding box center [807, 411] width 115 height 15
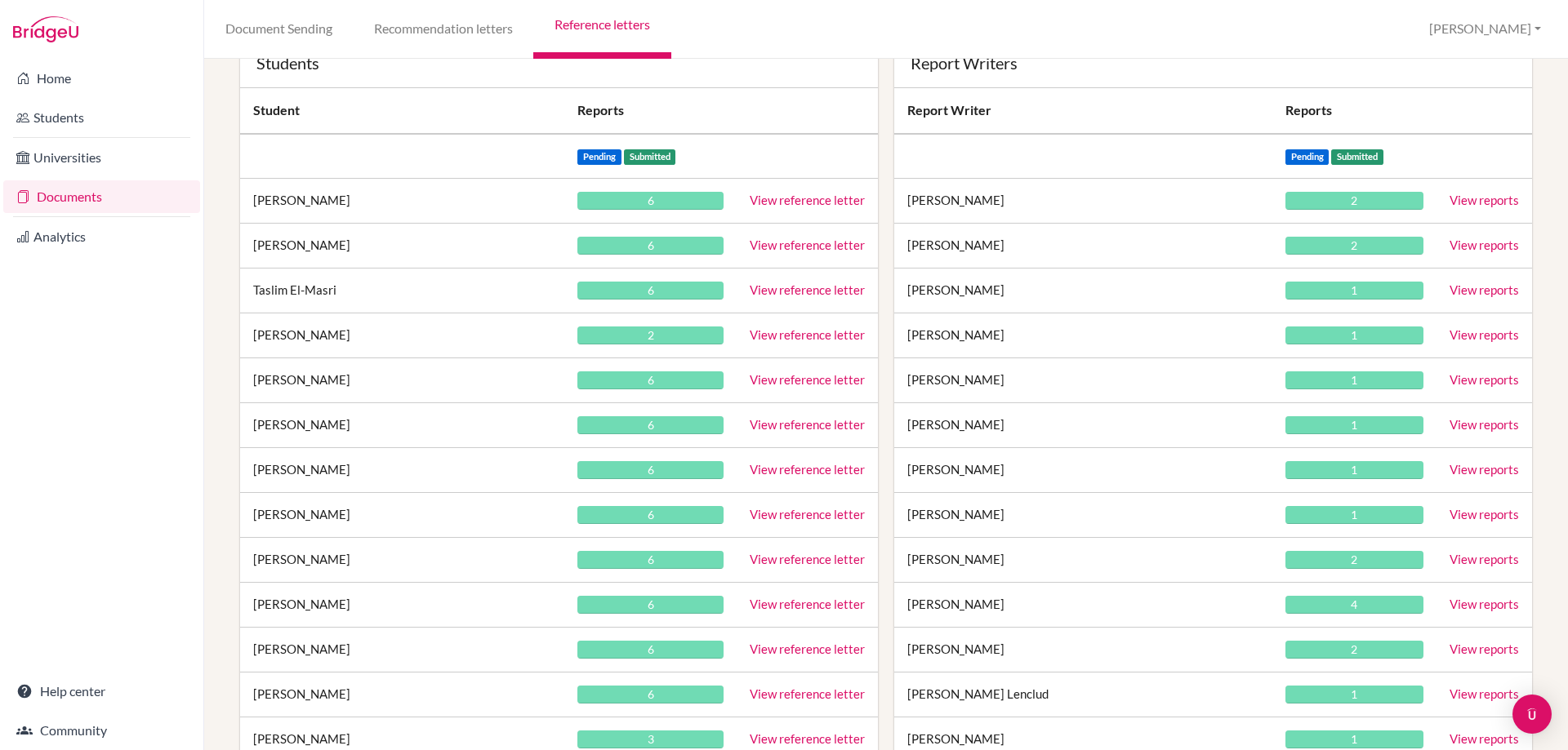
scroll to position [408, 0]
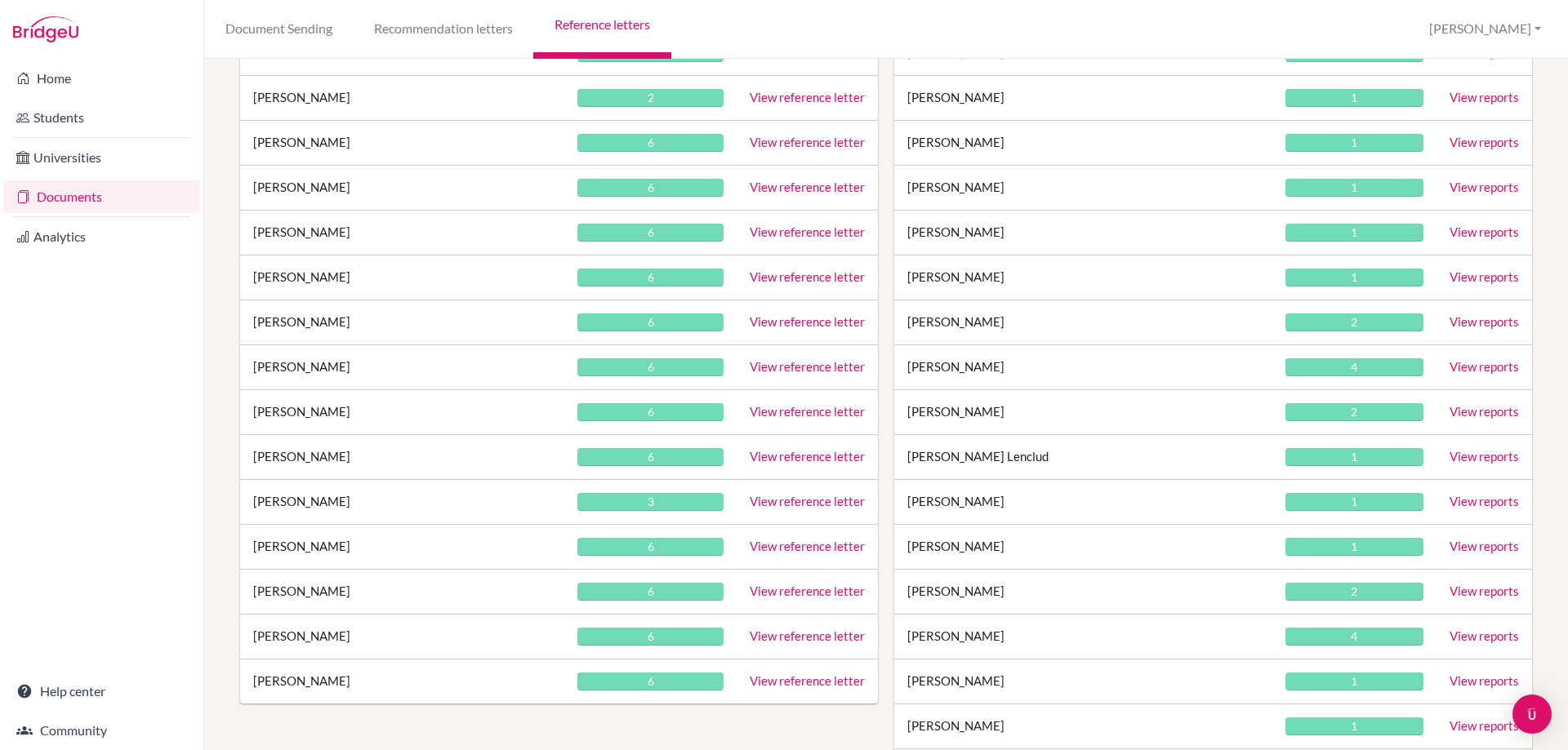
click at [774, 459] on link "View reference letter" at bounding box center [807, 456] width 115 height 15
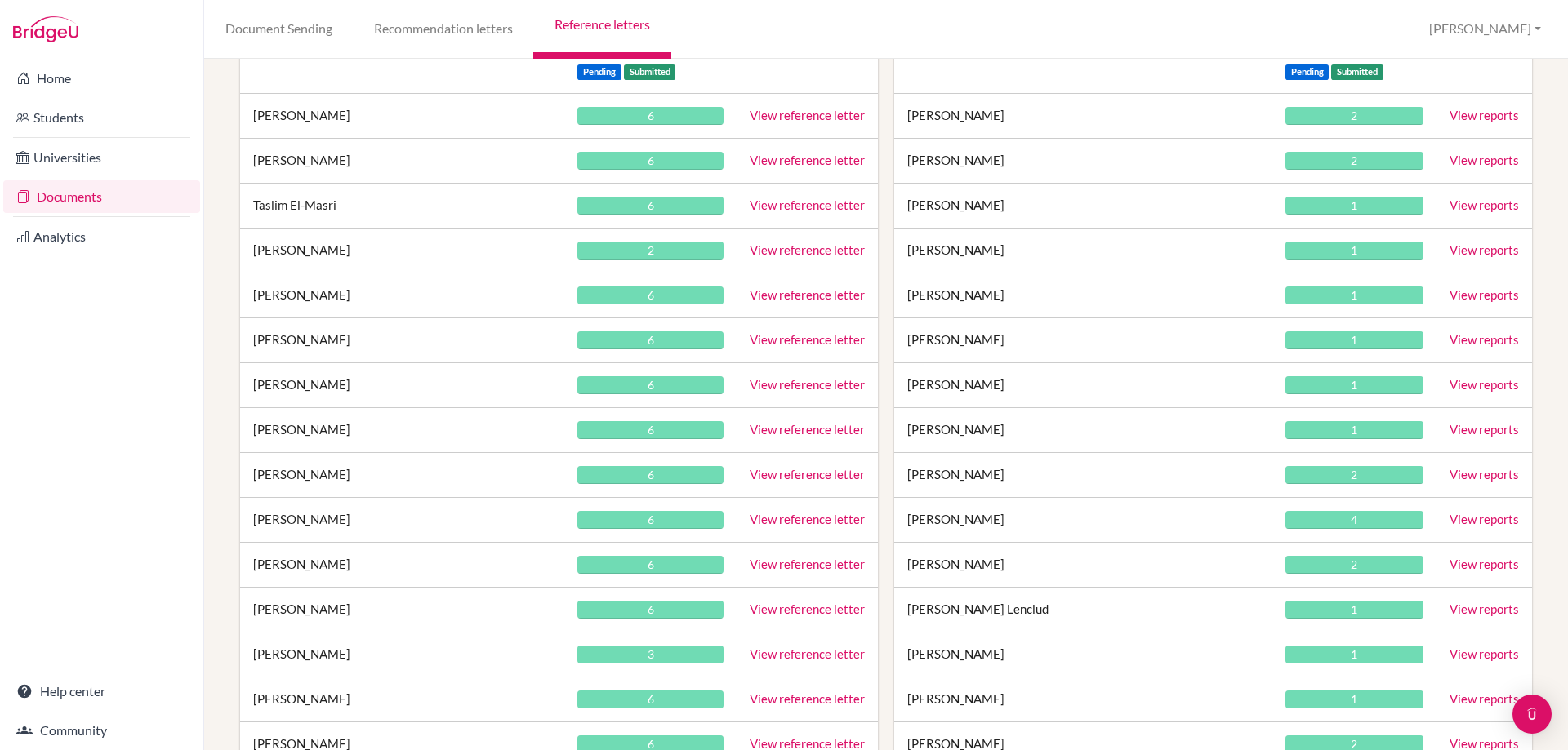
scroll to position [490, 0]
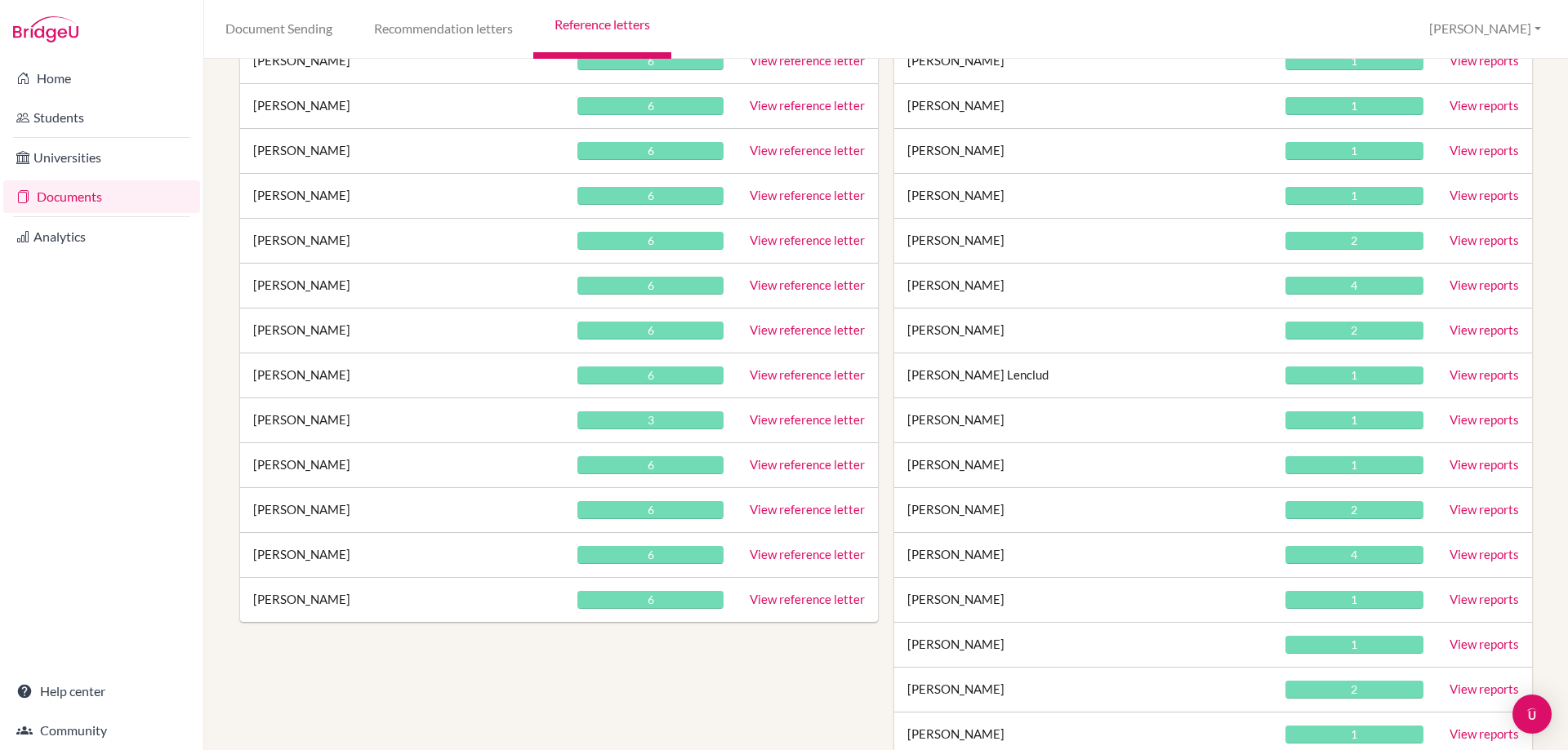
click at [798, 460] on link "View reference letter" at bounding box center [807, 464] width 115 height 15
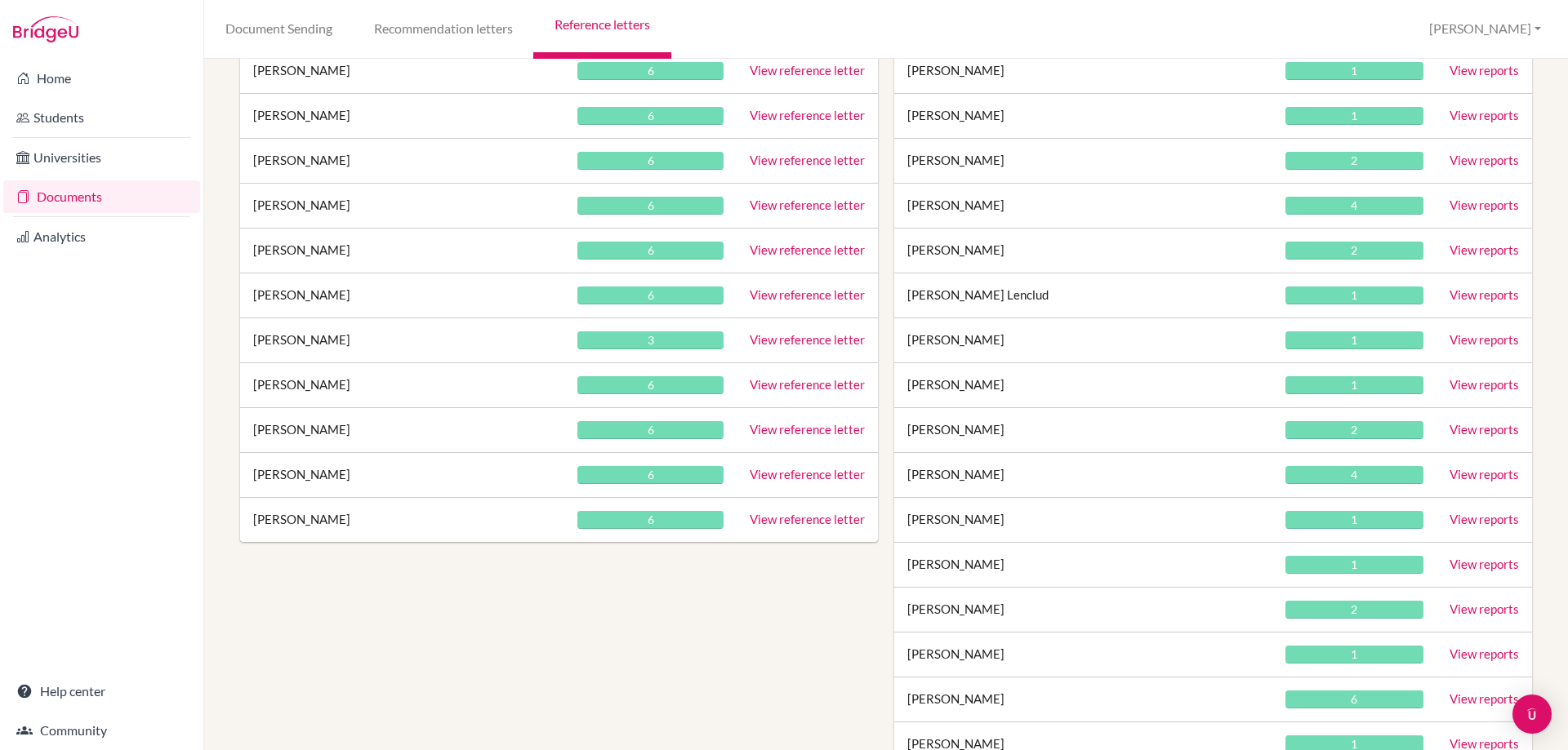
scroll to position [572, 0]
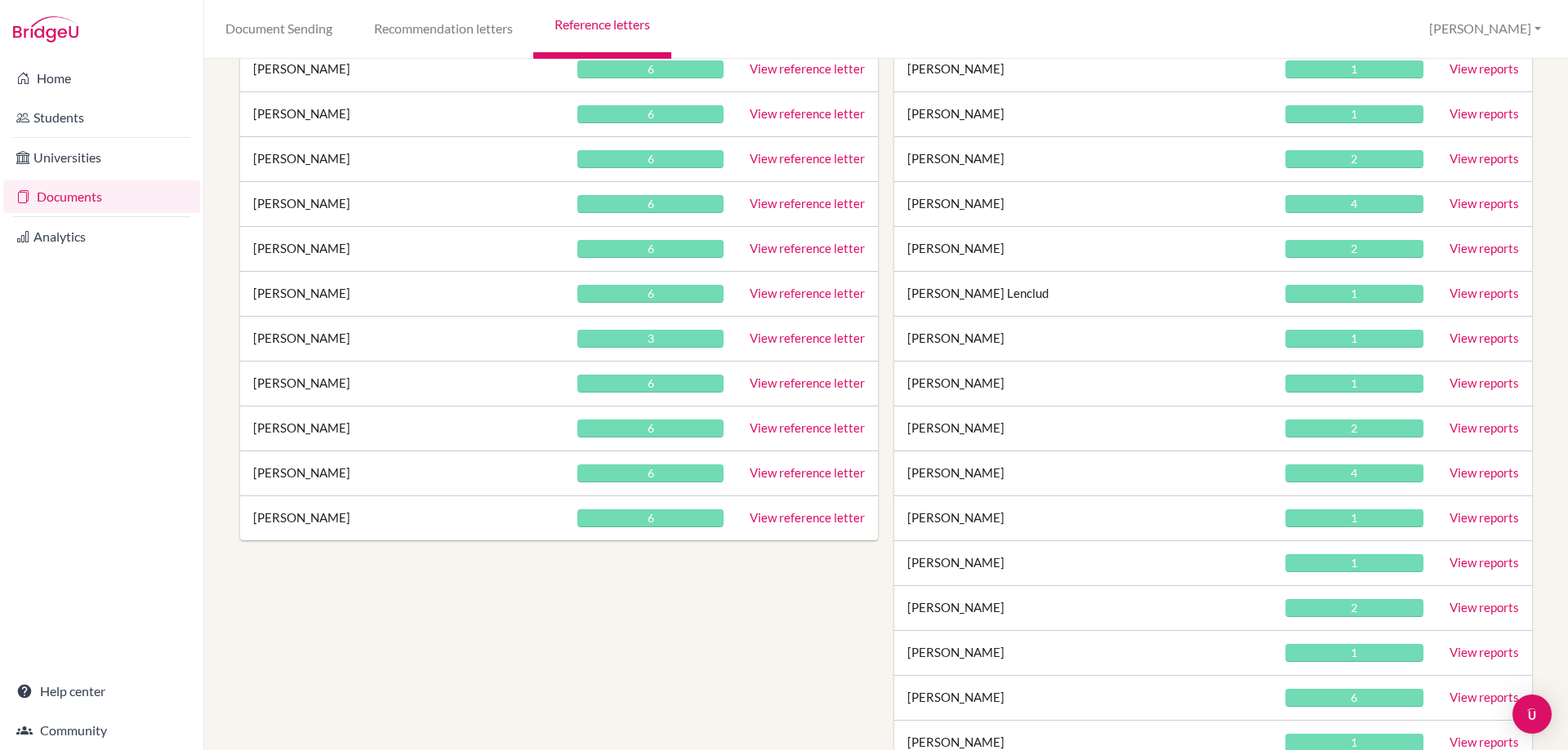
click at [781, 466] on link "View reference letter" at bounding box center [807, 472] width 115 height 15
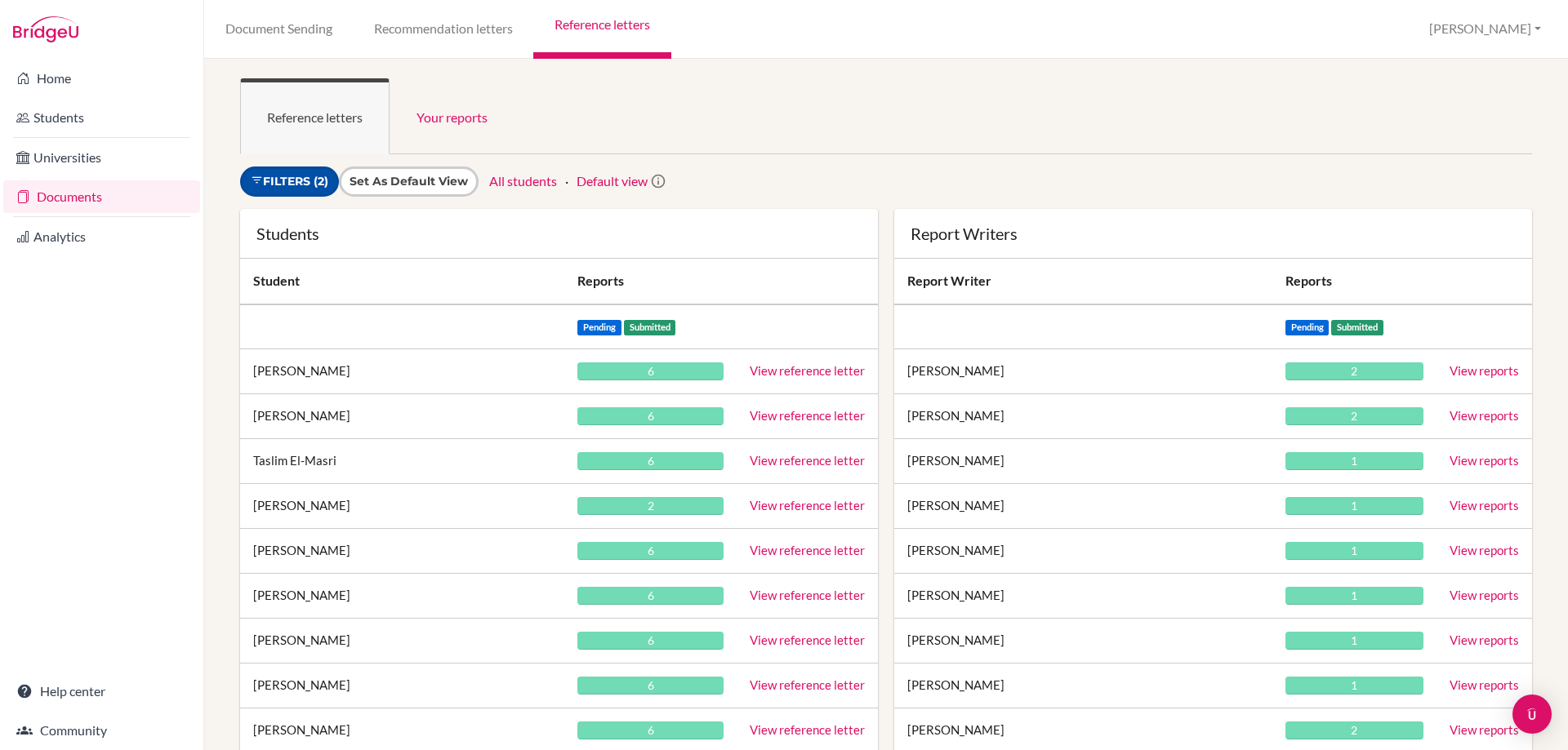
click at [275, 169] on link "Filters (2)" at bounding box center [289, 182] width 99 height 30
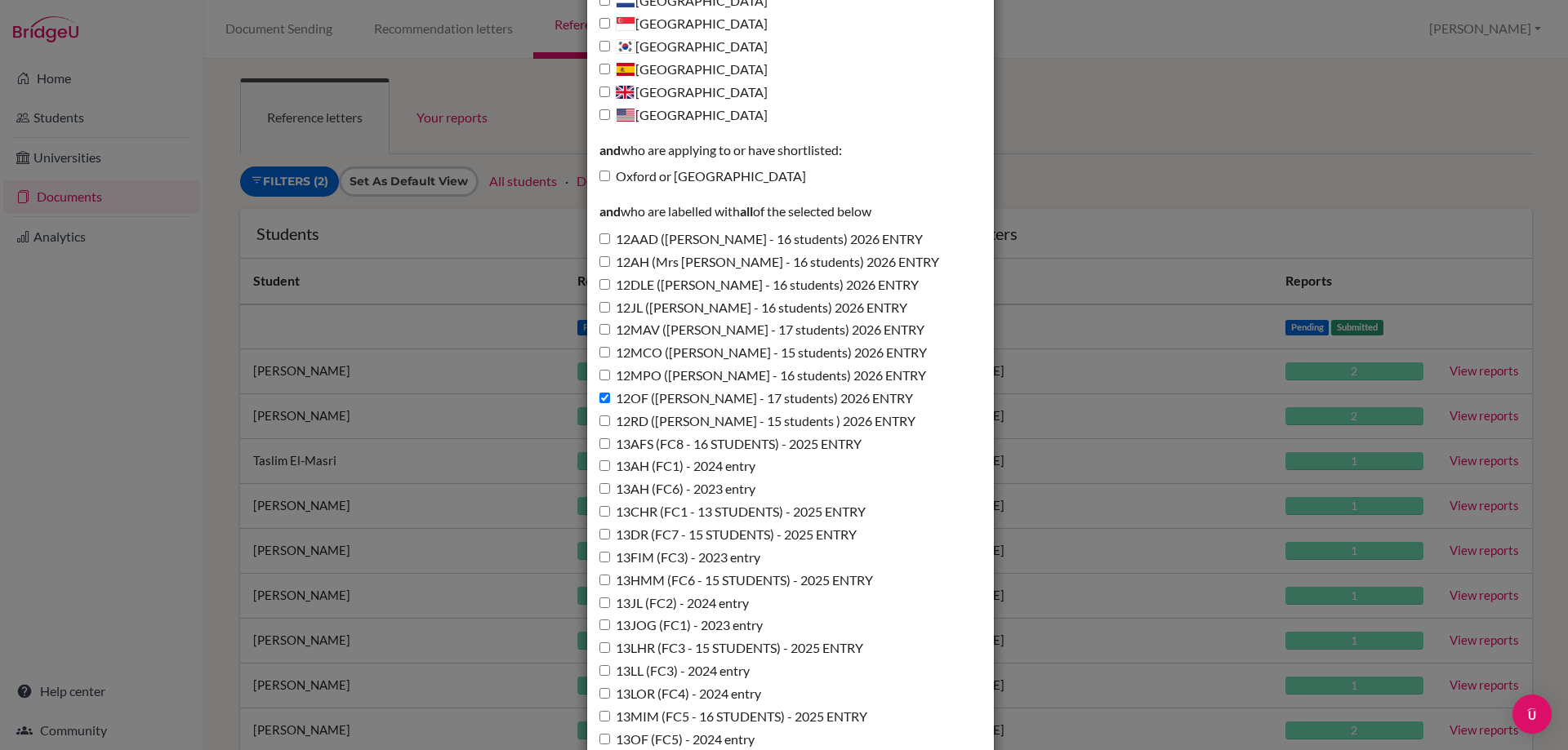
scroll to position [490, 0]
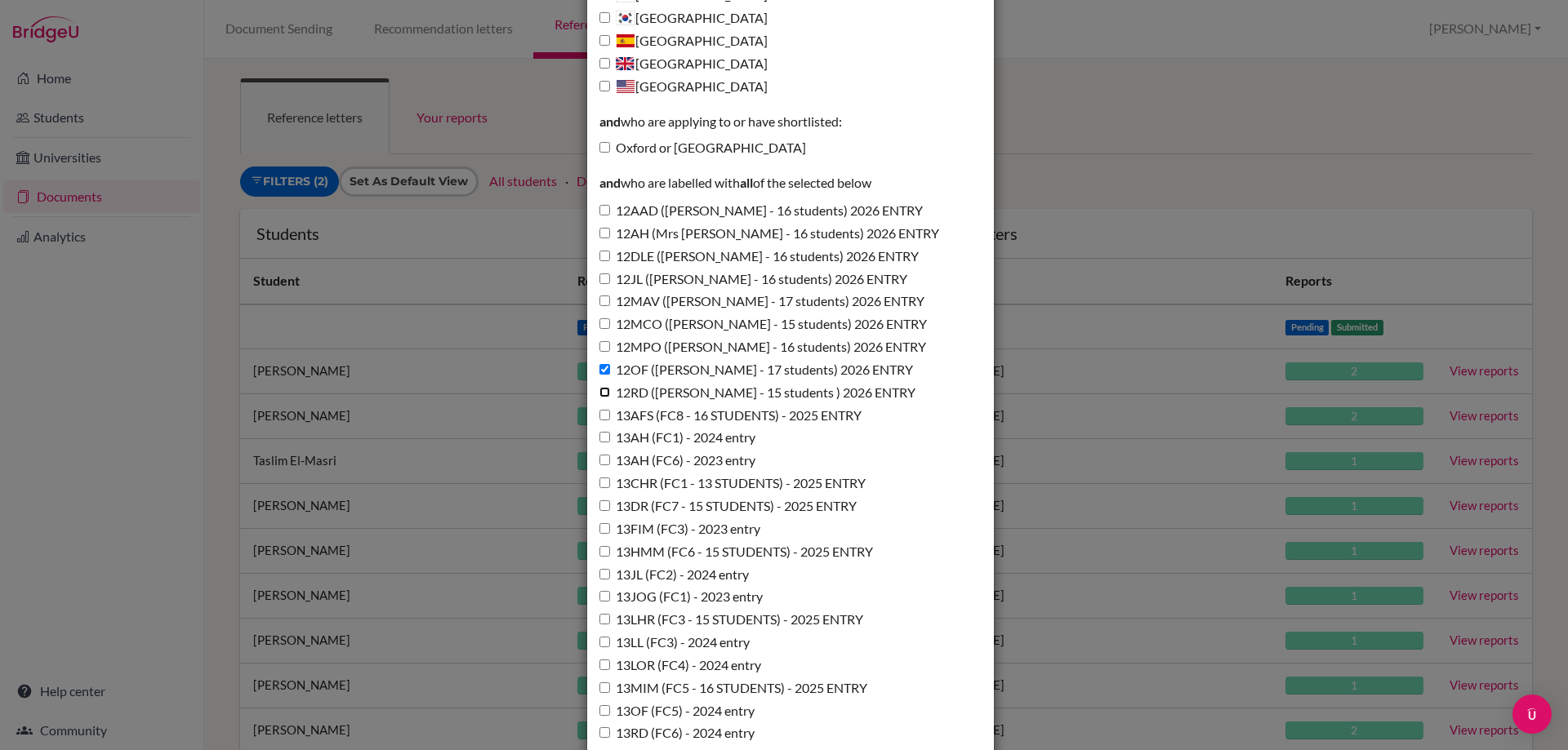
click at [600, 391] on input "12RD ([PERSON_NAME] - 15 students ) 2026 ENTRY" at bounding box center [605, 392] width 10 height 10
checkbox input "true"
click at [600, 368] on input "12OF (Miss Flanagan - 17 students) 2026 ENTRY" at bounding box center [605, 369] width 10 height 10
checkbox input "false"
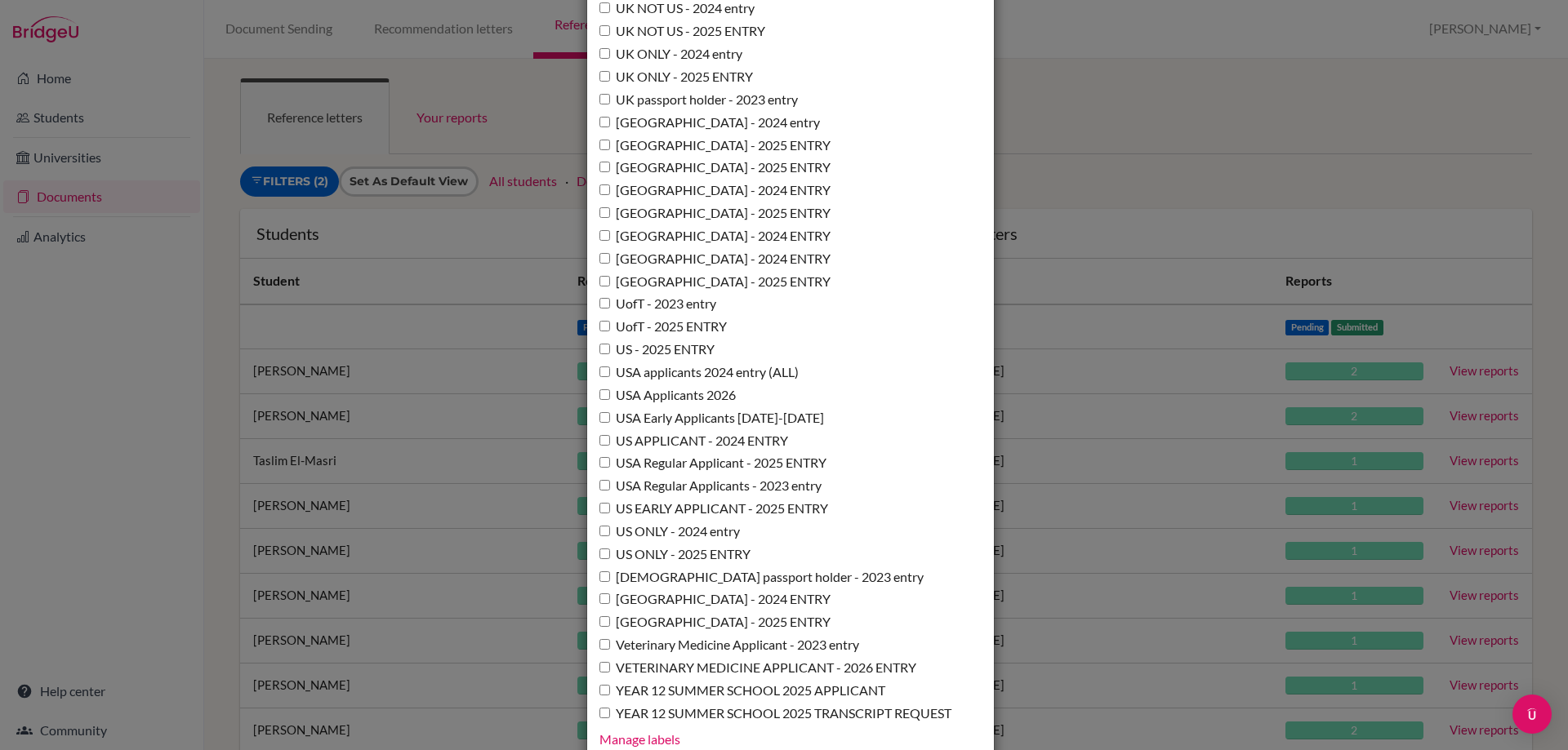
scroll to position [11850, 0]
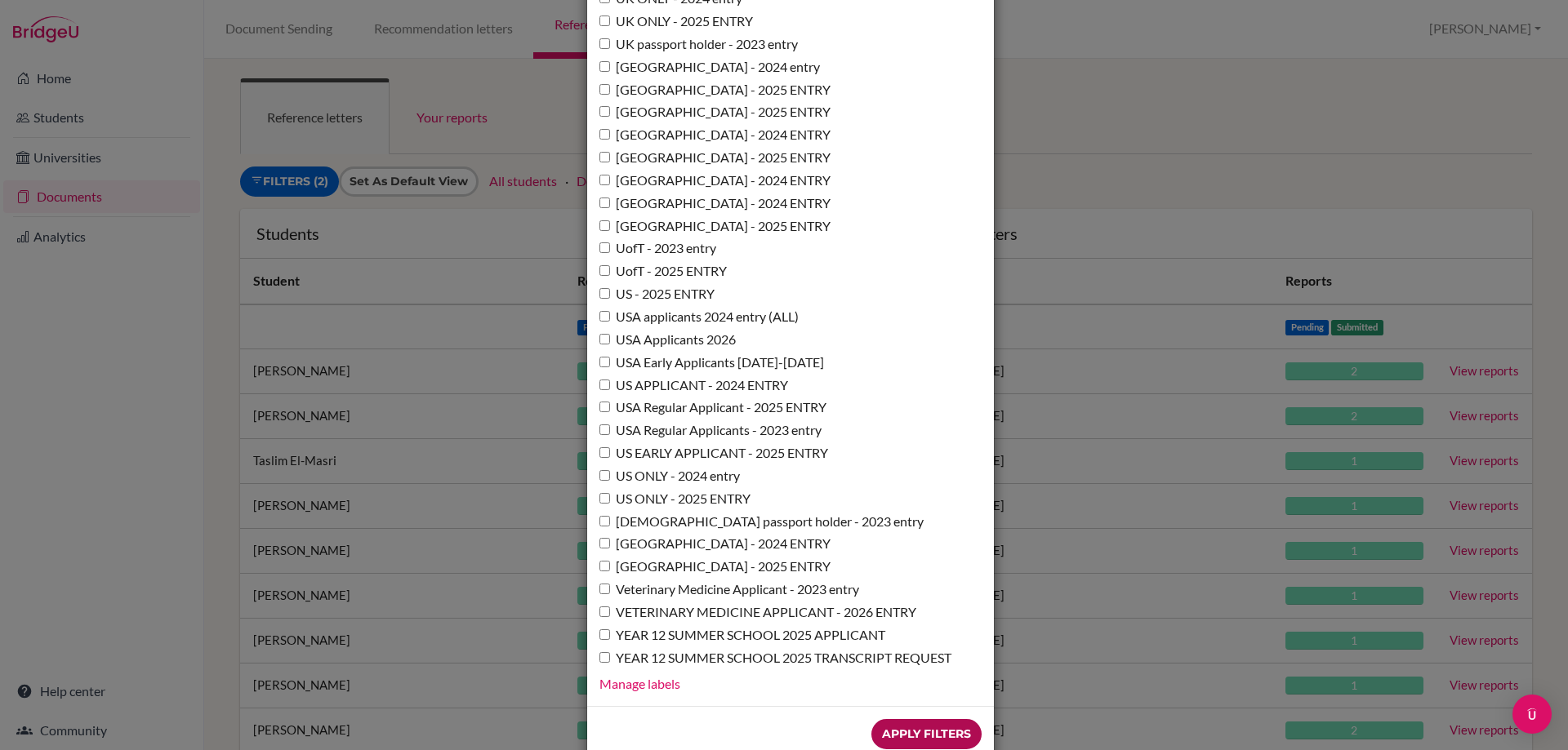
click at [883, 720] on input "Apply Filters" at bounding box center [926, 734] width 110 height 30
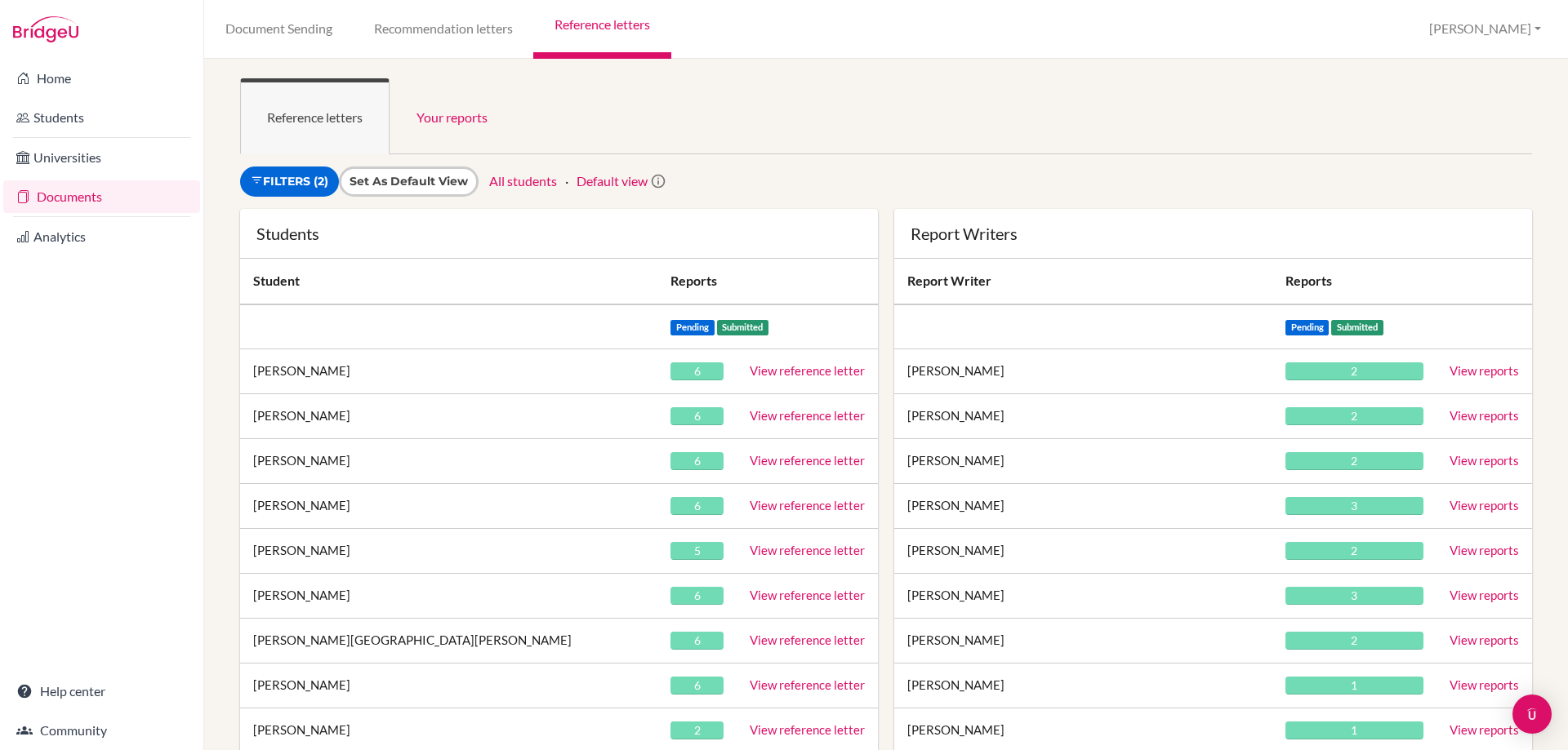
click at [781, 455] on link "View reference letter" at bounding box center [807, 460] width 115 height 15
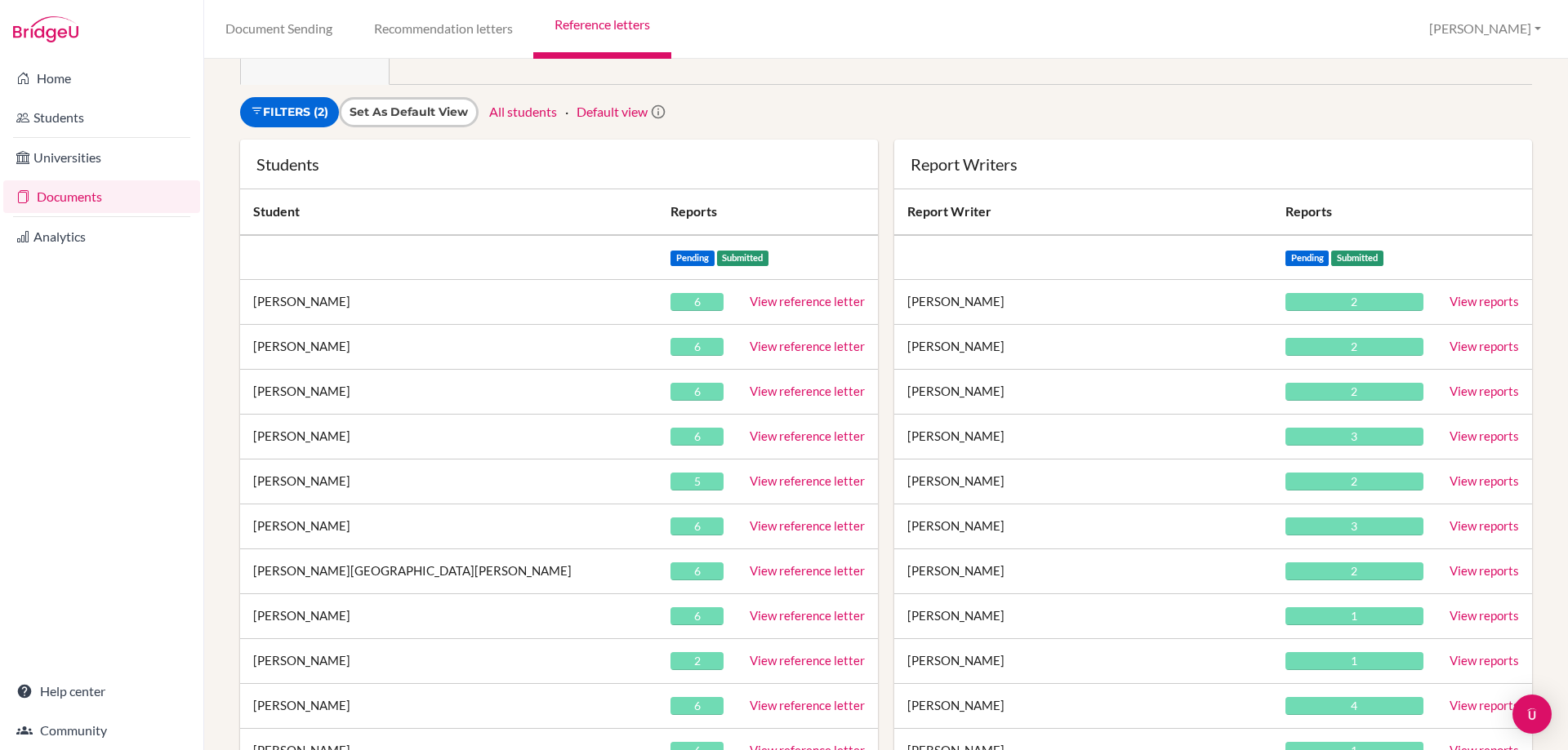
scroll to position [163, 0]
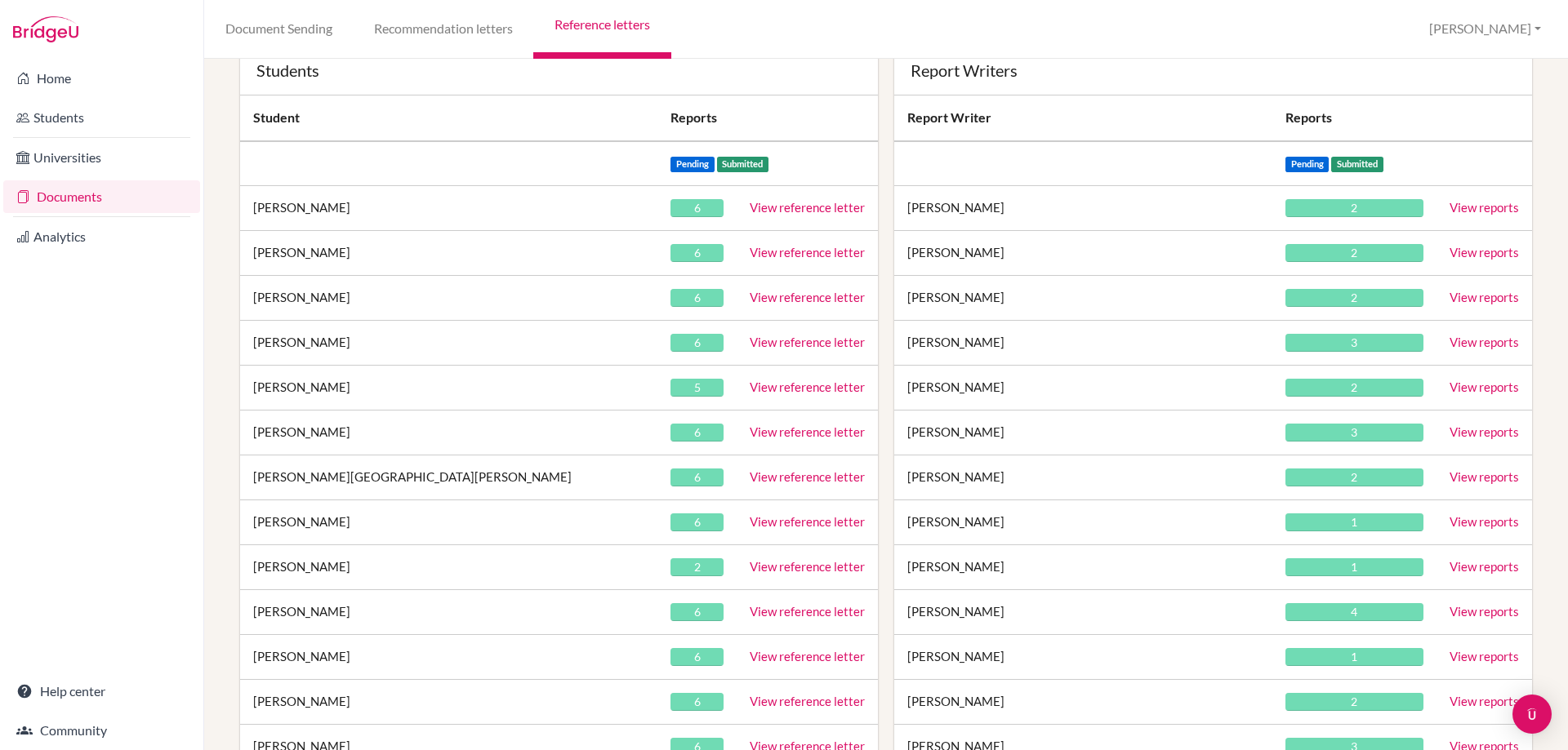
click at [844, 385] on link "View reference letter" at bounding box center [807, 387] width 115 height 15
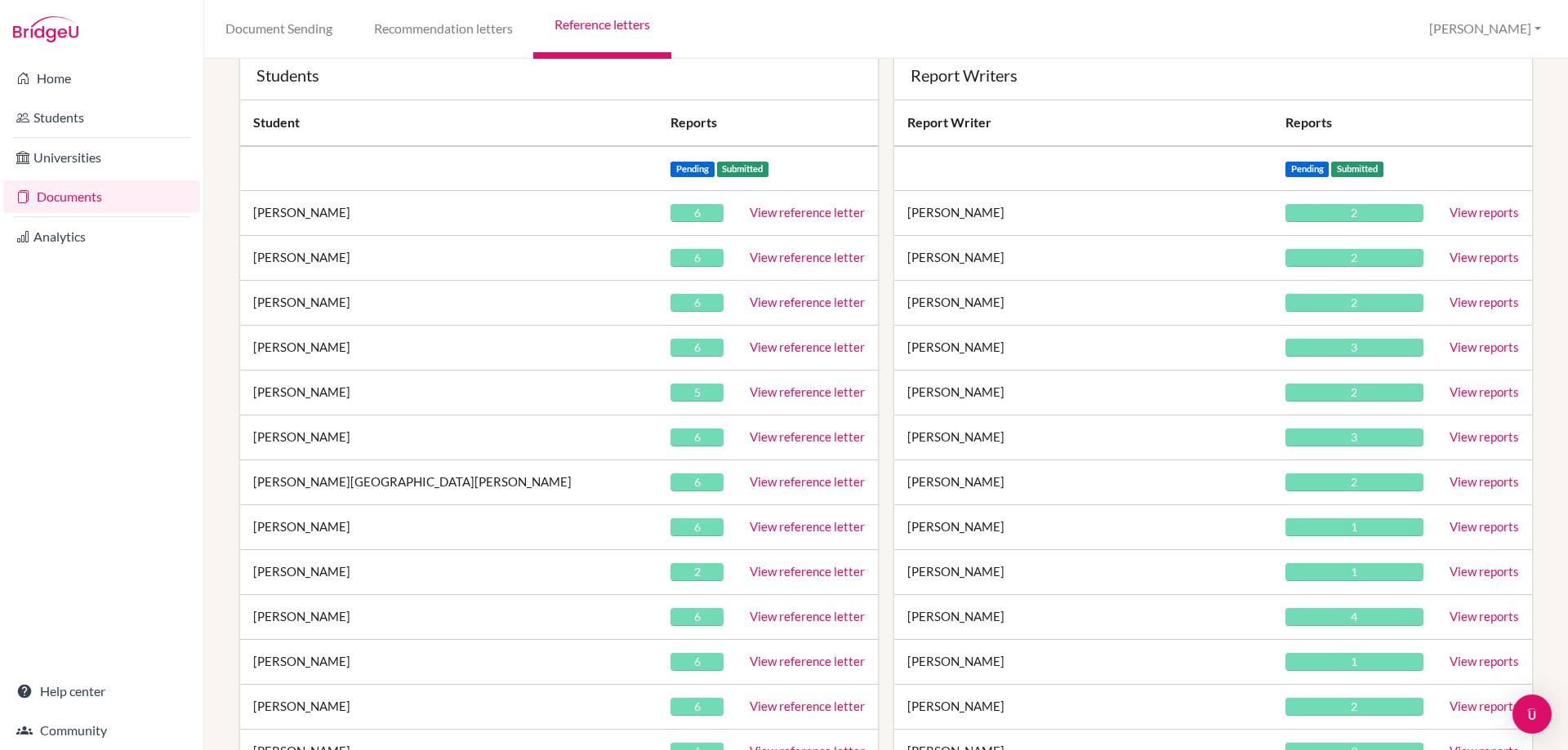
scroll to position [163, 0]
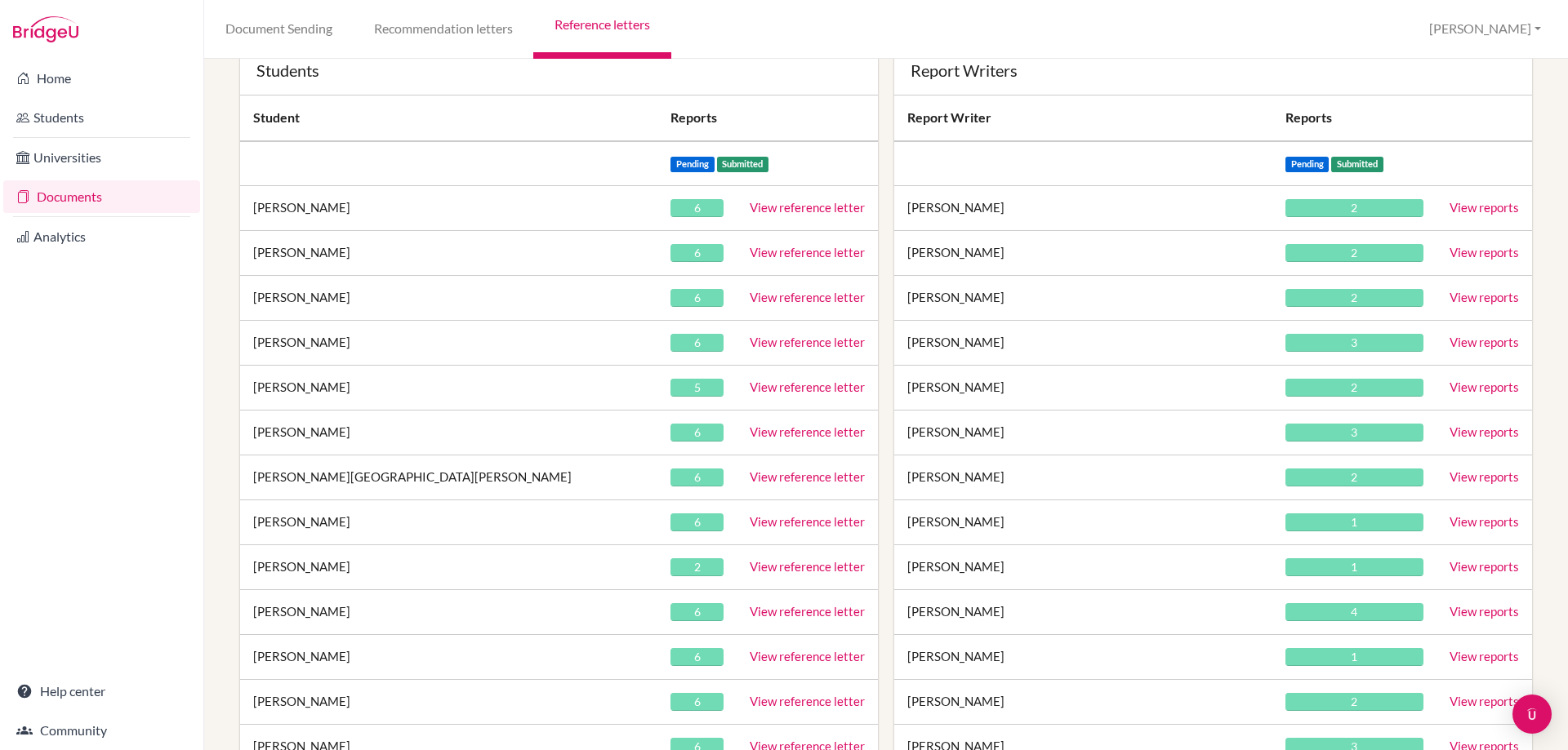
click at [816, 434] on link "View reference letter" at bounding box center [807, 431] width 115 height 15
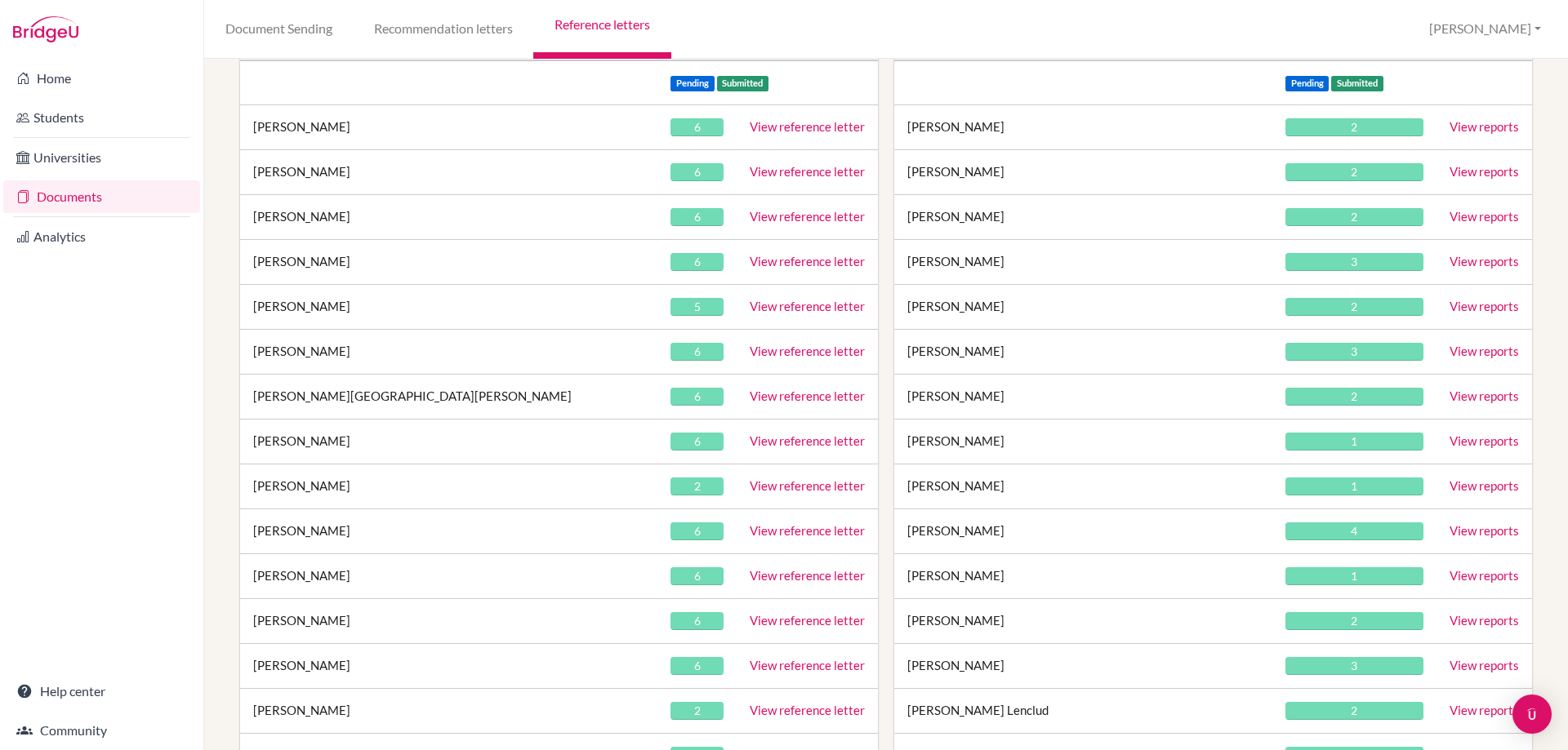
scroll to position [245, 0]
click at [773, 403] on td "View reference letter" at bounding box center [807, 396] width 142 height 45
click at [773, 399] on link "View reference letter" at bounding box center [807, 395] width 115 height 15
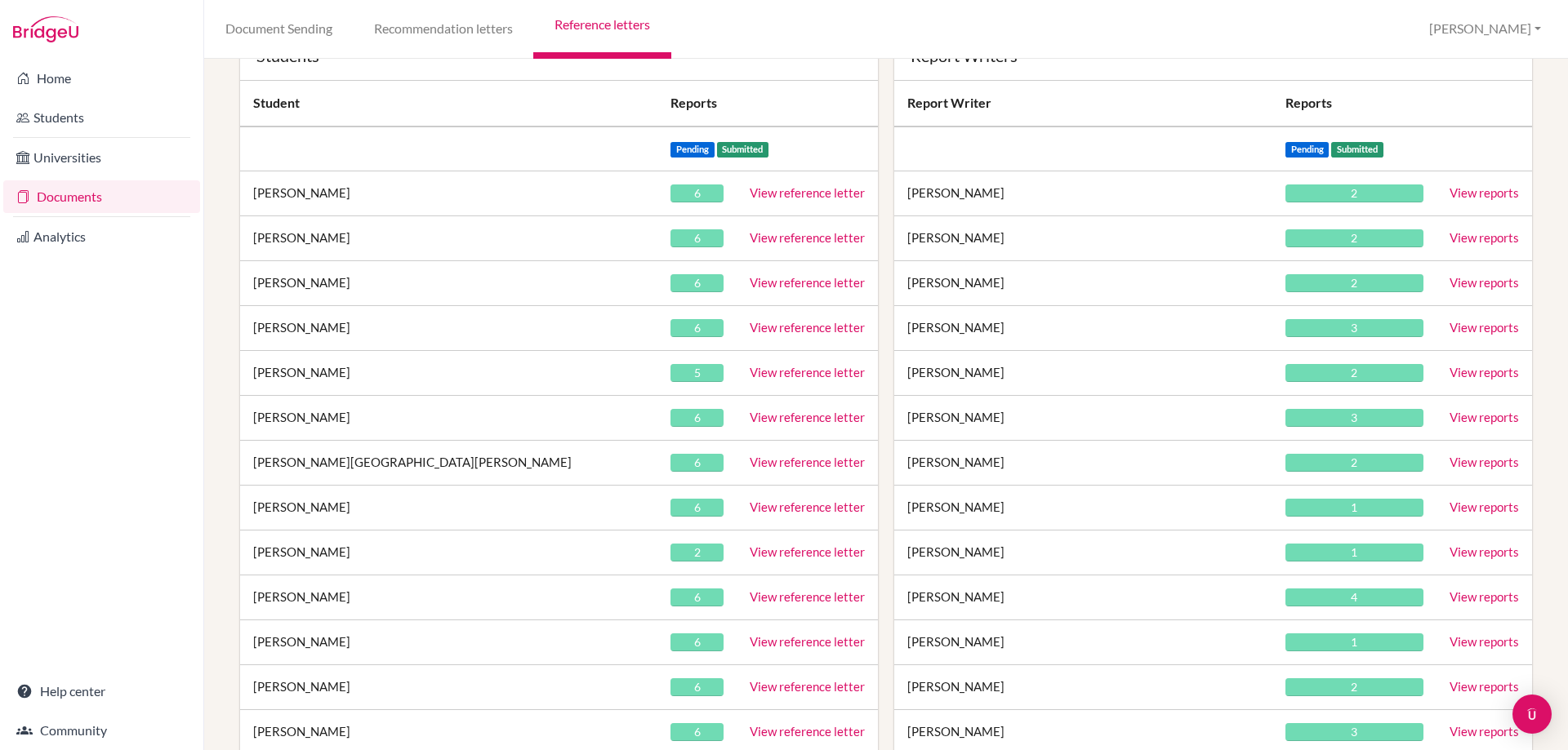
scroll to position [245, 0]
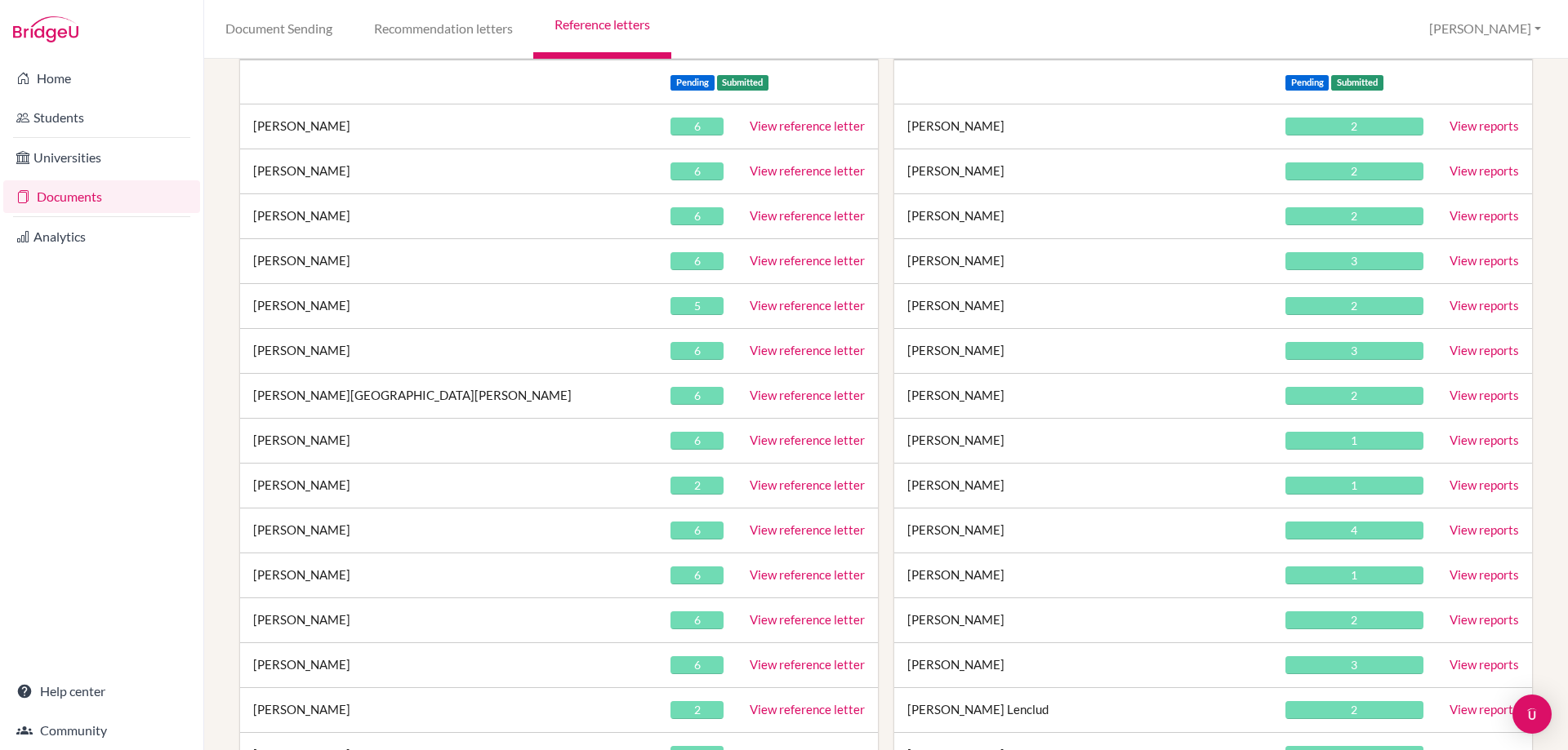
click at [815, 441] on link "View reference letter" at bounding box center [807, 440] width 115 height 15
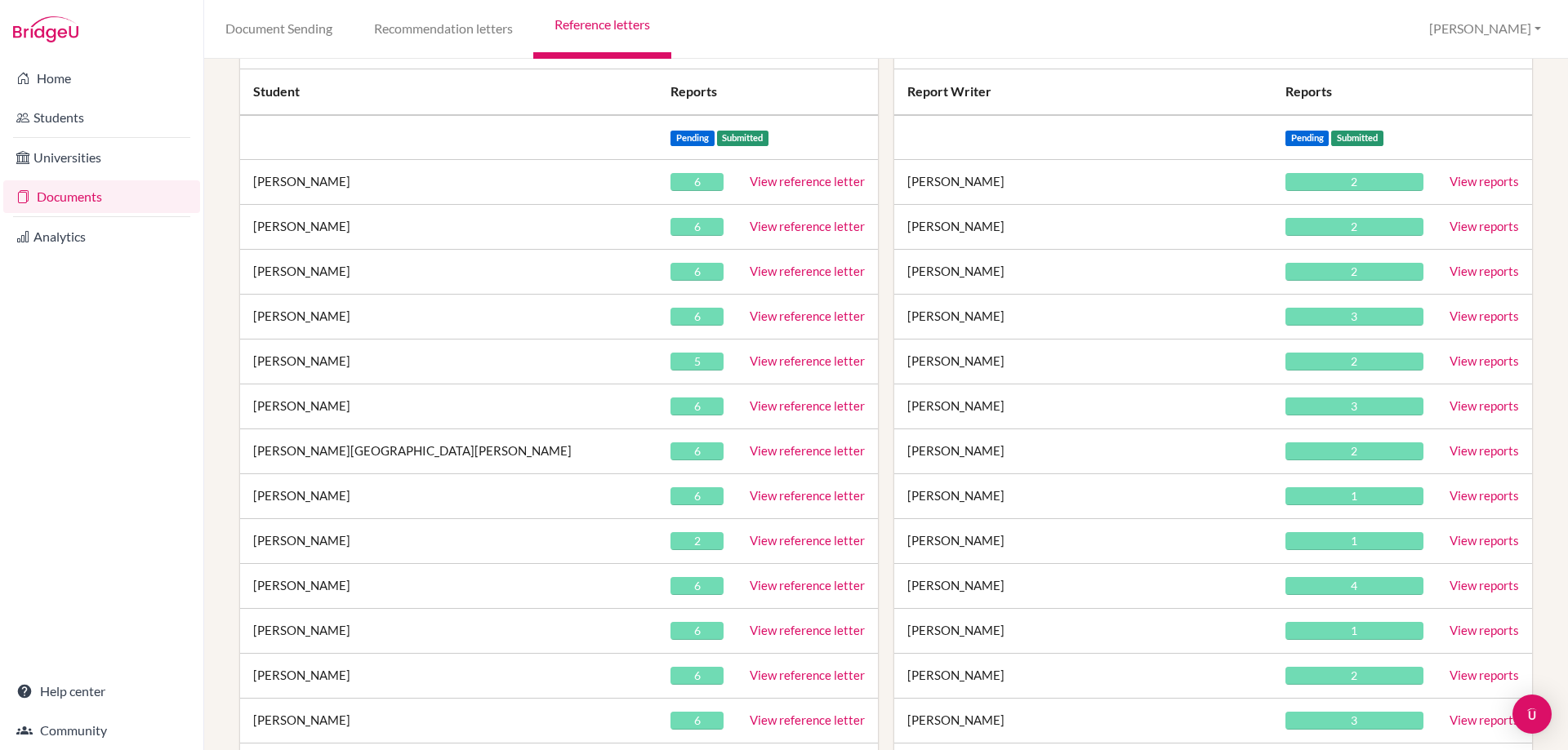
scroll to position [245, 0]
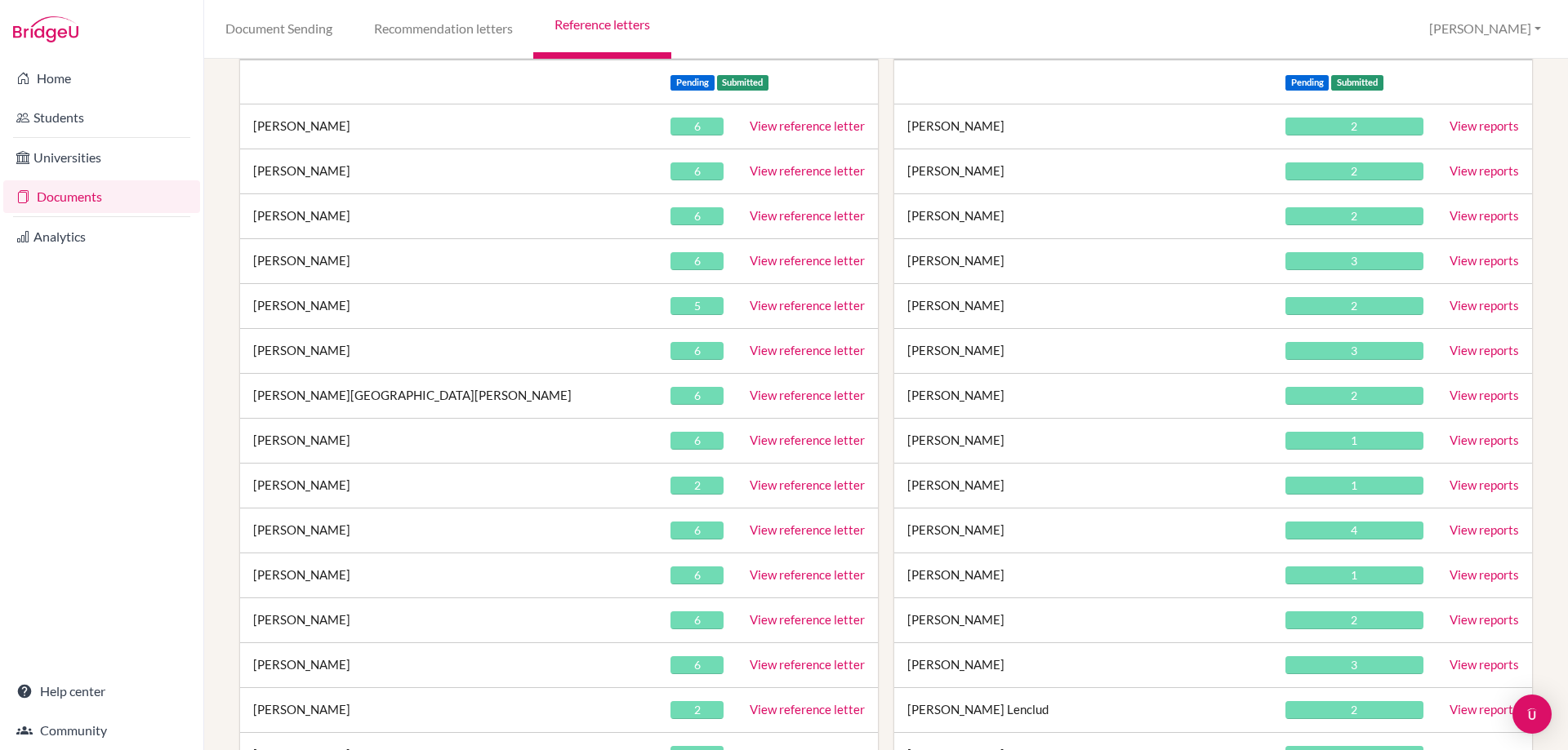
click at [806, 487] on link "View reference letter" at bounding box center [807, 485] width 115 height 15
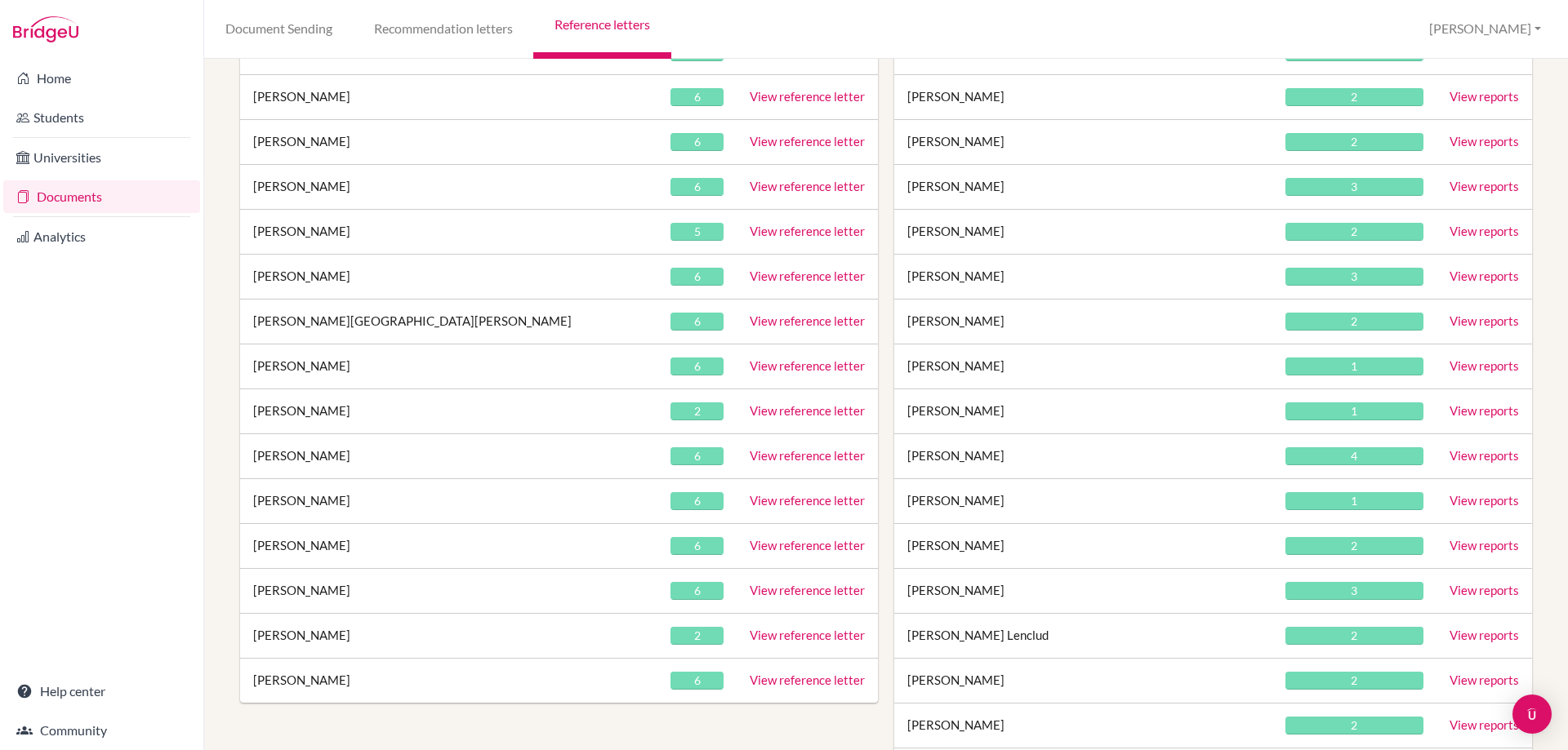
scroll to position [327, 0]
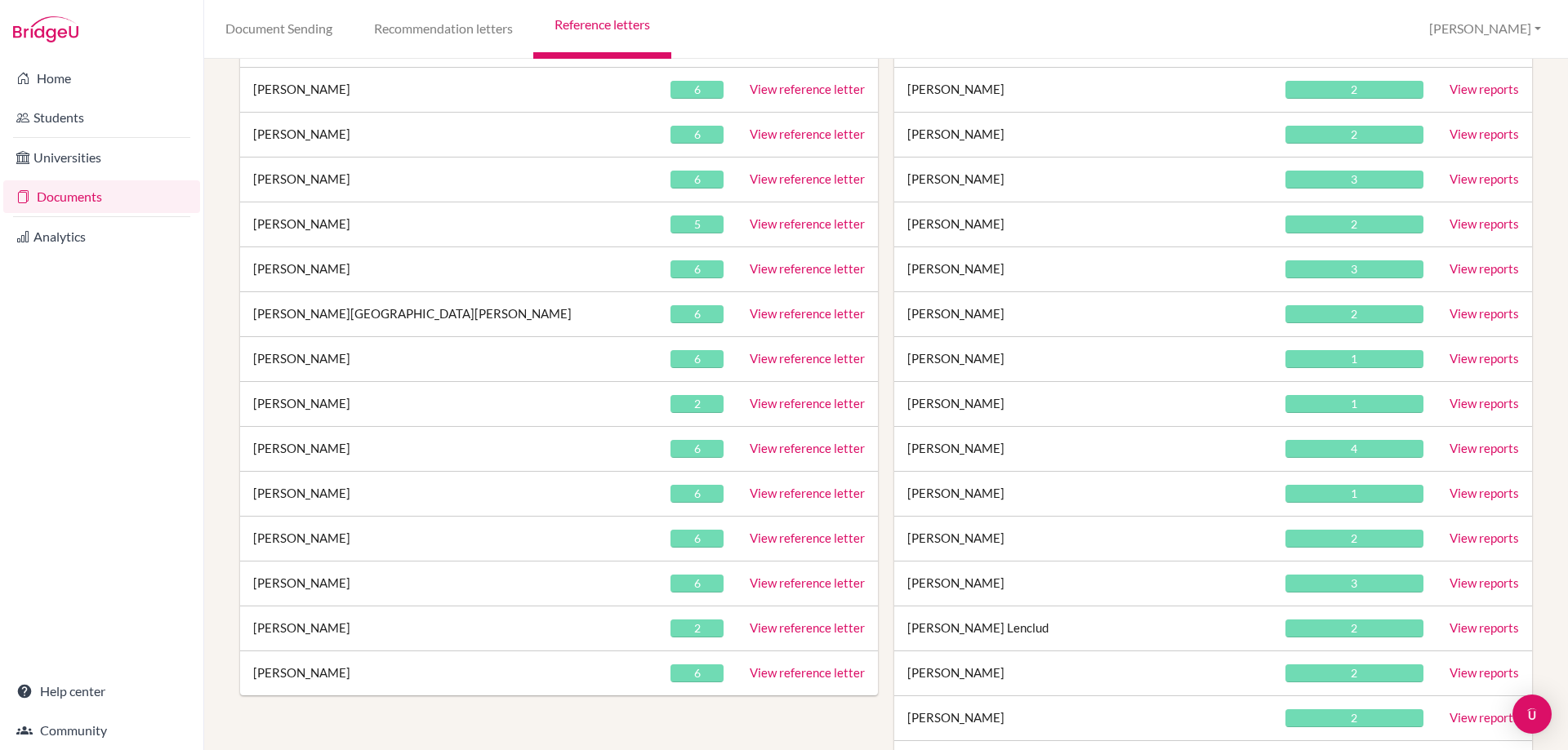
click at [767, 445] on link "View reference letter" at bounding box center [807, 448] width 115 height 15
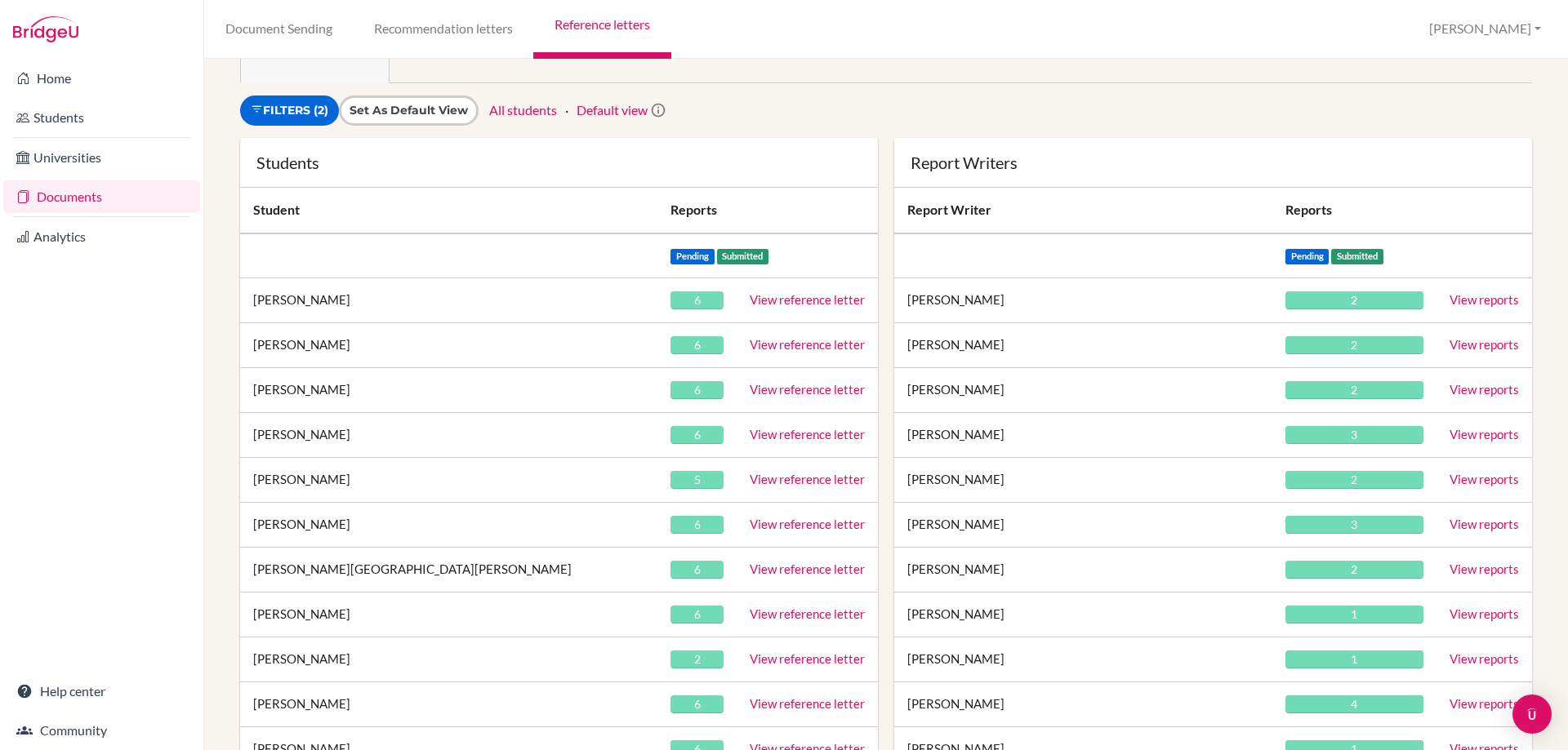
scroll to position [327, 0]
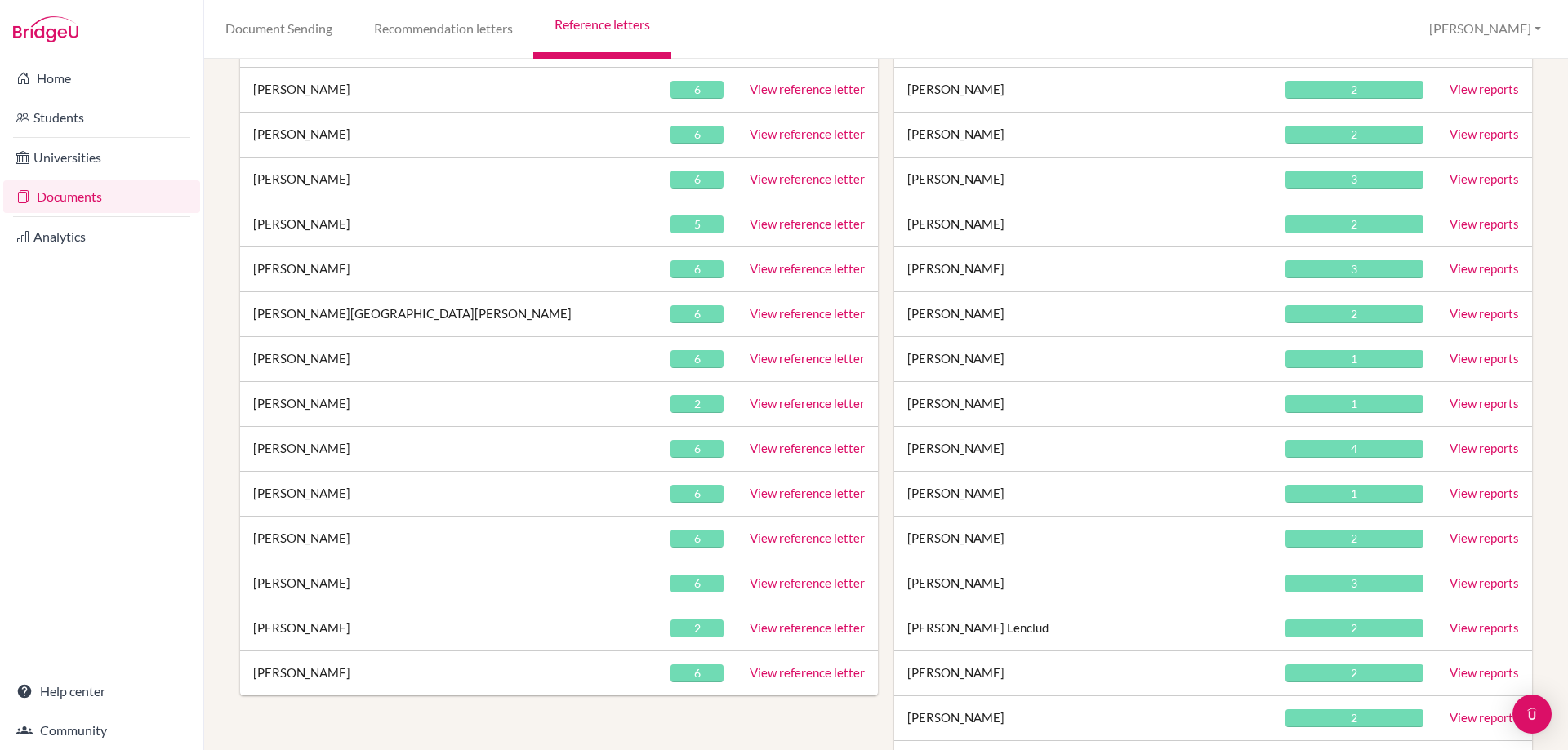
click at [805, 622] on link "View reference letter" at bounding box center [807, 627] width 115 height 15
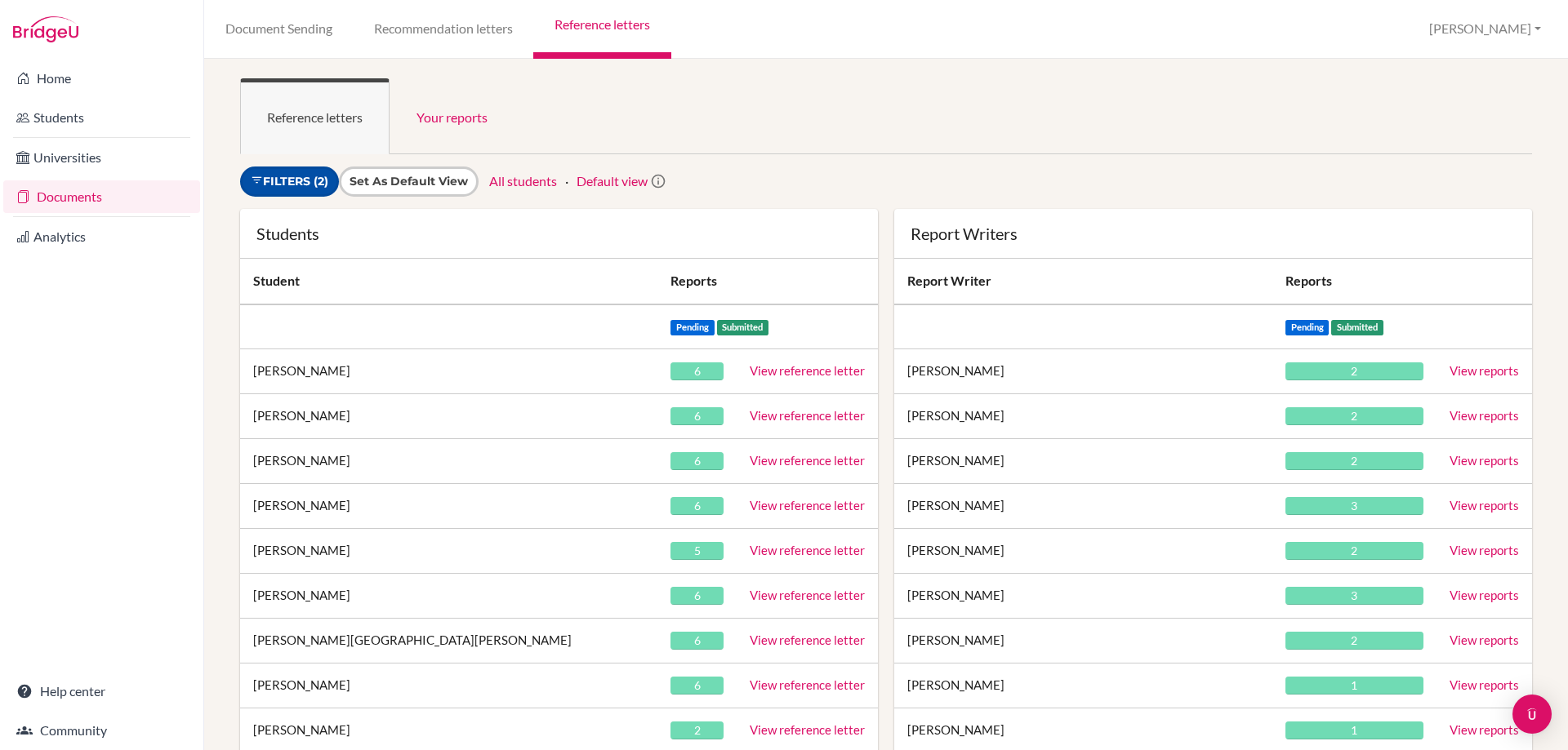
click at [282, 182] on link "Filters (2)" at bounding box center [289, 182] width 99 height 30
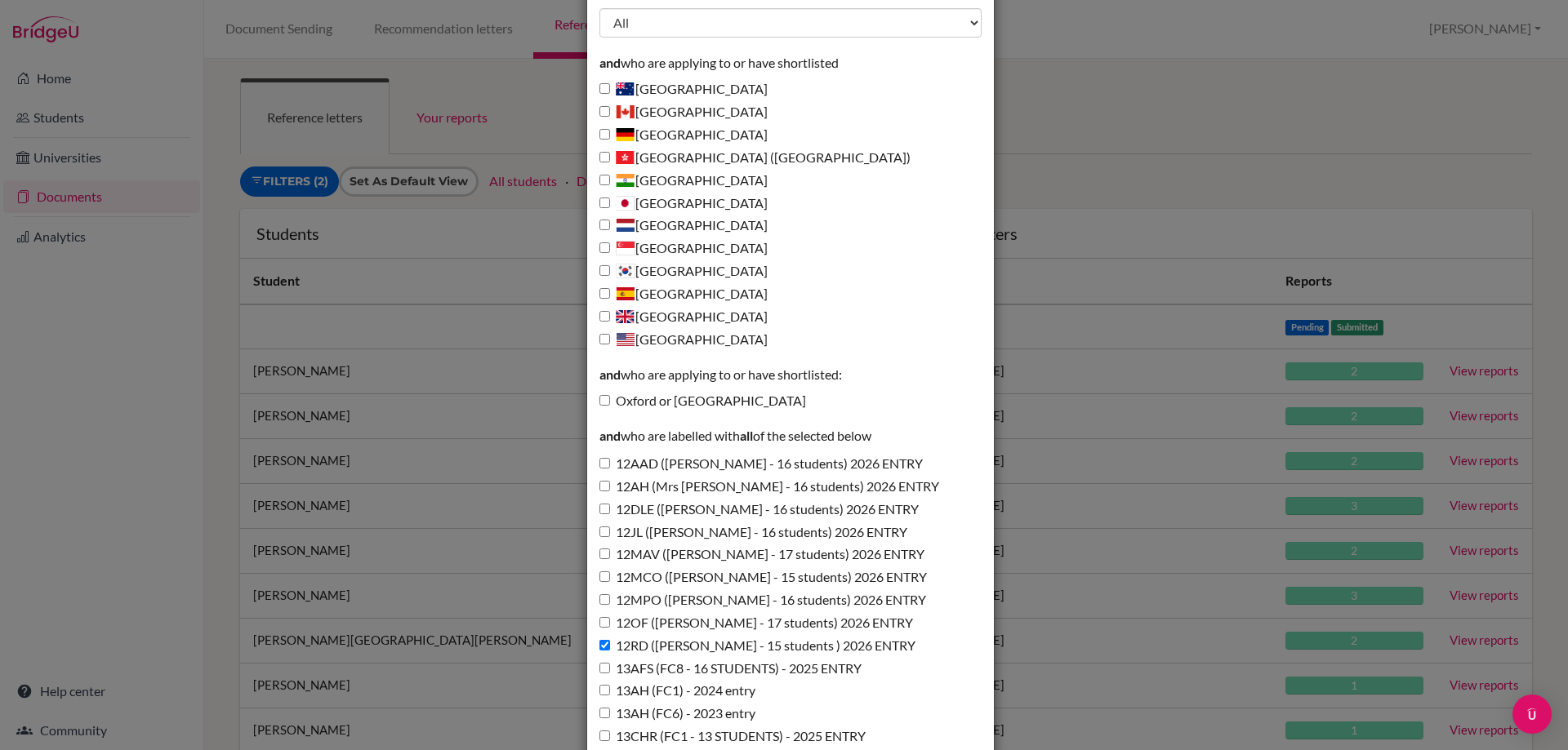
scroll to position [245, 0]
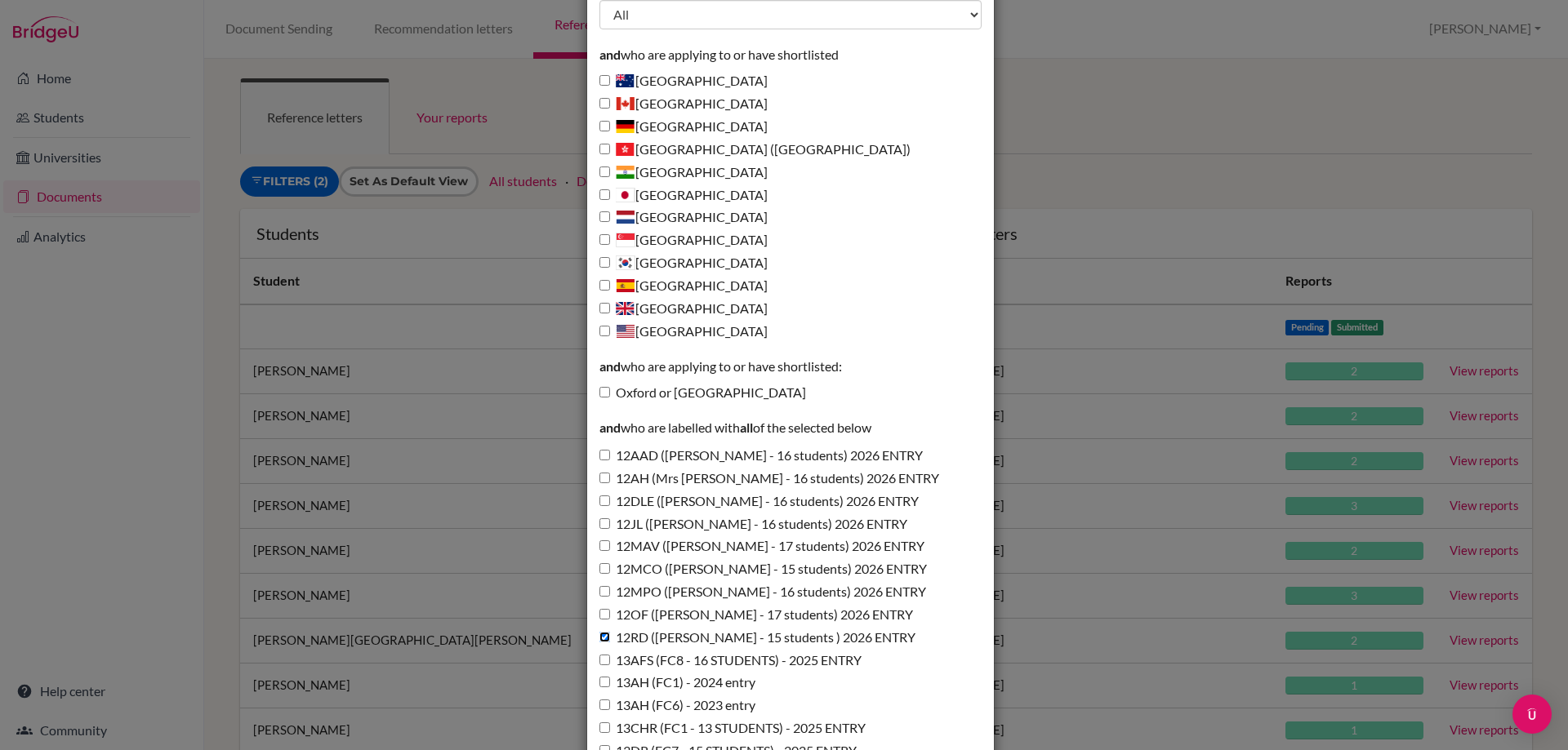
click at [600, 635] on input "12RD ([PERSON_NAME] - 15 students ) 2026 ENTRY" at bounding box center [605, 637] width 10 height 10
checkbox input "false"
click at [1212, 81] on div "Filters - 2 applied Show students assigned to All Addis, [PERSON_NAME], [PERSON…" at bounding box center [784, 375] width 1568 height 750
